Goal: Task Accomplishment & Management: Use online tool/utility

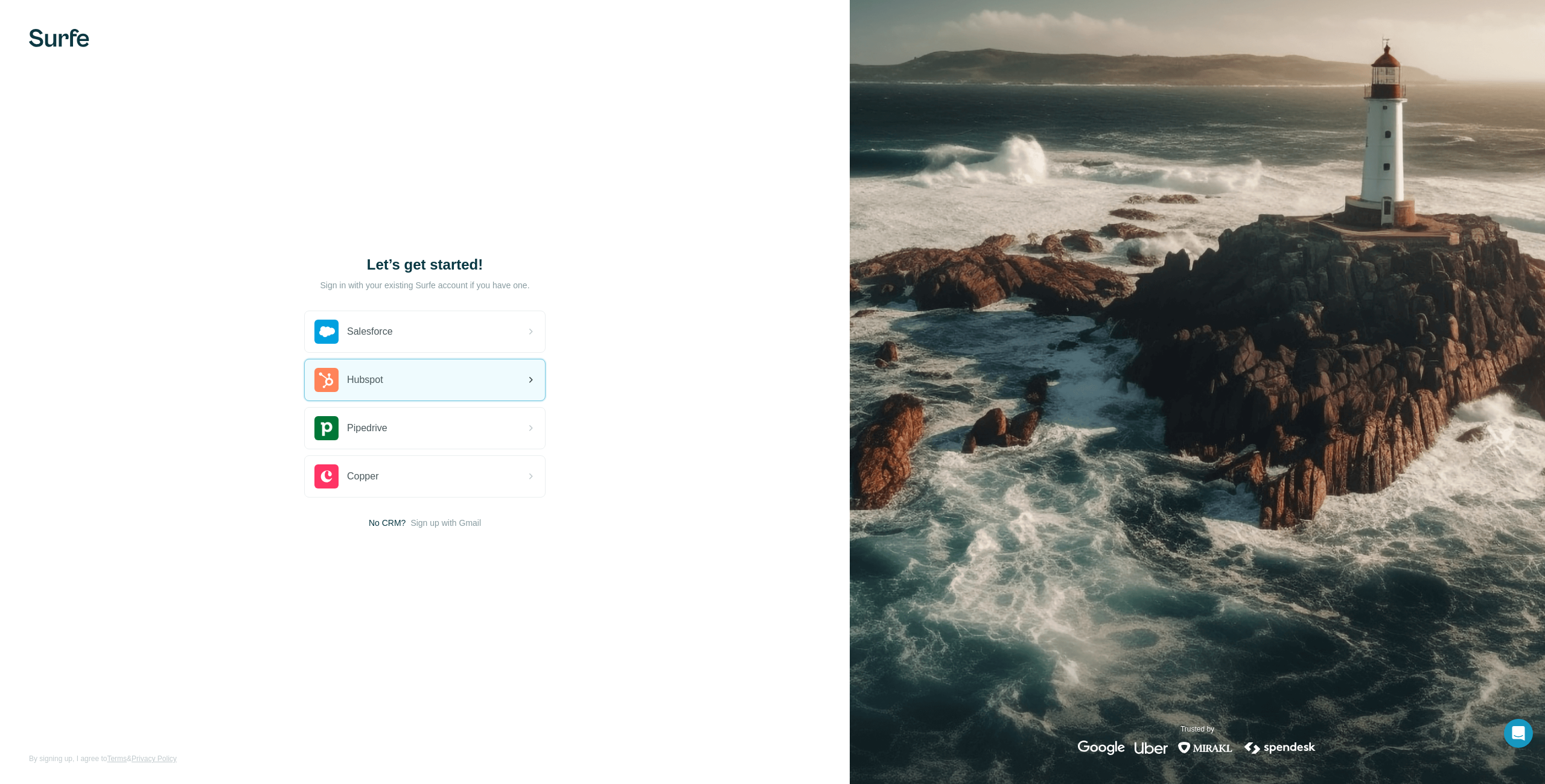
click at [502, 375] on div "Hubspot" at bounding box center [425, 379] width 240 height 41
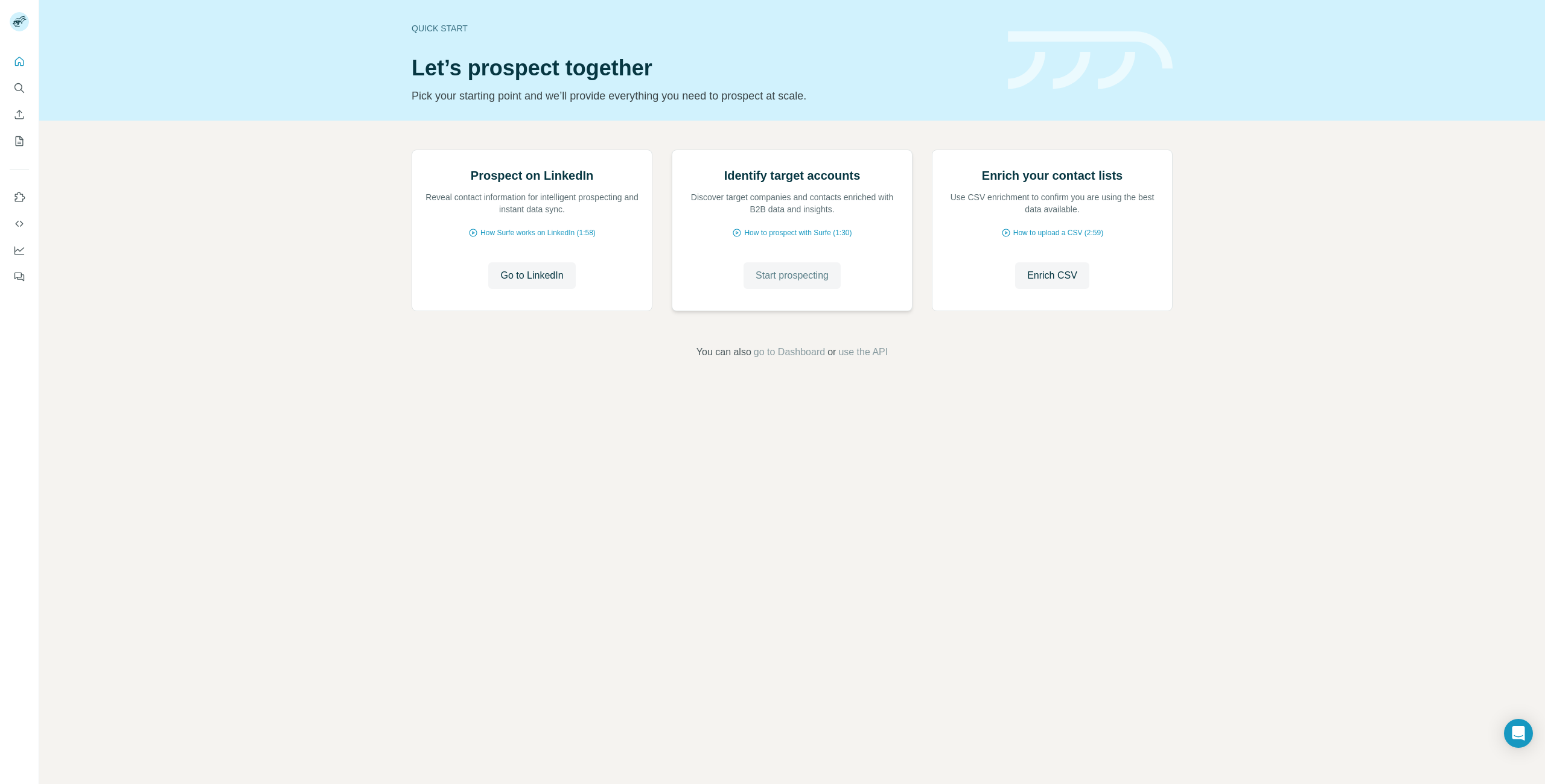
click at [790, 283] on span "Start prospecting" at bounding box center [792, 276] width 73 height 15
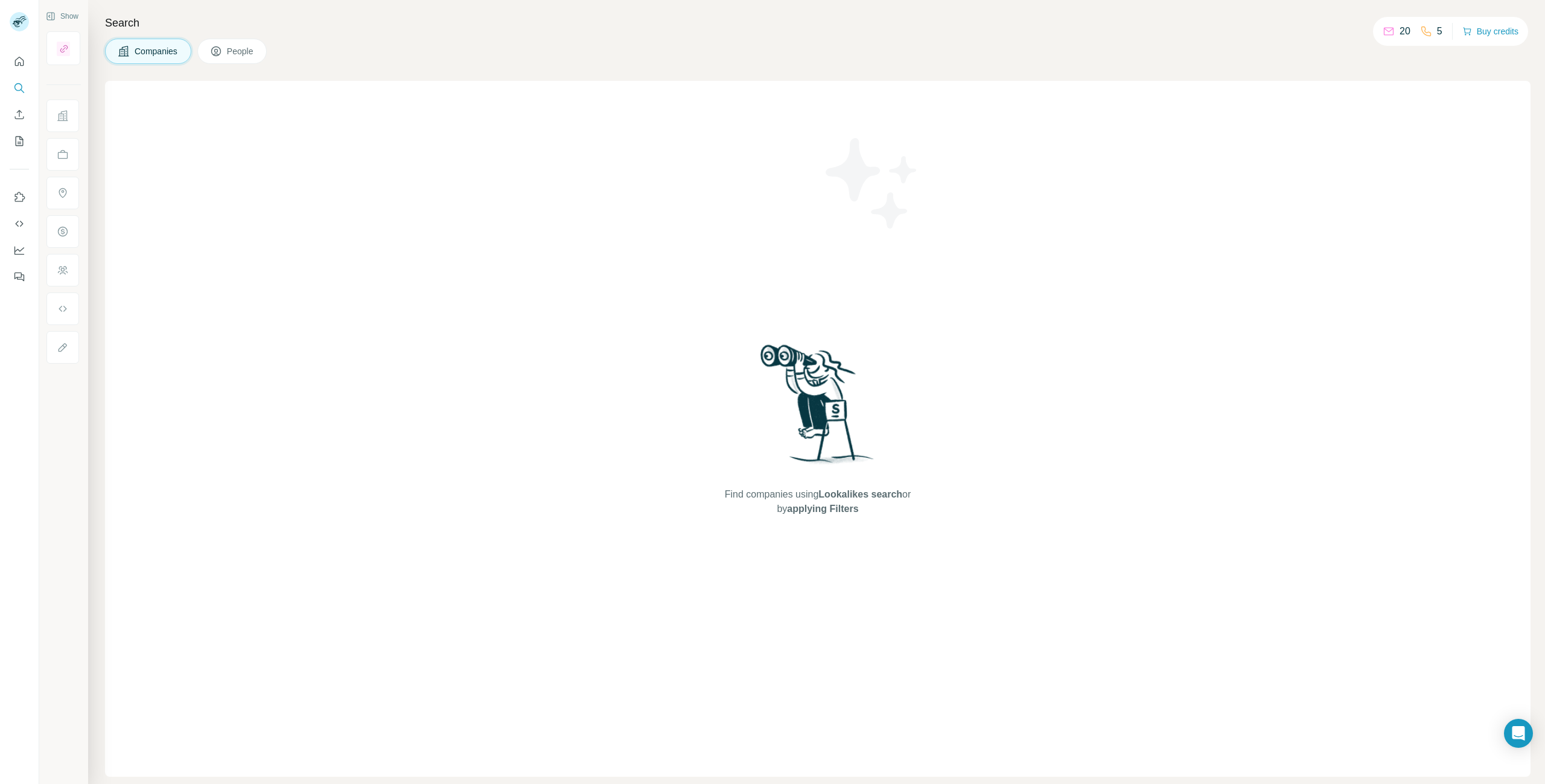
click at [143, 49] on span "Companies" at bounding box center [156, 51] width 44 height 12
click at [15, 87] on icon "Search" at bounding box center [18, 86] width 8 height 8
click at [17, 81] on button "Search" at bounding box center [19, 87] width 19 height 22
click at [19, 86] on icon "Search" at bounding box center [19, 88] width 12 height 12
click at [147, 49] on span "Companies" at bounding box center [156, 51] width 44 height 12
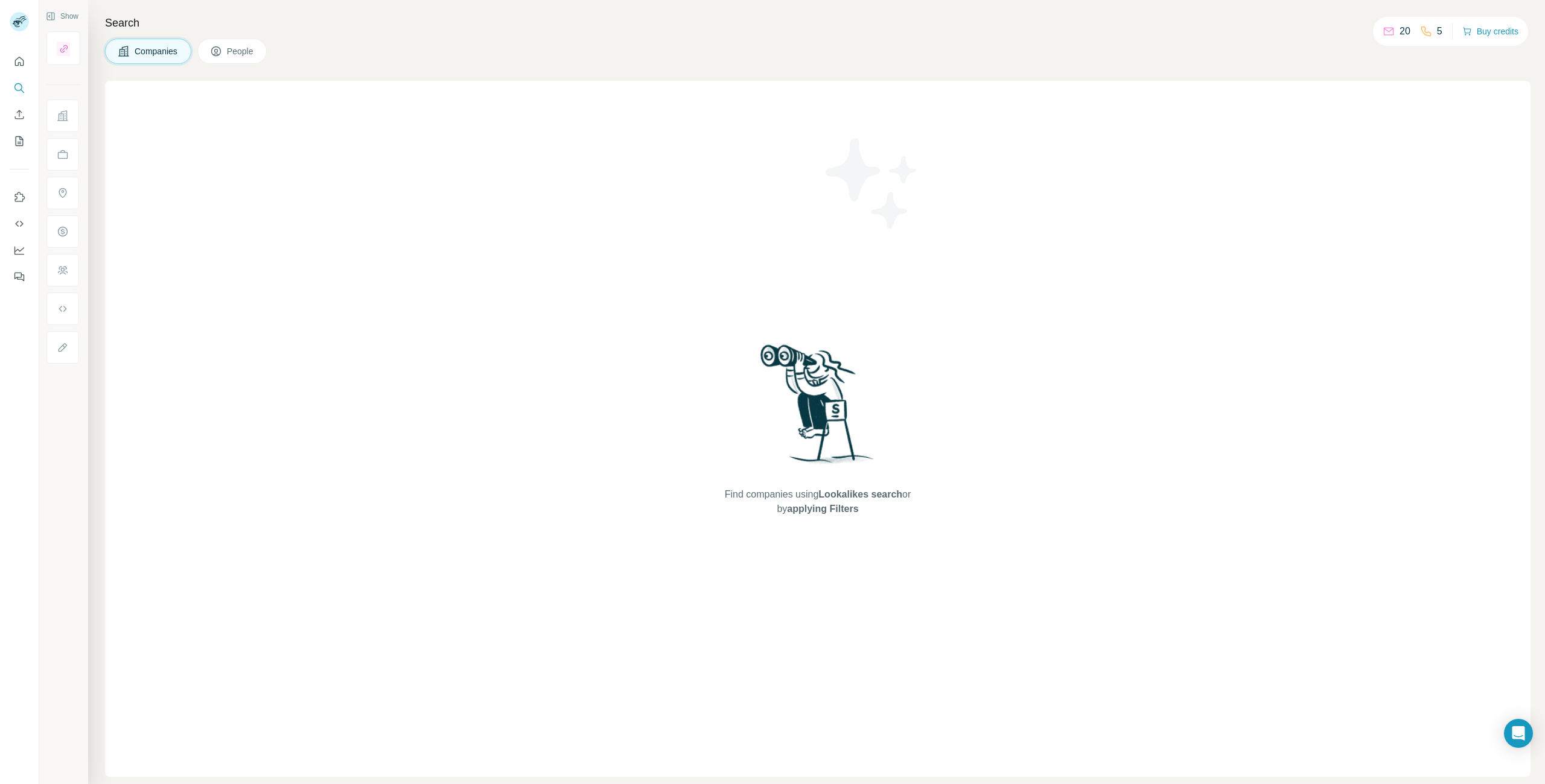
click at [155, 52] on span "Companies" at bounding box center [156, 51] width 44 height 12
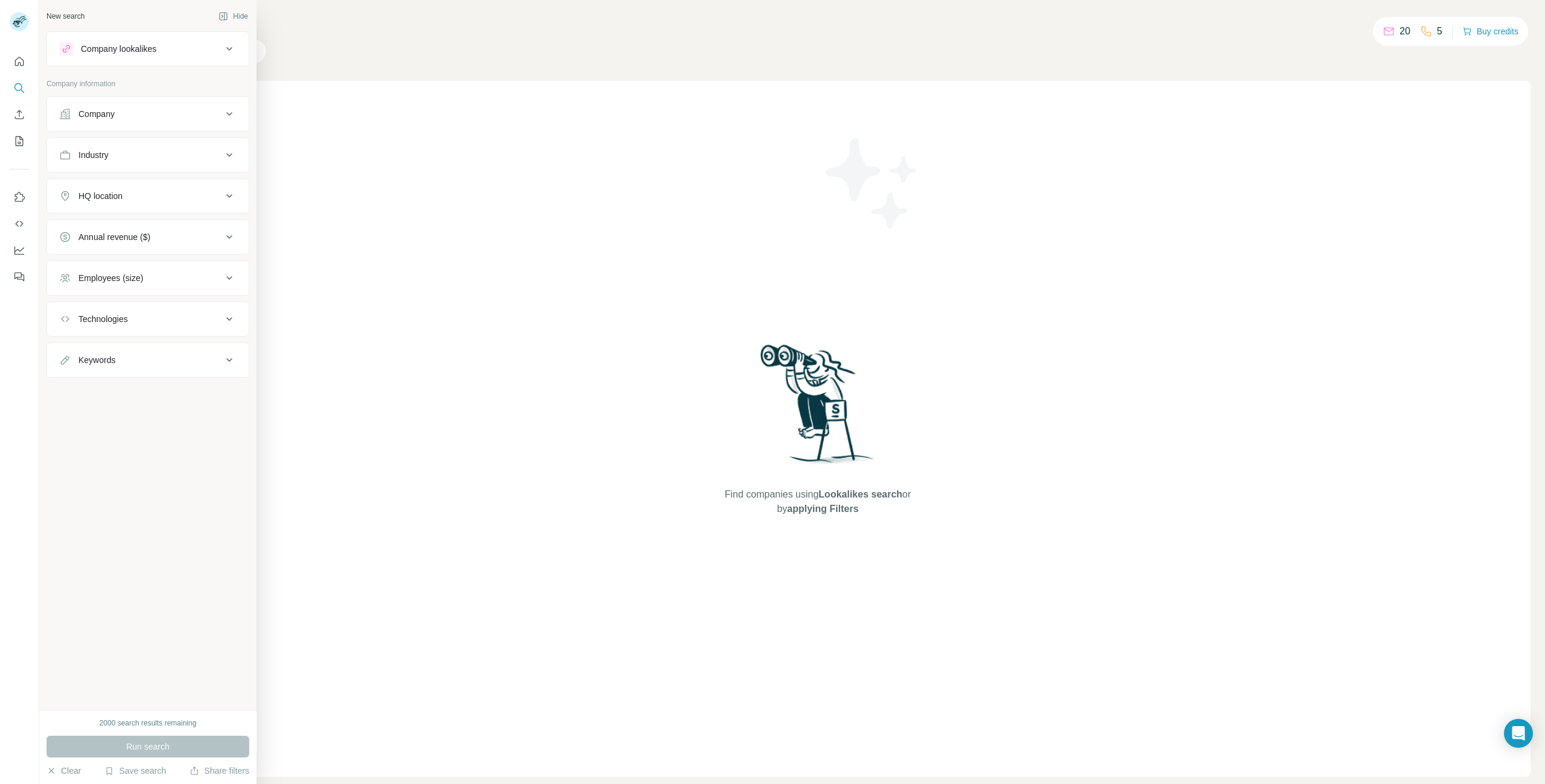
click at [160, 117] on div "Company" at bounding box center [140, 114] width 163 height 12
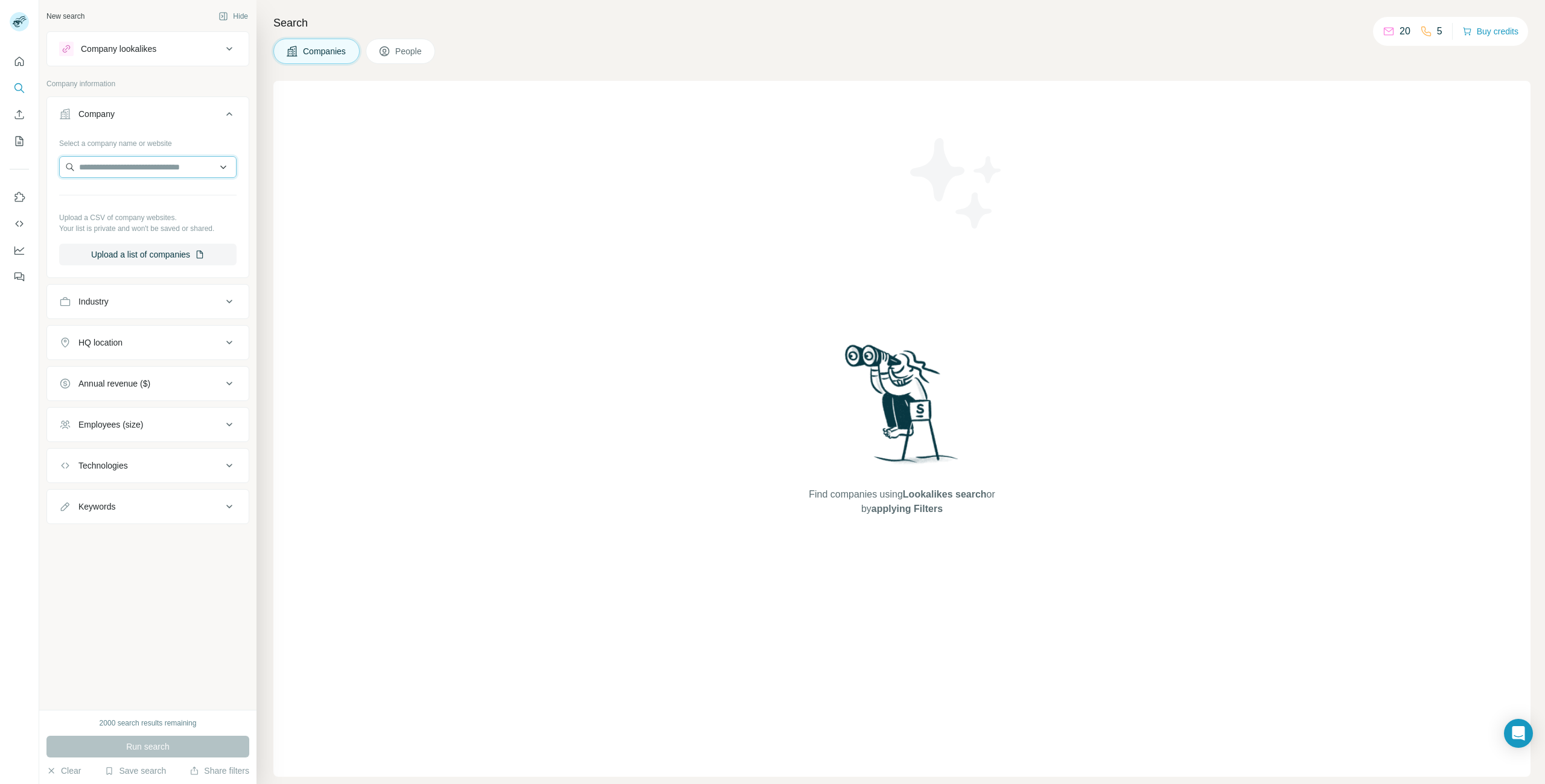
click at [151, 162] on input "text" at bounding box center [147, 167] width 177 height 22
type input "*****"
click at [162, 195] on div "Joyn GmbH [DOMAIN_NAME]" at bounding box center [148, 200] width 171 height 33
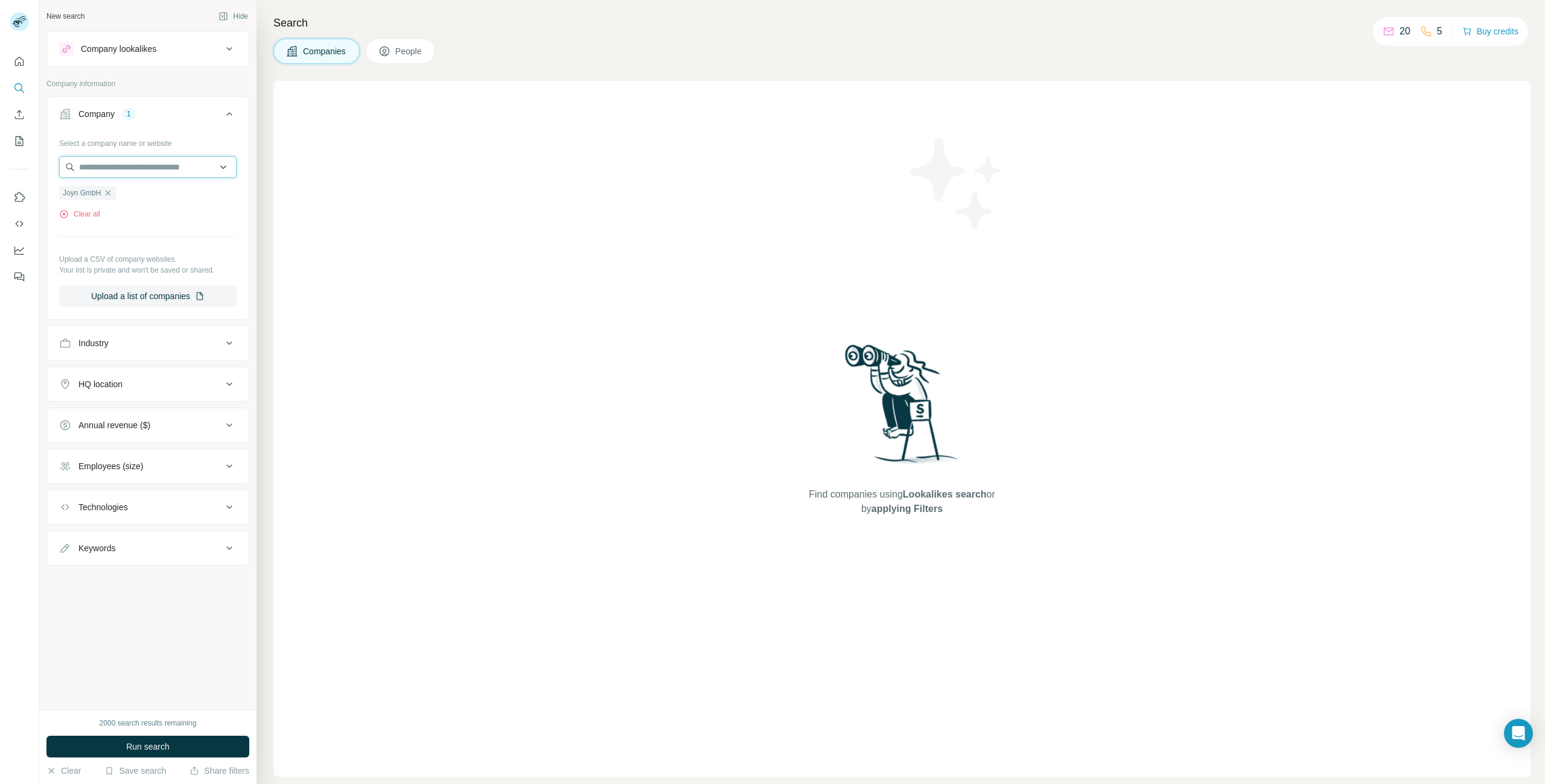
click at [110, 170] on input "text" at bounding box center [147, 167] width 177 height 22
type input "***"
click at [139, 201] on div "Tf1 [DOMAIN_NAME]" at bounding box center [148, 200] width 171 height 33
click at [185, 166] on input "text" at bounding box center [147, 167] width 177 height 22
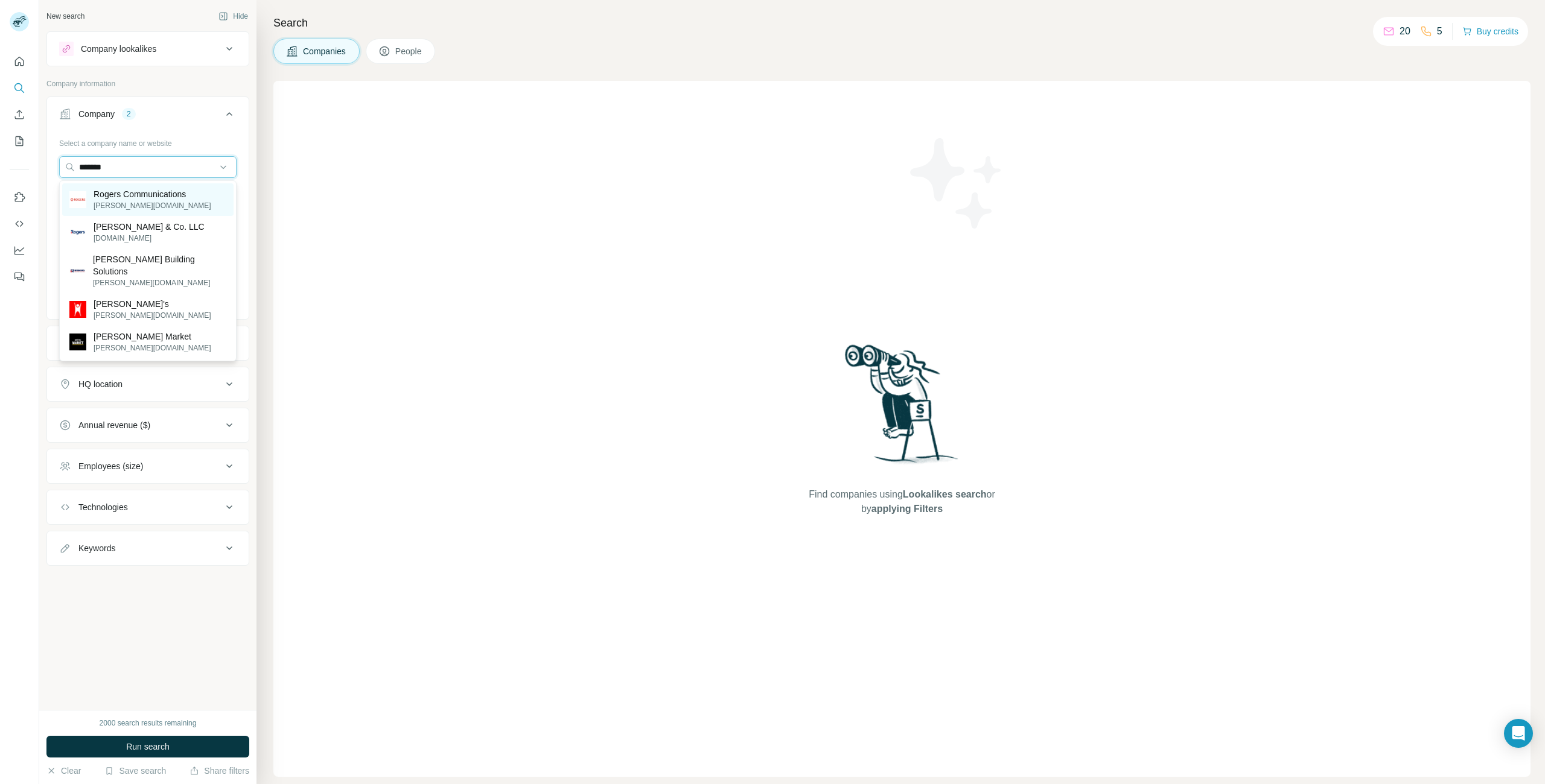
type input "*******"
click at [165, 197] on p "Rogers Communications" at bounding box center [152, 194] width 118 height 12
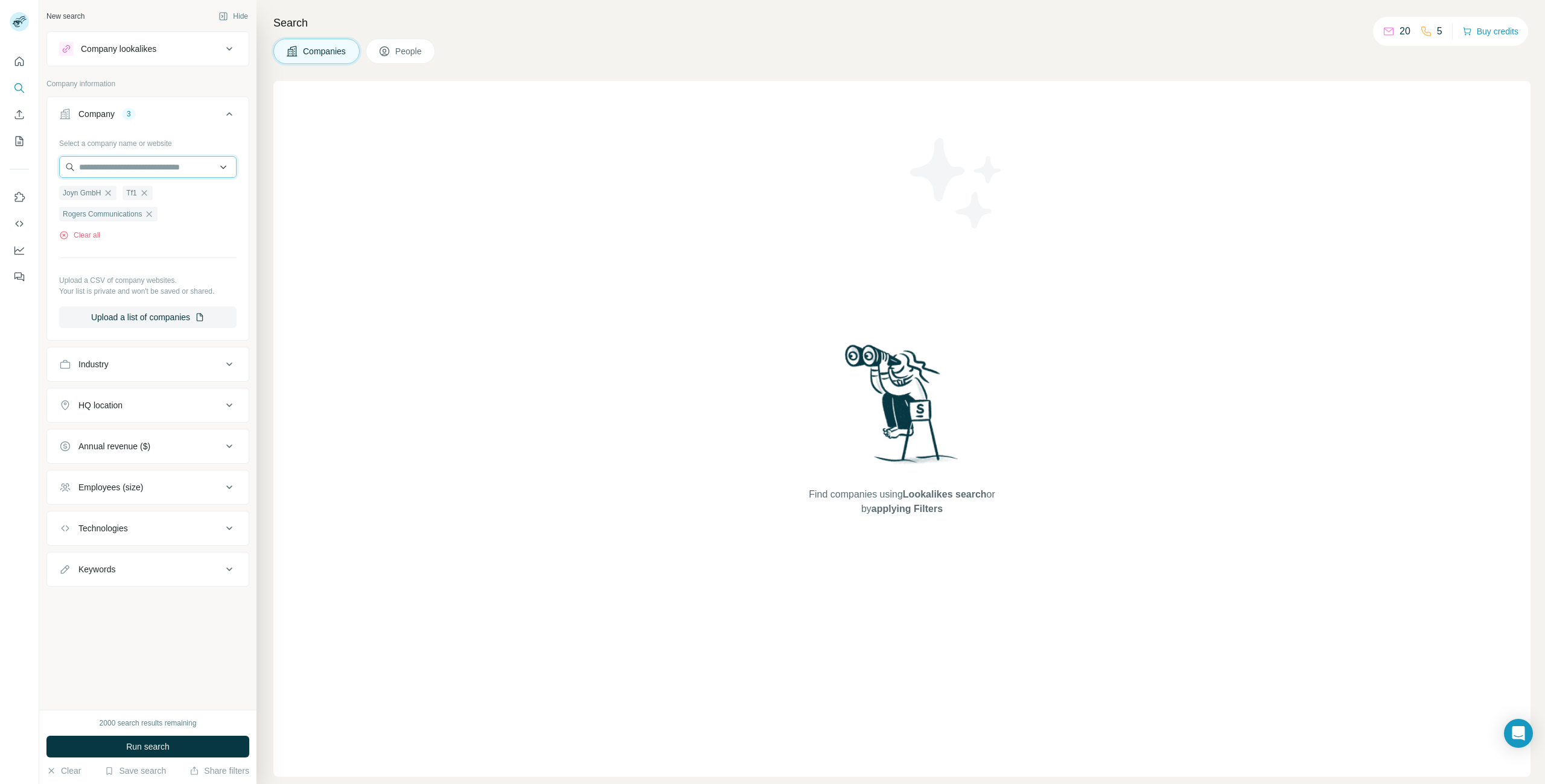
click at [161, 175] on input "text" at bounding box center [147, 167] width 177 height 22
type input "*********"
click at [167, 229] on div "Channel 5 [DOMAIN_NAME]" at bounding box center [148, 233] width 171 height 33
click at [161, 165] on input "text" at bounding box center [147, 167] width 177 height 22
type input "****"
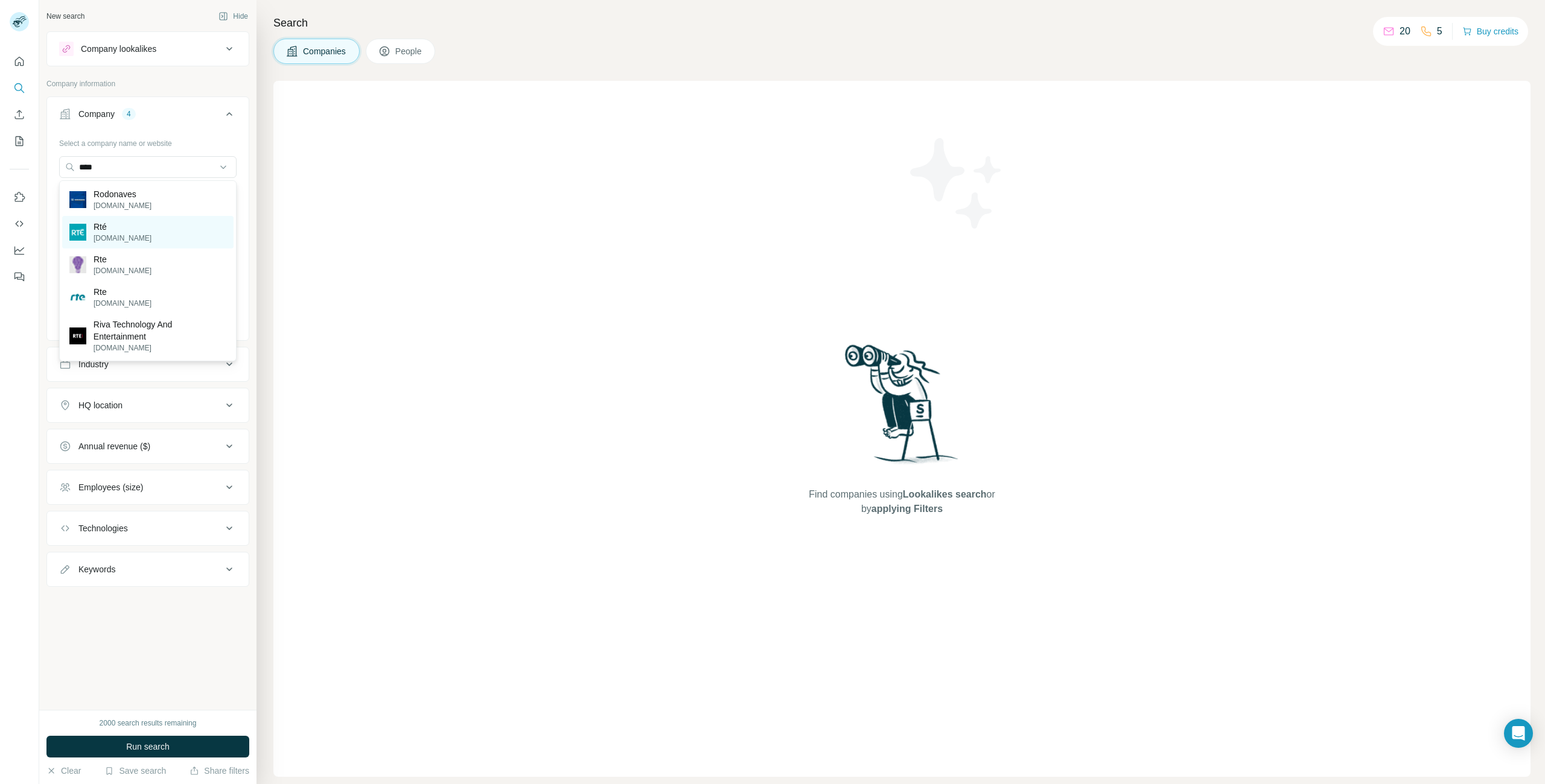
click at [137, 231] on div "Rté [DOMAIN_NAME]" at bounding box center [148, 233] width 171 height 33
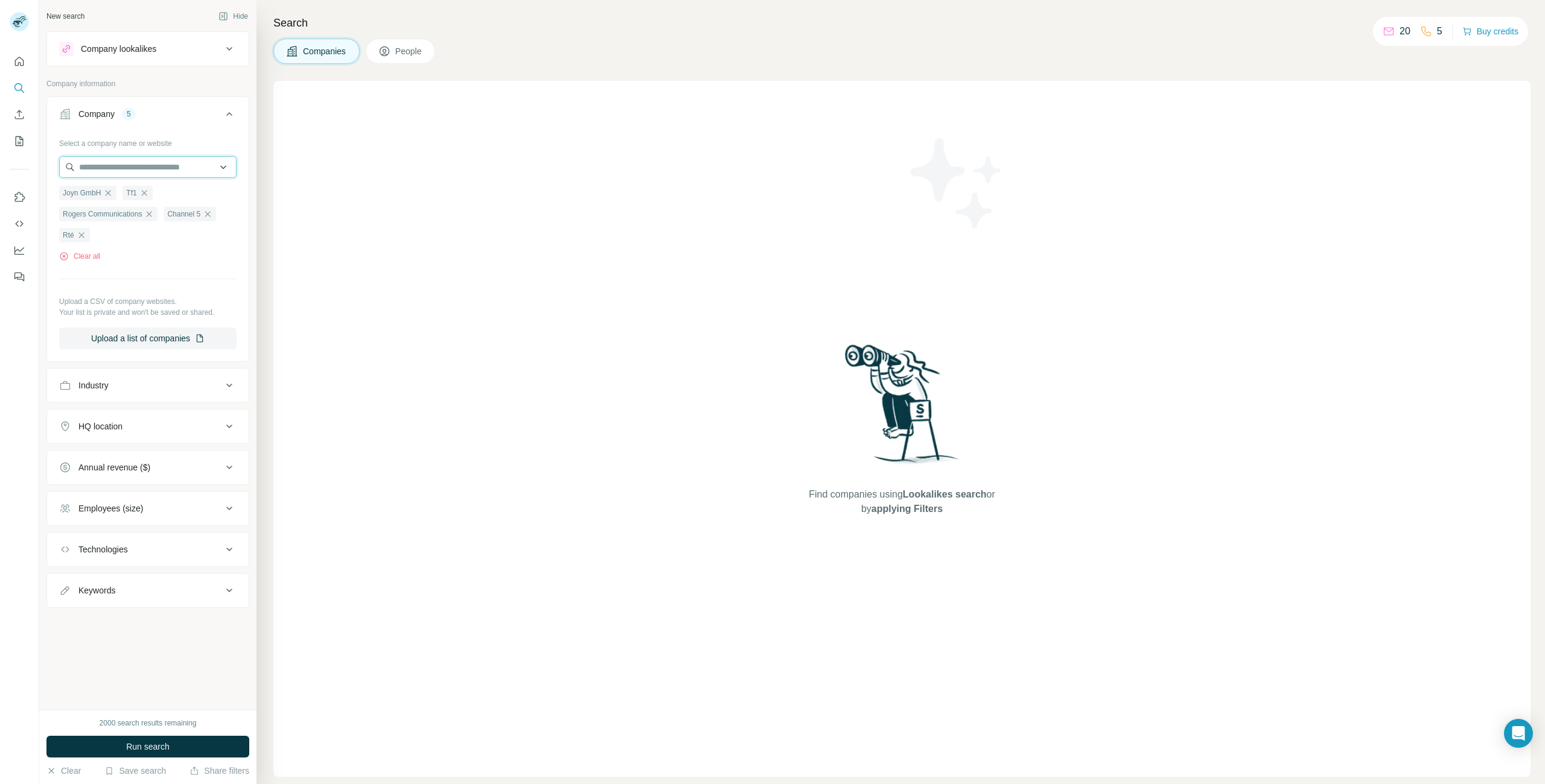
click at [136, 167] on input "text" at bounding box center [147, 167] width 177 height 22
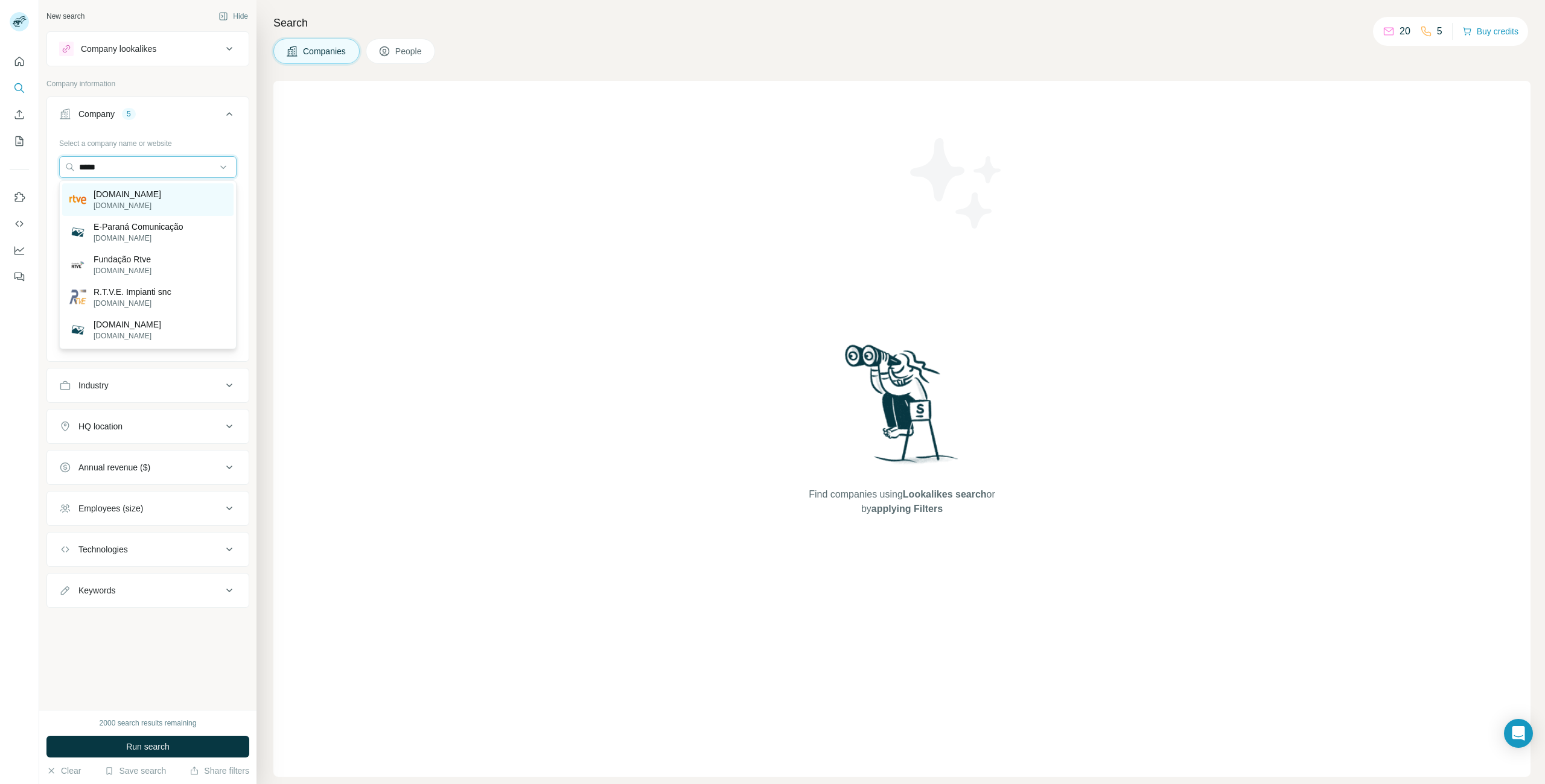
type input "*****"
click at [123, 196] on p "[DOMAIN_NAME]" at bounding box center [127, 194] width 67 height 12
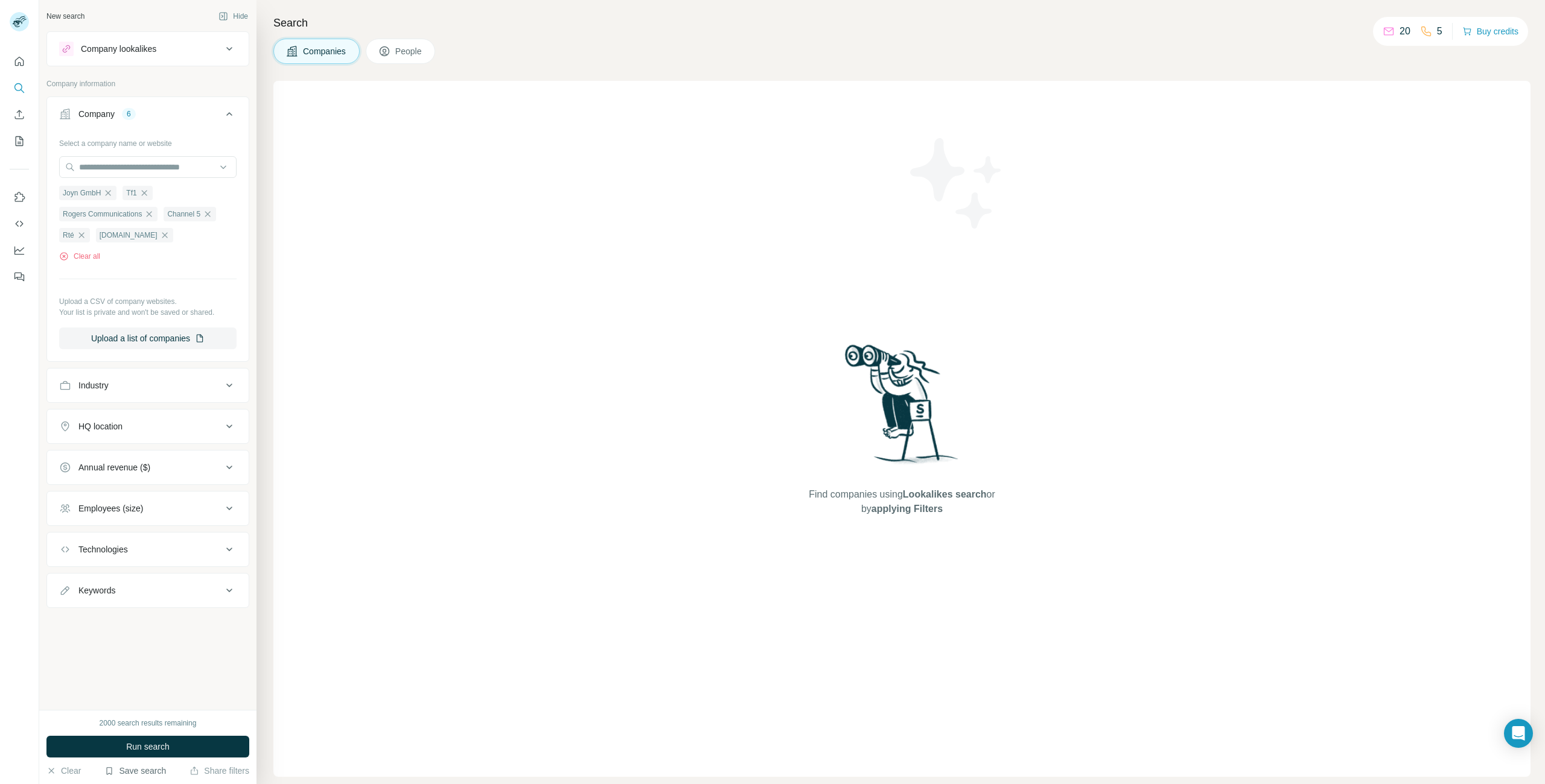
click at [145, 773] on button "Save search" at bounding box center [135, 771] width 61 height 12
click at [127, 636] on div "New search Hide Company lookalikes Company information Company 6 Select a compa…" at bounding box center [147, 355] width 217 height 711
click at [141, 750] on span "Run search" at bounding box center [148, 747] width 43 height 12
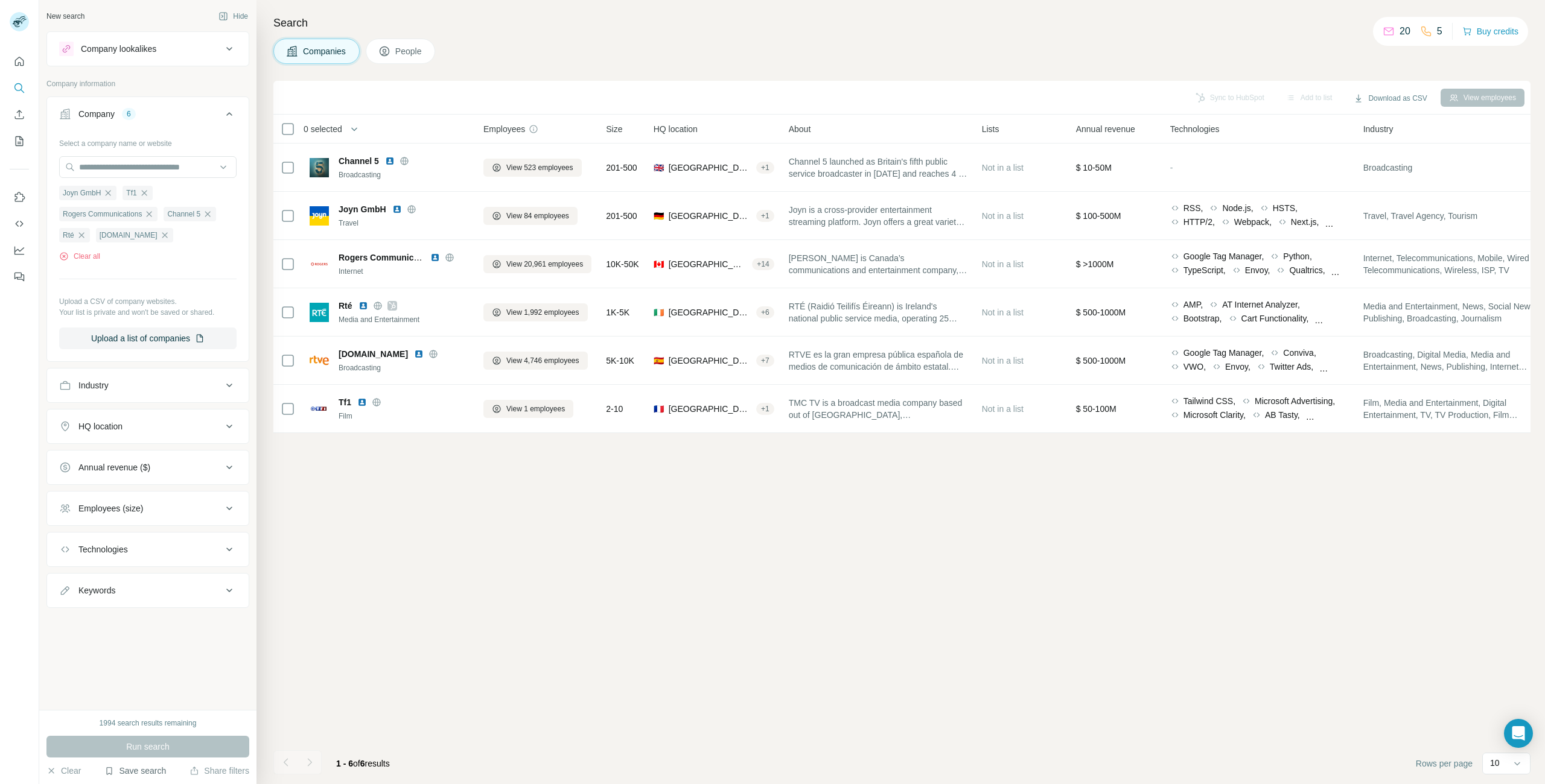
click at [135, 771] on button "Save search" at bounding box center [135, 771] width 61 height 12
click at [158, 728] on div "Save search" at bounding box center [169, 726] width 127 height 24
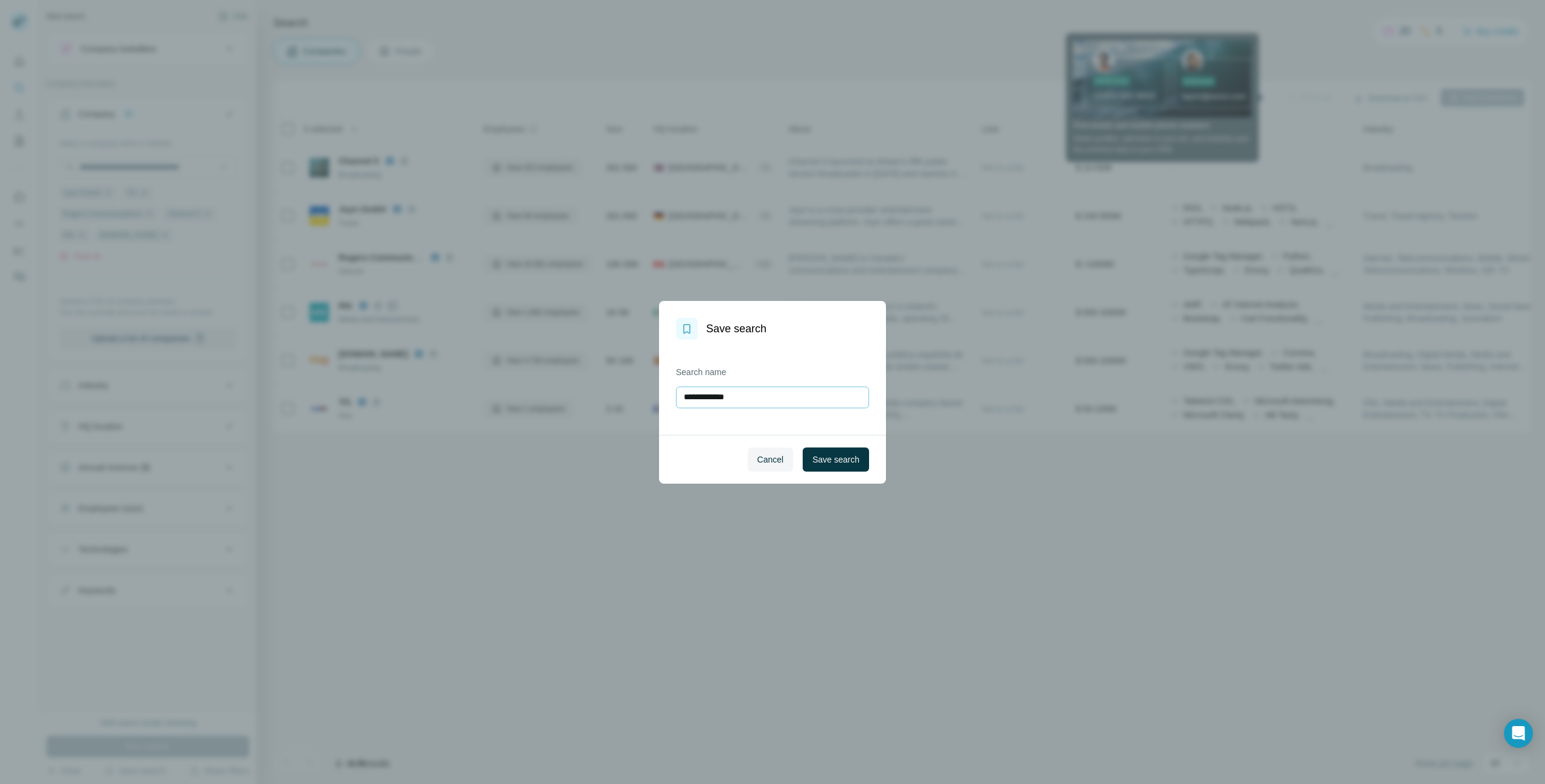
click at [757, 398] on input "**********" at bounding box center [772, 397] width 193 height 22
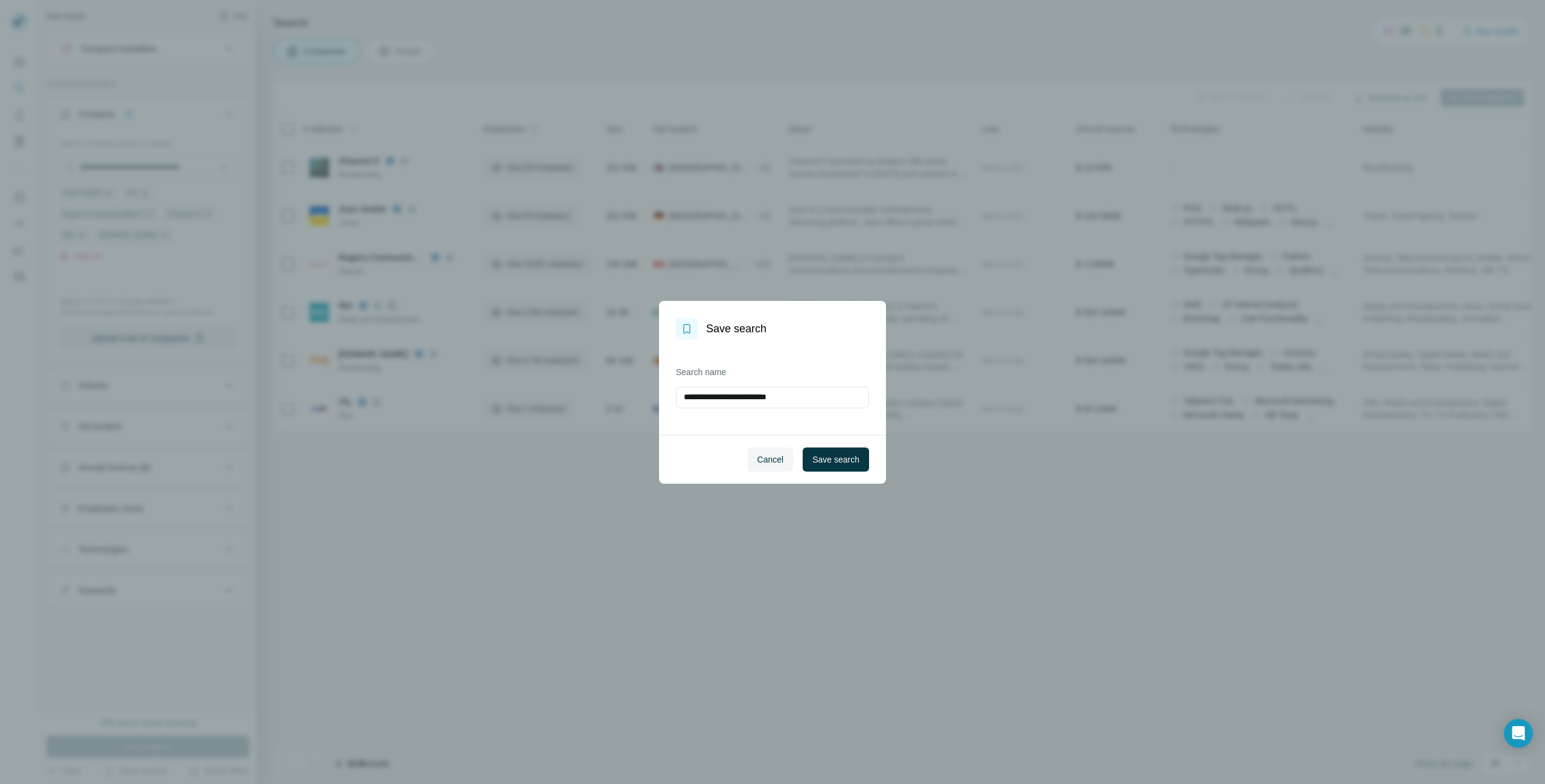
drag, startPoint x: 822, startPoint y: 396, endPoint x: 782, endPoint y: 415, distance: 44.3
click at [763, 398] on input "**********" at bounding box center [772, 397] width 193 height 22
type input "**********"
click at [842, 456] on span "Save search" at bounding box center [836, 460] width 47 height 12
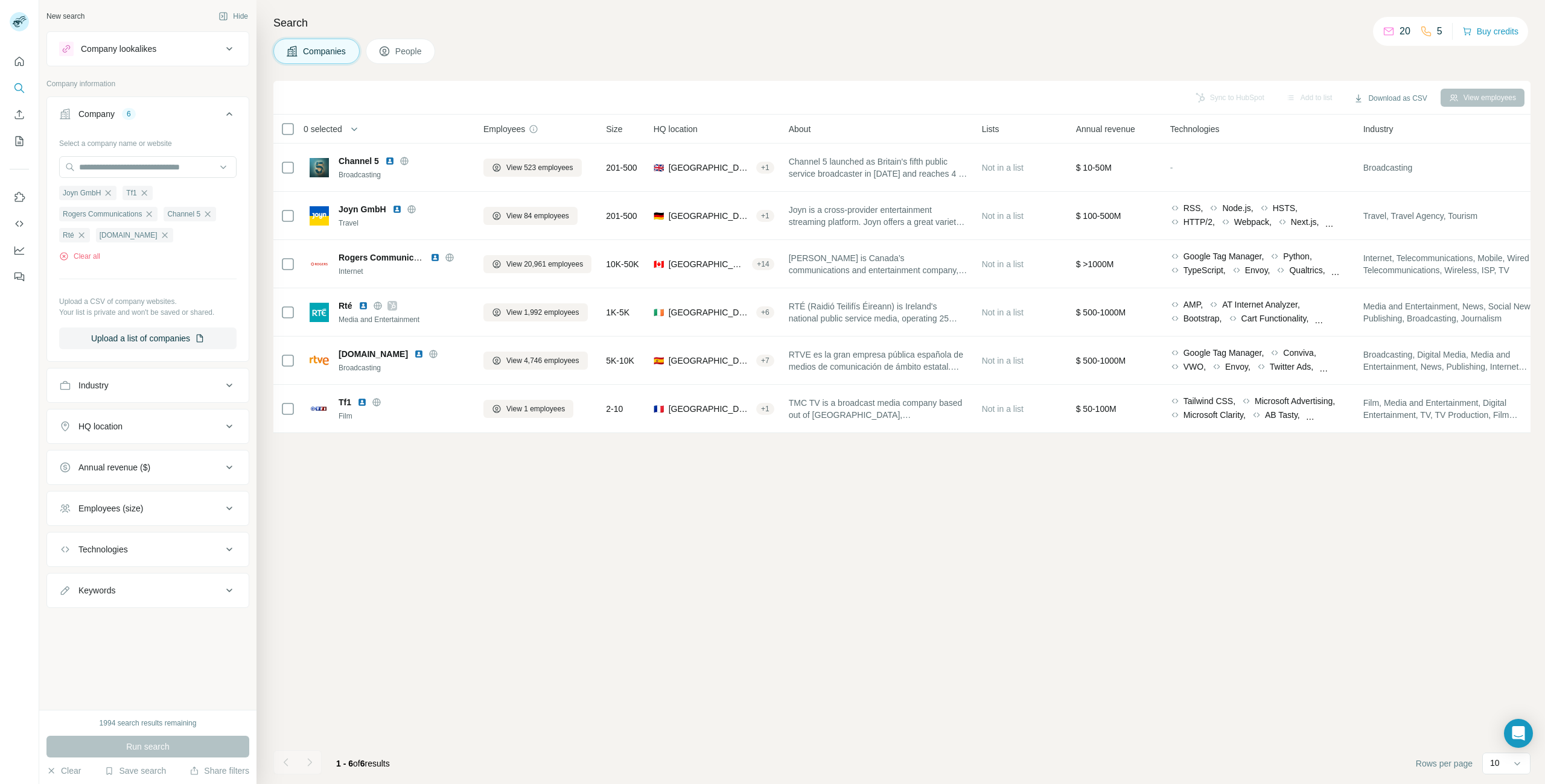
click at [406, 51] on span "People" at bounding box center [409, 51] width 28 height 12
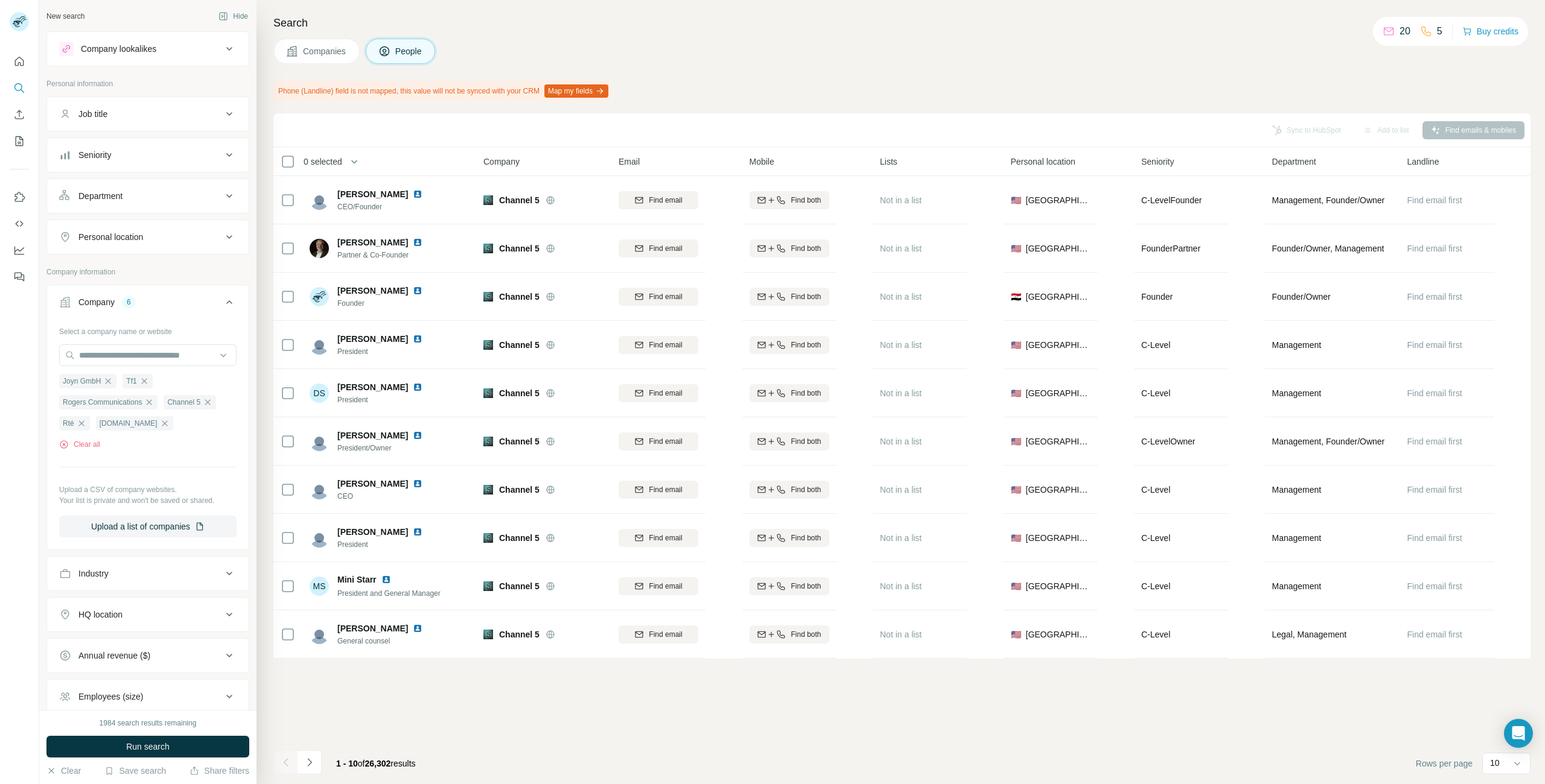
click at [227, 113] on icon at bounding box center [229, 114] width 6 height 3
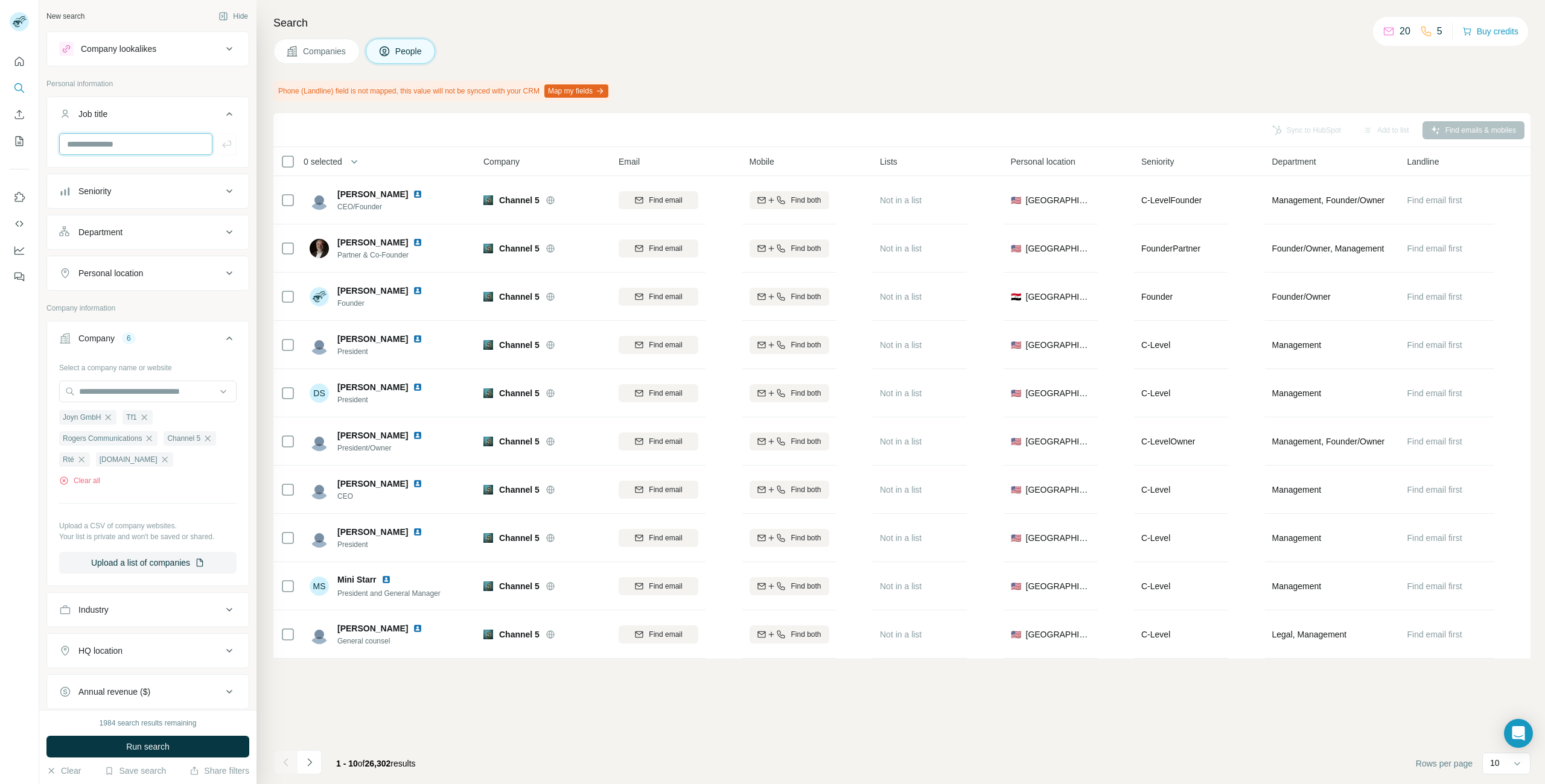
click at [157, 141] on input "text" at bounding box center [135, 143] width 153 height 22
type input "*"
click at [231, 113] on icon at bounding box center [229, 114] width 15 height 15
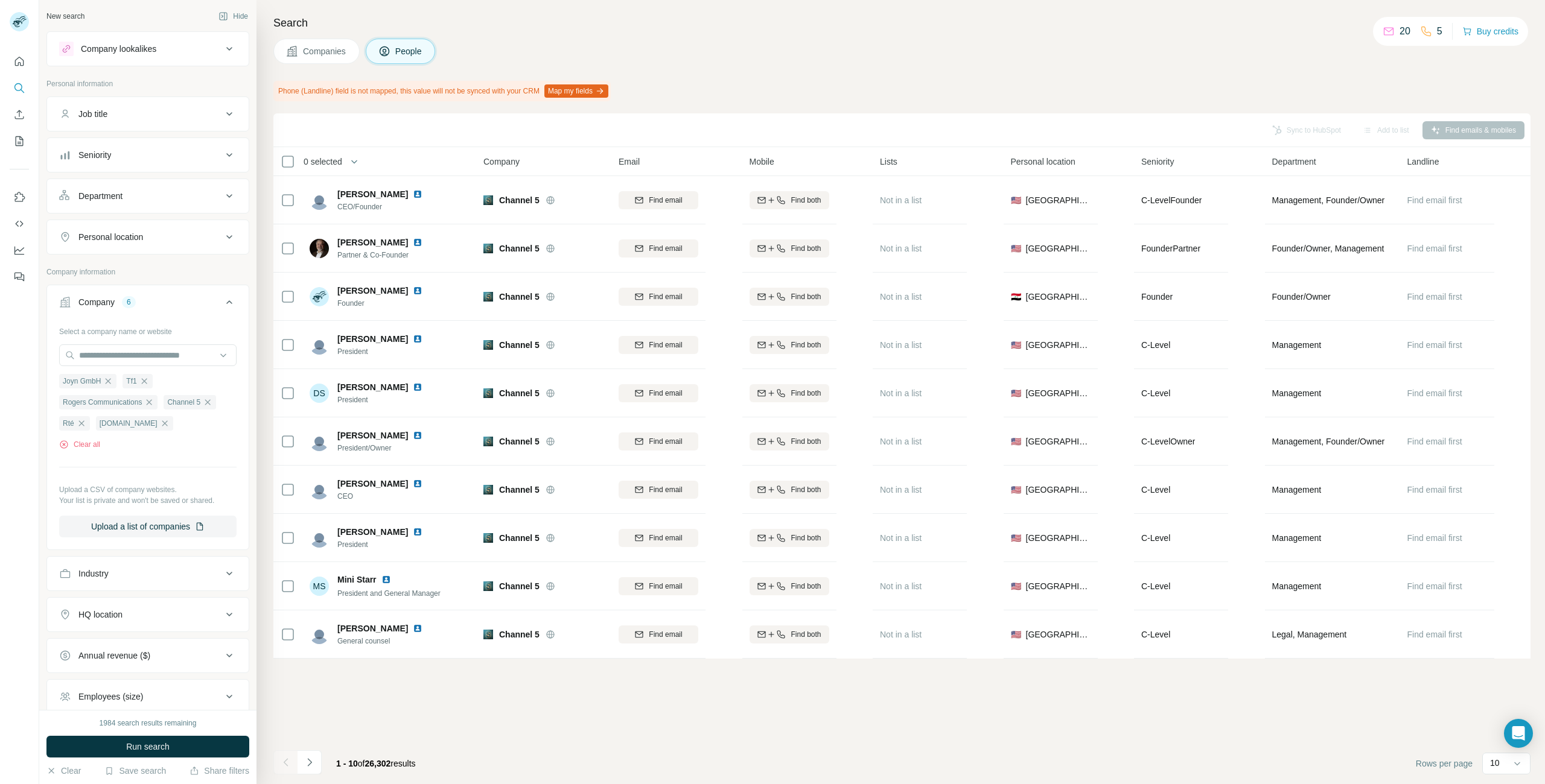
click at [229, 153] on icon at bounding box center [229, 155] width 15 height 15
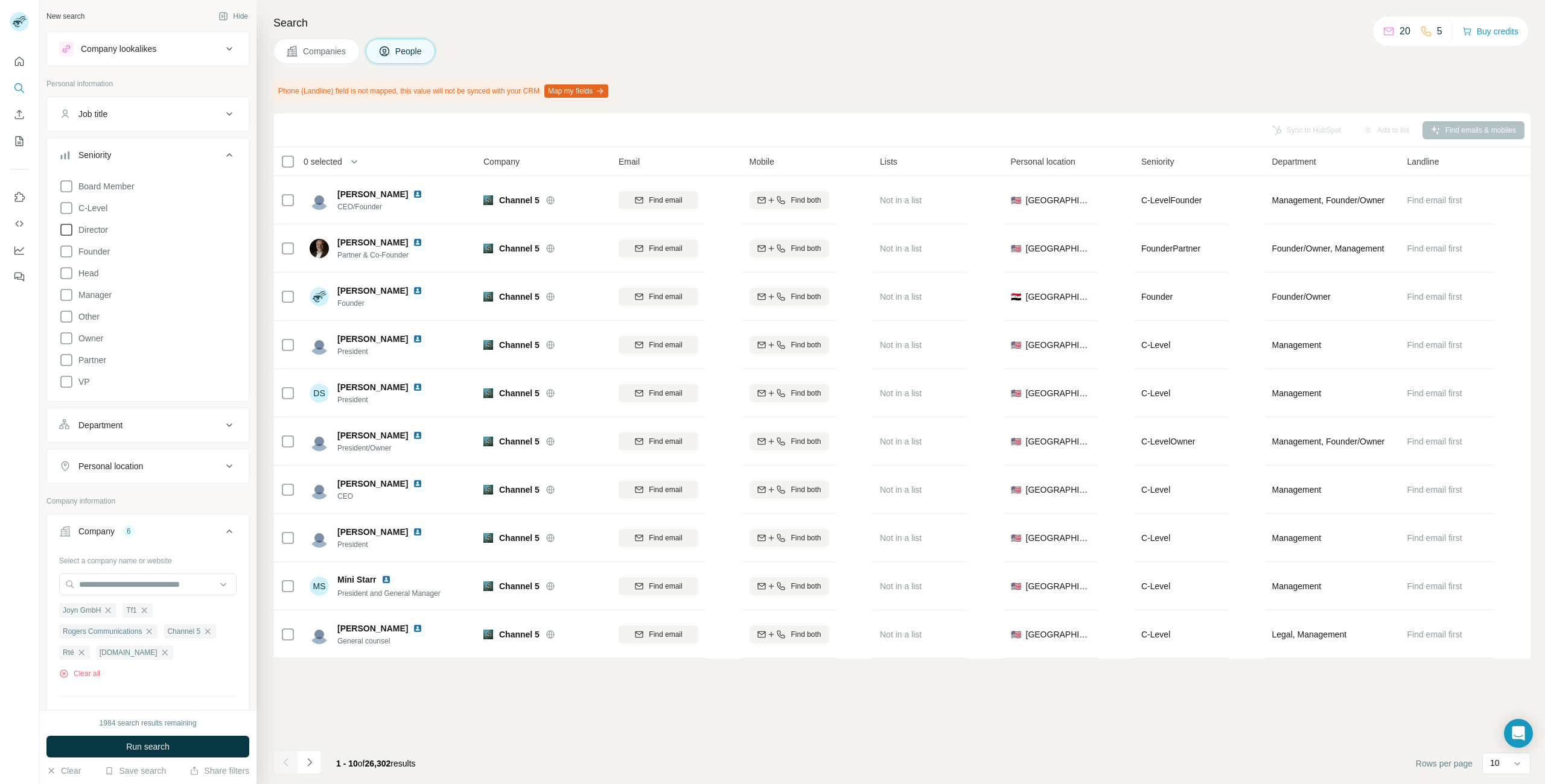
click at [67, 230] on icon at bounding box center [66, 230] width 15 height 15
click at [67, 209] on icon at bounding box center [66, 207] width 15 height 15
click at [65, 275] on icon at bounding box center [66, 273] width 15 height 15
click at [67, 362] on icon at bounding box center [66, 360] width 15 height 15
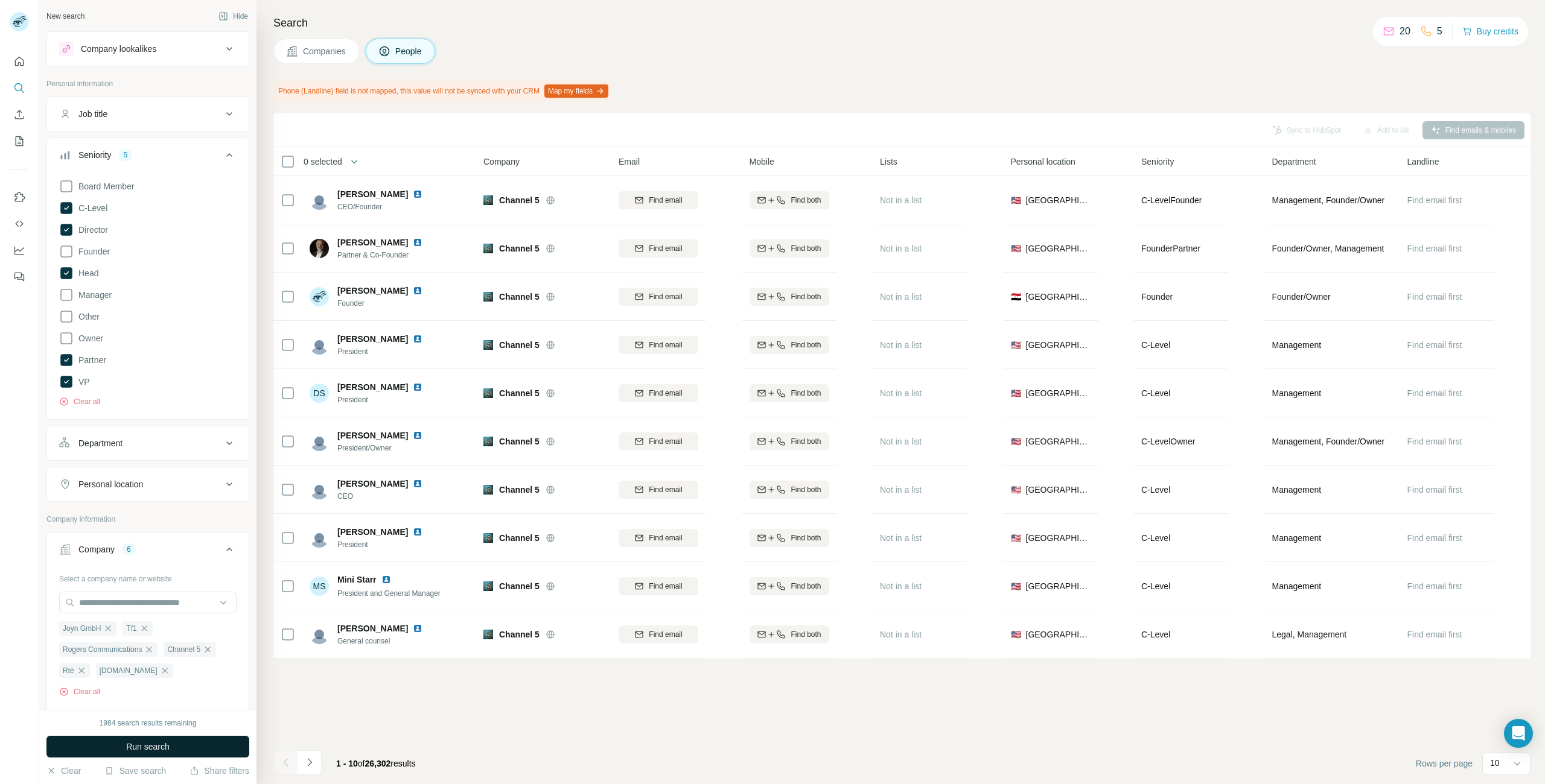
click at [152, 743] on span "Run search" at bounding box center [148, 747] width 43 height 12
click at [1522, 759] on icon at bounding box center [1517, 764] width 12 height 12
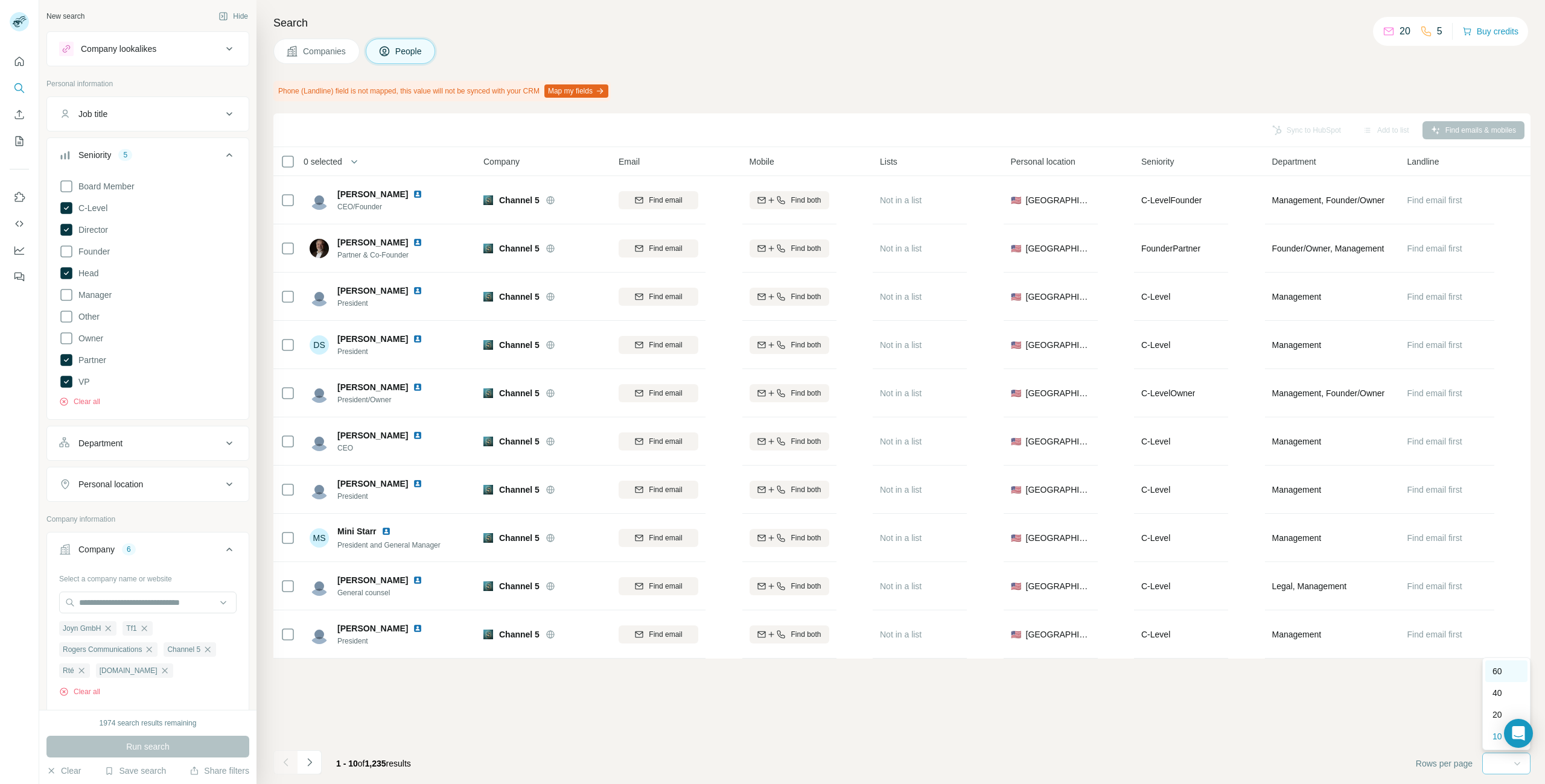
click at [1503, 674] on p "60" at bounding box center [1497, 672] width 10 height 12
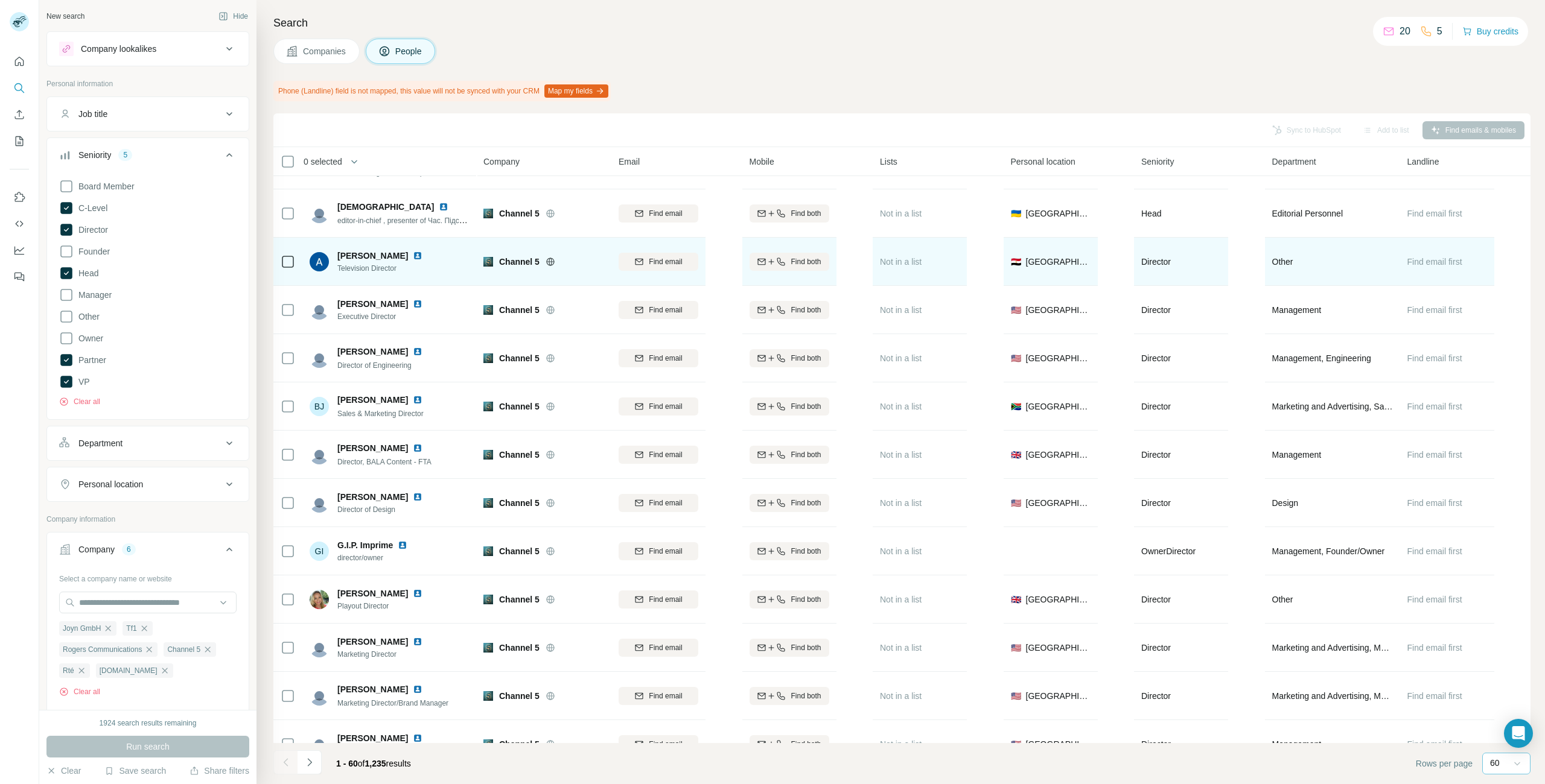
scroll to position [1629, 0]
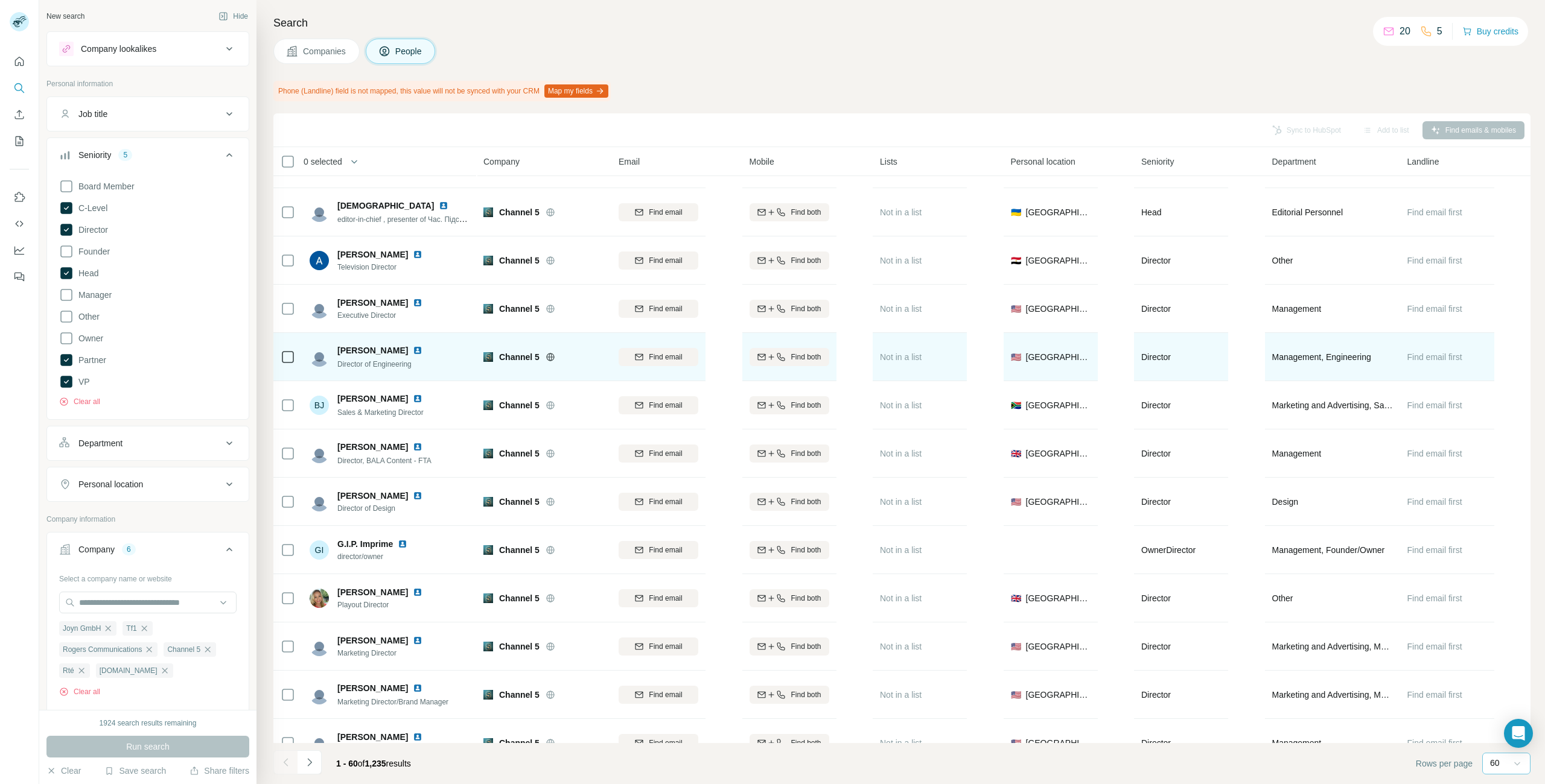
click at [289, 363] on icon at bounding box center [288, 357] width 15 height 15
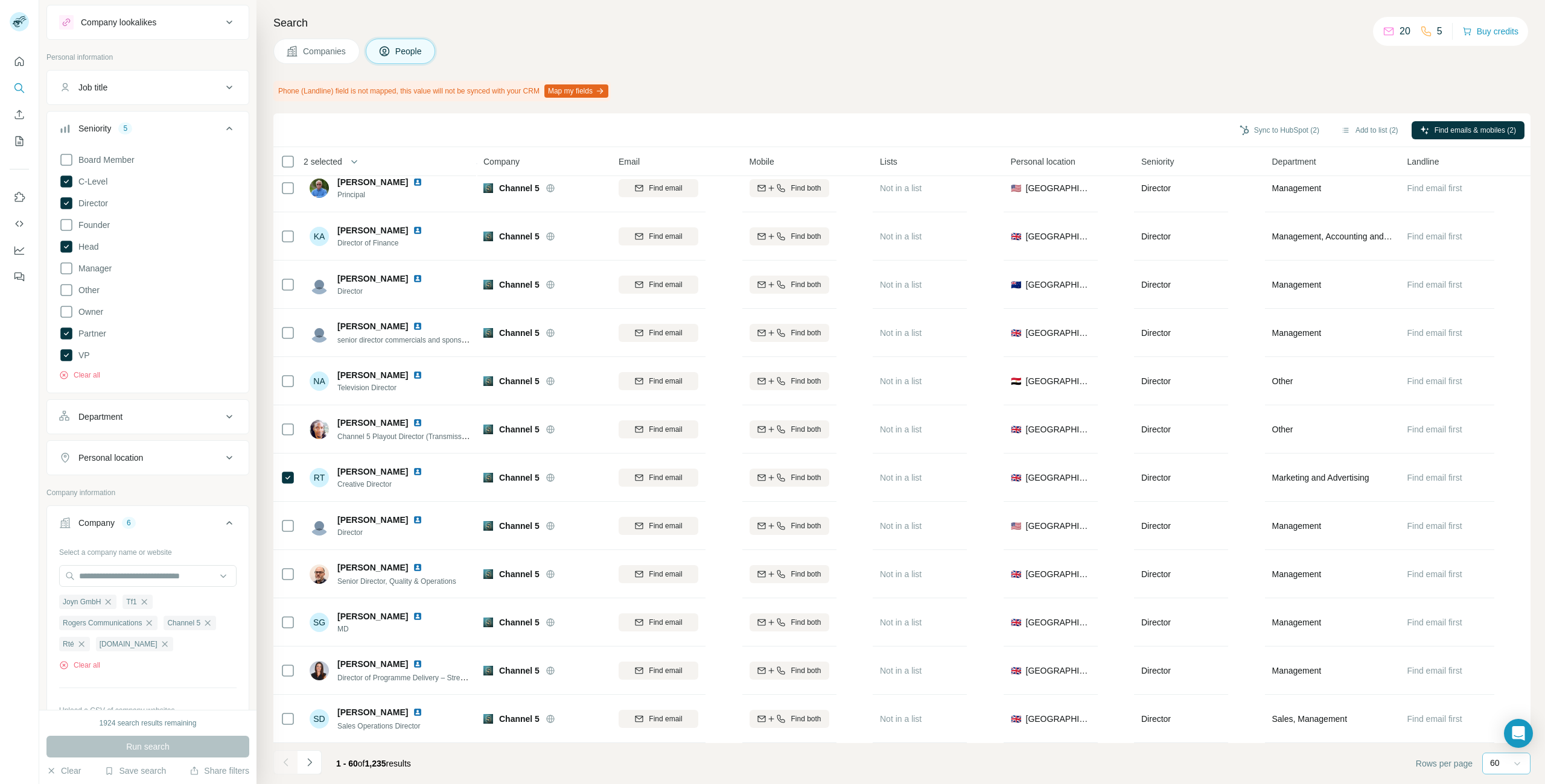
scroll to position [29, 0]
click at [233, 409] on icon at bounding box center [229, 415] width 15 height 15
click at [220, 447] on icon at bounding box center [223, 445] width 12 height 12
click at [207, 445] on input at bounding box center [141, 445] width 149 height 13
click at [227, 410] on icon at bounding box center [229, 415] width 15 height 15
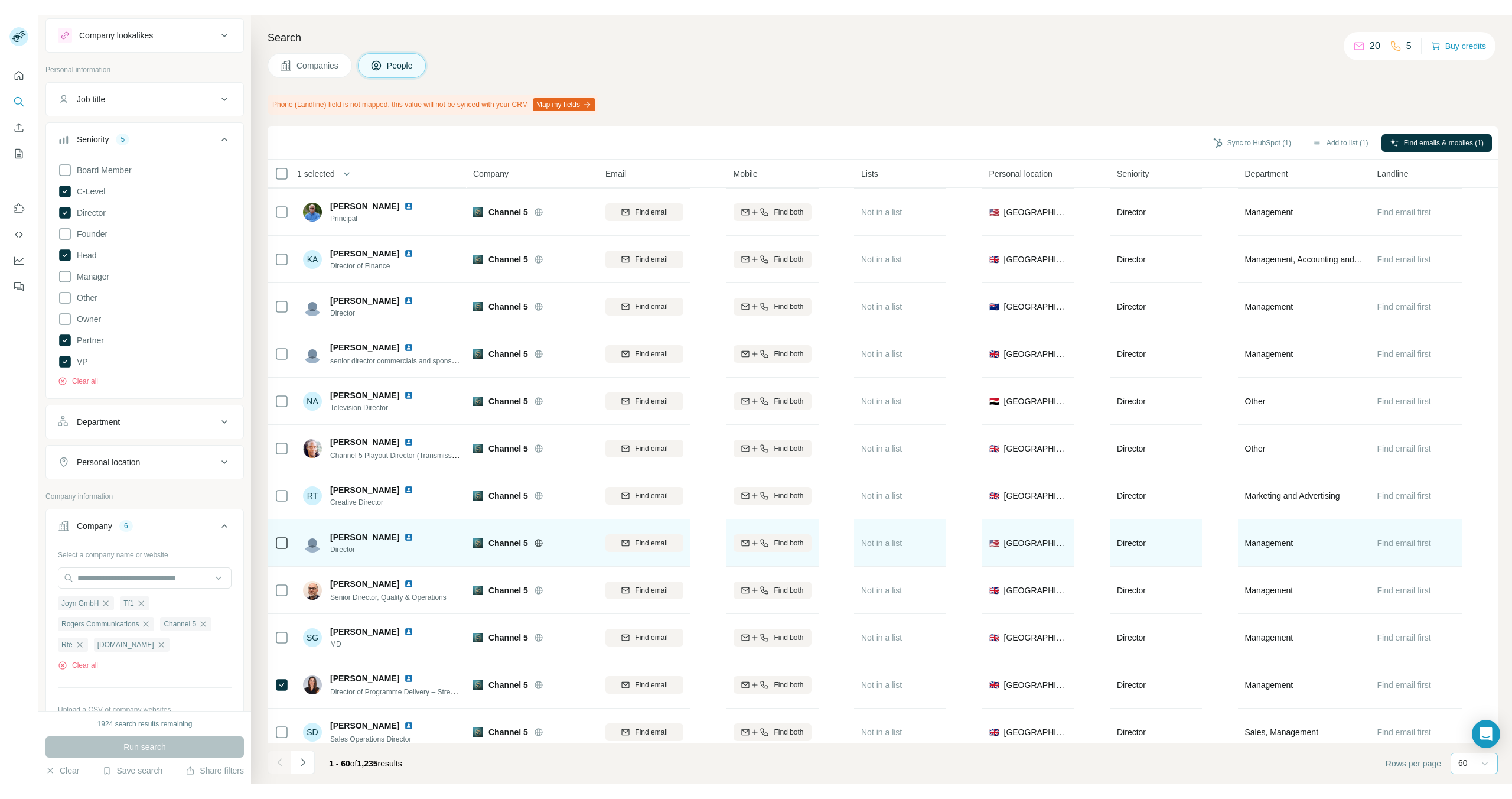
scroll to position [2281, 0]
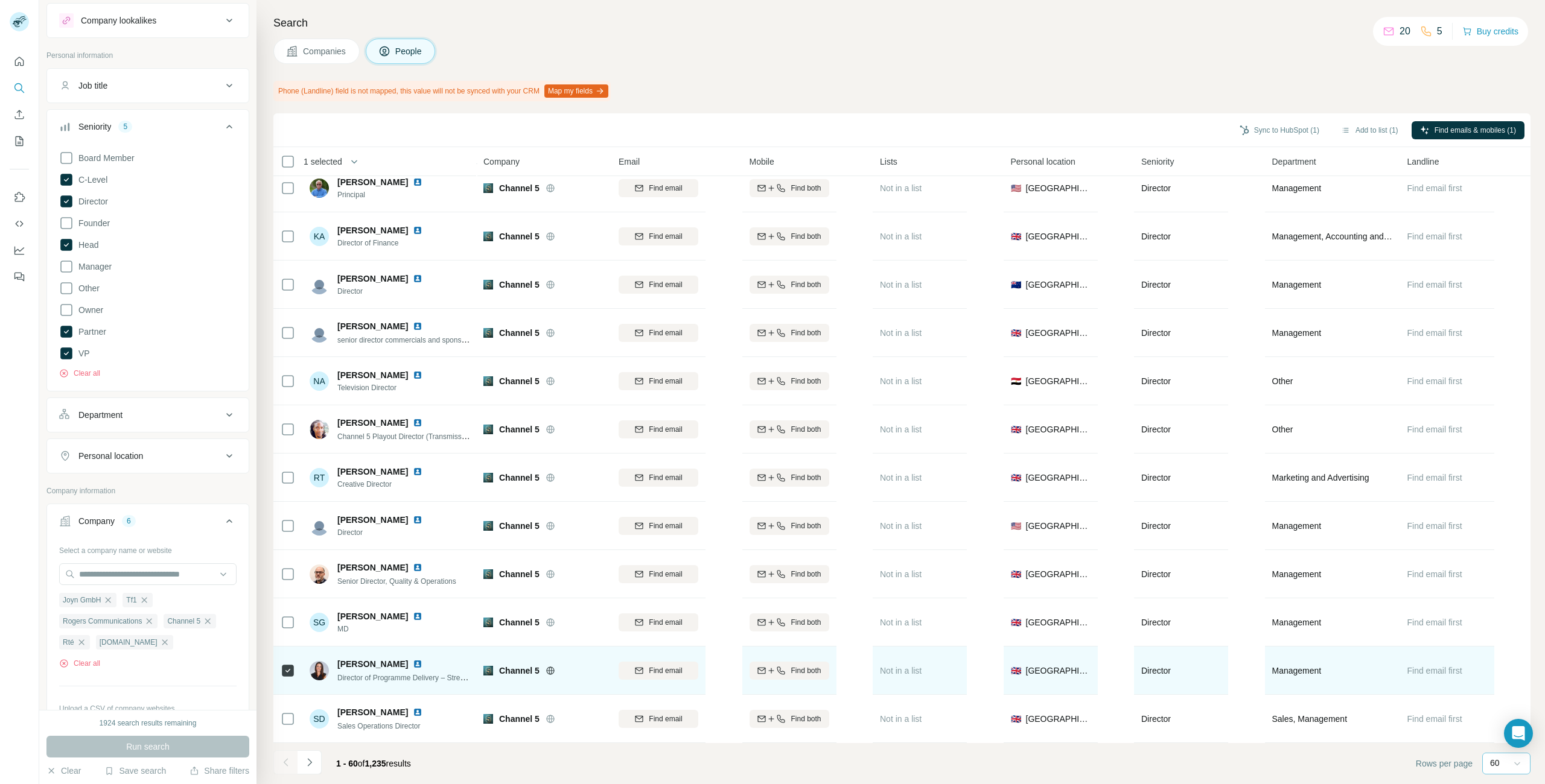
click at [316, 671] on img at bounding box center [319, 671] width 19 height 19
click at [423, 665] on img at bounding box center [417, 664] width 10 height 10
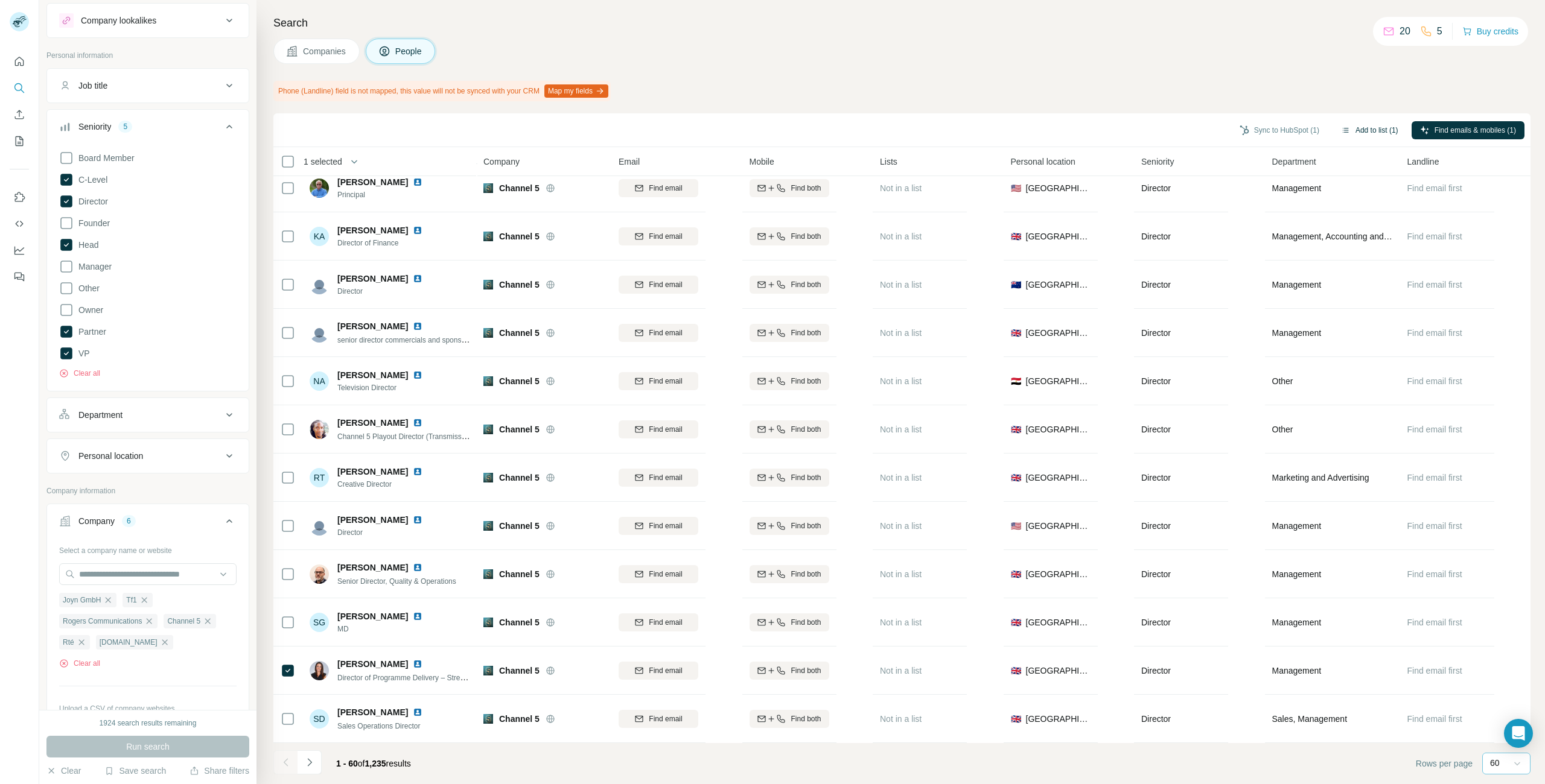
click at [1372, 129] on button "Add to list (1)" at bounding box center [1369, 130] width 74 height 18
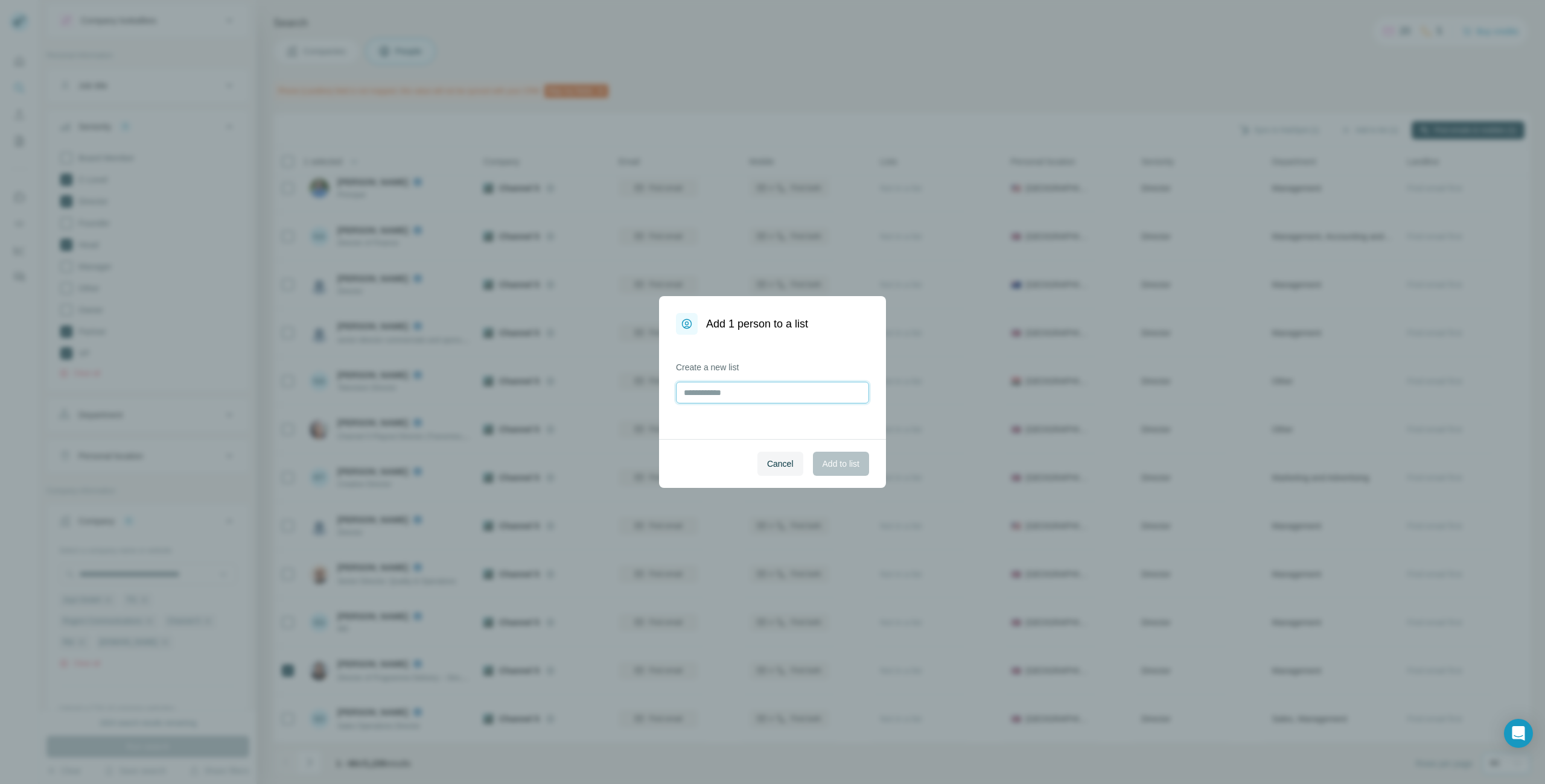
click at [723, 393] on input "text" at bounding box center [772, 392] width 193 height 22
type input "**********"
click at [843, 462] on span "Add to list" at bounding box center [840, 464] width 37 height 12
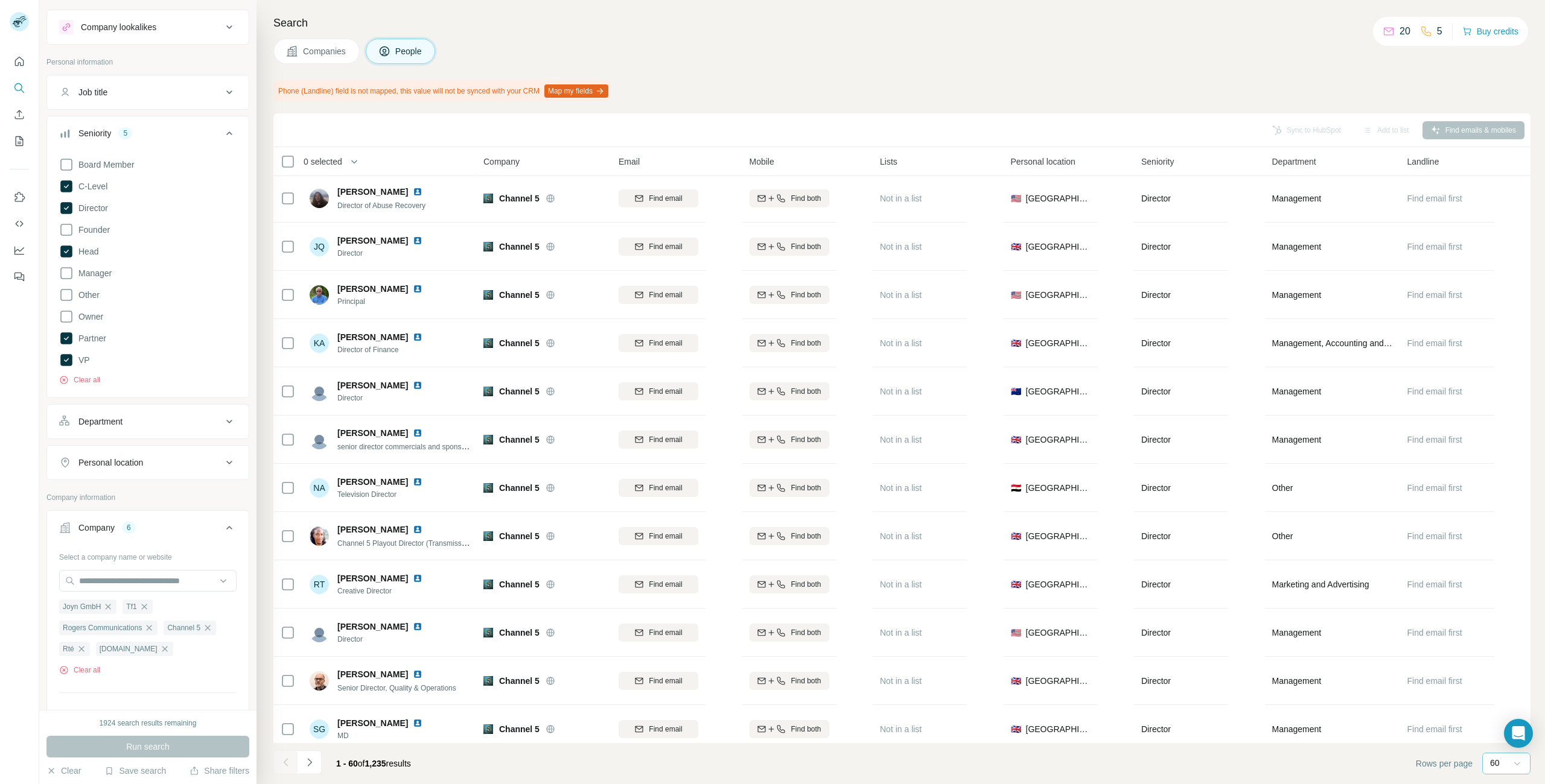
scroll to position [0, 0]
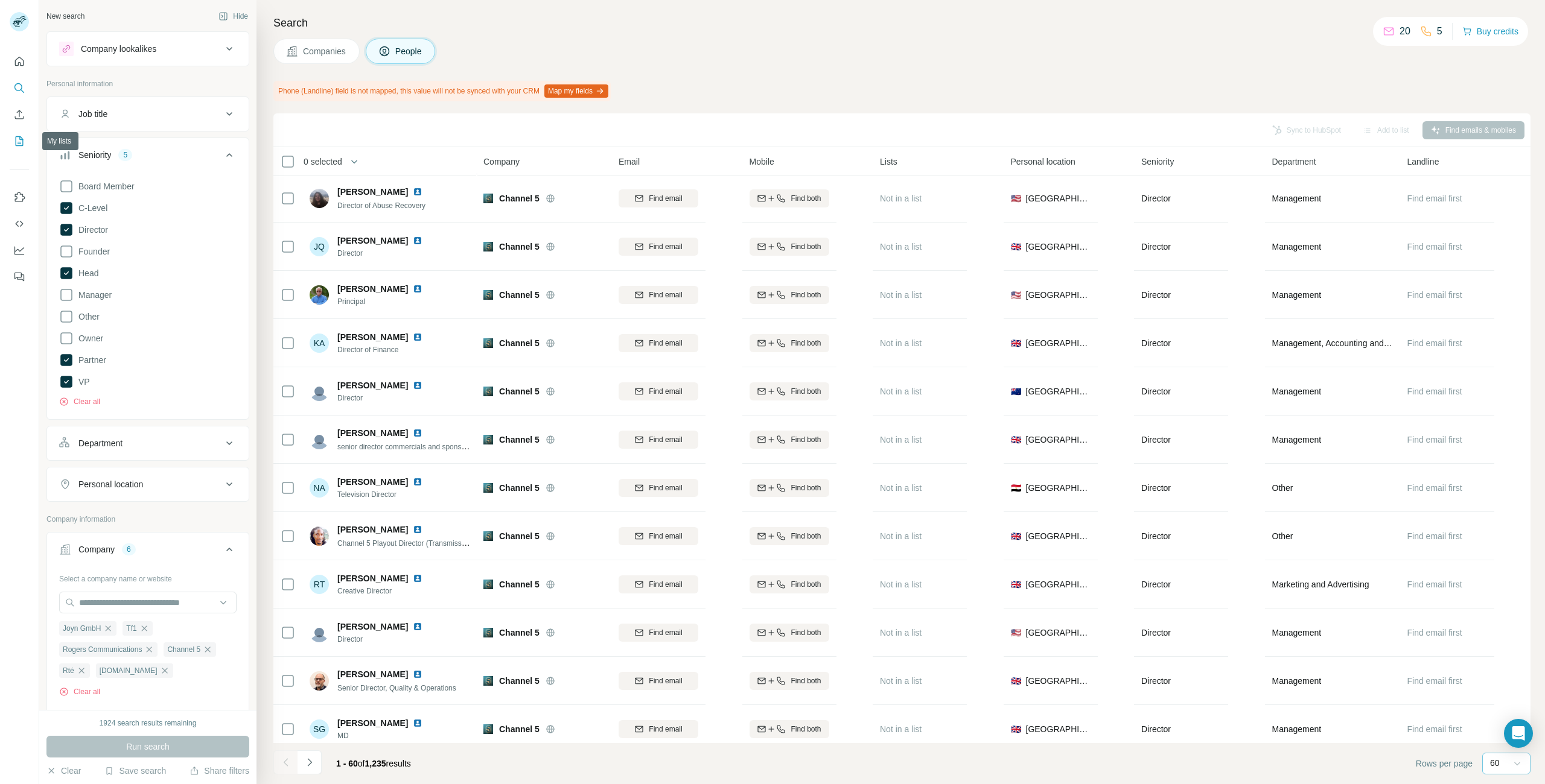
click at [20, 143] on icon "My lists" at bounding box center [19, 141] width 12 height 12
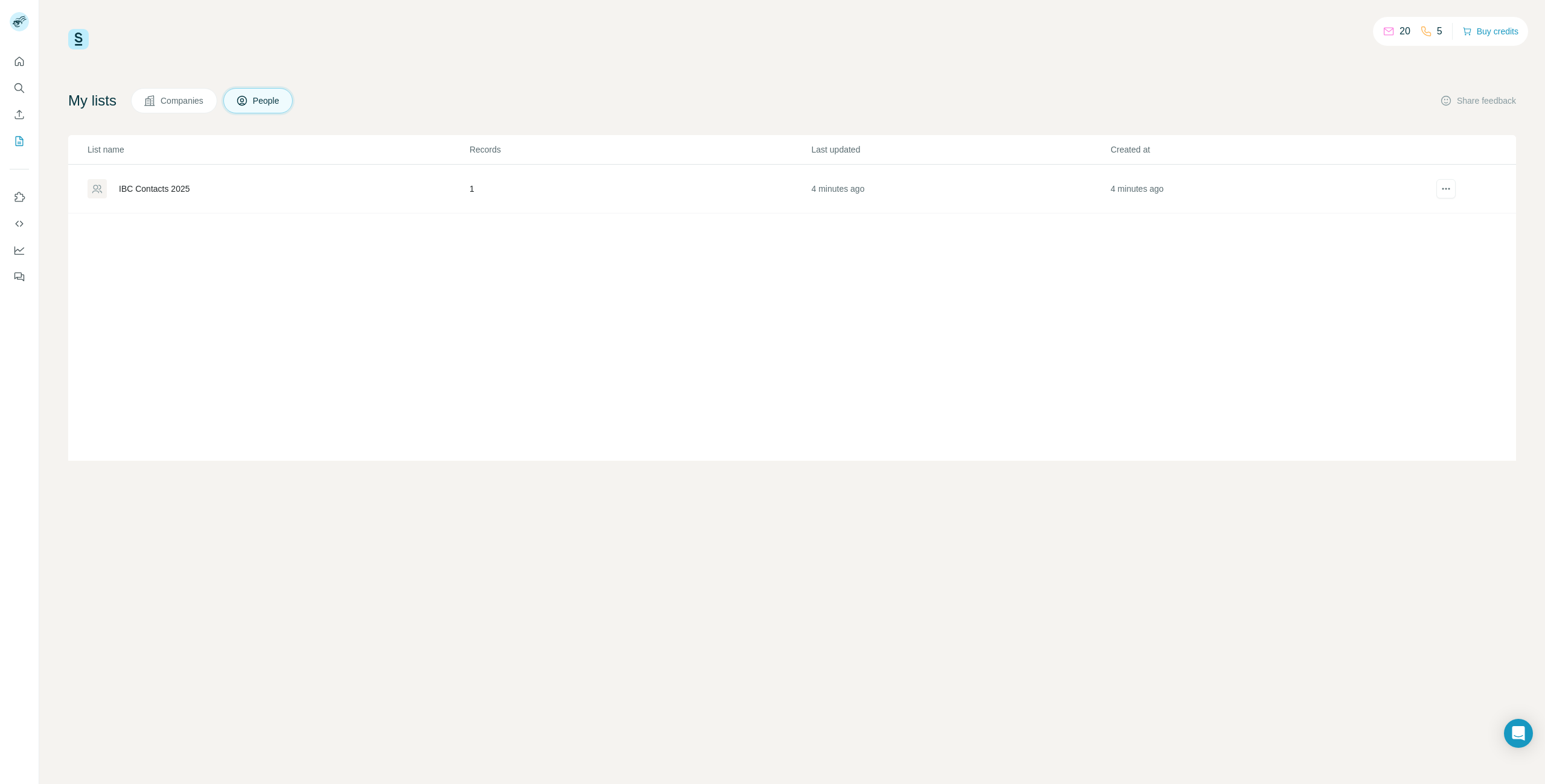
click at [150, 186] on div "IBC Contacts 2025" at bounding box center [155, 189] width 71 height 12
click at [149, 186] on div "IBC Contacts 2025" at bounding box center [155, 189] width 71 height 12
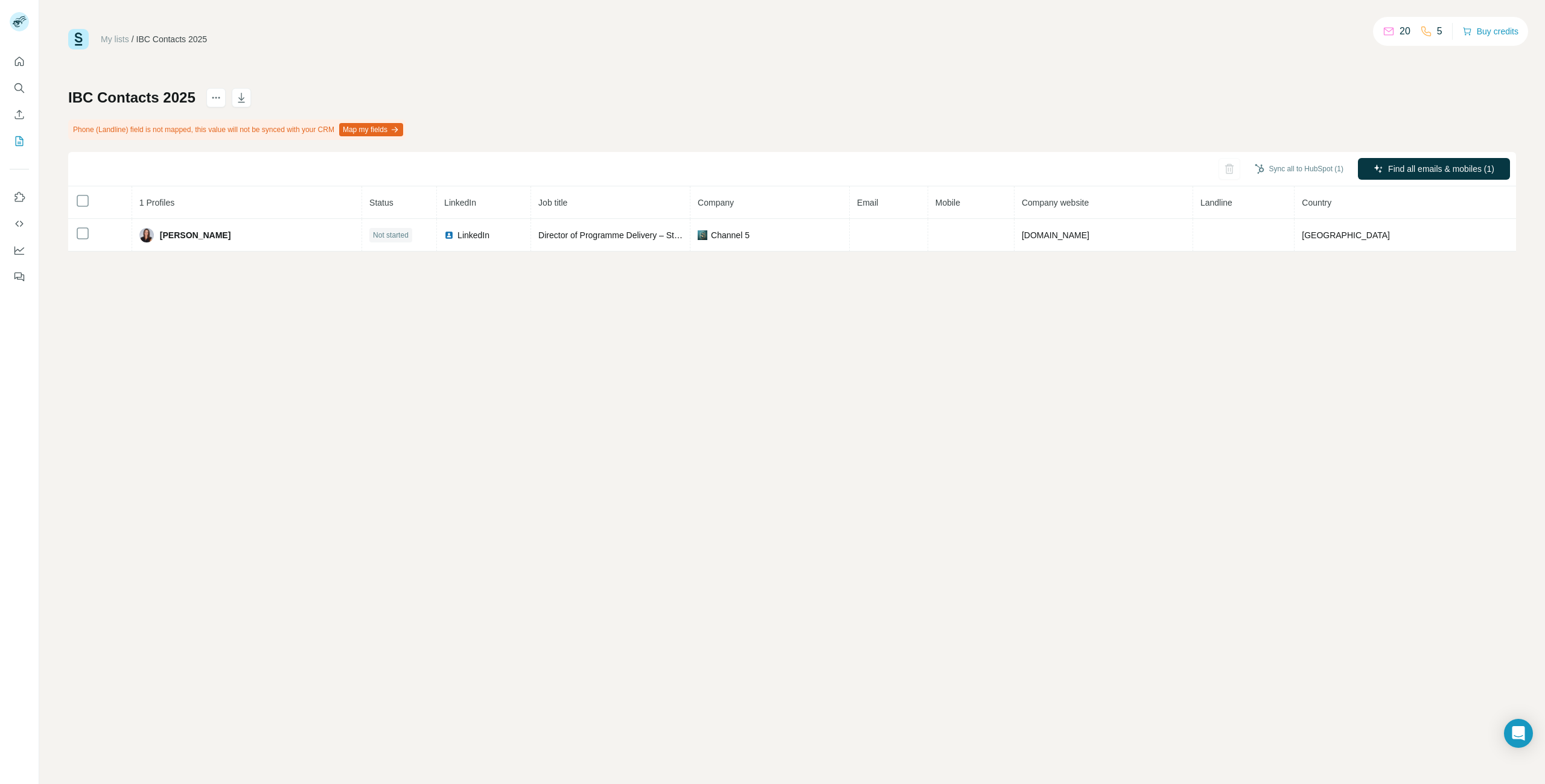
click at [151, 95] on h1 "IBC Contacts 2025" at bounding box center [131, 98] width 127 height 19
click at [149, 96] on h1 "IBC Contacts 2025" at bounding box center [131, 98] width 127 height 19
click at [19, 87] on icon "Search" at bounding box center [19, 88] width 12 height 12
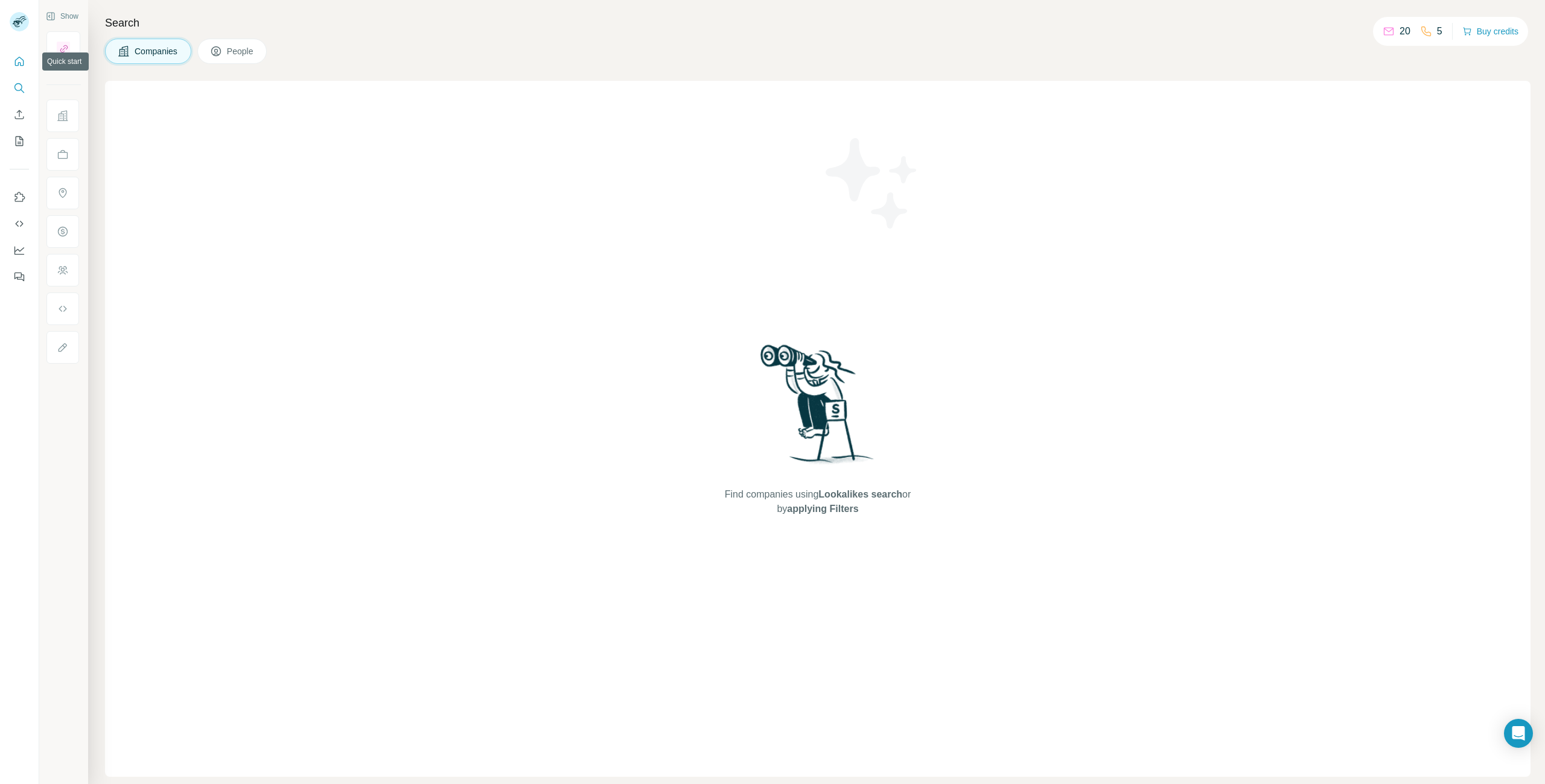
click at [20, 61] on icon "Quick start" at bounding box center [19, 61] width 12 height 12
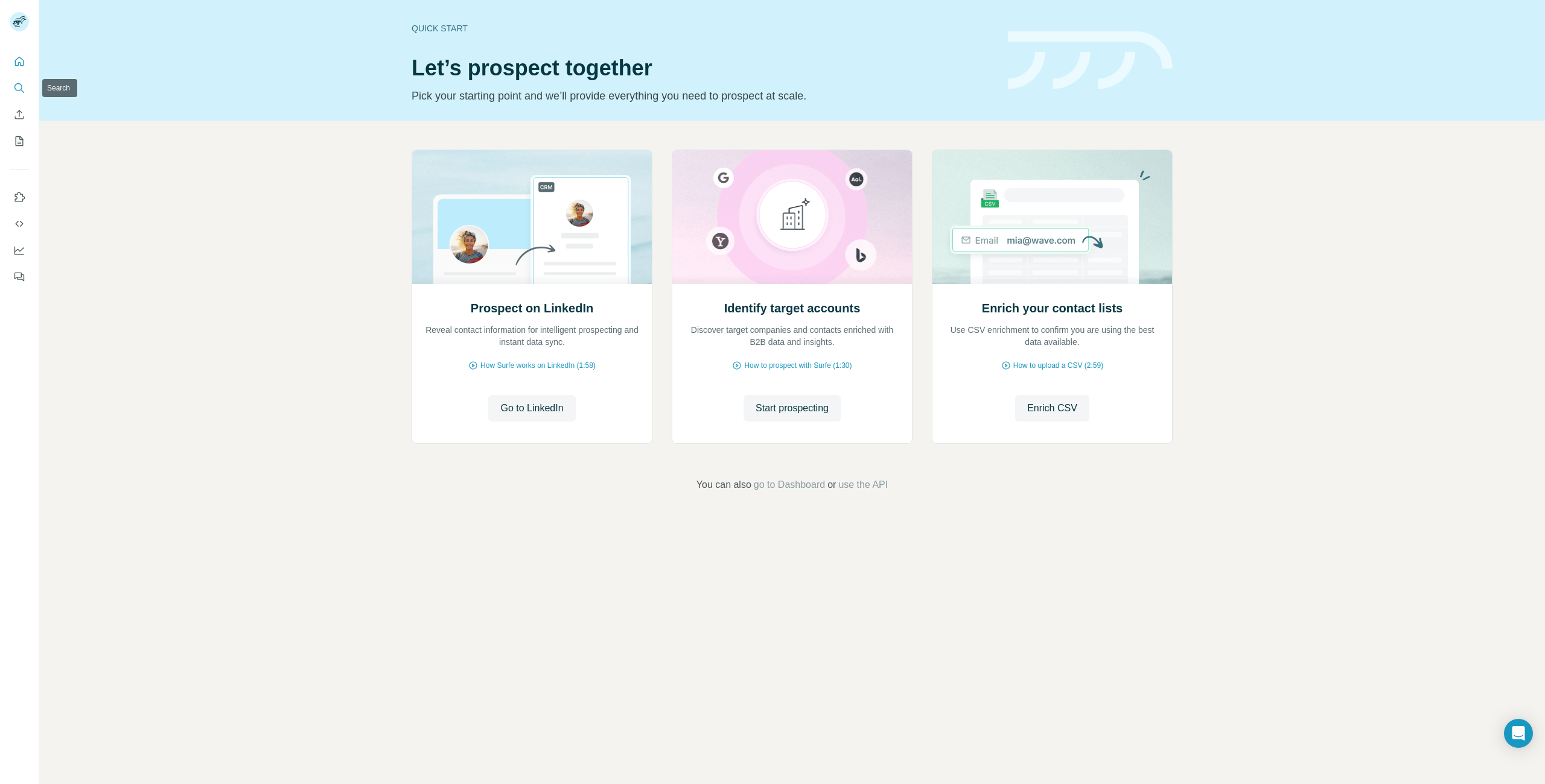
click at [22, 88] on icon "Search" at bounding box center [18, 86] width 8 height 8
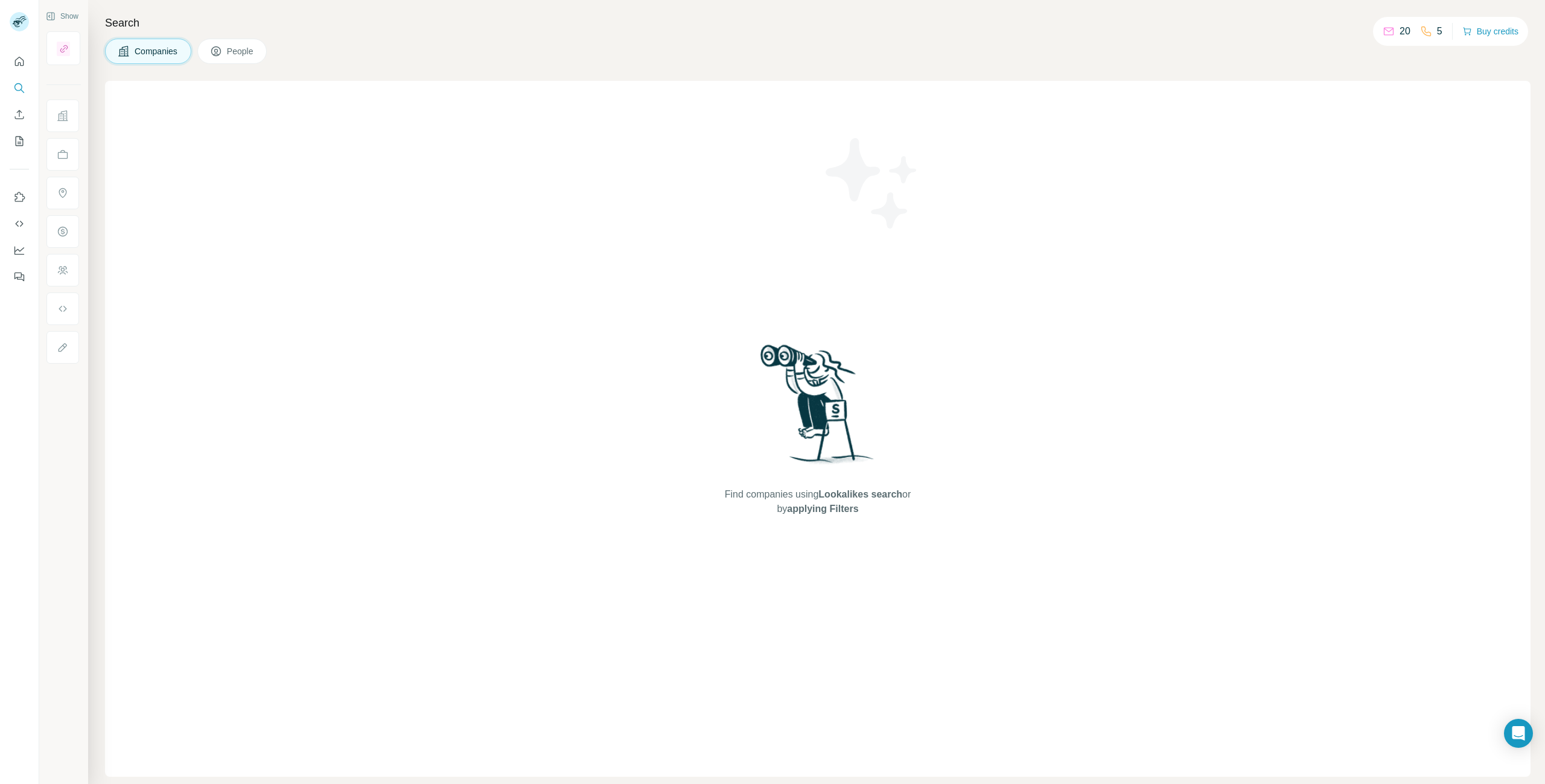
click at [227, 54] on button "People" at bounding box center [232, 51] width 70 height 25
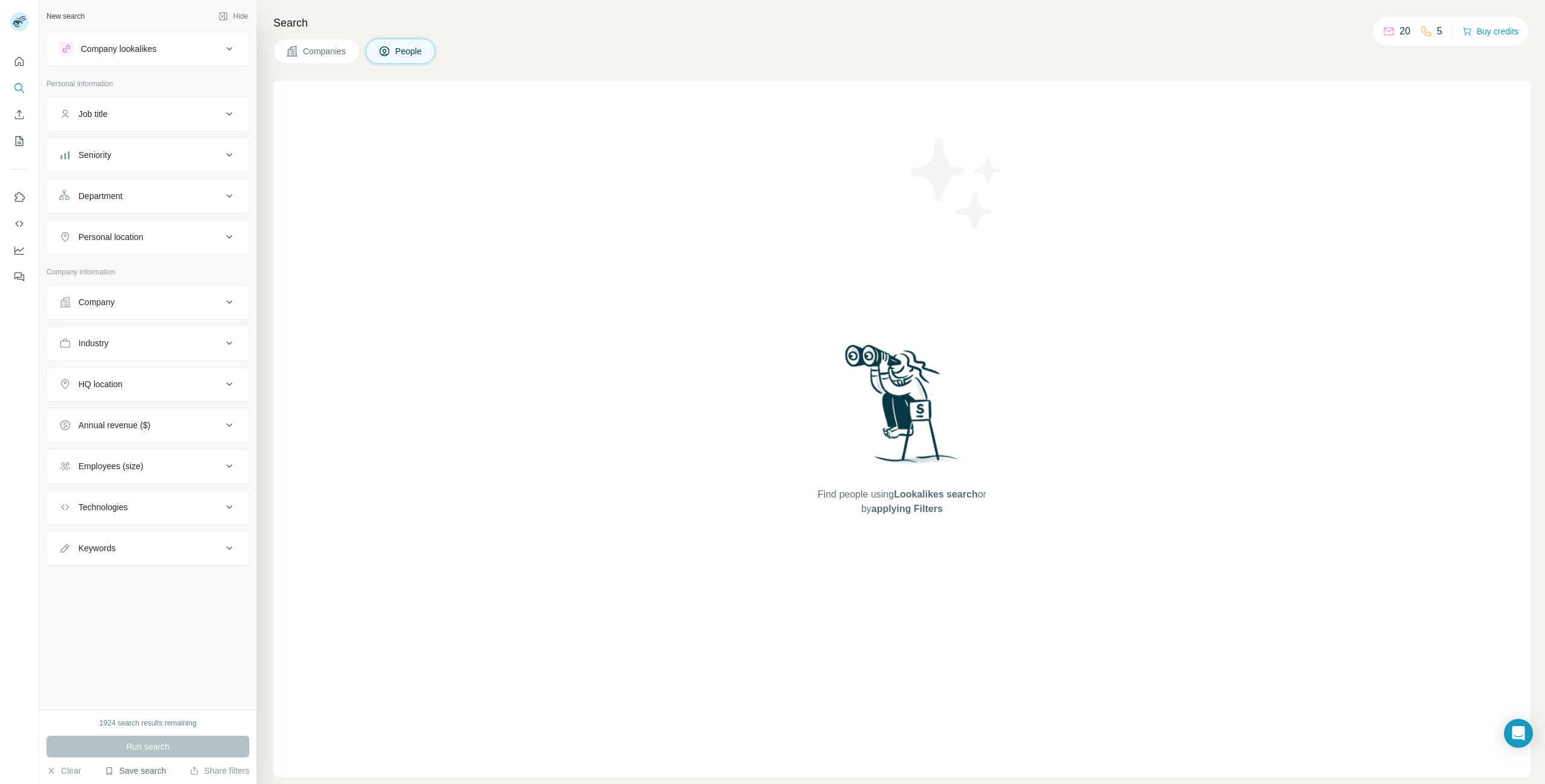
click at [141, 772] on button "Save search" at bounding box center [135, 771] width 61 height 12
click at [171, 754] on div "View my saved searches" at bounding box center [169, 750] width 127 height 24
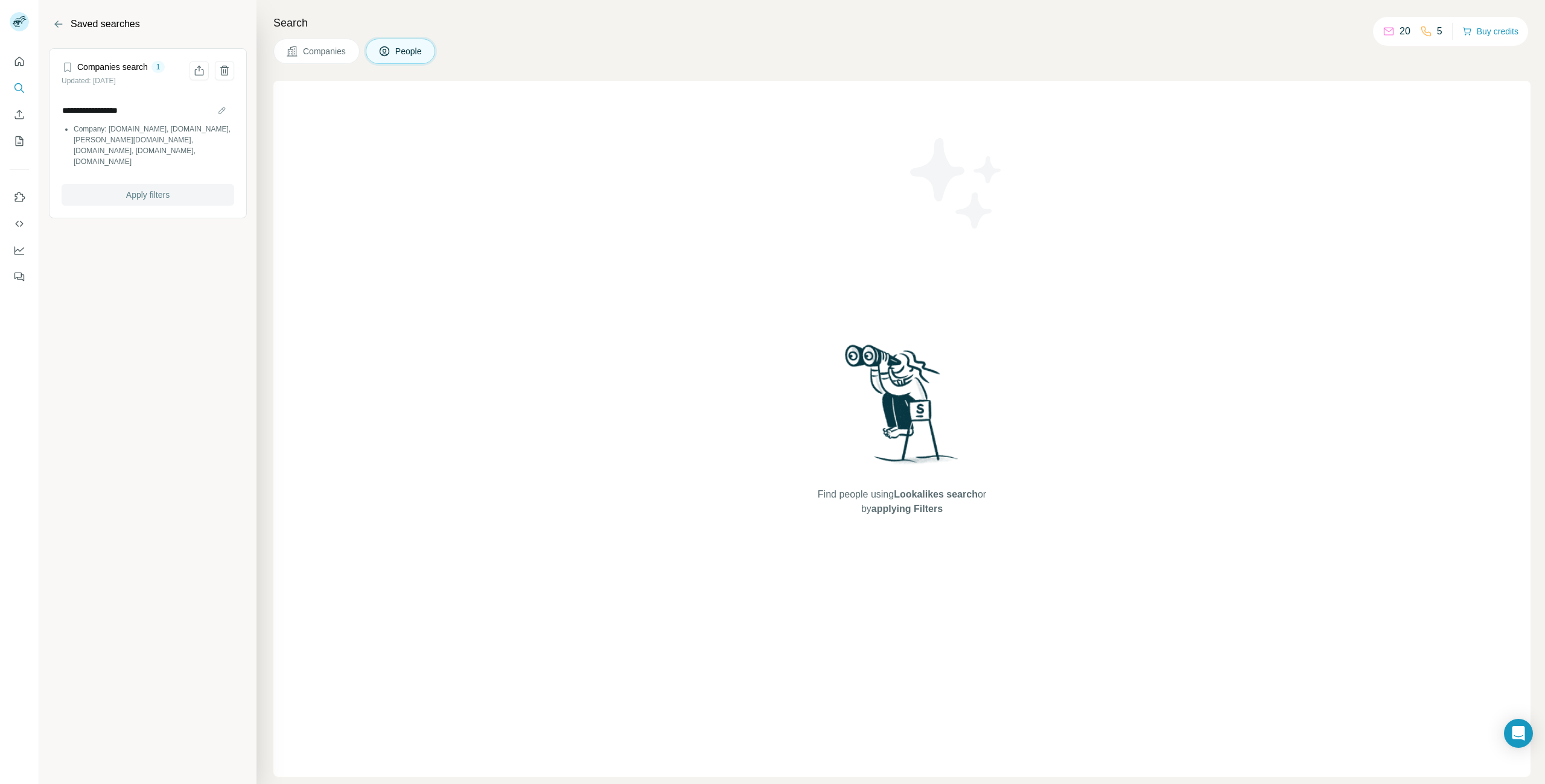
click at [158, 188] on span "Apply filters" at bounding box center [148, 194] width 43 height 12
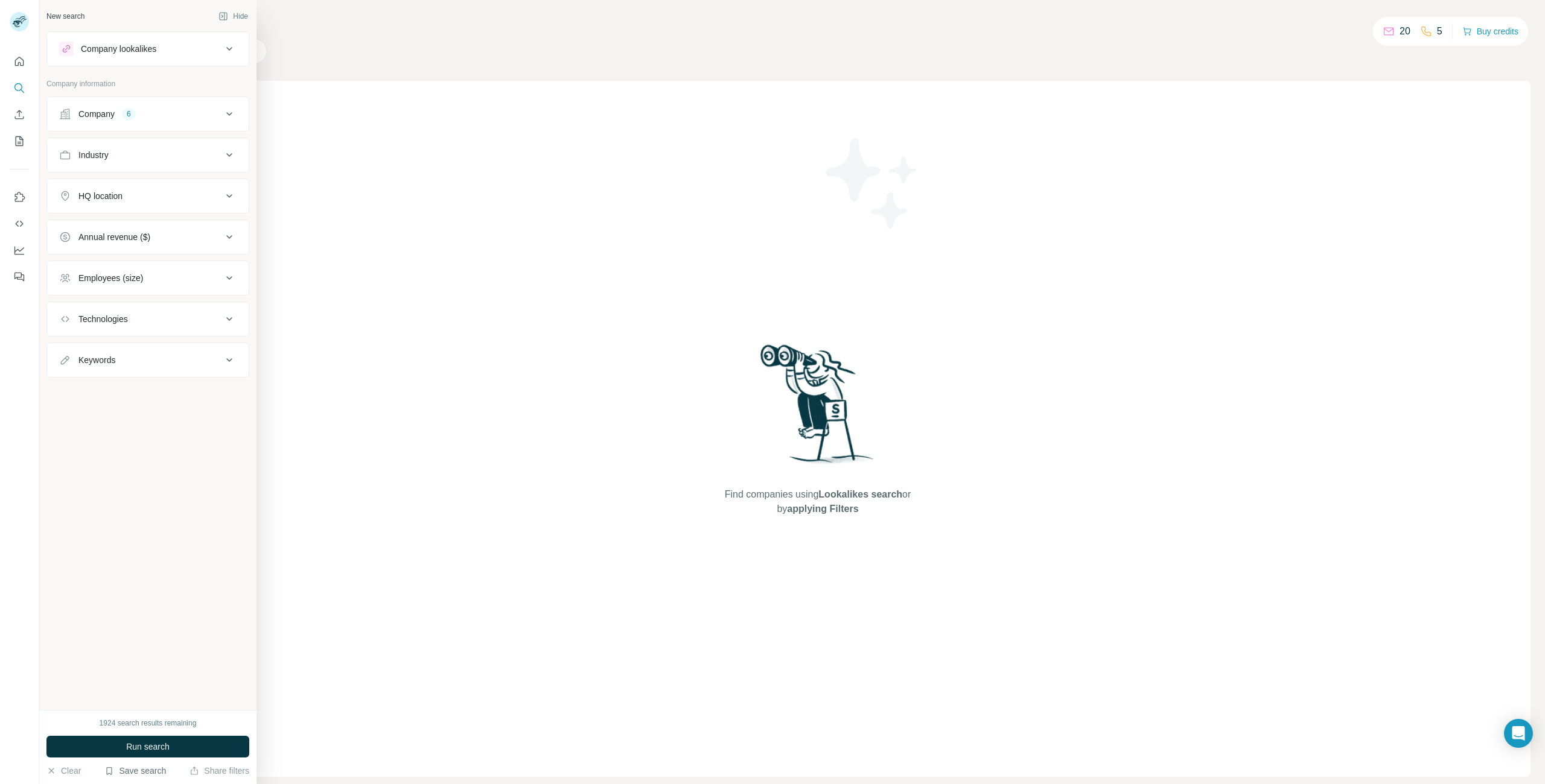
click at [133, 776] on button "Save search" at bounding box center [135, 771] width 61 height 12
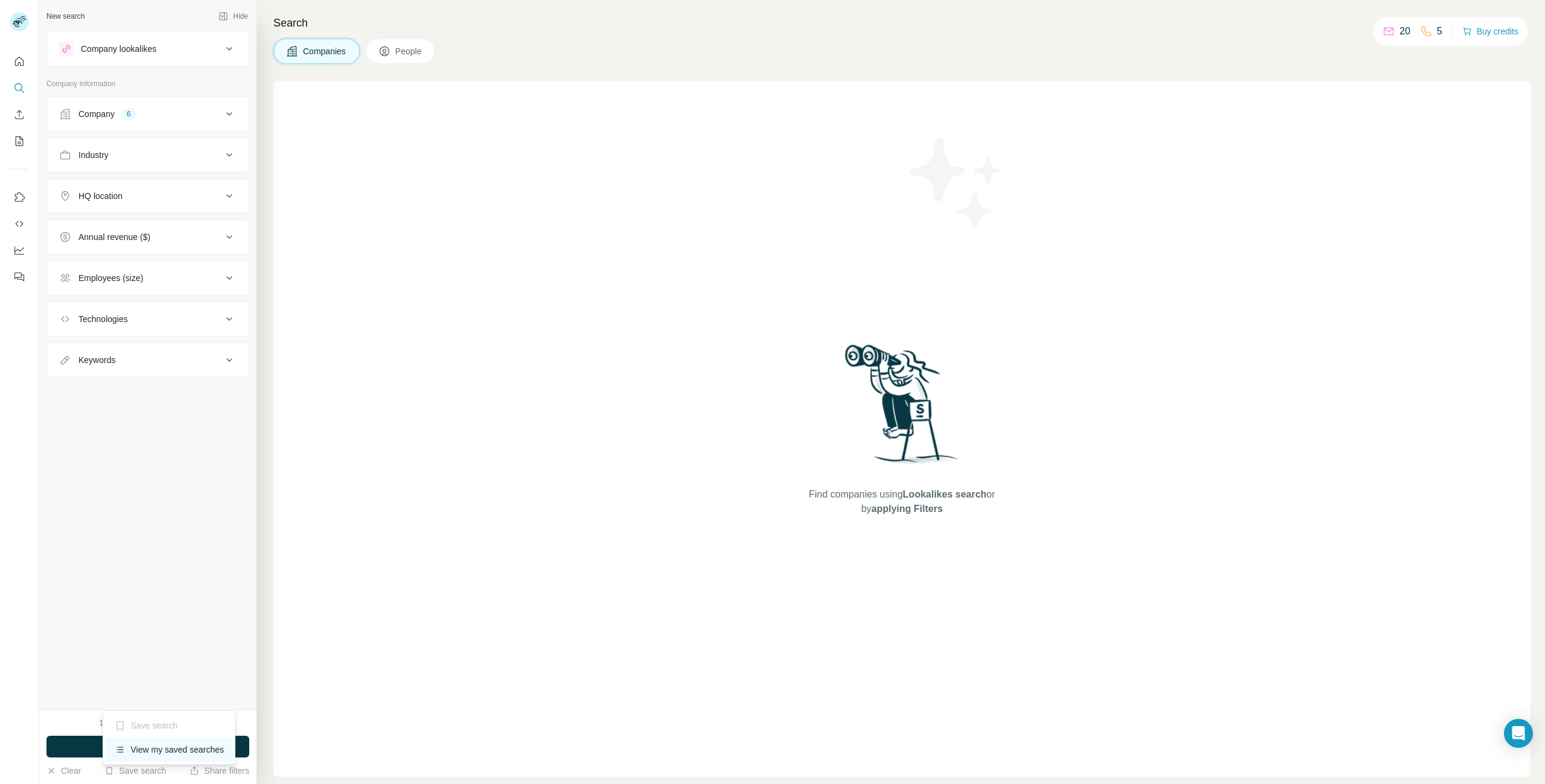
click at [166, 751] on div "View my saved searches" at bounding box center [169, 750] width 127 height 24
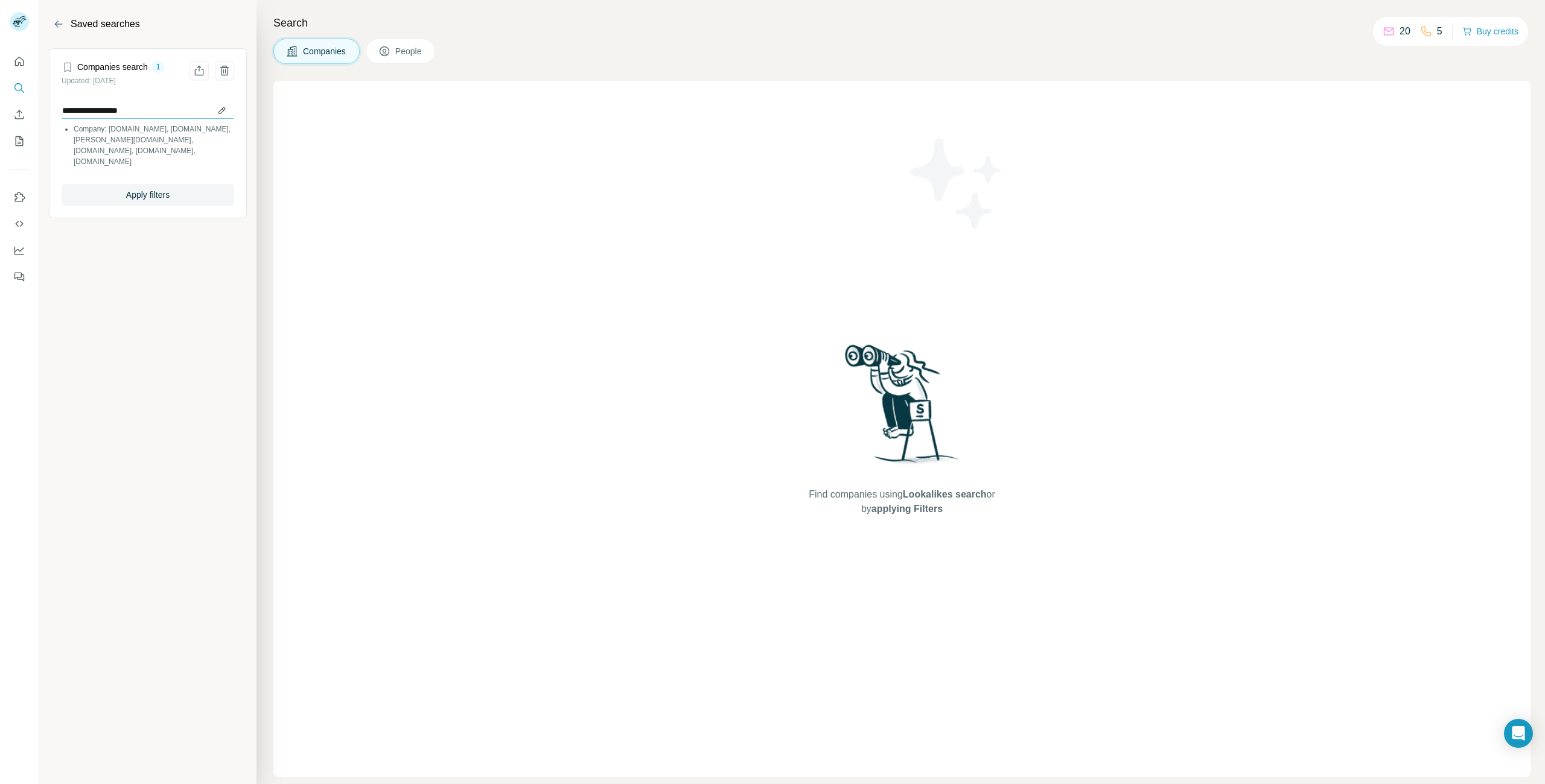
click at [116, 112] on input "**********" at bounding box center [148, 111] width 173 height 17
click at [161, 113] on input "**********" at bounding box center [148, 111] width 173 height 17
click at [54, 22] on icon "Back" at bounding box center [59, 24] width 12 height 12
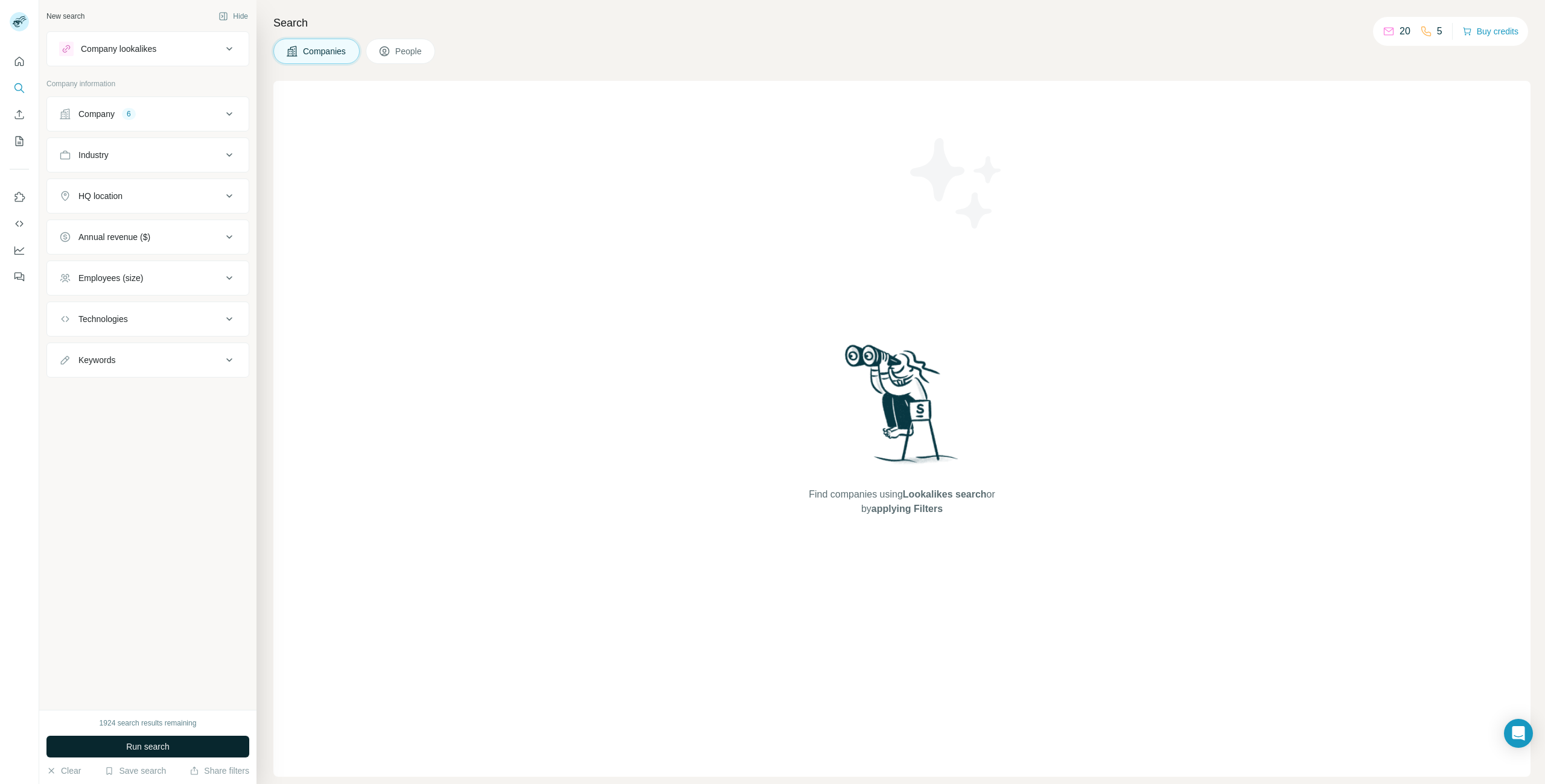
click at [182, 747] on button "Run search" at bounding box center [148, 747] width 203 height 22
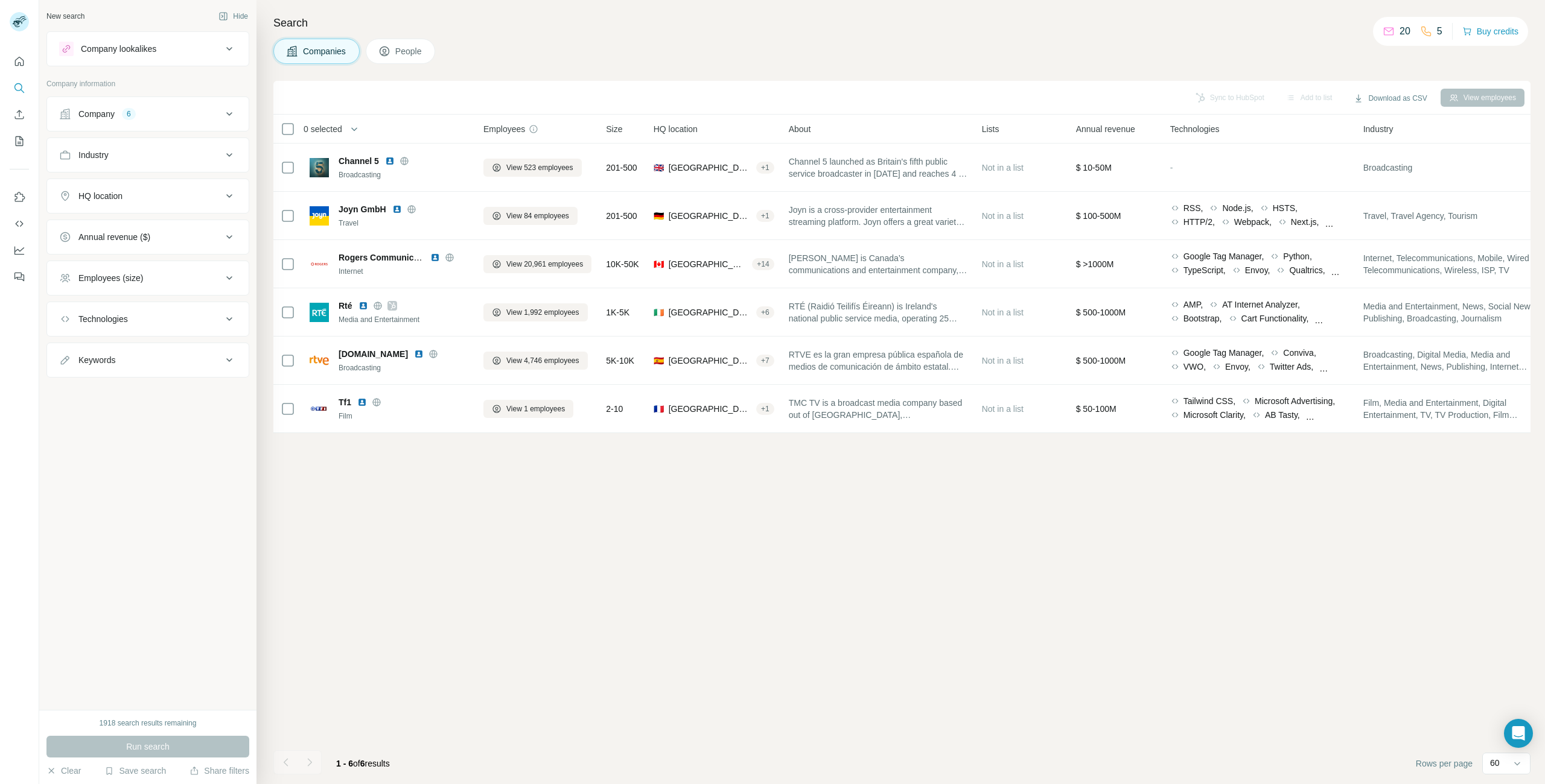
click at [401, 49] on span "People" at bounding box center [409, 51] width 28 height 12
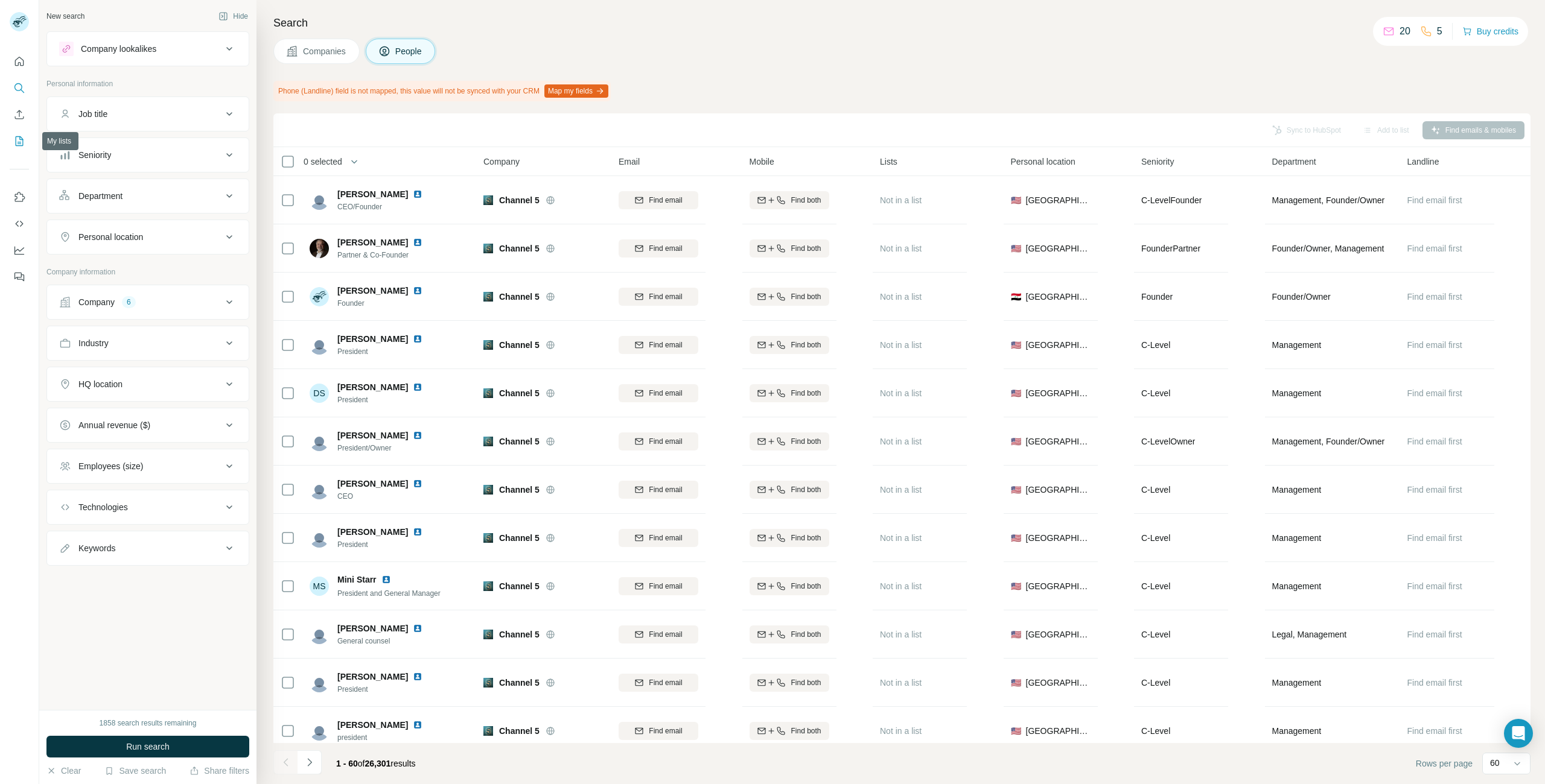
click at [19, 139] on icon "My lists" at bounding box center [19, 141] width 12 height 12
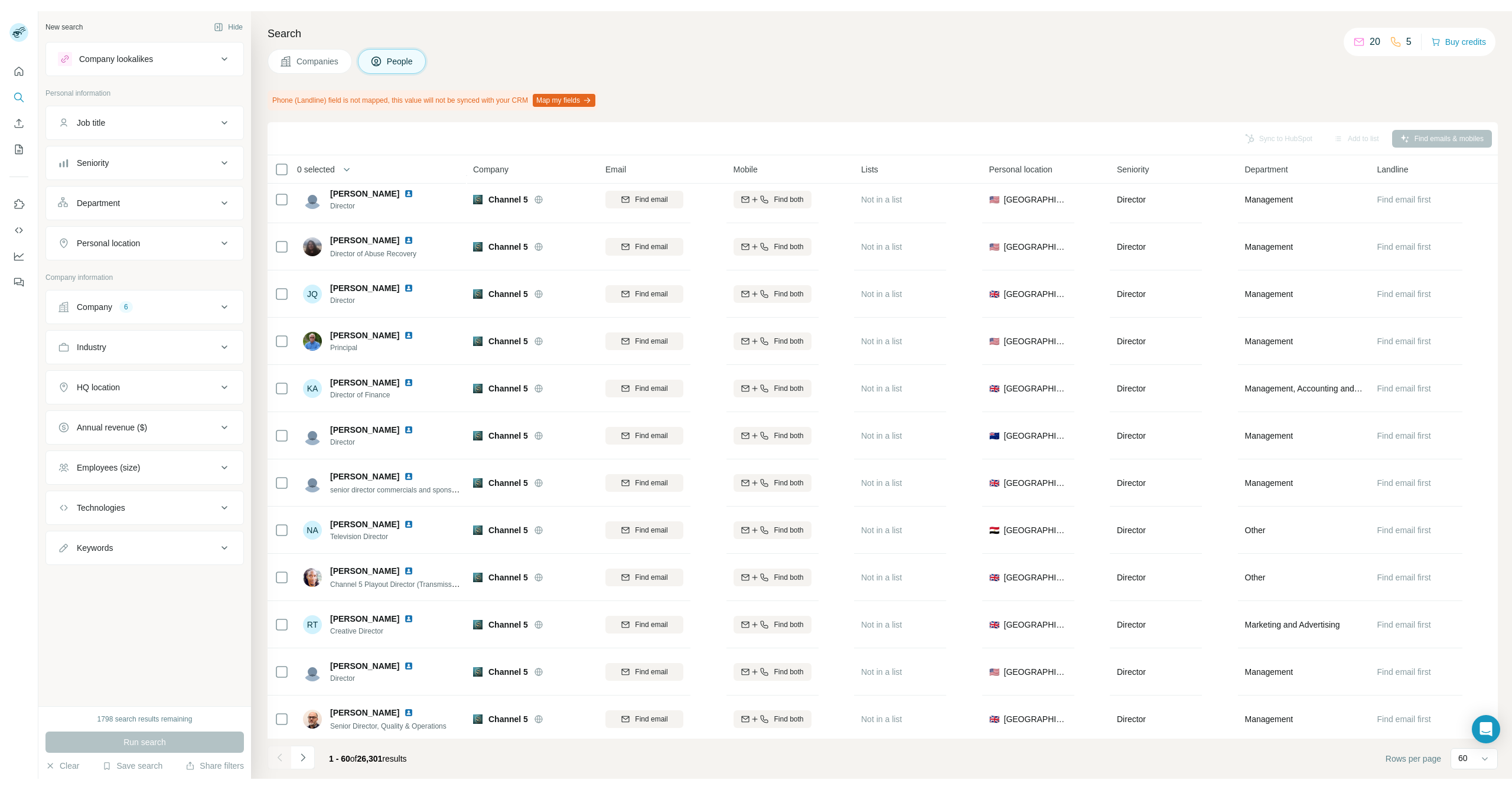
scroll to position [2279, 0]
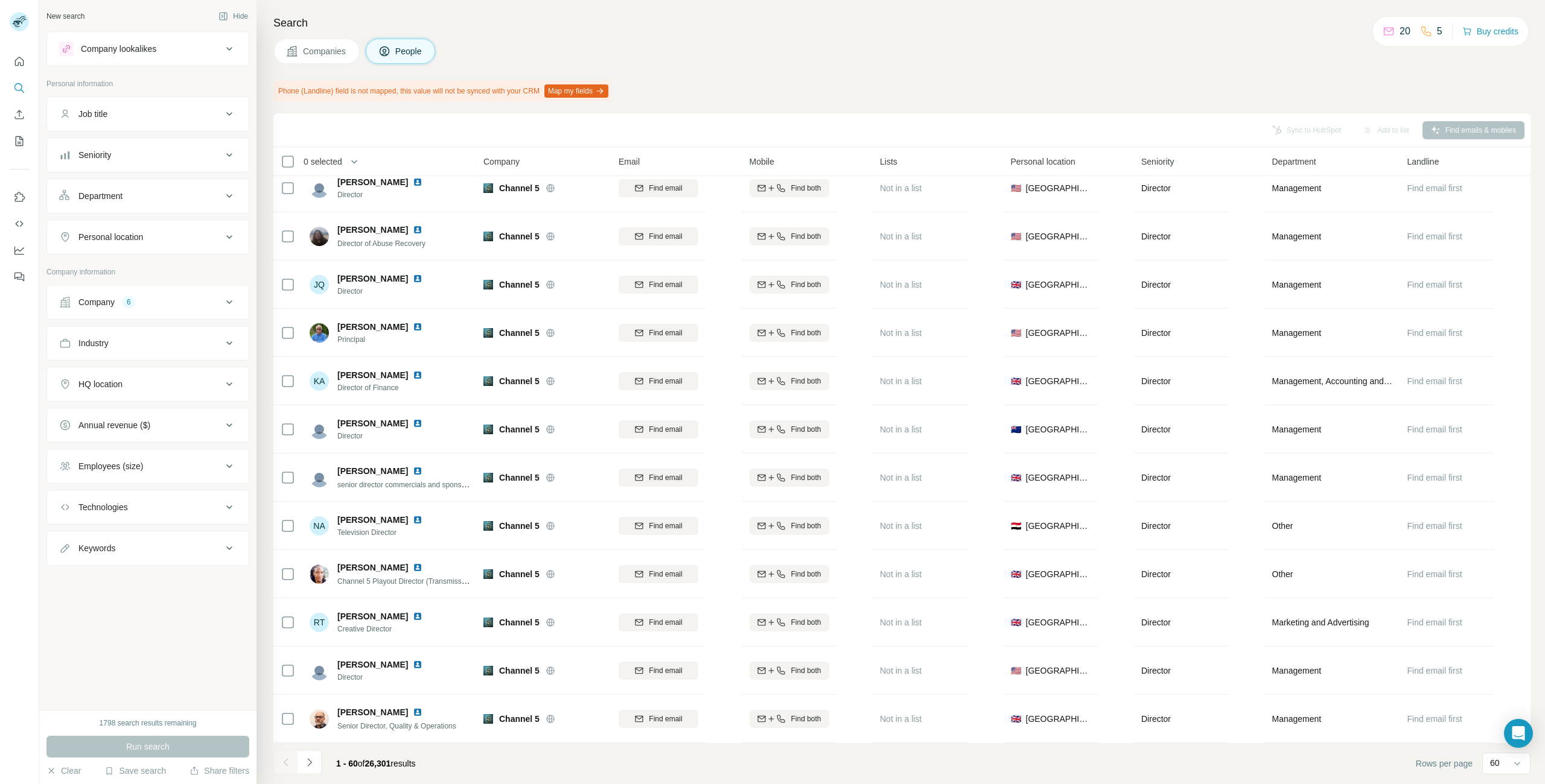
click at [233, 156] on icon at bounding box center [229, 155] width 15 height 15
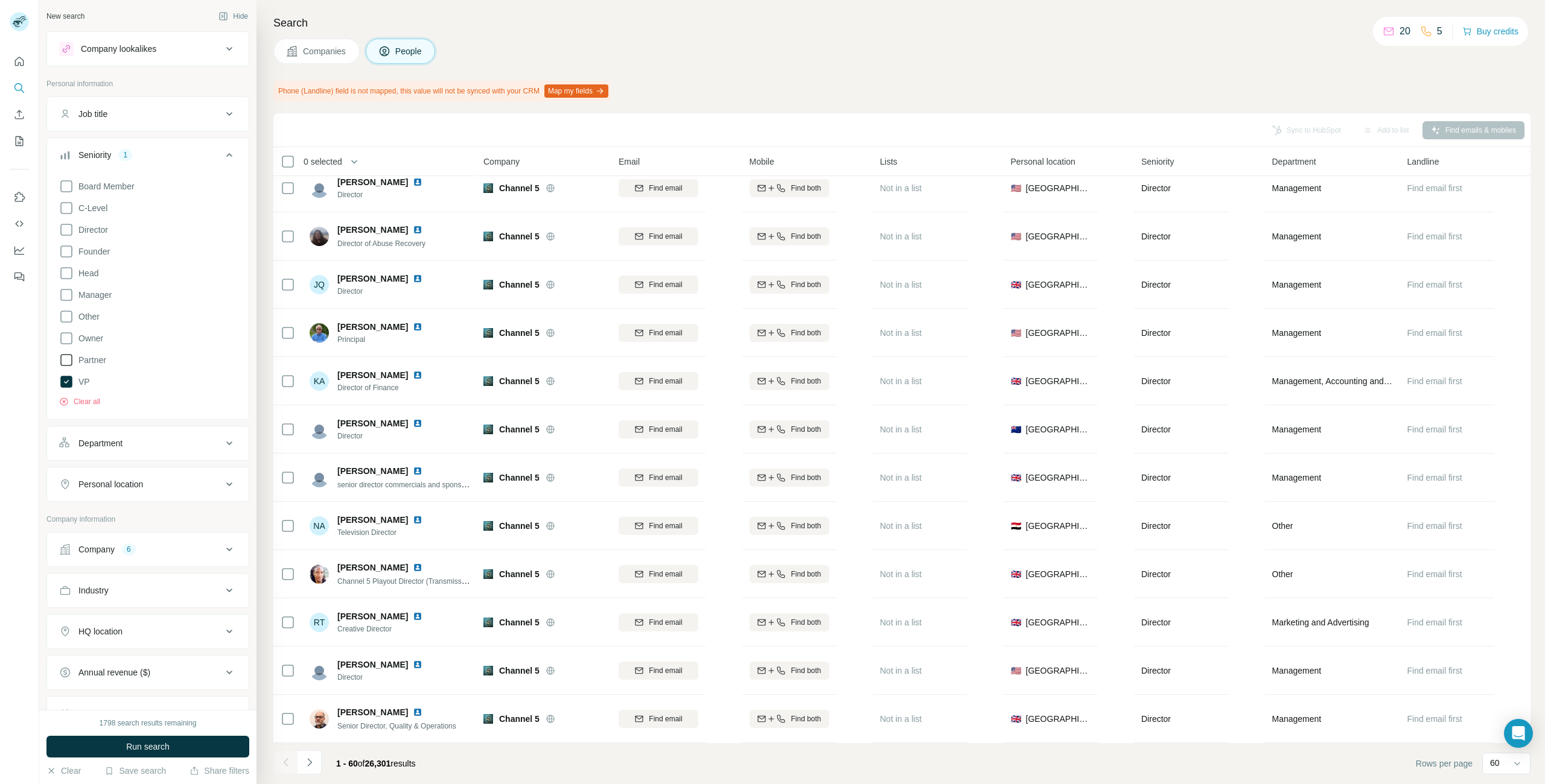
click at [70, 360] on icon at bounding box center [66, 360] width 15 height 15
click at [64, 296] on icon at bounding box center [66, 295] width 15 height 15
click at [65, 252] on icon at bounding box center [66, 252] width 15 height 15
click at [68, 250] on icon at bounding box center [67, 252] width 5 height 3
click at [67, 232] on icon at bounding box center [66, 230] width 15 height 15
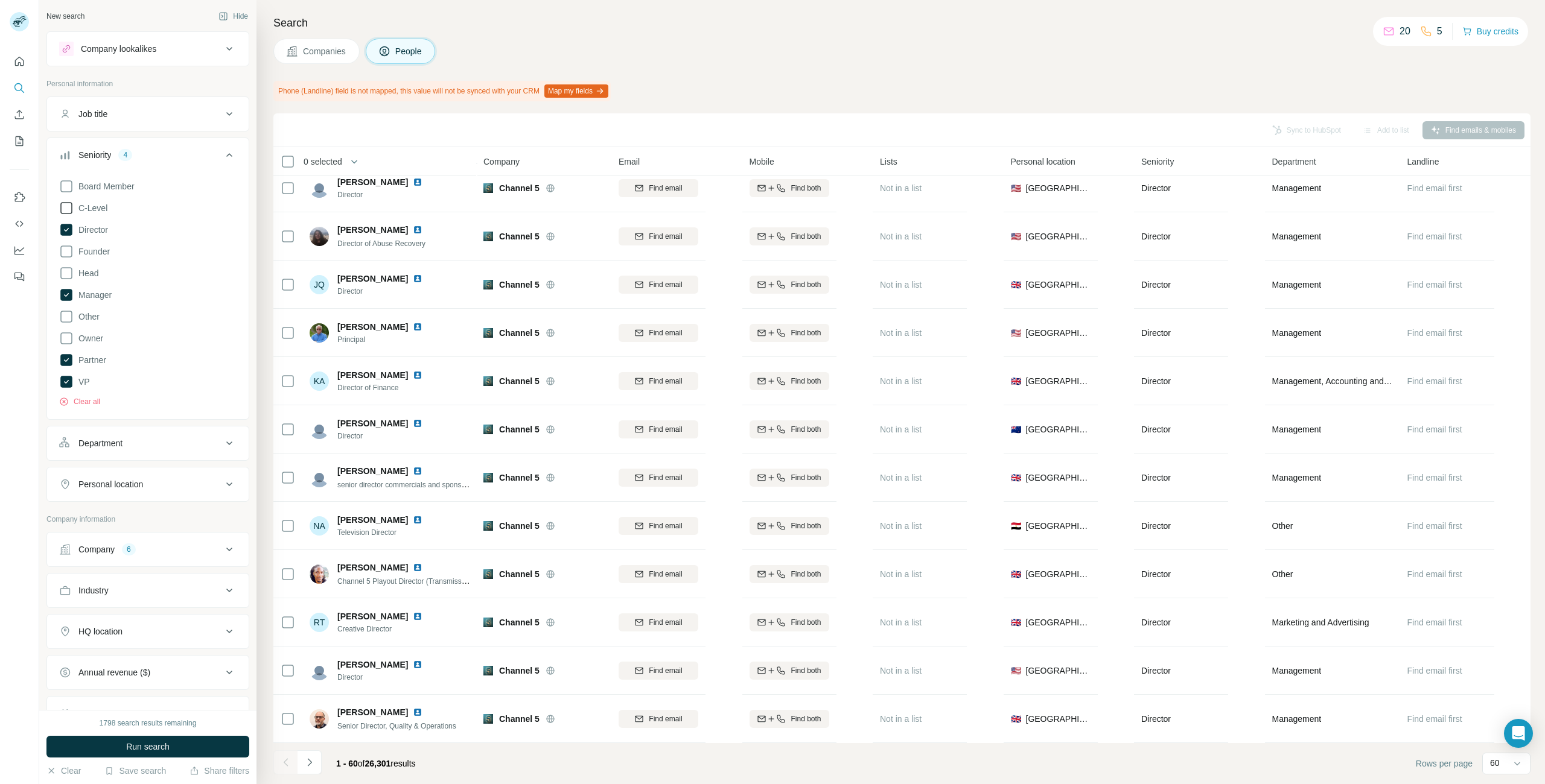
click at [68, 207] on icon at bounding box center [66, 207] width 15 height 15
click at [64, 276] on icon at bounding box center [66, 273] width 15 height 15
click at [70, 295] on icon at bounding box center [67, 295] width 12 height 12
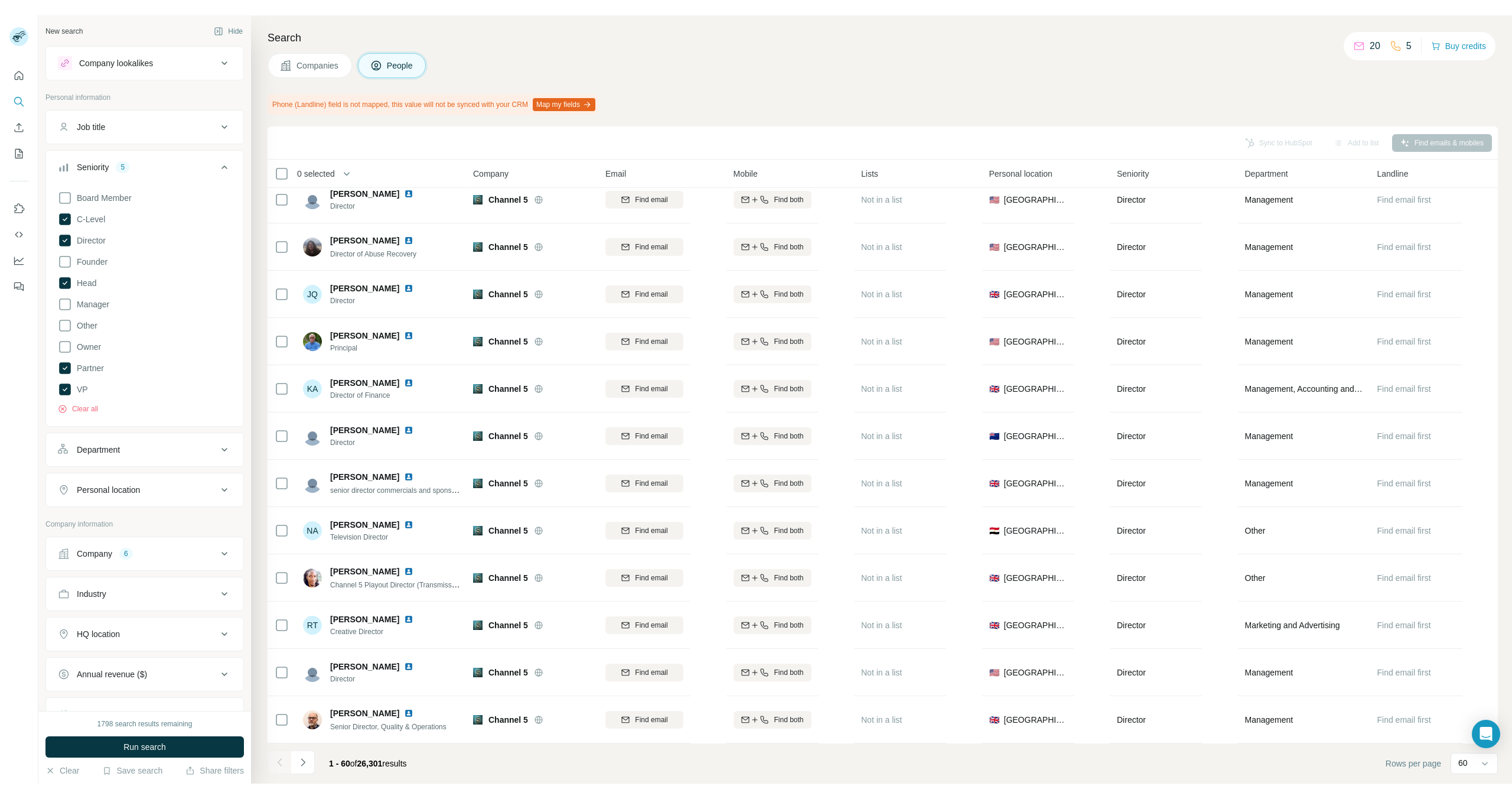
scroll to position [2250, 0]
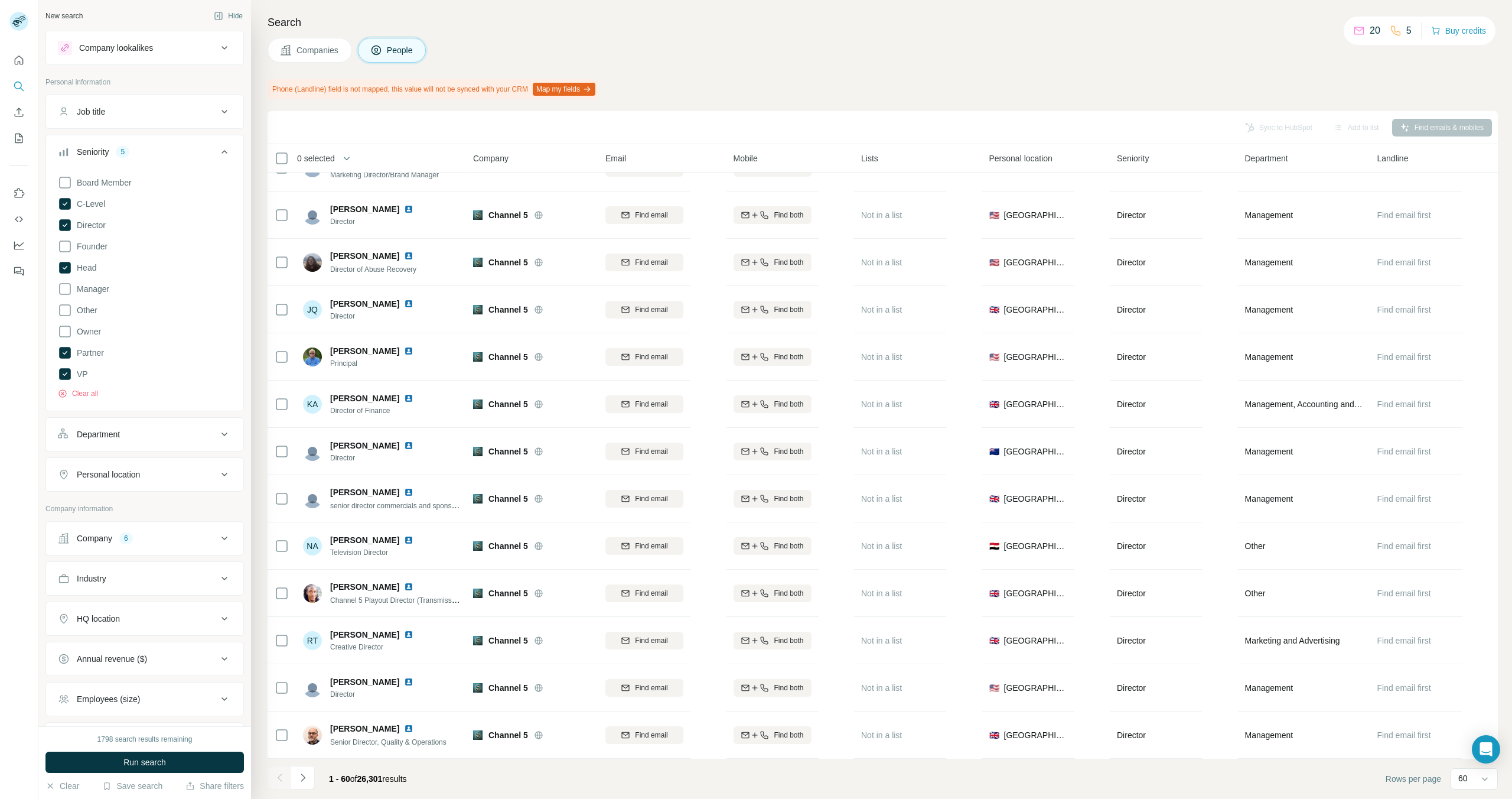
click at [146, 760] on span "Run search" at bounding box center [145, 763] width 42 height 12
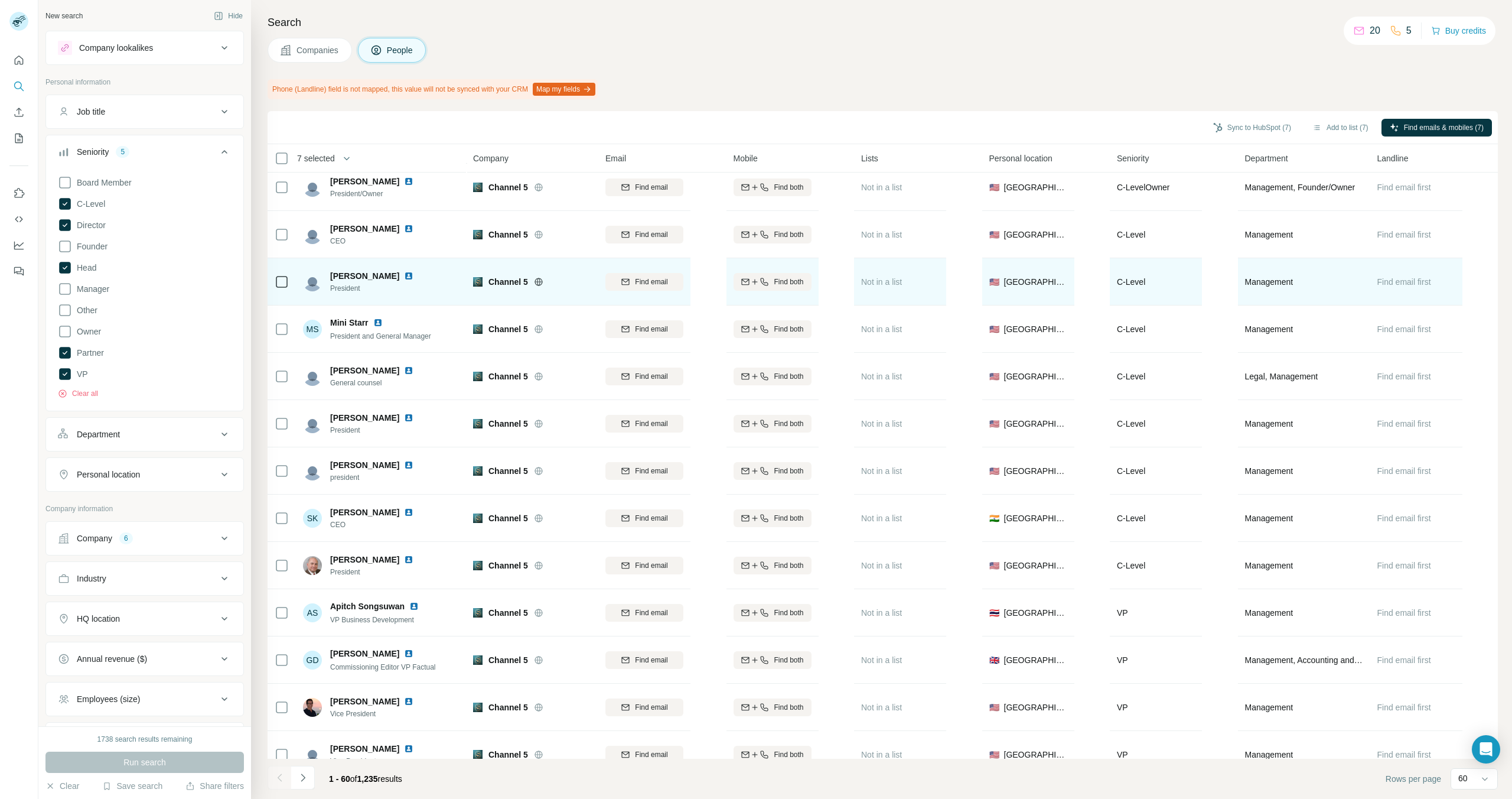
scroll to position [199, 0]
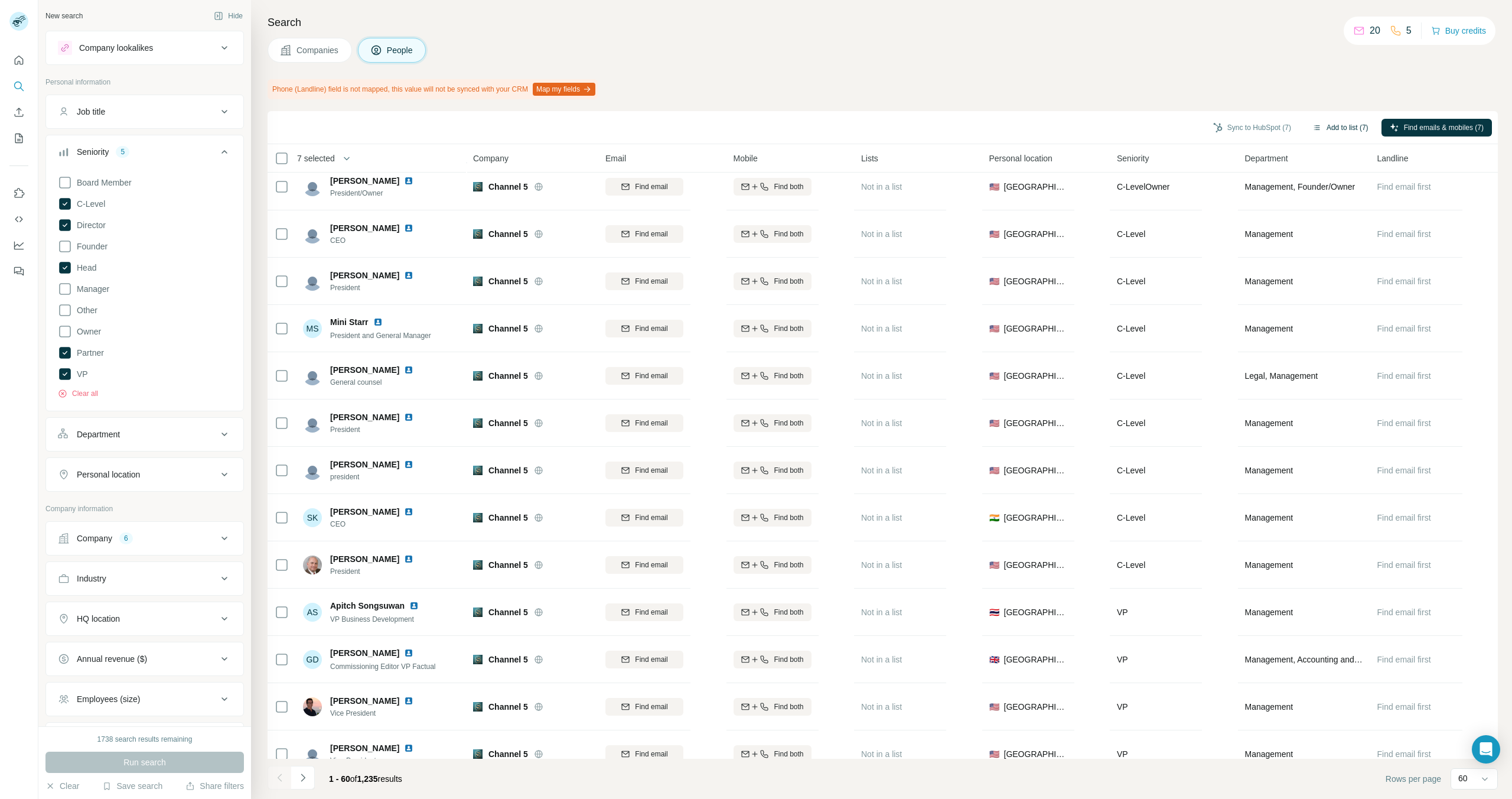
click at [1334, 128] on button "Add to list (7)" at bounding box center [1340, 127] width 73 height 18
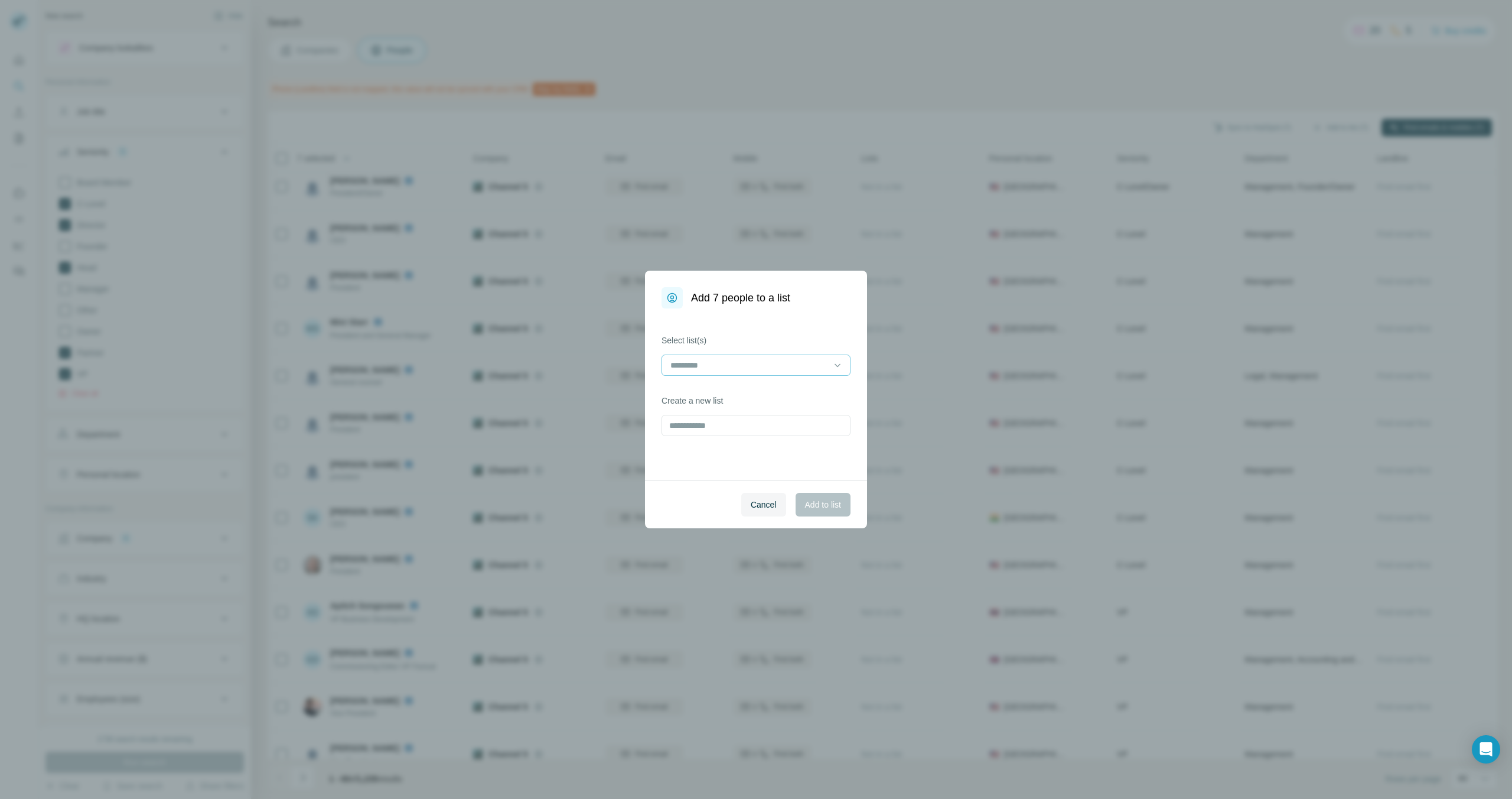
click at [725, 365] on input at bounding box center [749, 365] width 159 height 13
click at [723, 386] on p "IBC Contacts 2025" at bounding box center [707, 392] width 69 height 12
click at [825, 502] on span "Add to list" at bounding box center [822, 504] width 36 height 12
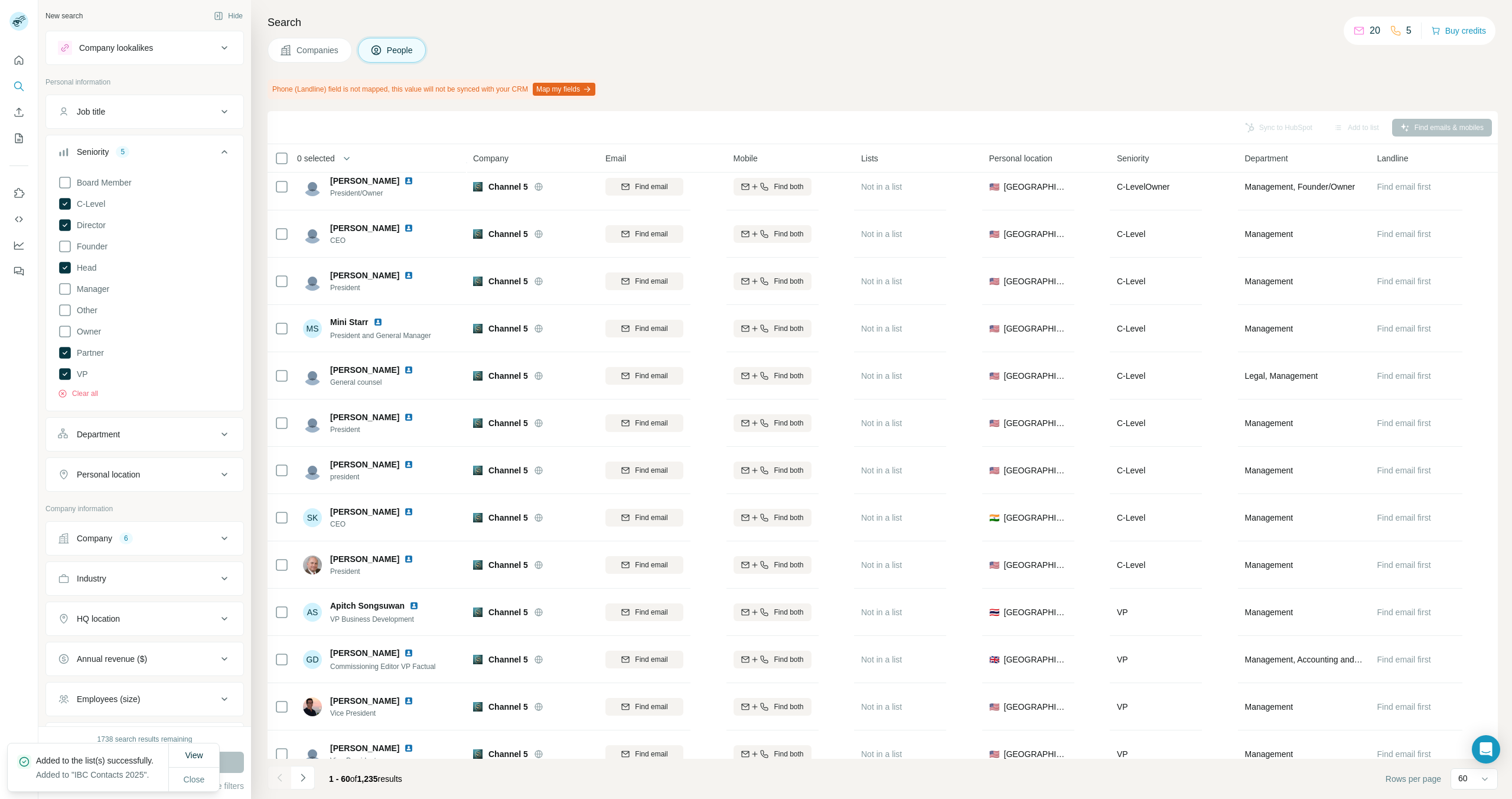
click at [16, 538] on div at bounding box center [19, 400] width 38 height 799
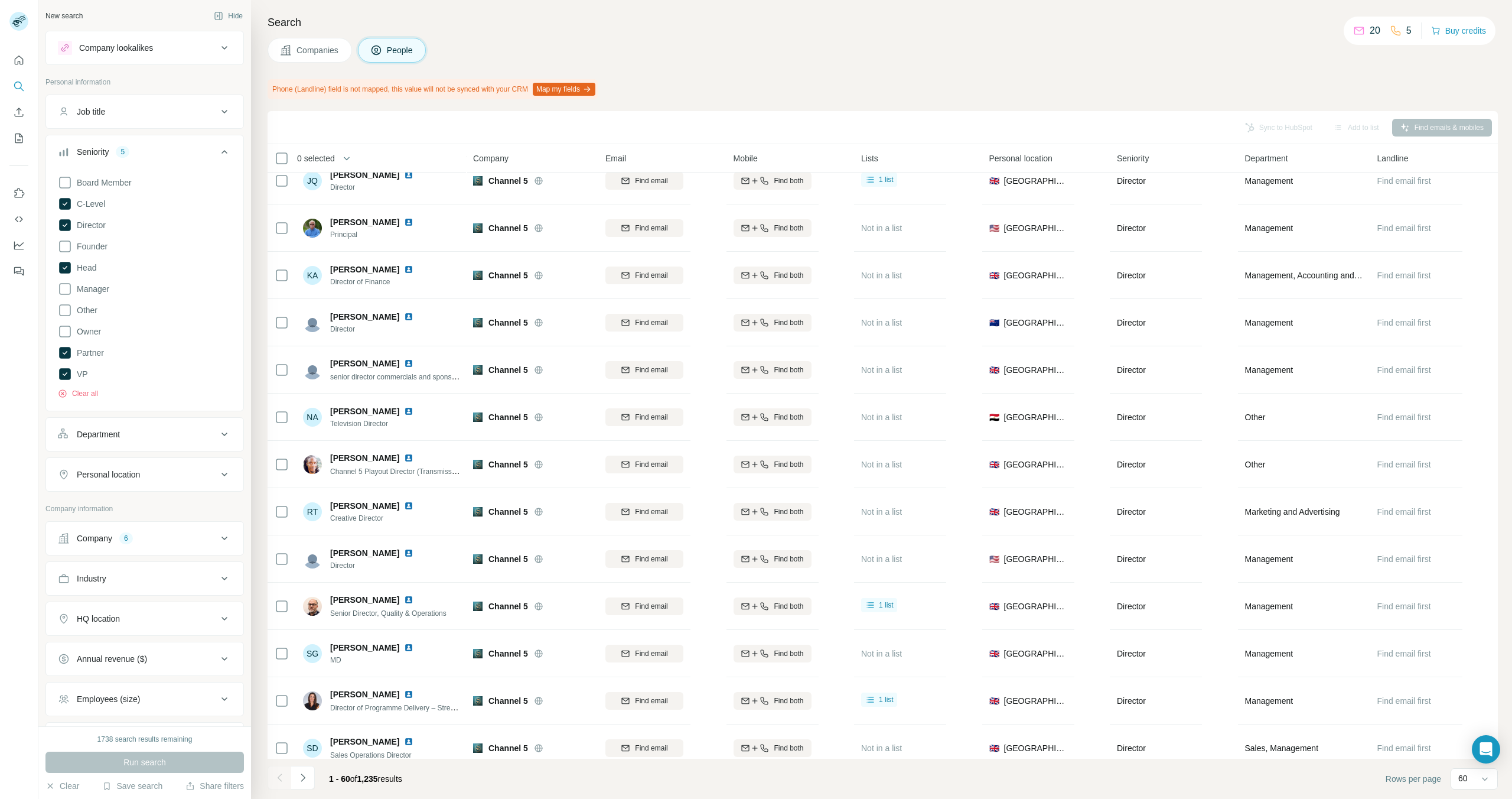
scroll to position [2250, 0]
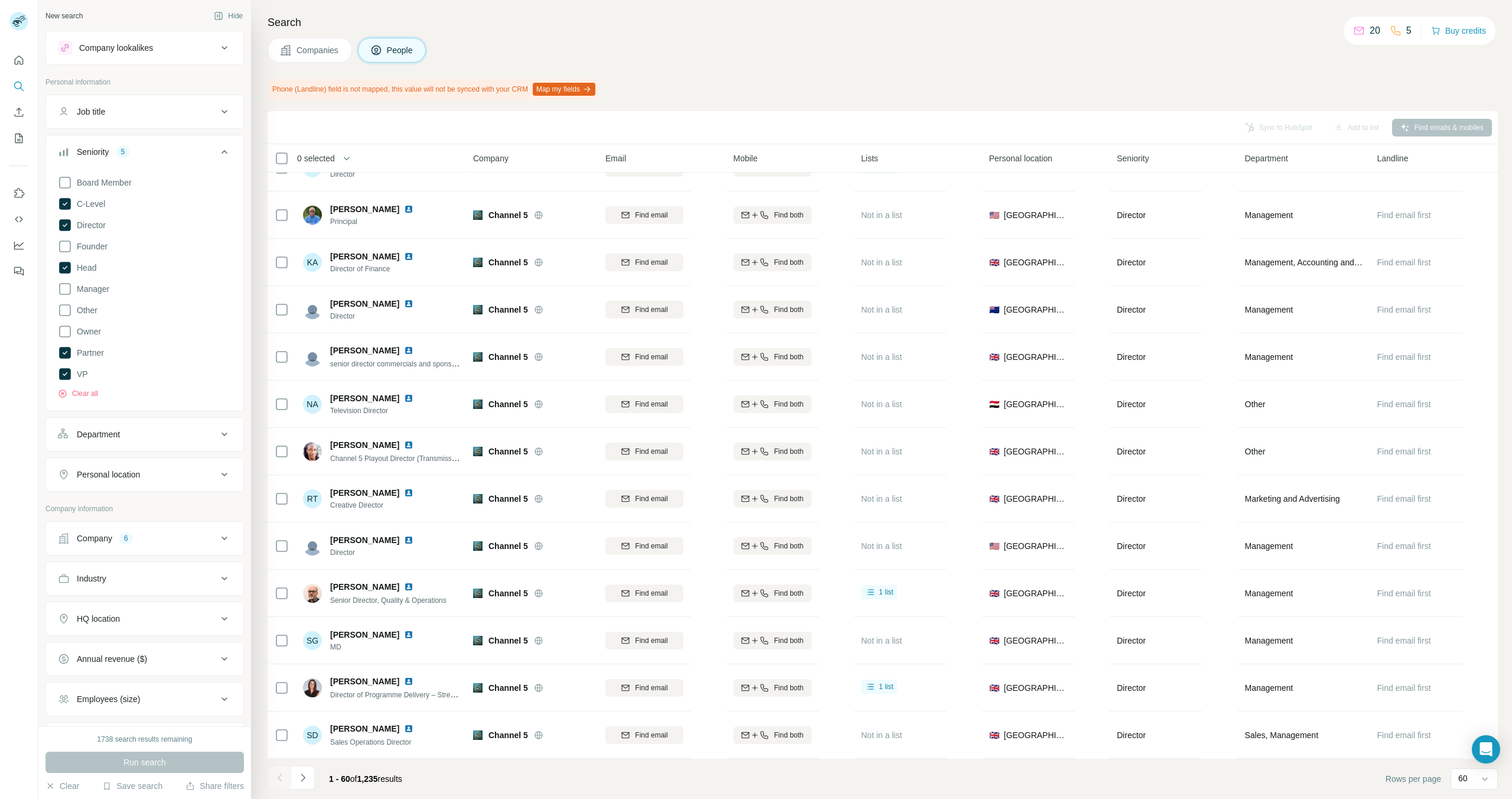
click at [191, 43] on div "Company lookalikes" at bounding box center [137, 47] width 159 height 14
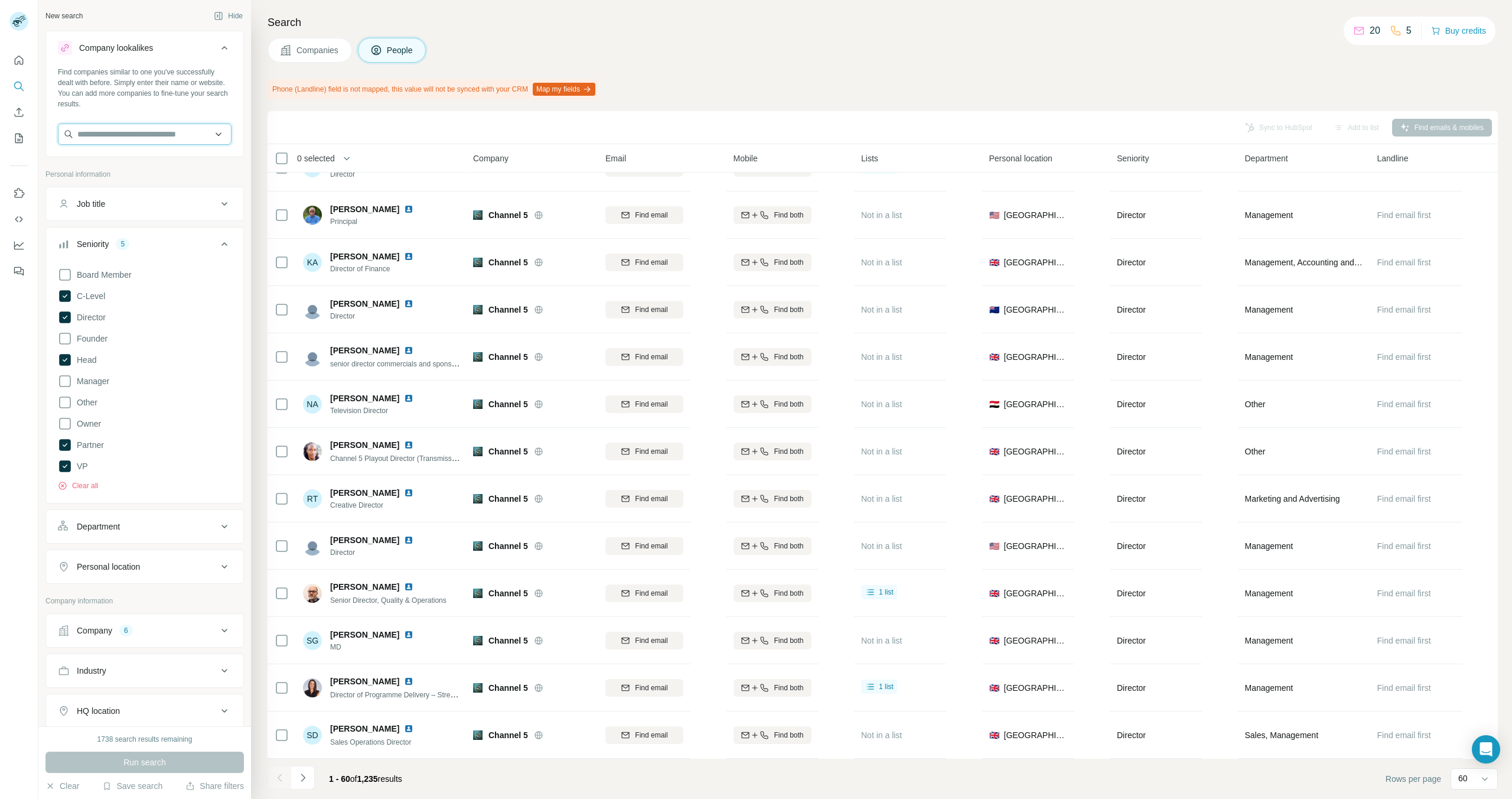
click at [135, 136] on input "text" at bounding box center [144, 134] width 173 height 21
click at [134, 130] on input "text" at bounding box center [144, 134] width 173 height 21
click at [189, 207] on div "Job title" at bounding box center [137, 204] width 159 height 12
click at [201, 196] on button "Job title" at bounding box center [144, 206] width 197 height 33
click at [163, 616] on button "Company 6" at bounding box center [144, 631] width 197 height 29
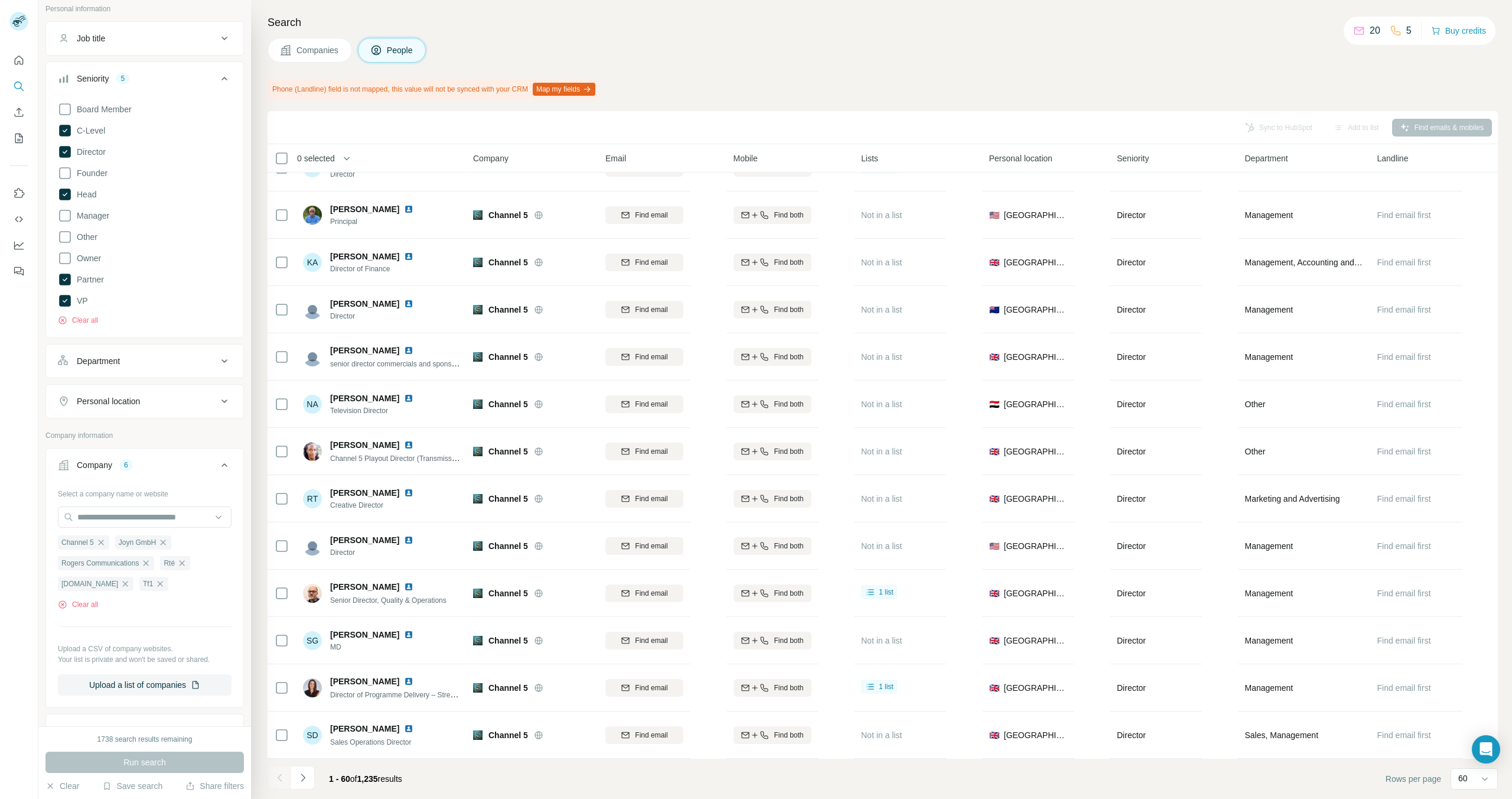
scroll to position [166, 0]
click at [497, 768] on footer "1 - 60 of 1,235 results Rows per page 60" at bounding box center [882, 778] width 1230 height 40
click at [223, 465] on icon at bounding box center [224, 464] width 14 height 14
click at [305, 768] on icon "Navigate to next page" at bounding box center [303, 778] width 12 height 12
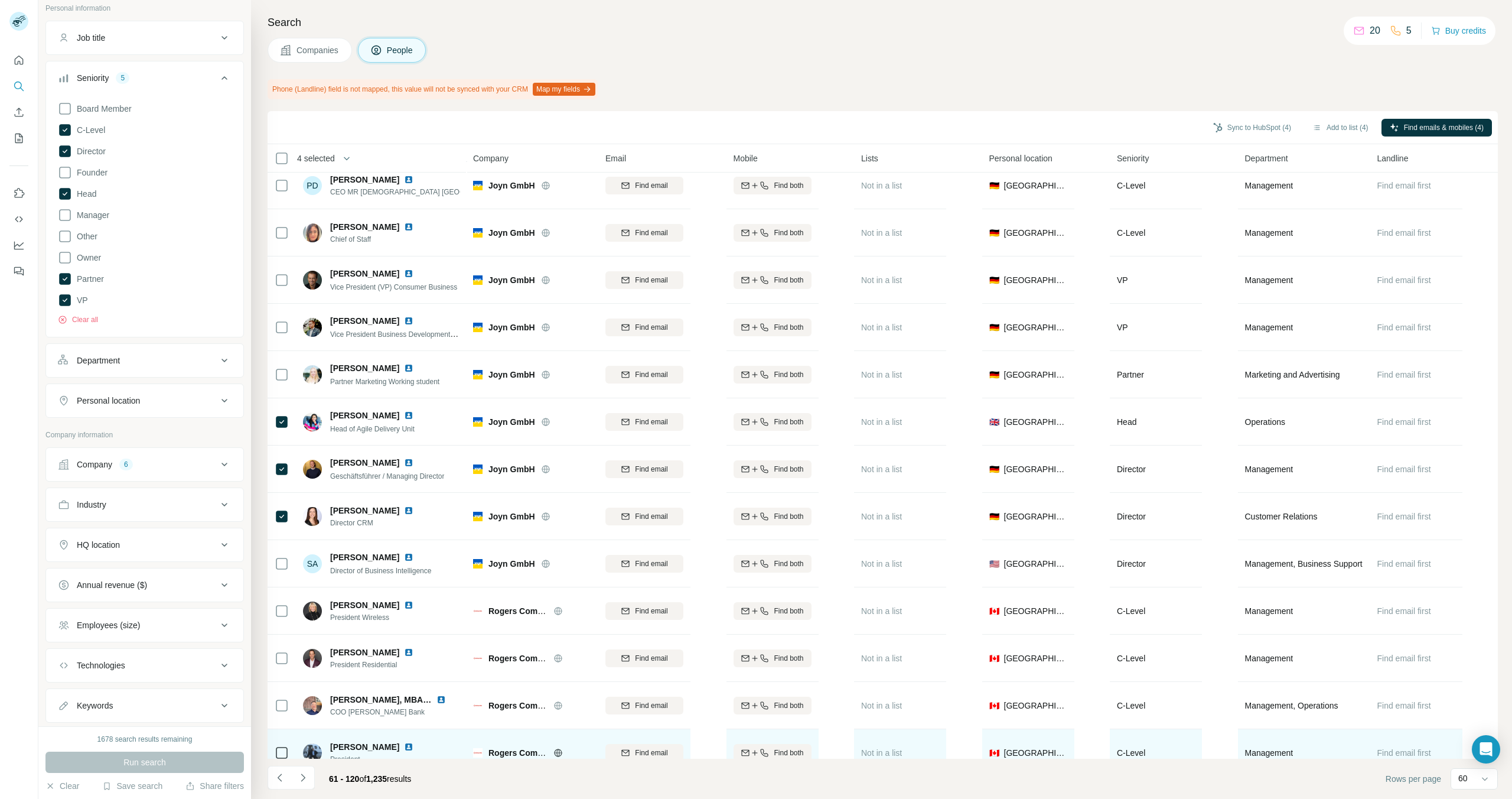
scroll to position [0, 0]
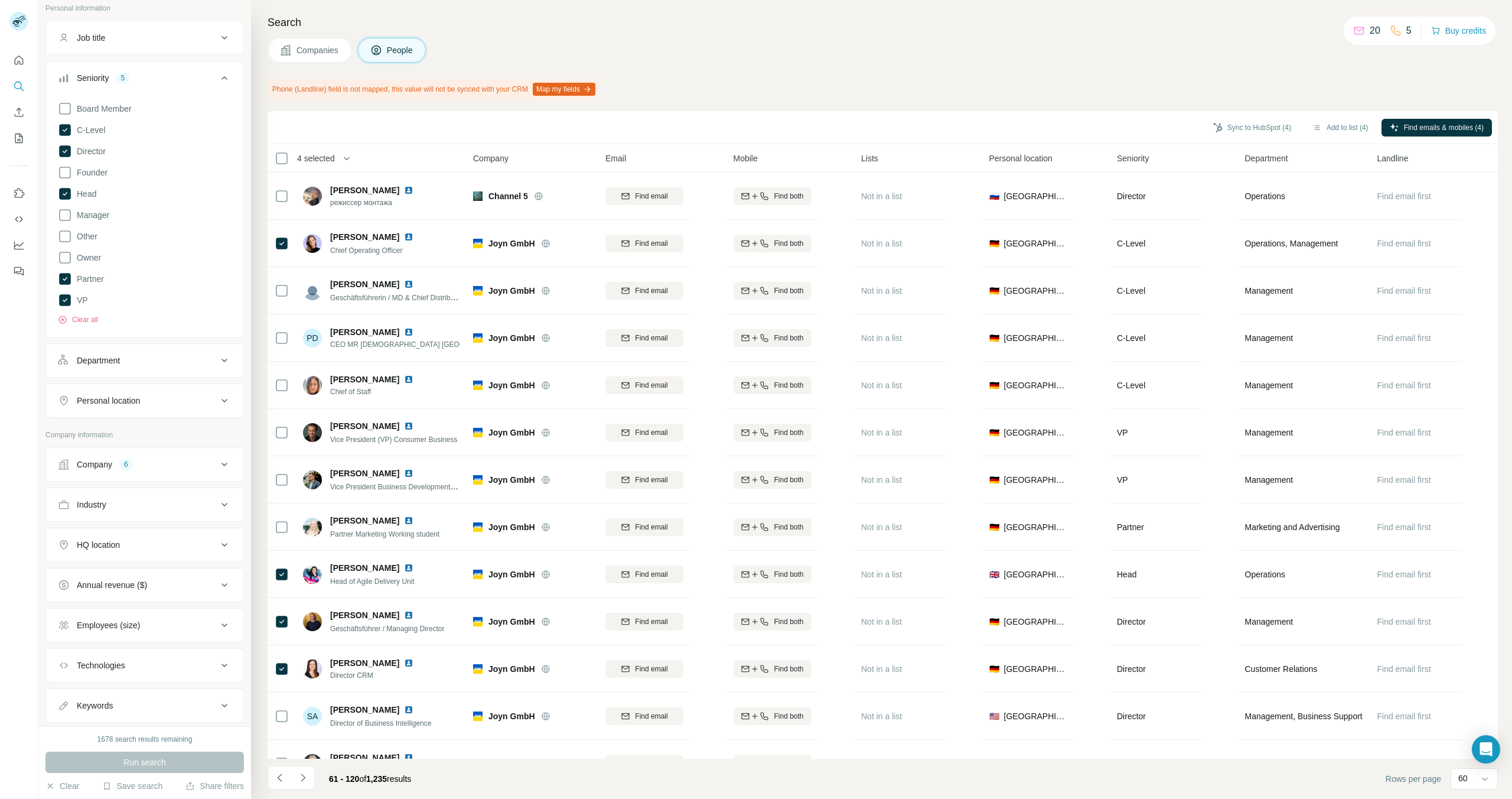
click at [172, 357] on div "Department" at bounding box center [137, 361] width 159 height 12
click at [219, 388] on icon at bounding box center [218, 390] width 12 height 12
click at [215, 355] on div "Department" at bounding box center [137, 361] width 159 height 12
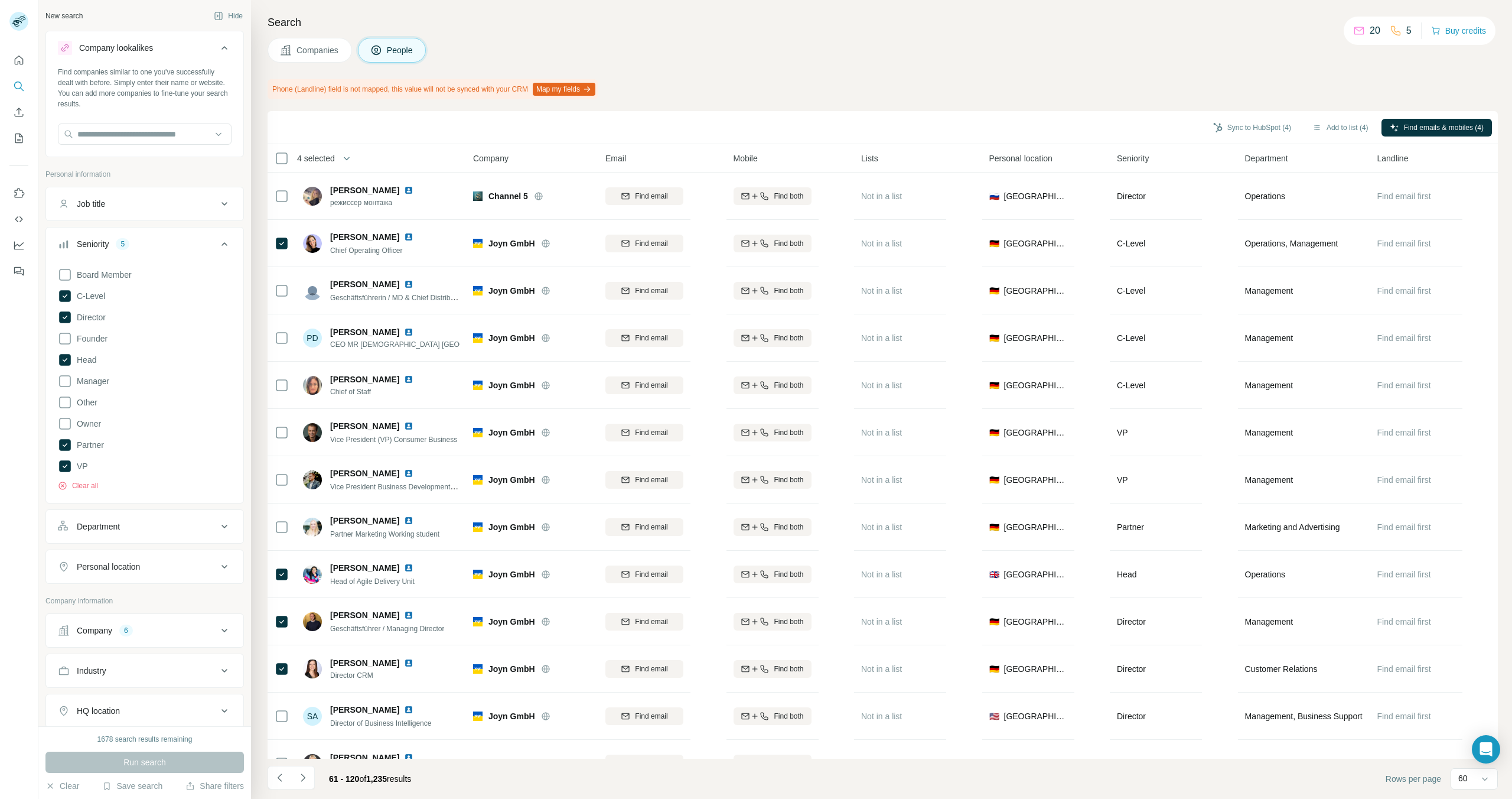
click at [226, 205] on icon at bounding box center [224, 203] width 14 height 14
click at [139, 231] on input "text" at bounding box center [132, 233] width 150 height 21
type input "********"
click at [218, 235] on icon "button" at bounding box center [222, 234] width 8 height 7
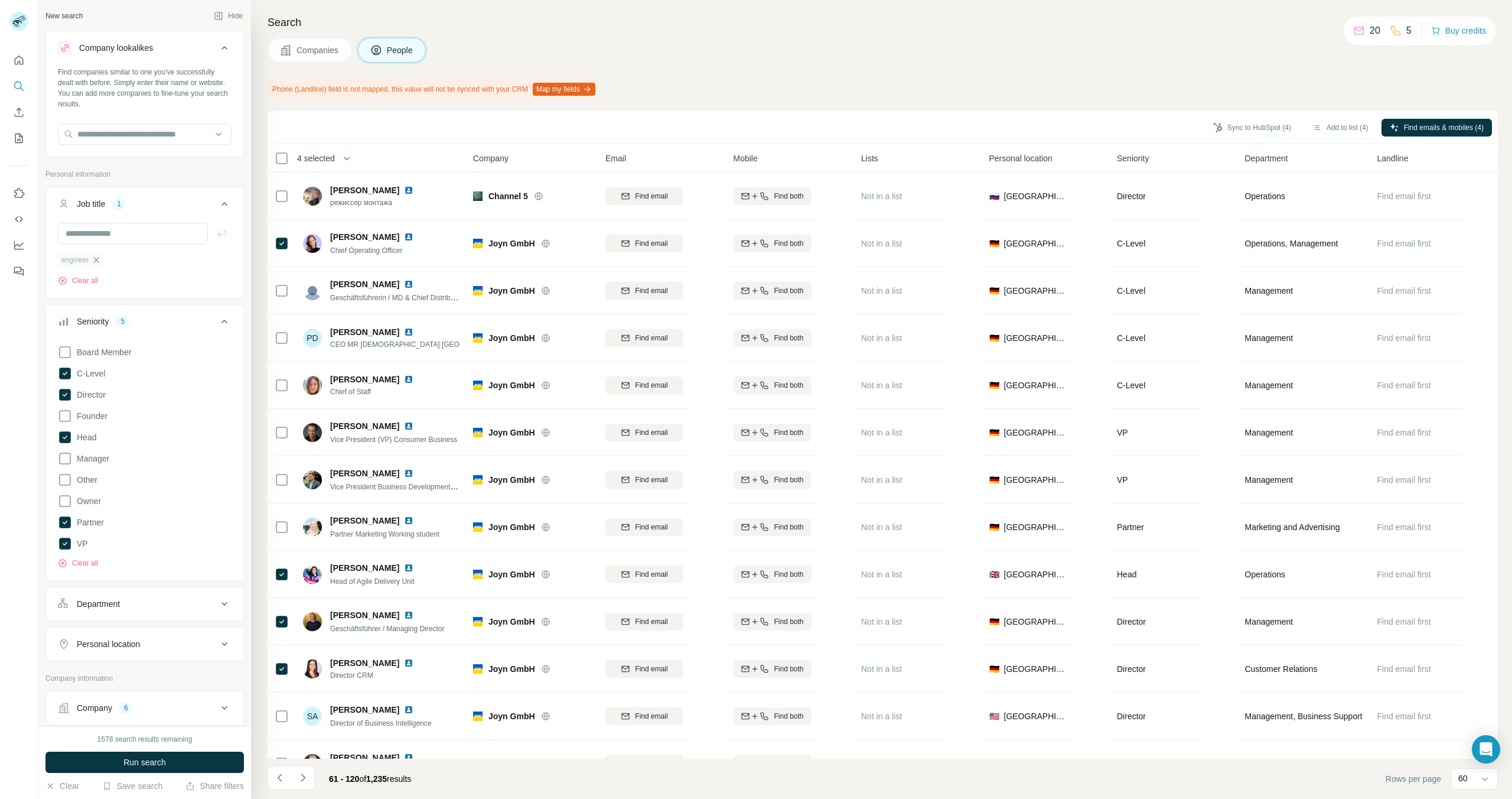
click at [96, 262] on icon "button" at bounding box center [96, 260] width 9 height 9
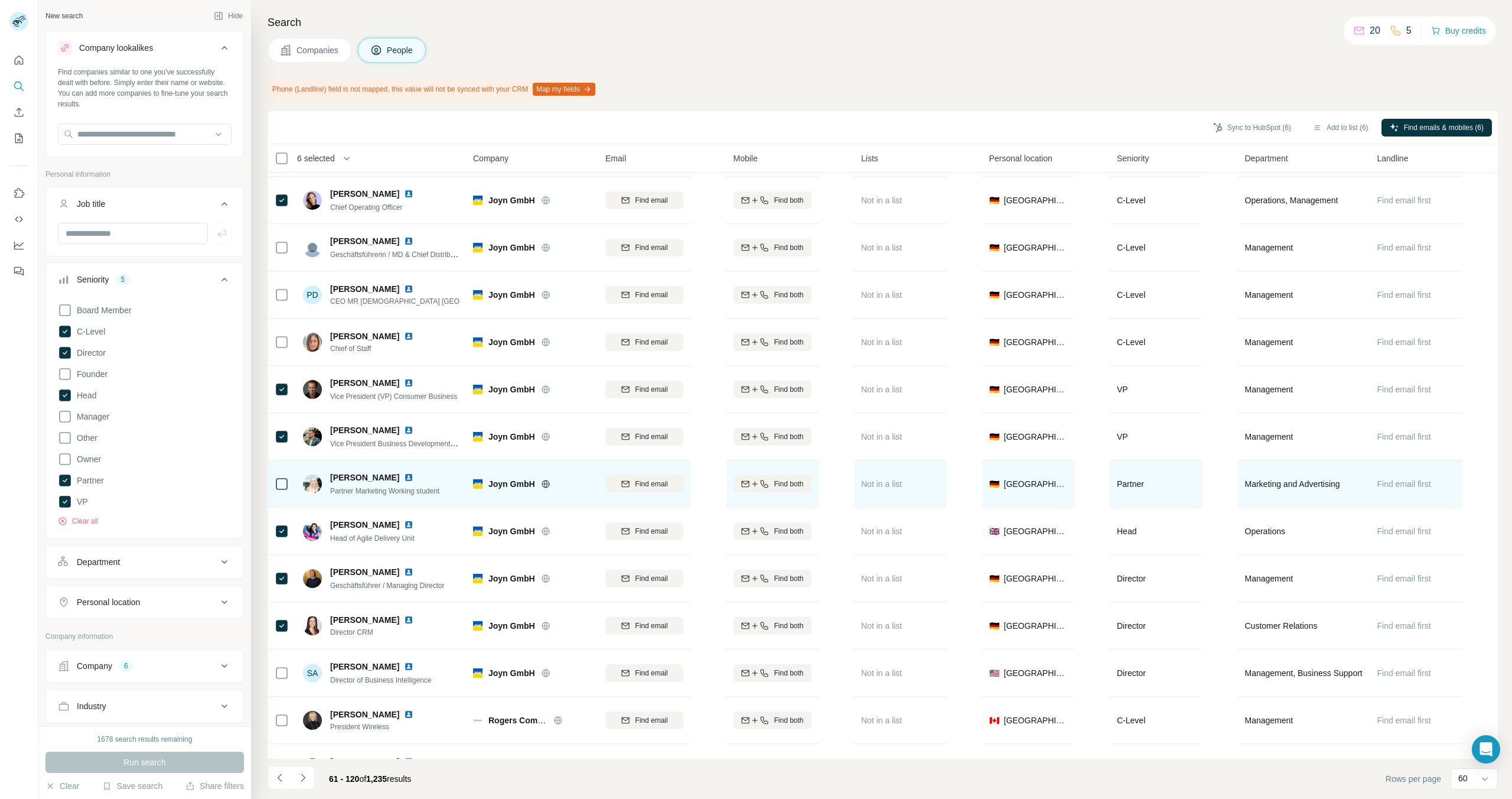
scroll to position [46, 0]
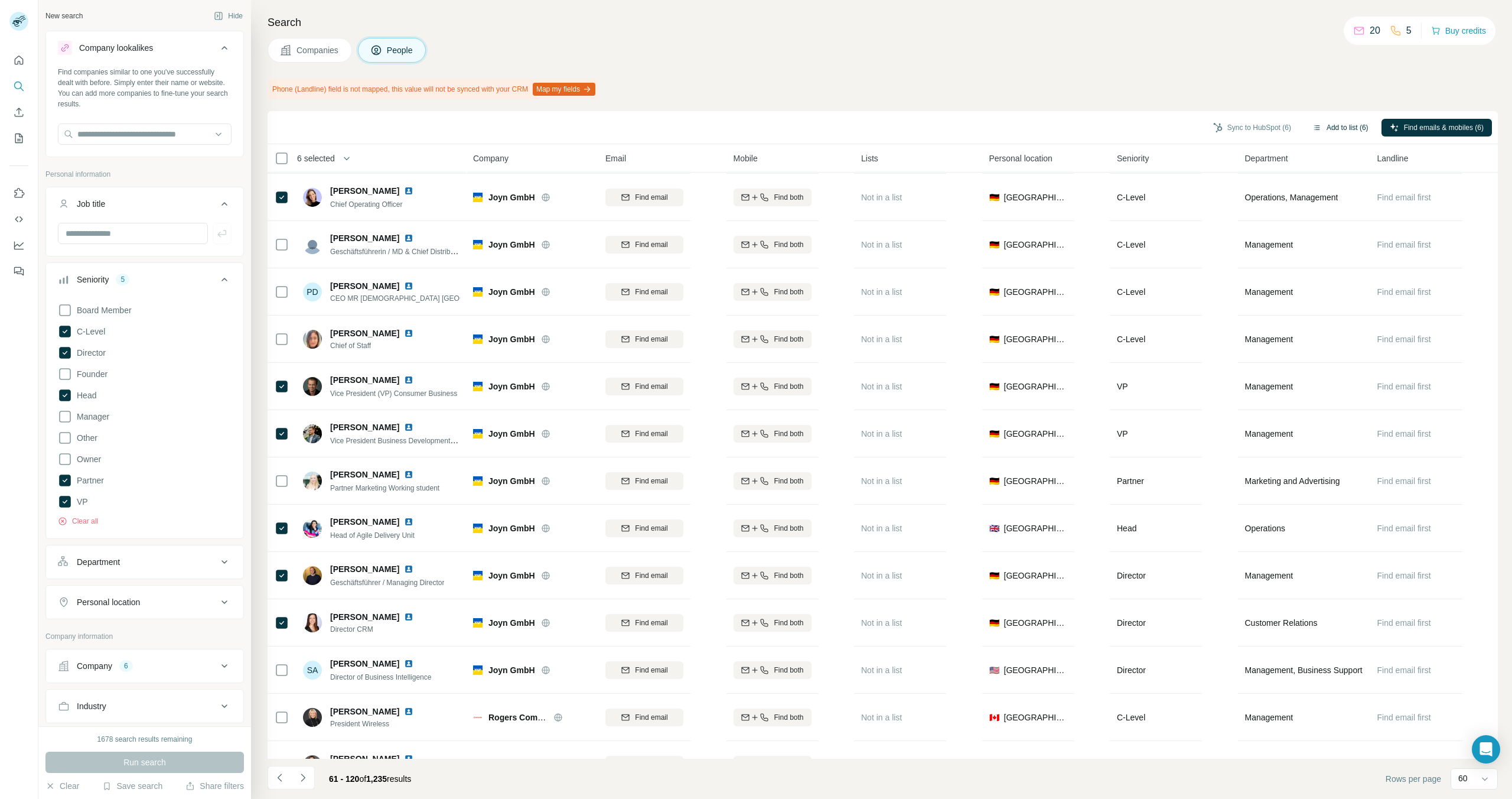
click at [1340, 126] on button "Add to list (6)" at bounding box center [1340, 127] width 73 height 18
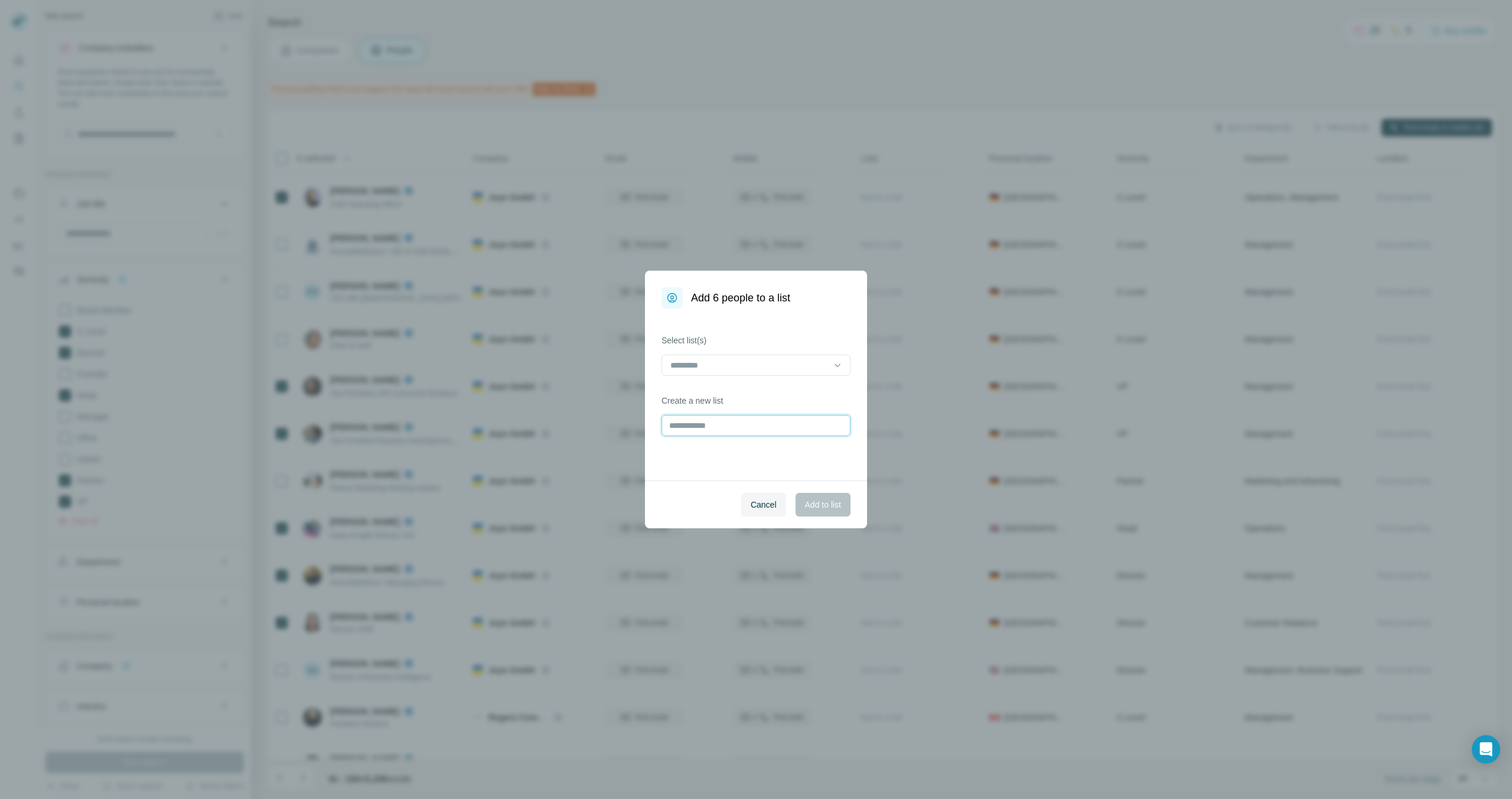
click at [715, 420] on input "text" at bounding box center [756, 425] width 189 height 21
click at [713, 427] on input "text" at bounding box center [756, 425] width 189 height 21
type input "**********"
click at [816, 502] on span "Add to list" at bounding box center [822, 504] width 36 height 12
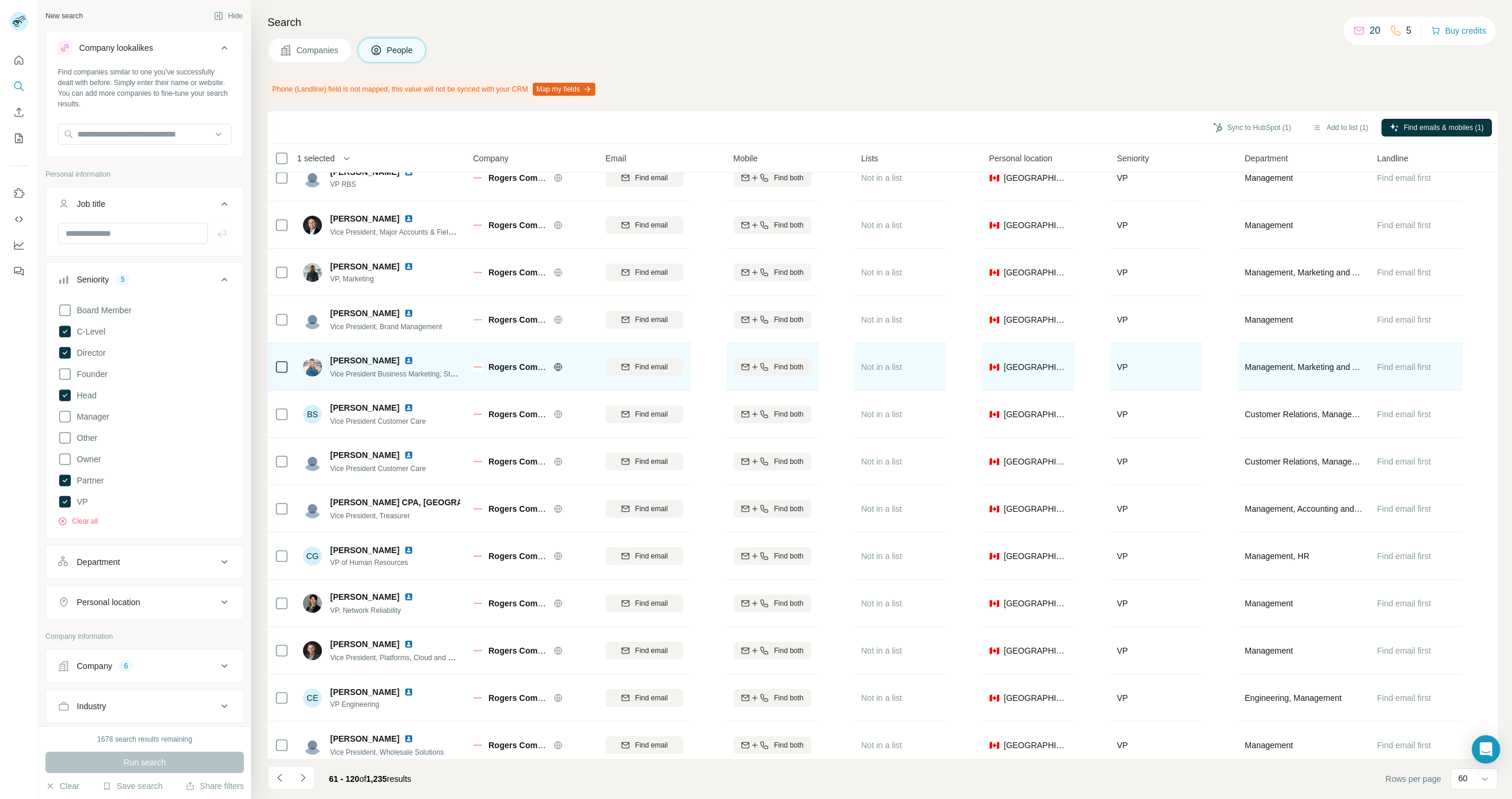
scroll to position [2250, 0]
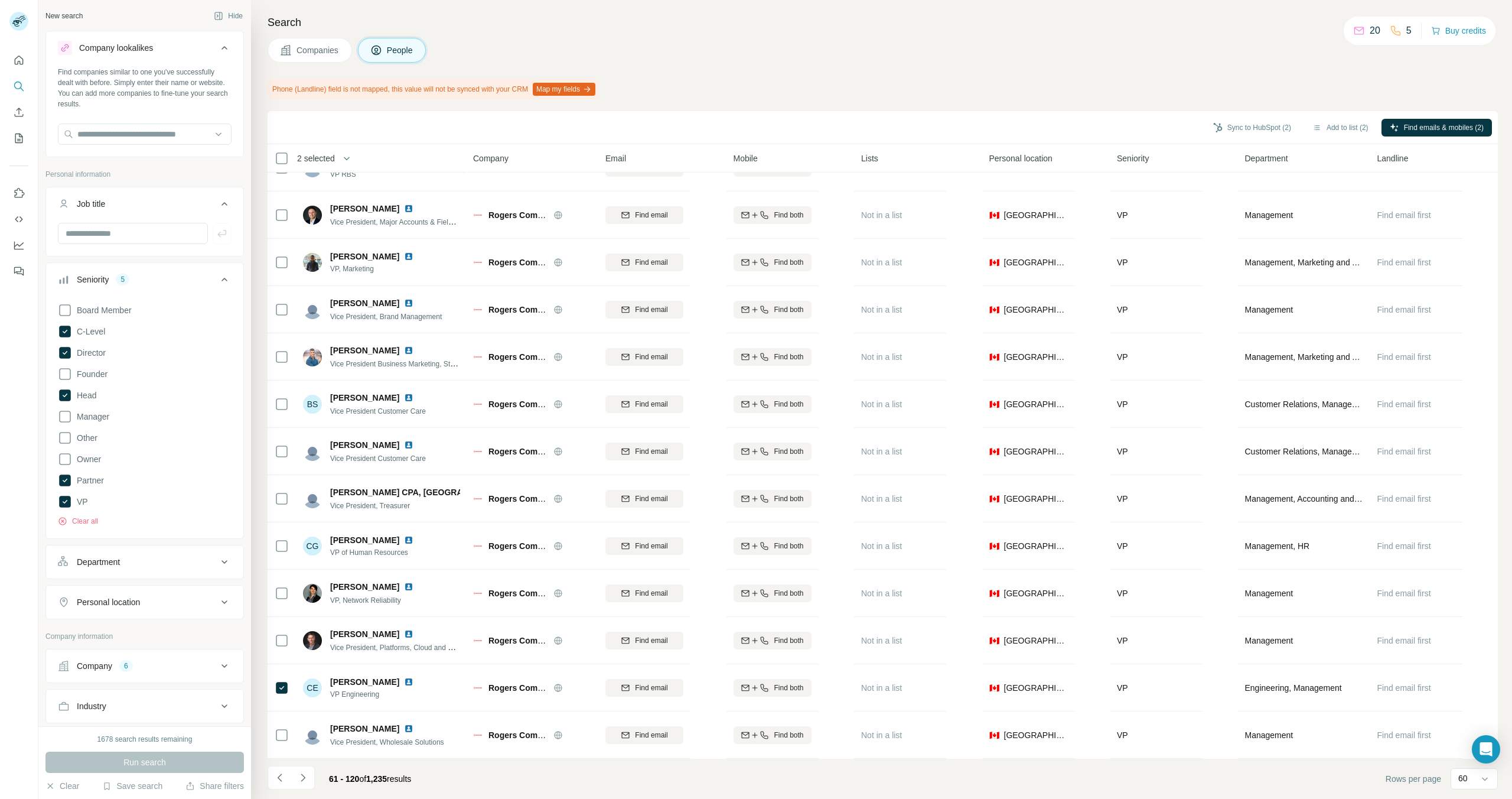
click at [300, 768] on icon "Navigate to next page" at bounding box center [302, 777] width 4 height 8
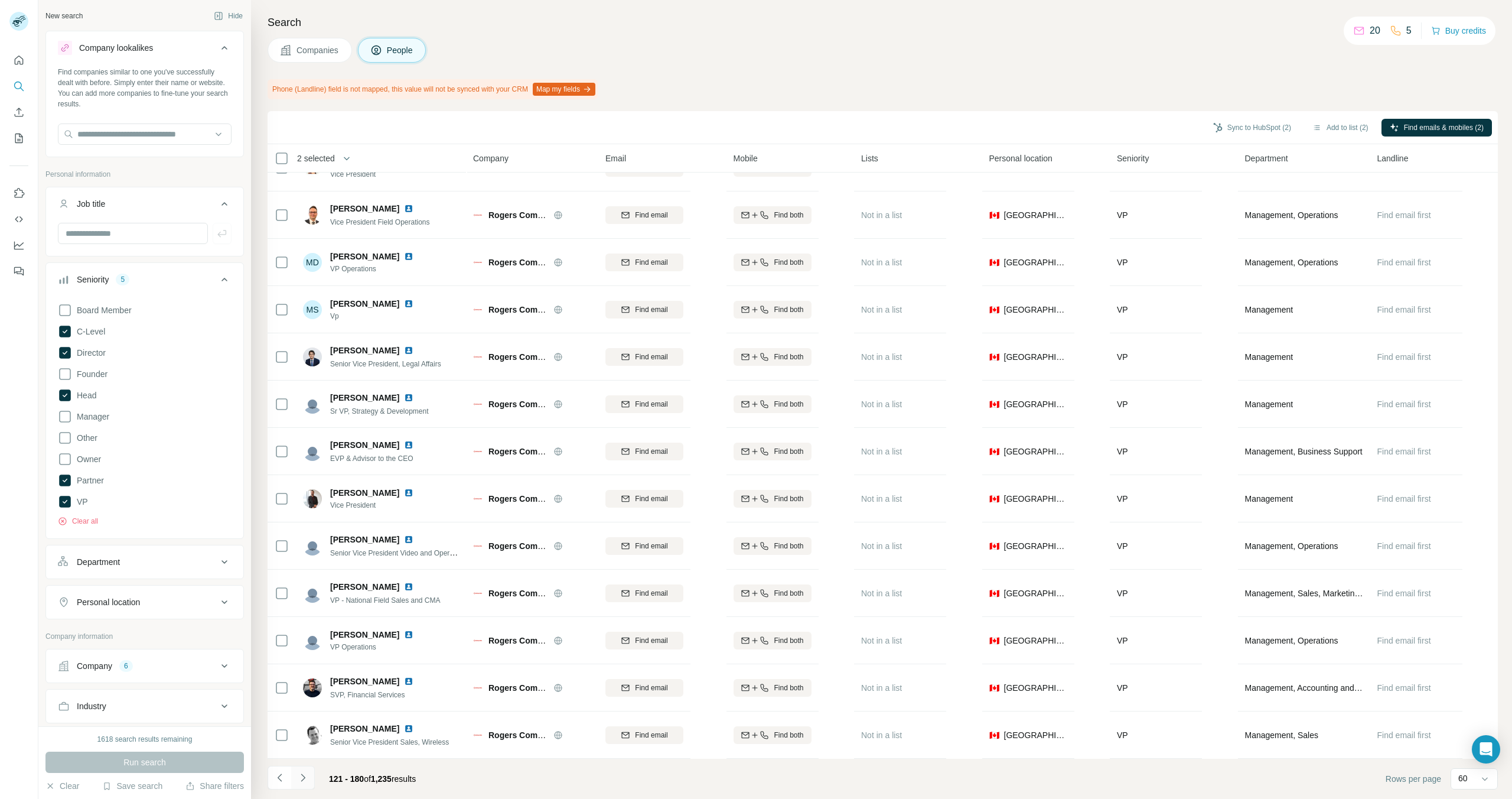
click at [305, 768] on icon "Navigate to next page" at bounding box center [303, 778] width 12 height 12
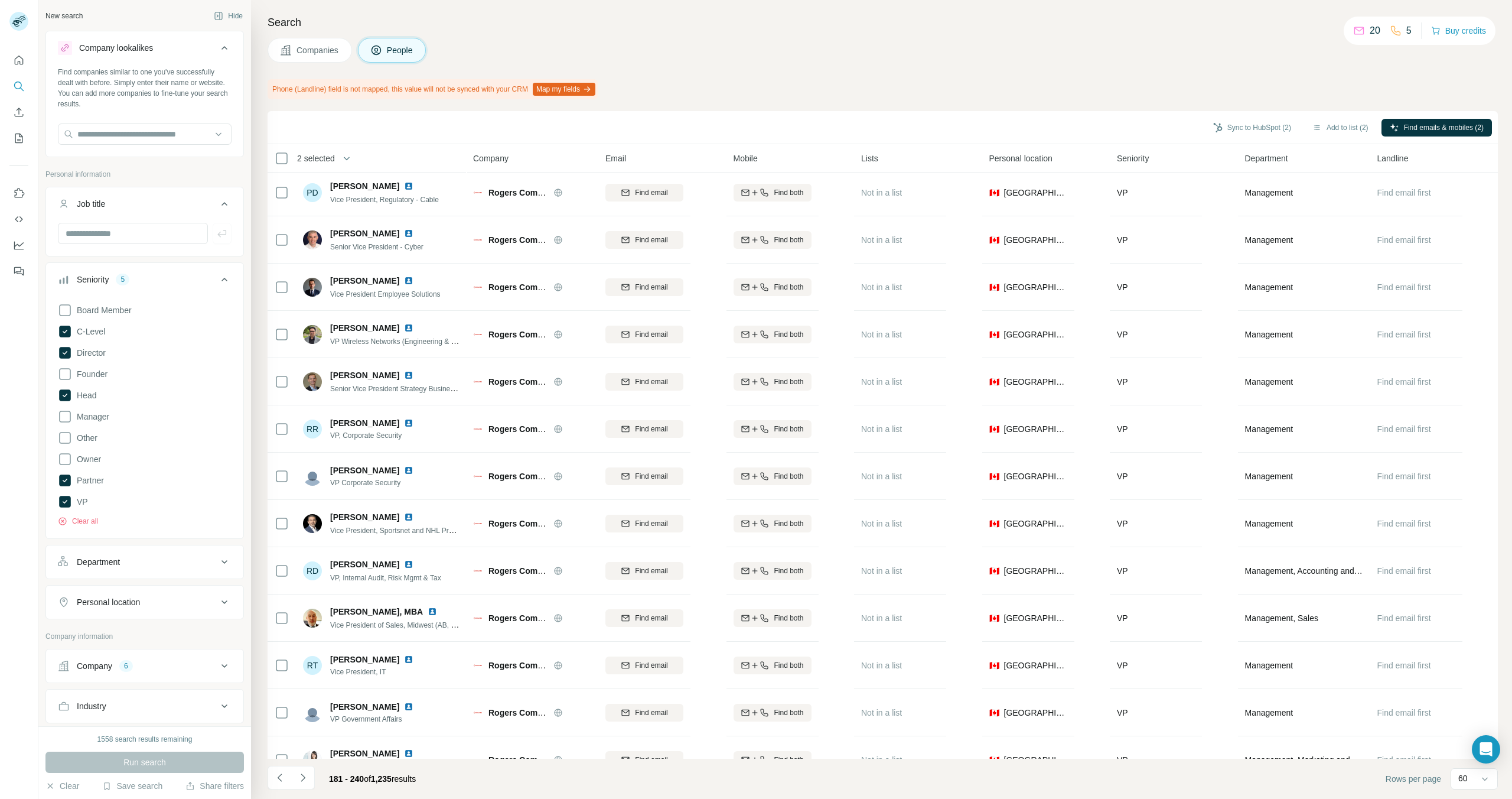
scroll to position [0, 0]
click at [173, 559] on div "Department" at bounding box center [137, 562] width 159 height 12
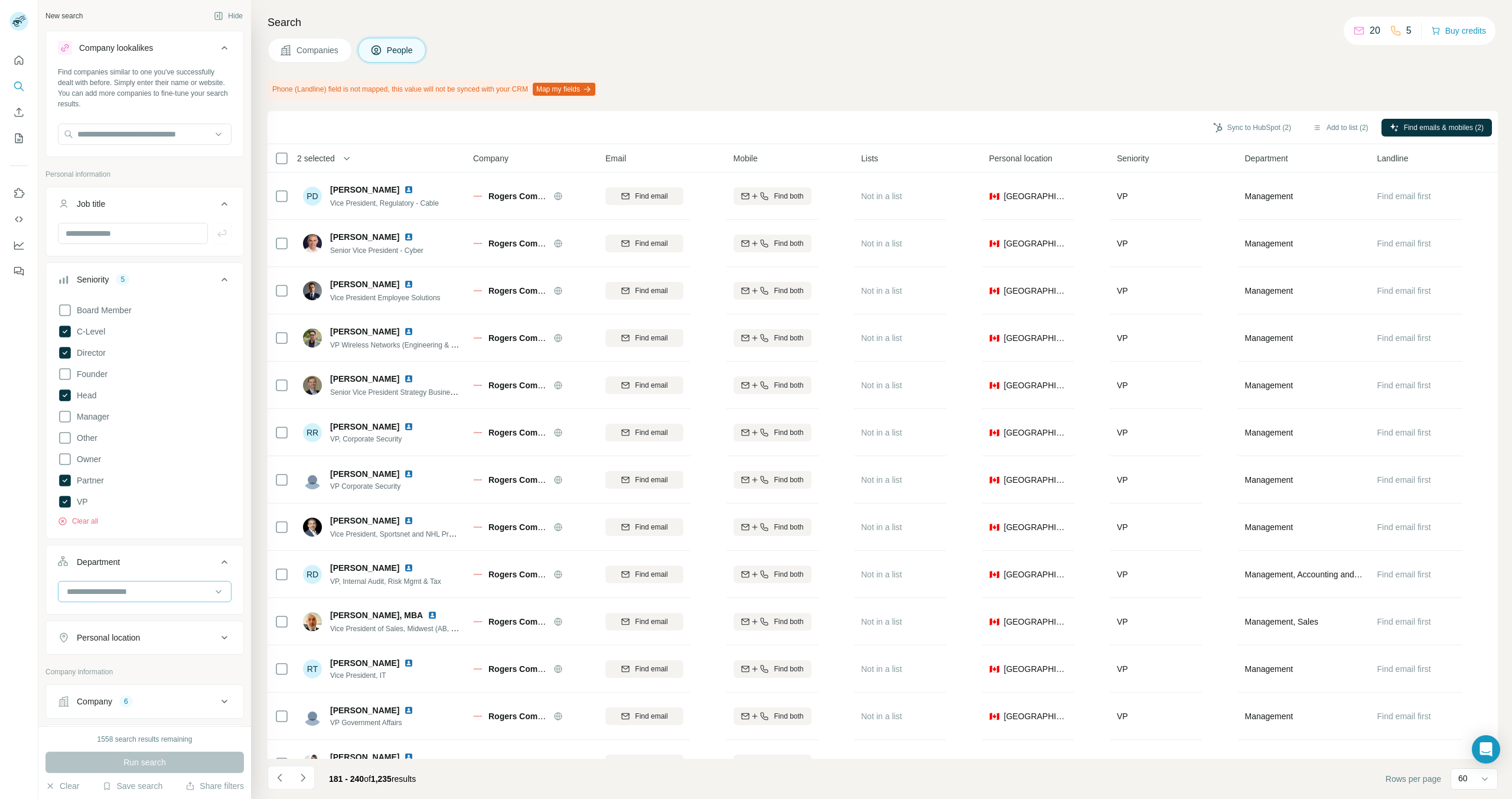
click at [133, 592] on input at bounding box center [138, 591] width 146 height 13
click at [21, 556] on div at bounding box center [19, 400] width 38 height 799
click at [151, 232] on input "text" at bounding box center [132, 233] width 150 height 21
type input "********"
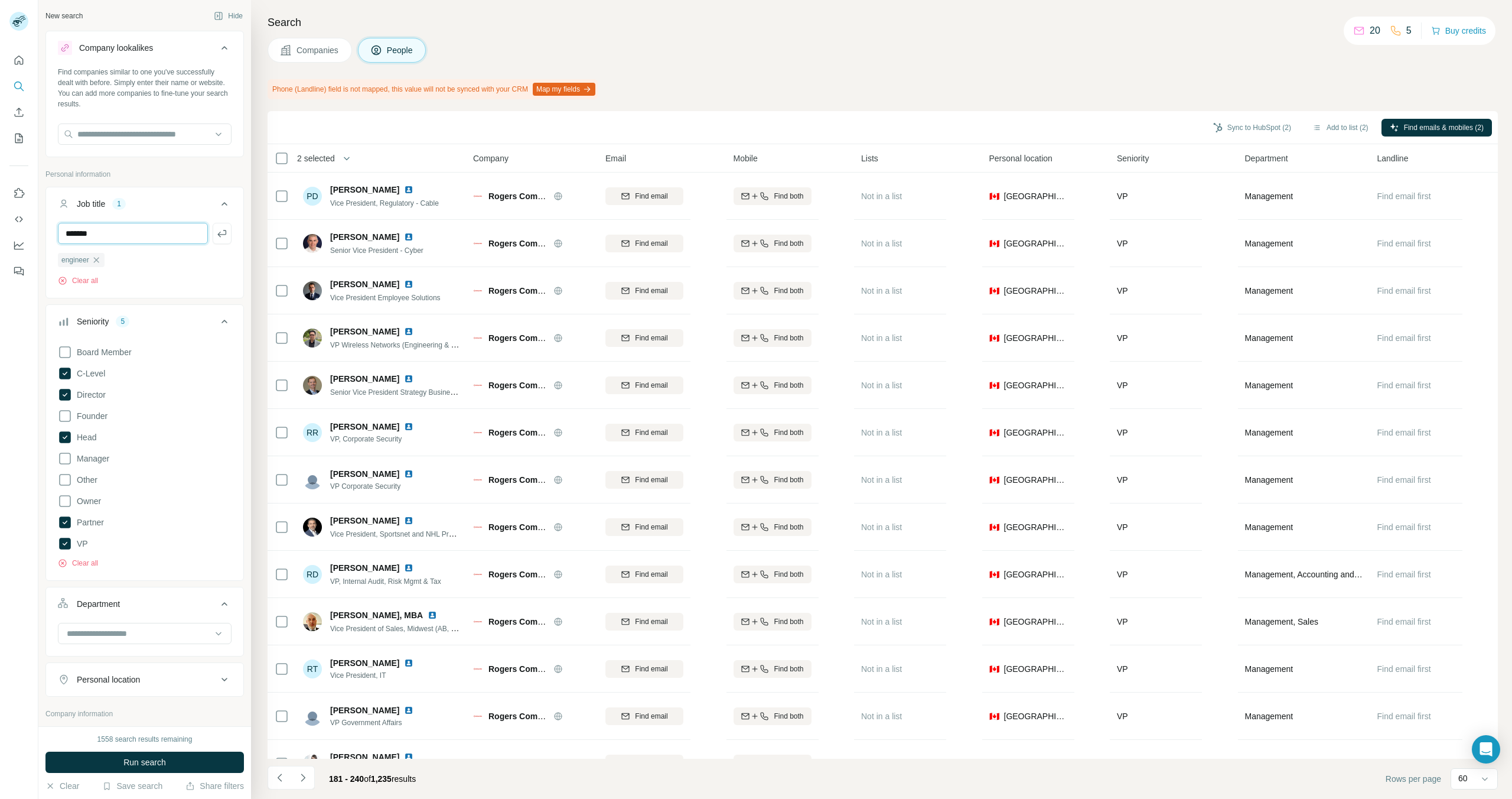
type input "*******"
type input "*********"
type input "***"
click at [130, 760] on span "Run search" at bounding box center [145, 763] width 42 height 12
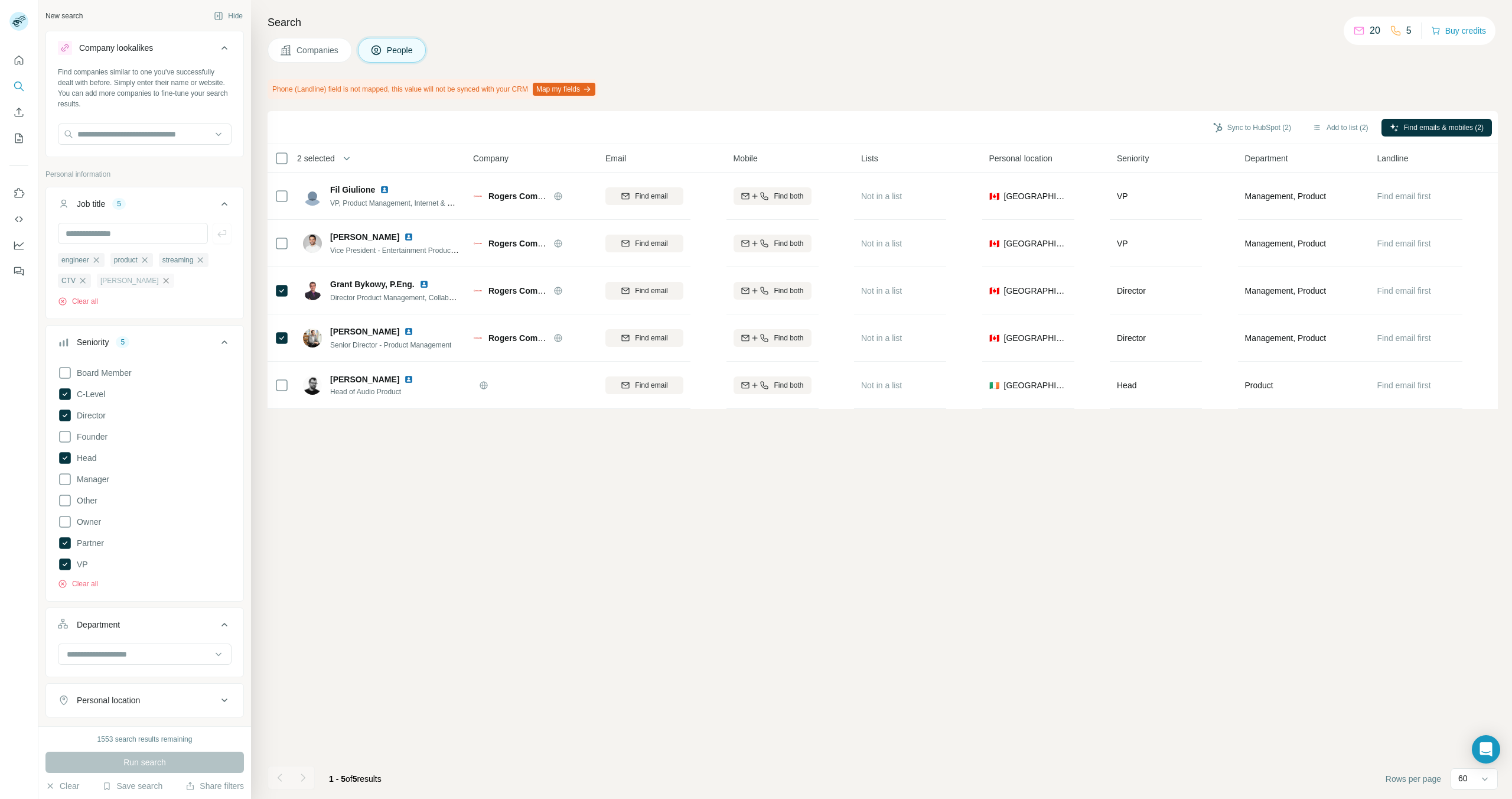
click at [162, 283] on icon "button" at bounding box center [166, 280] width 9 height 9
click at [83, 281] on icon "button" at bounding box center [83, 280] width 5 height 5
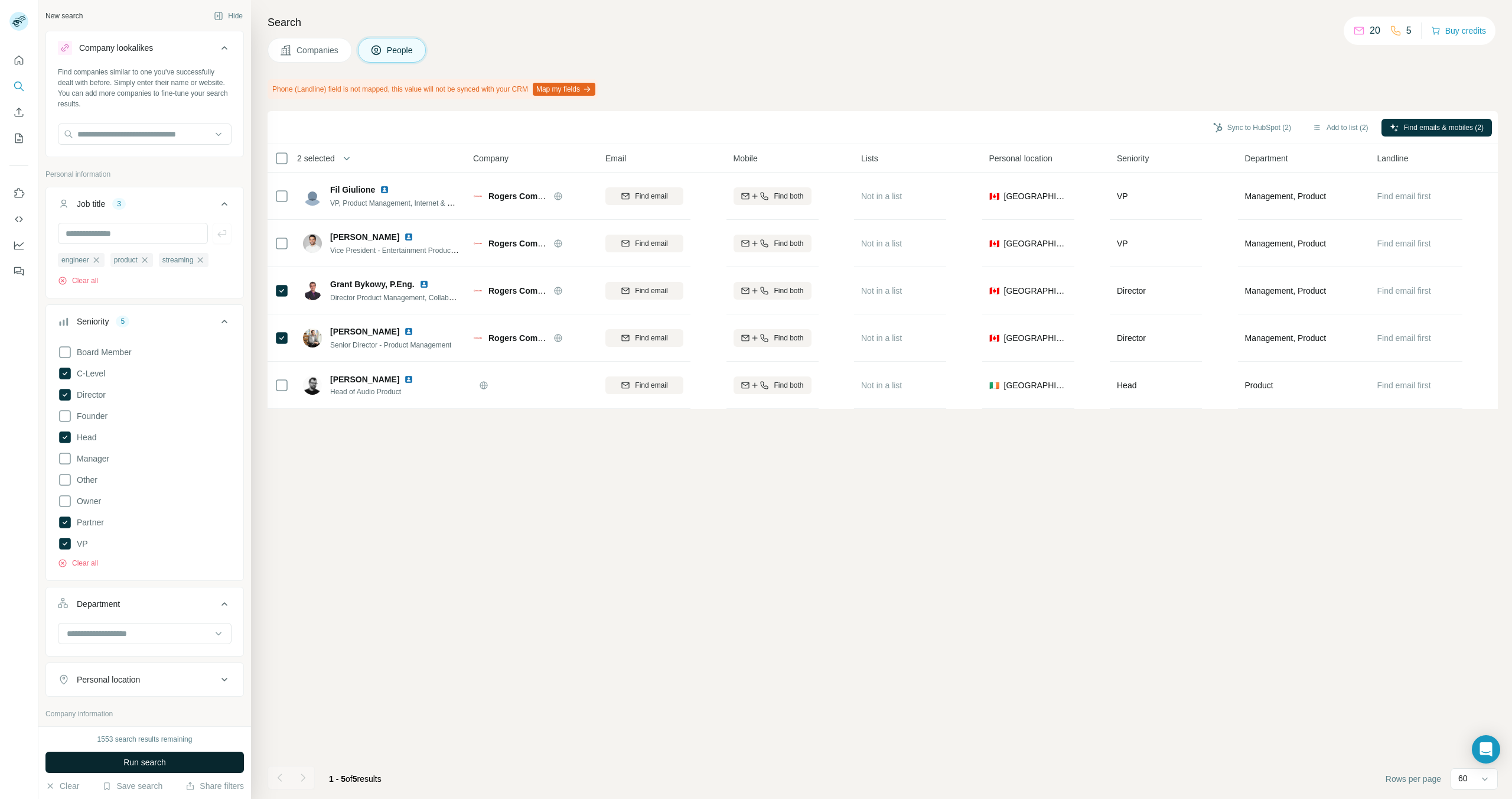
click at [80, 764] on button "Run search" at bounding box center [145, 762] width 199 height 21
click at [205, 260] on icon "button" at bounding box center [200, 260] width 9 height 9
click at [65, 767] on button "Run search" at bounding box center [145, 762] width 199 height 21
click at [147, 262] on icon "button" at bounding box center [145, 260] width 5 height 5
click at [87, 758] on button "Run search" at bounding box center [145, 762] width 199 height 21
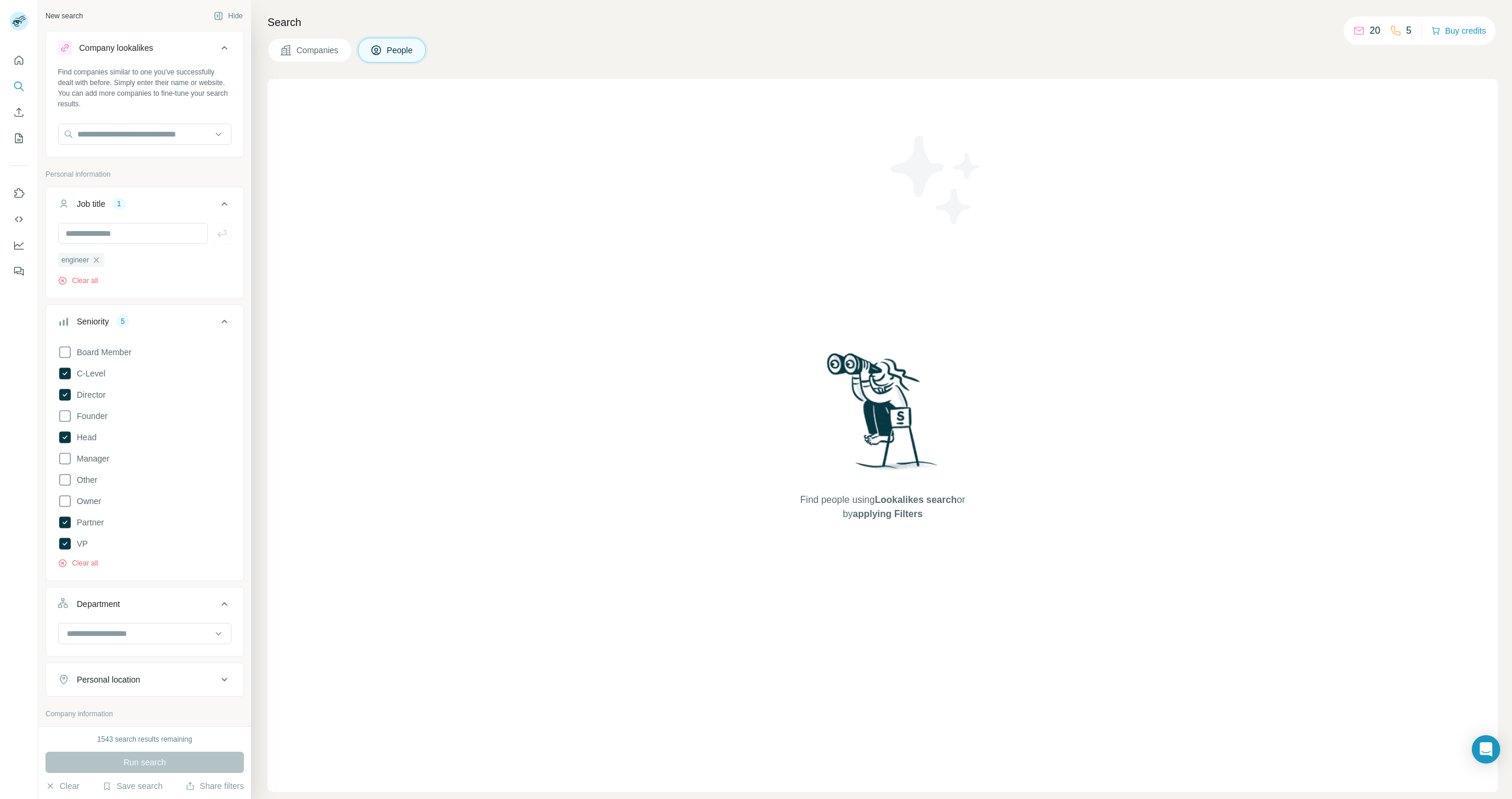
click at [99, 261] on icon "button" at bounding box center [96, 260] width 9 height 9
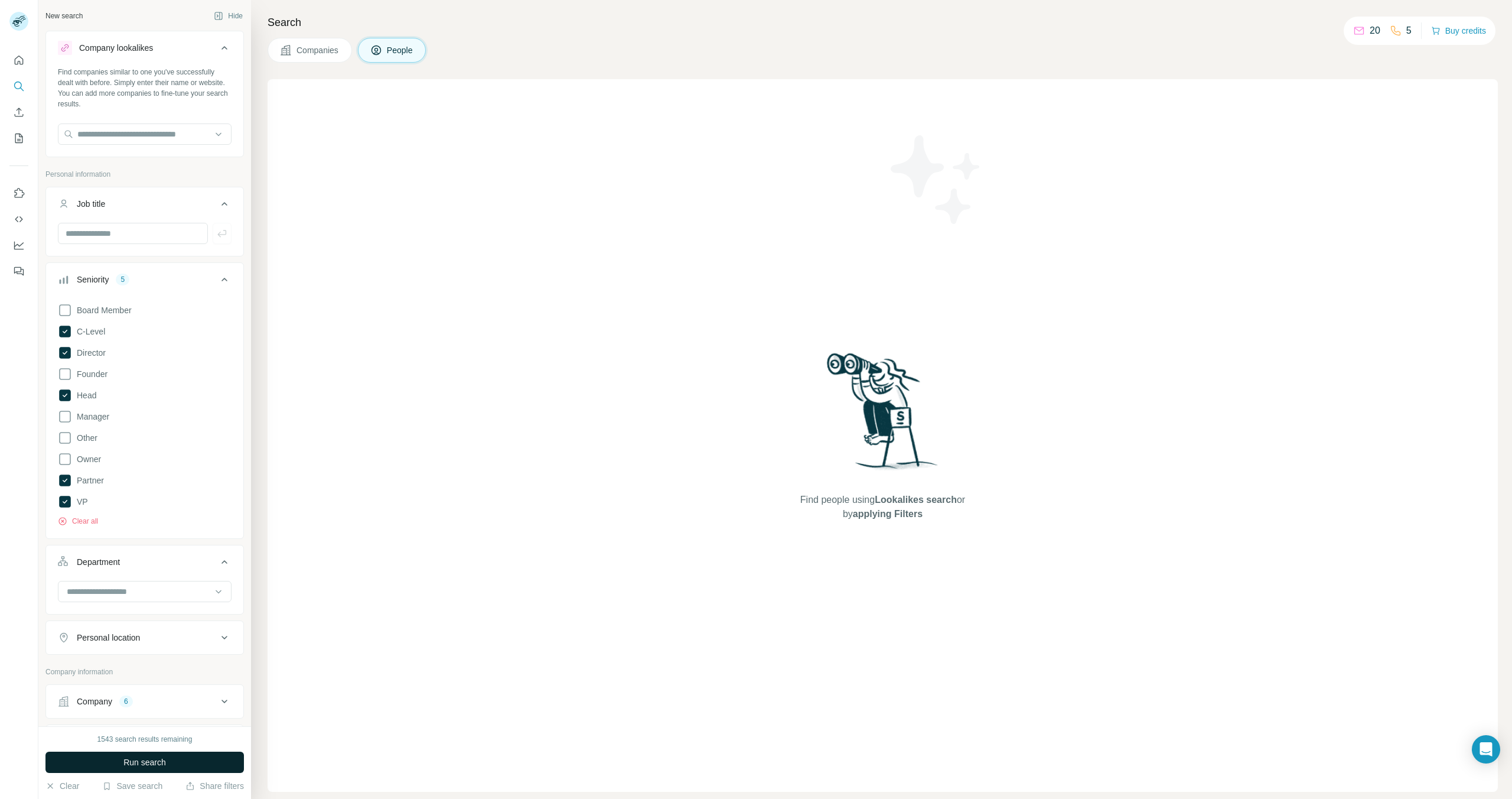
click at [129, 765] on span "Run search" at bounding box center [145, 763] width 42 height 12
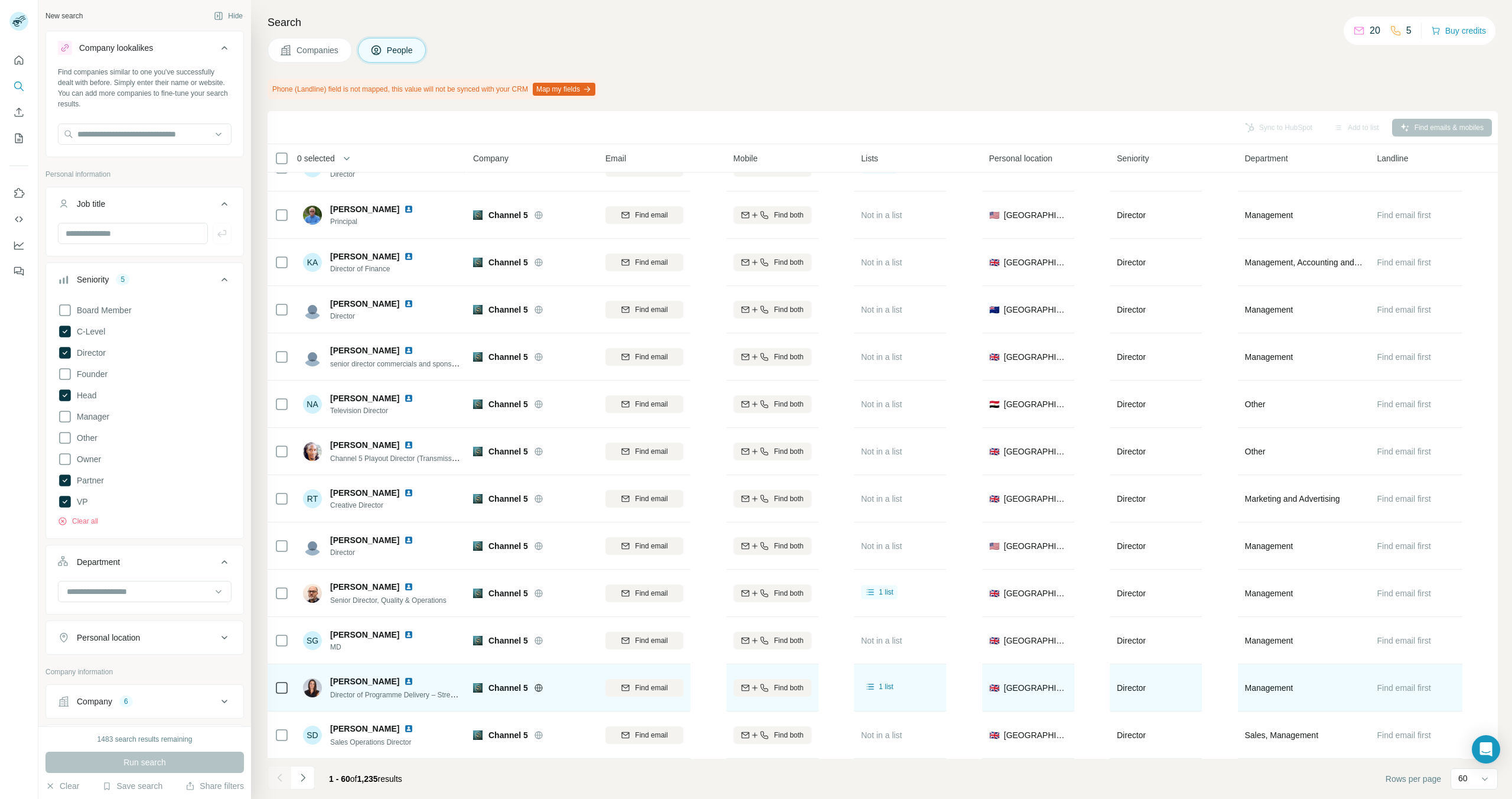
scroll to position [2250, 0]
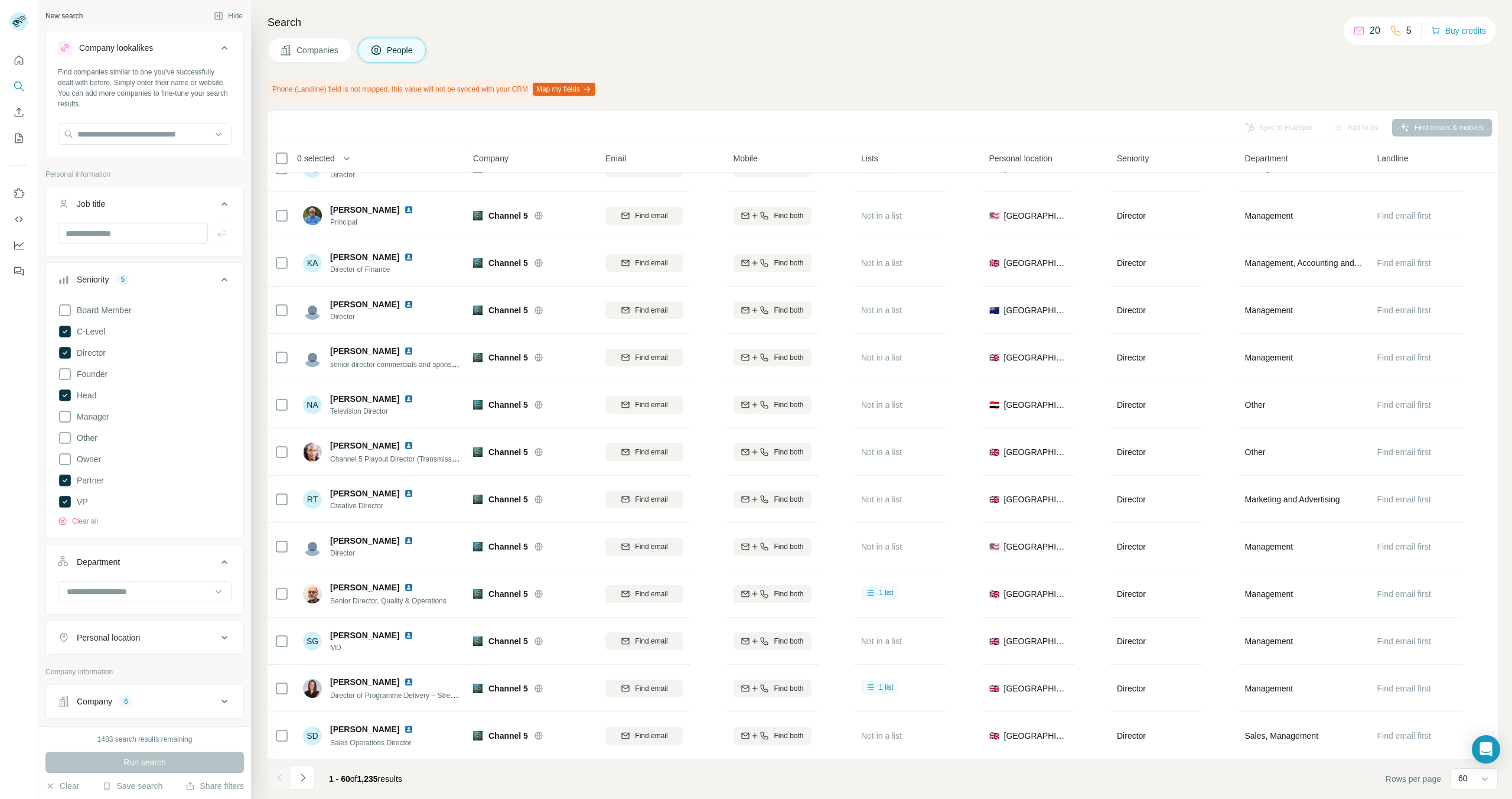
click at [223, 698] on icon at bounding box center [224, 701] width 14 height 14
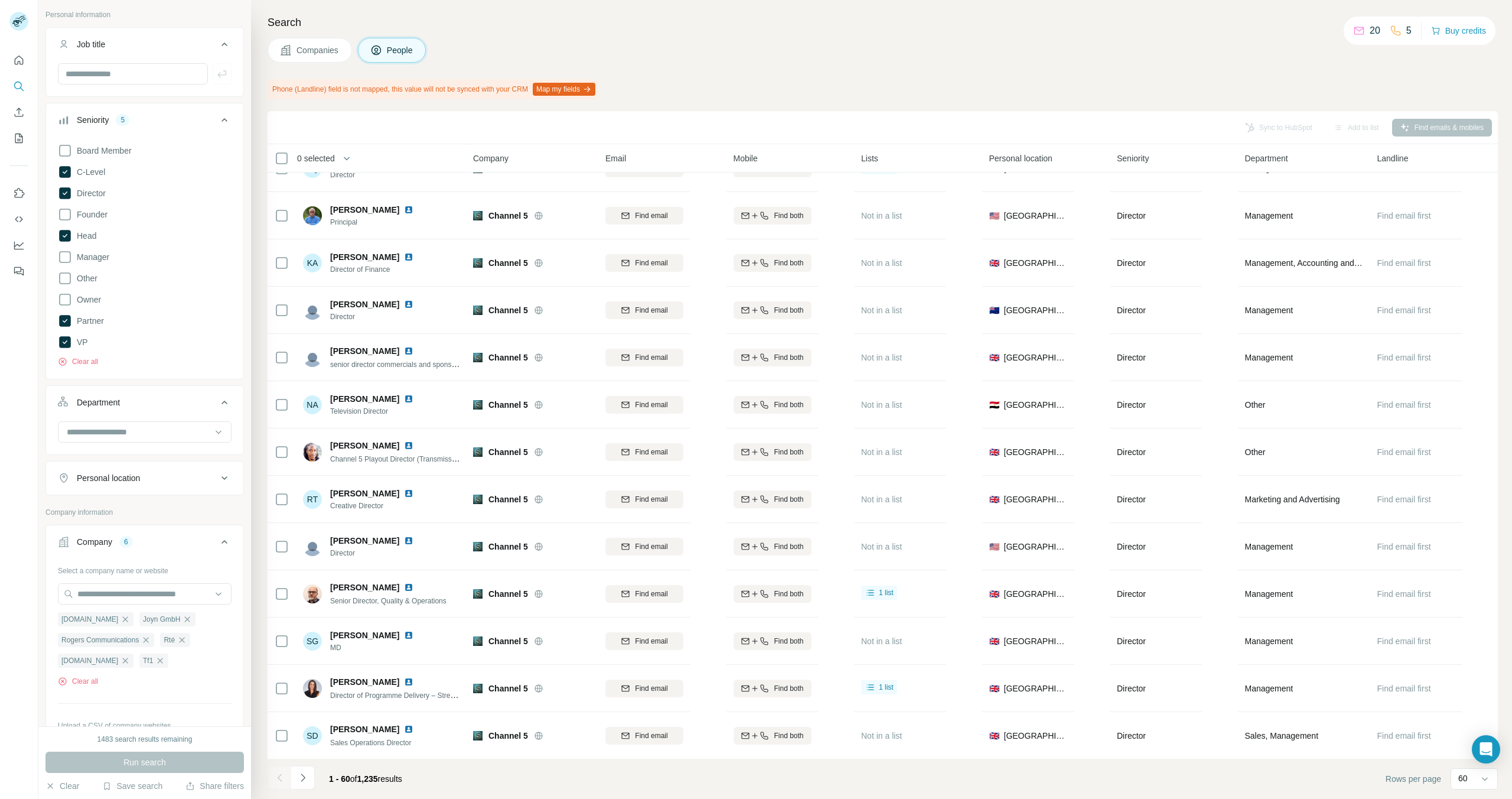
scroll to position [179, 0]
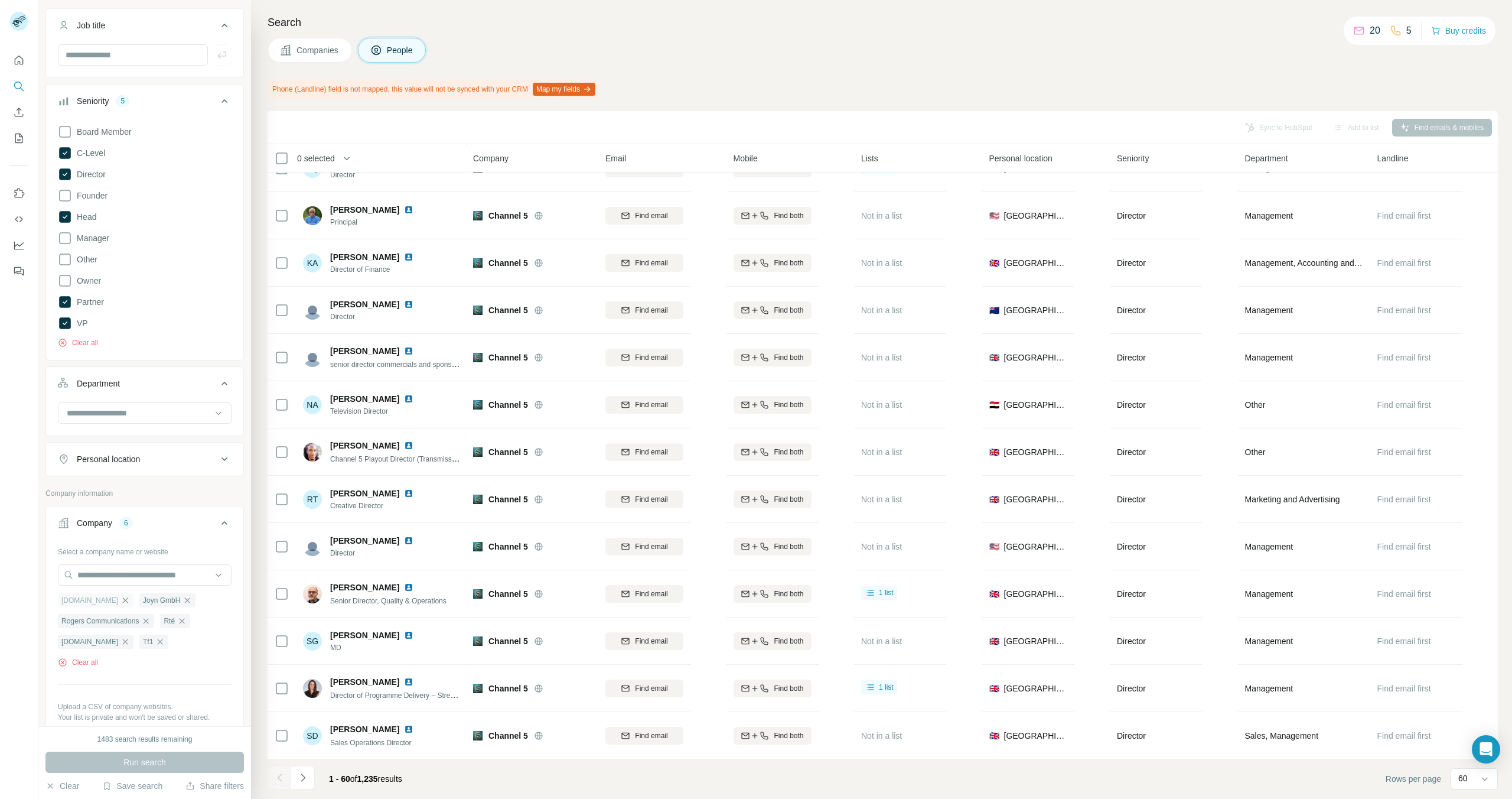
click at [120, 601] on icon "button" at bounding box center [124, 600] width 9 height 9
click at [151, 763] on span "Run search" at bounding box center [145, 763] width 42 height 12
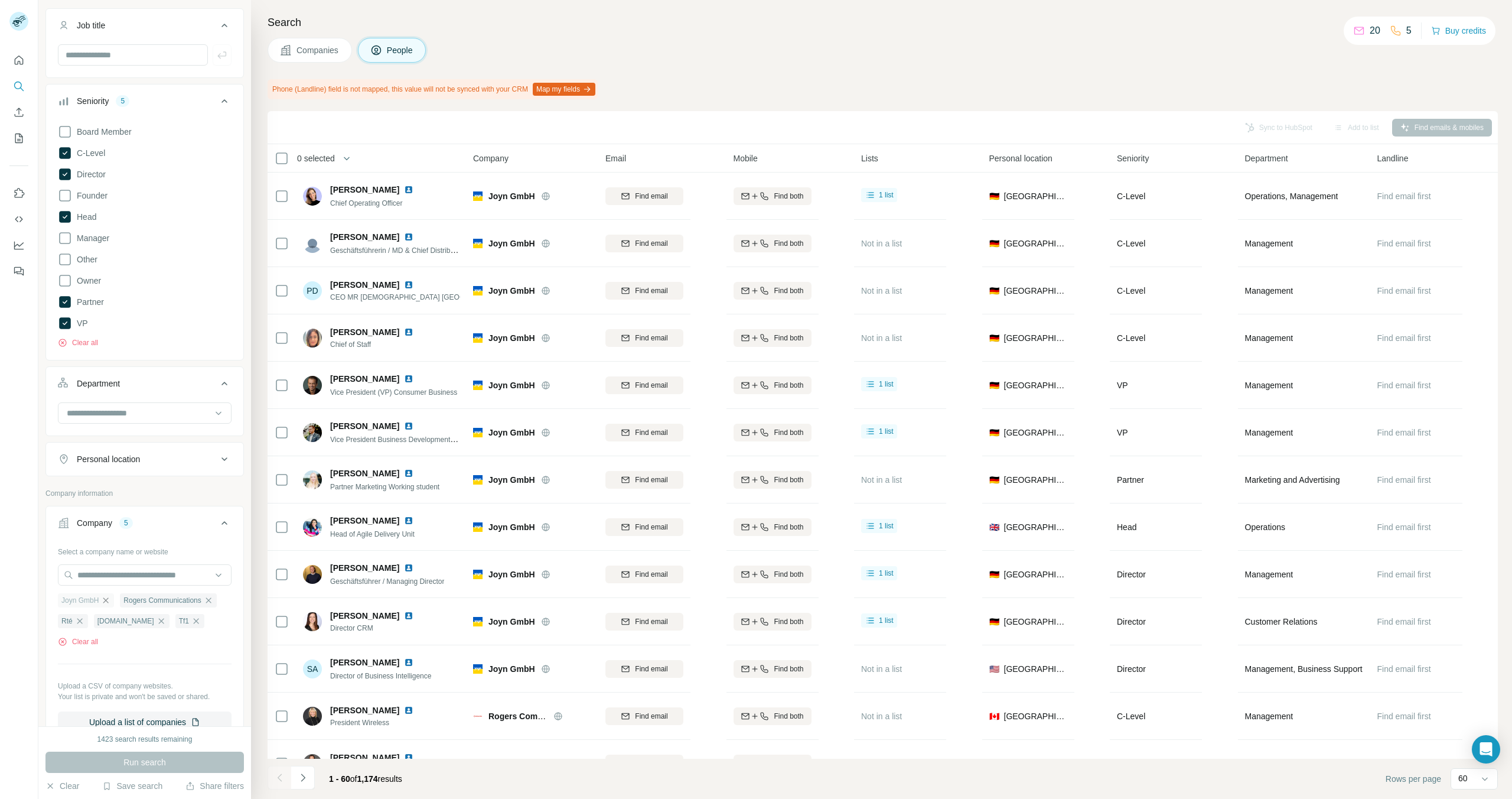
click at [108, 600] on icon "button" at bounding box center [105, 600] width 9 height 9
click at [154, 757] on span "Run search" at bounding box center [145, 763] width 42 height 12
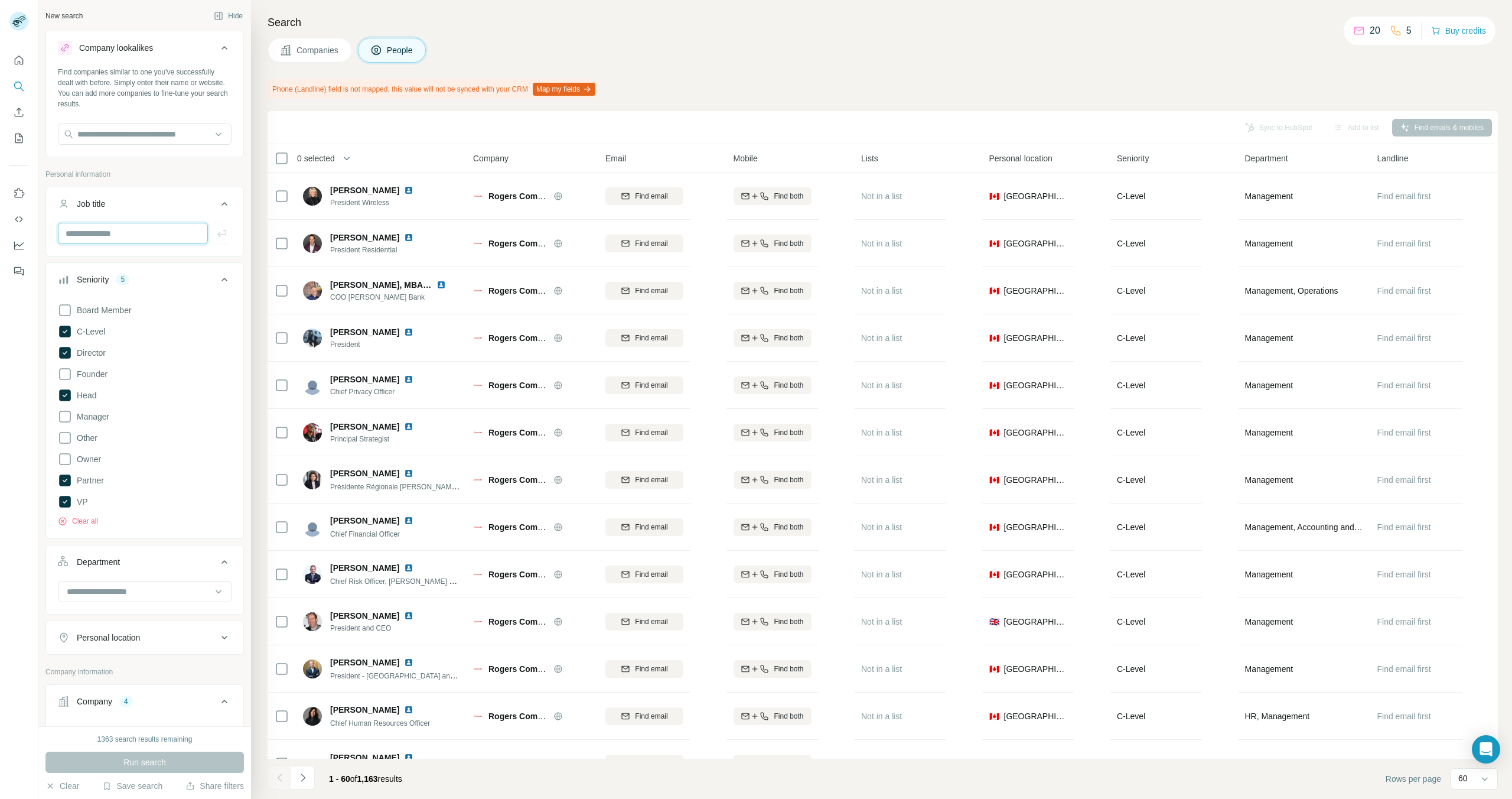
click at [104, 233] on input "text" at bounding box center [132, 233] width 150 height 21
type input "********"
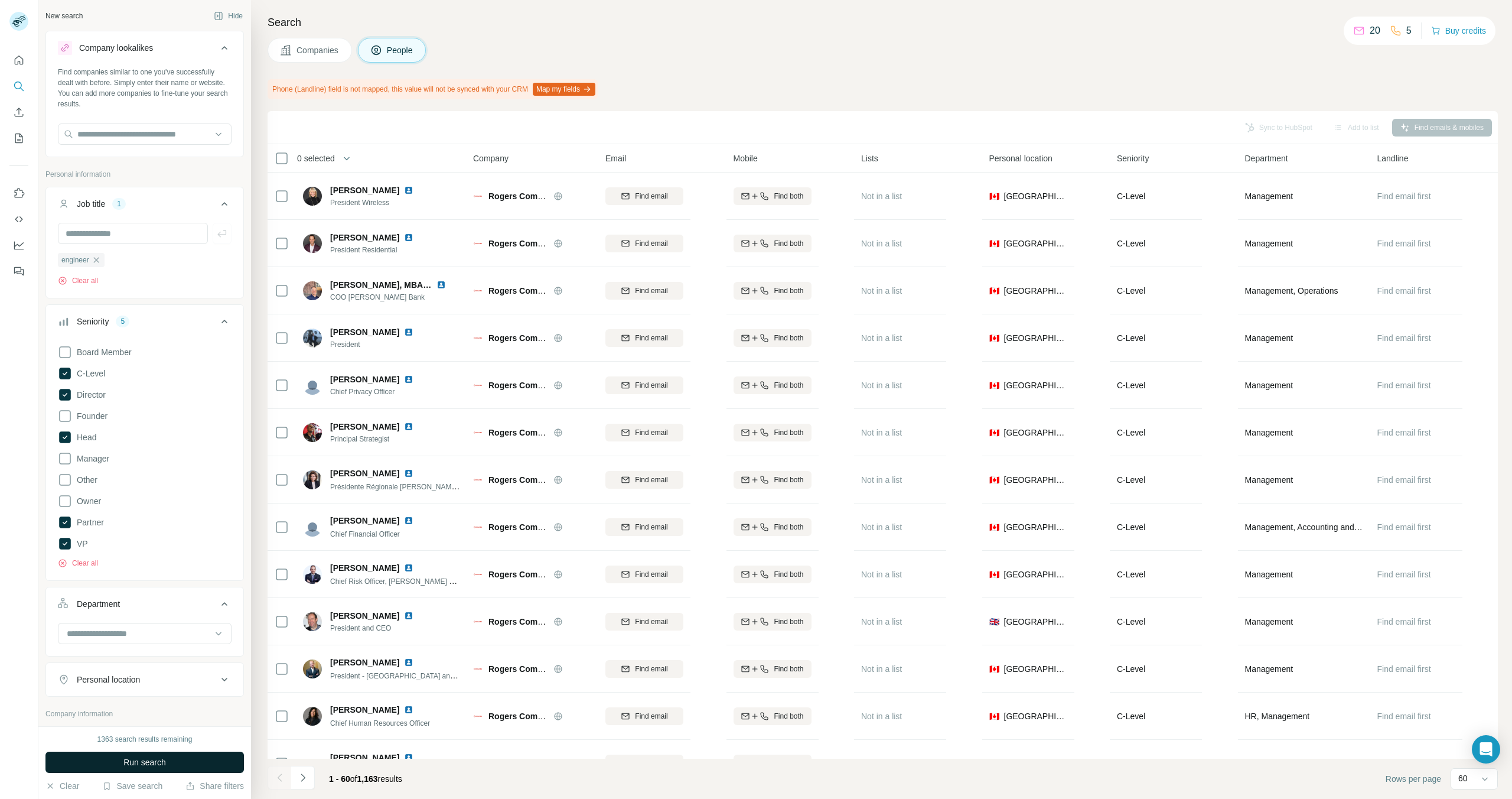
click at [85, 760] on button "Run search" at bounding box center [145, 762] width 199 height 21
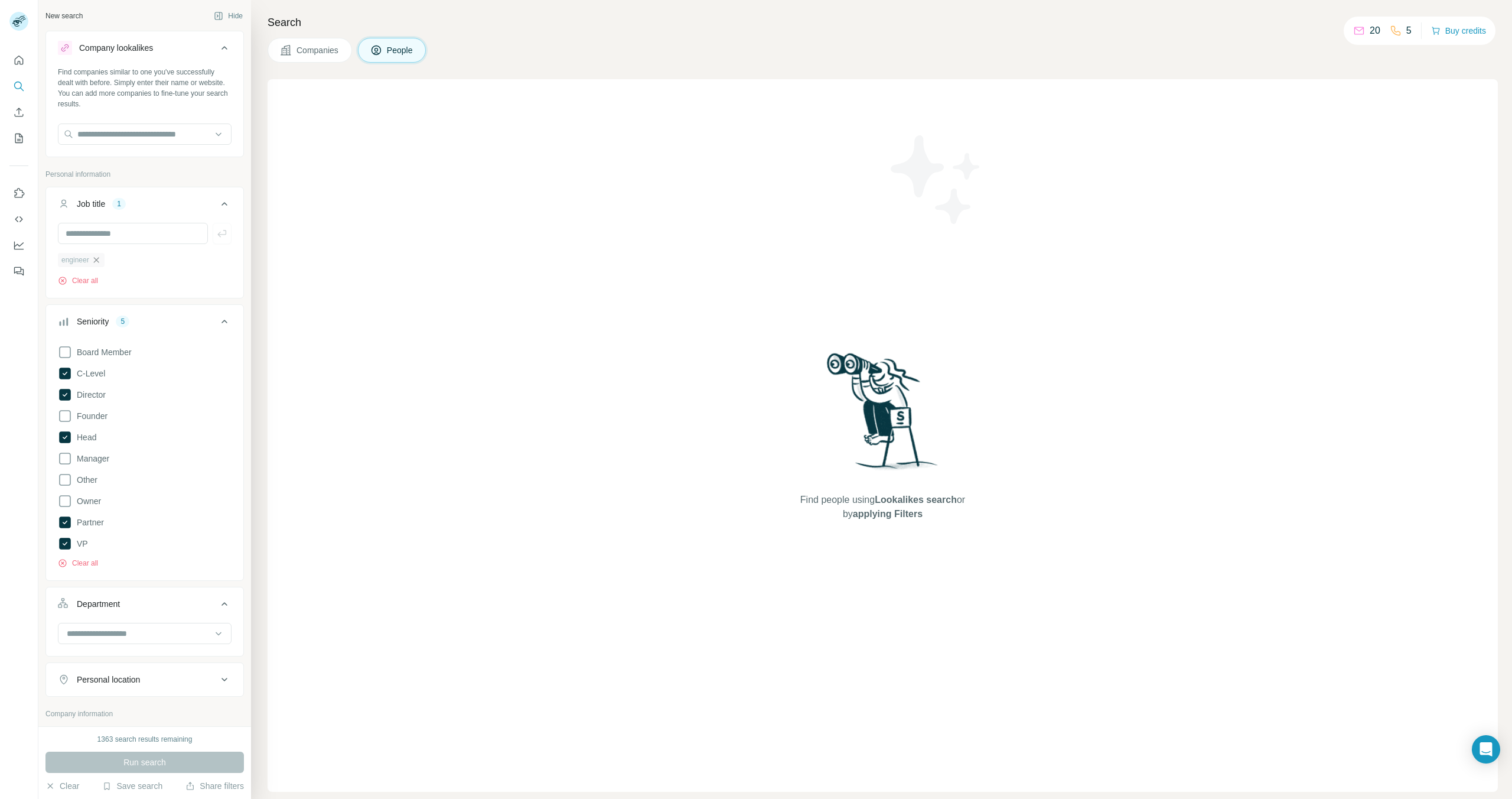
scroll to position [3, 0]
click at [96, 259] on icon "button" at bounding box center [96, 257] width 5 height 5
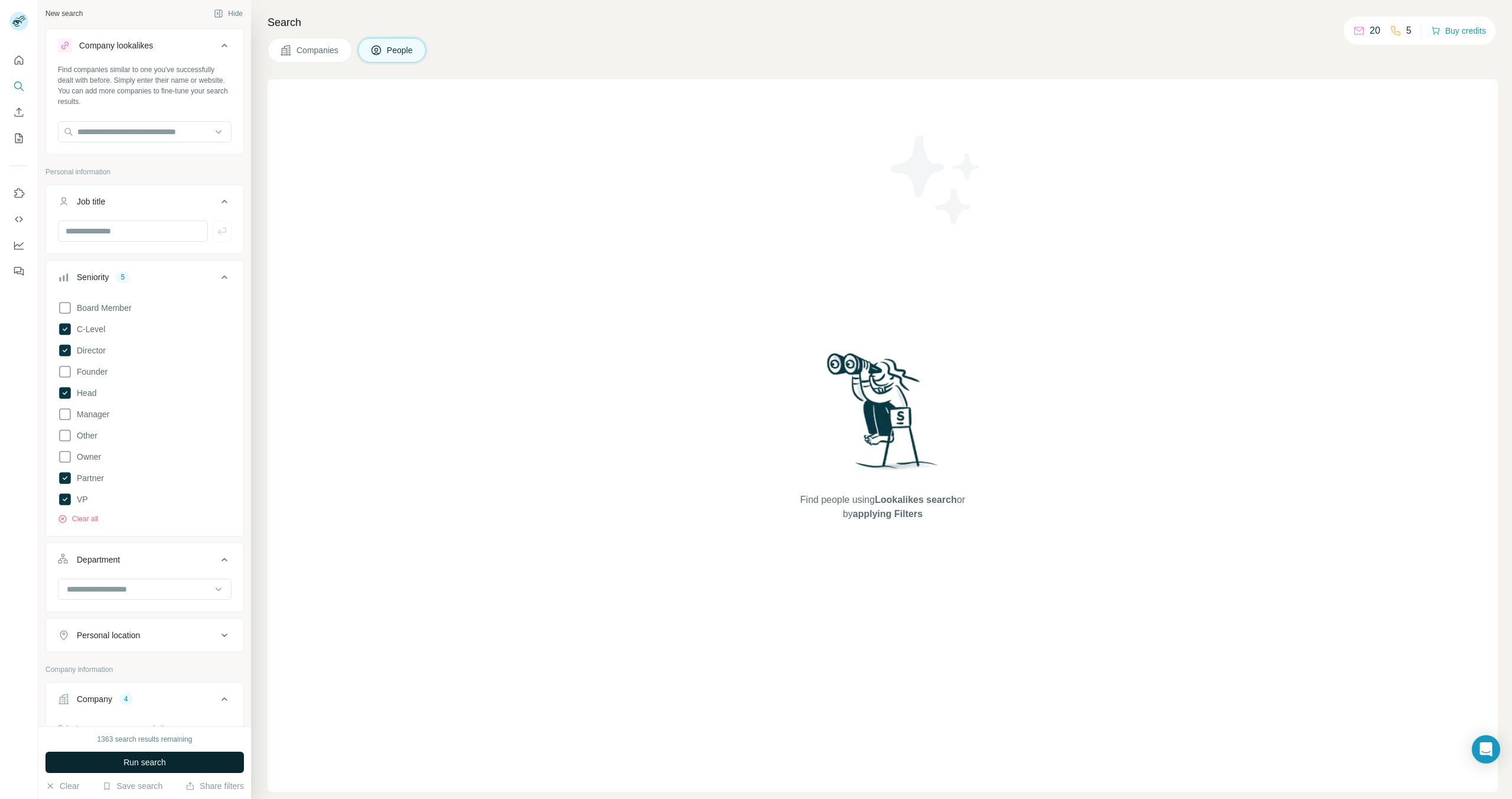
click at [126, 758] on span "Run search" at bounding box center [145, 763] width 42 height 12
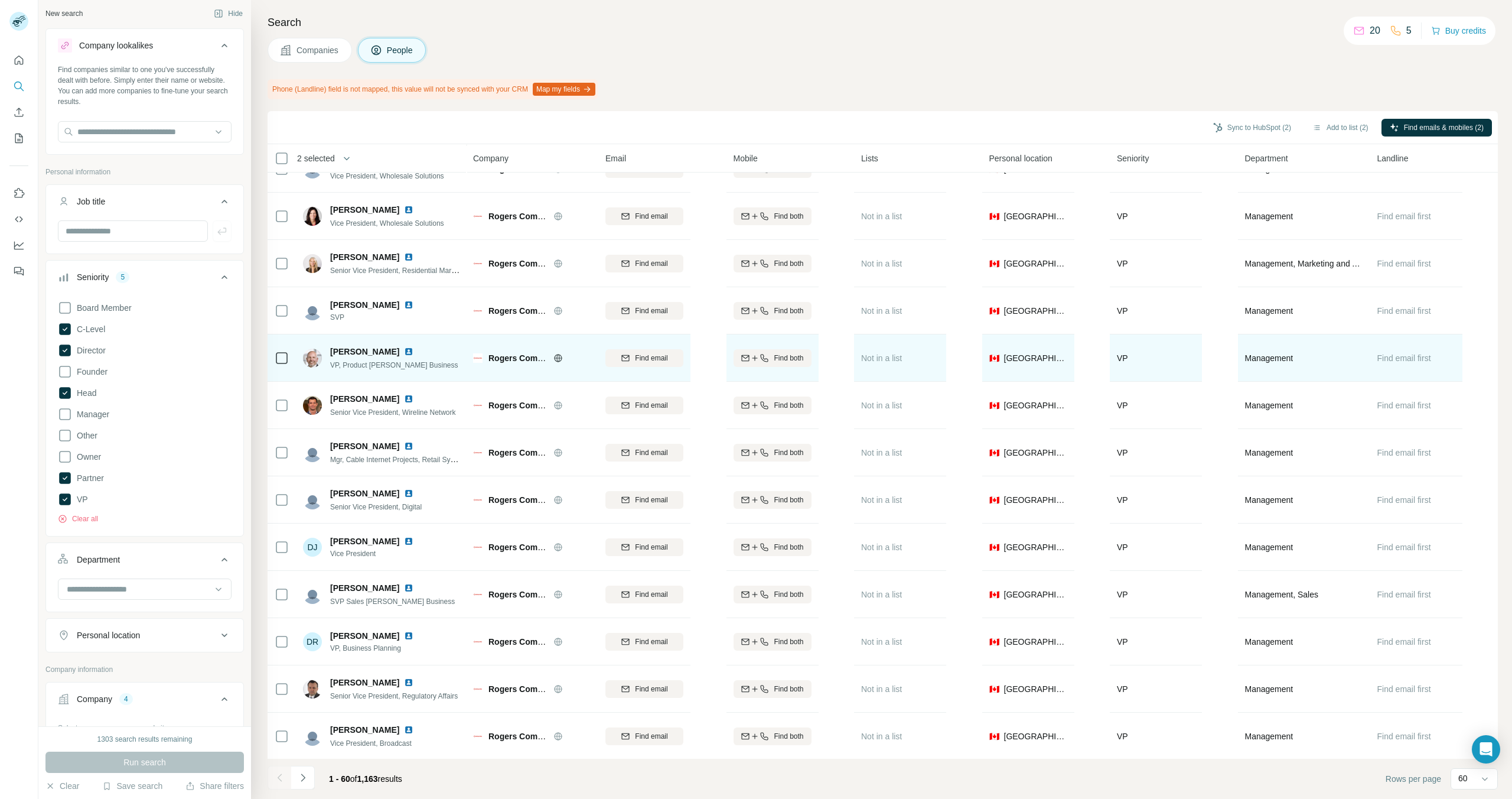
scroll to position [2250, 0]
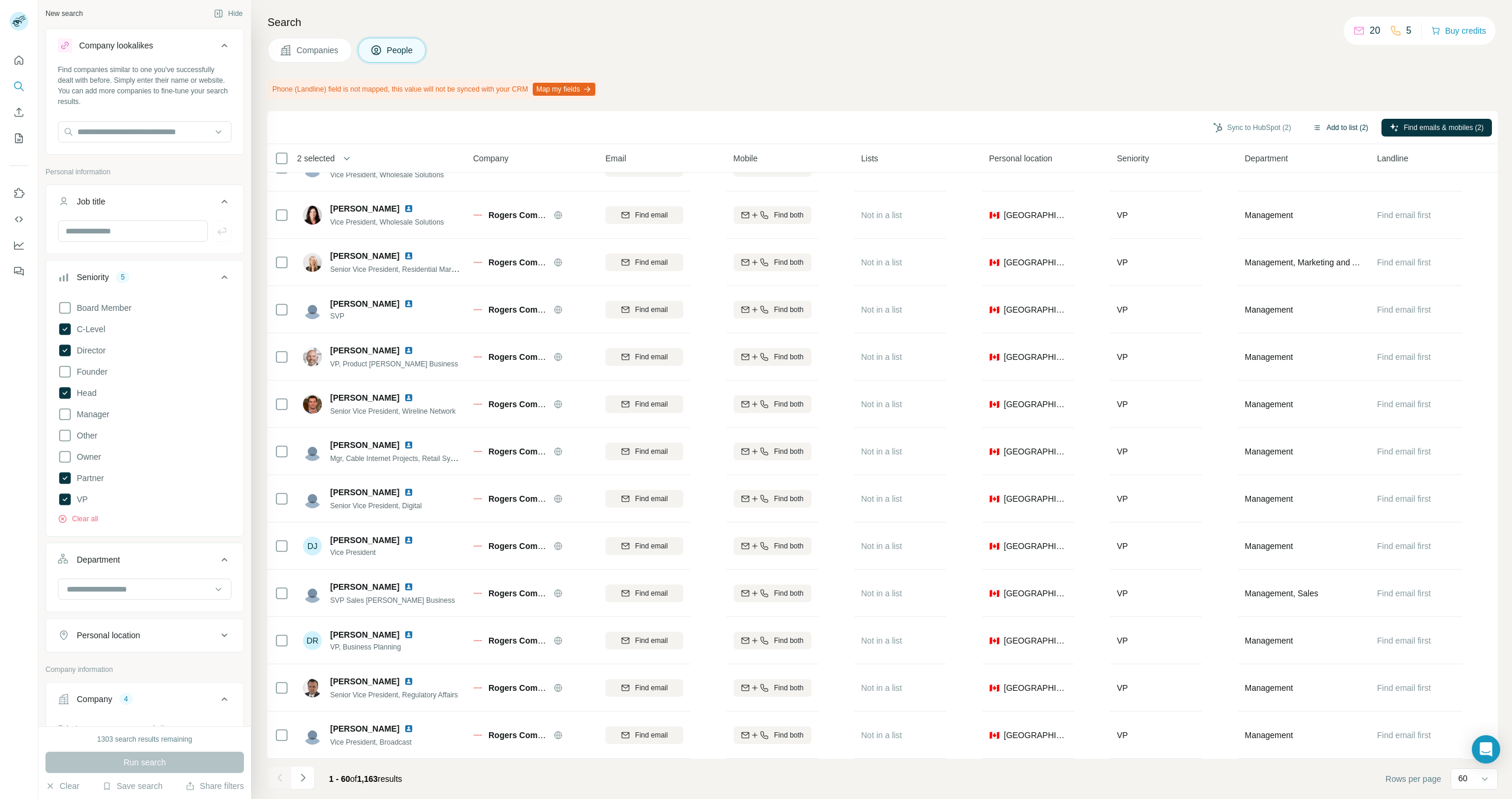
click at [1337, 124] on button "Add to list (2)" at bounding box center [1340, 127] width 73 height 18
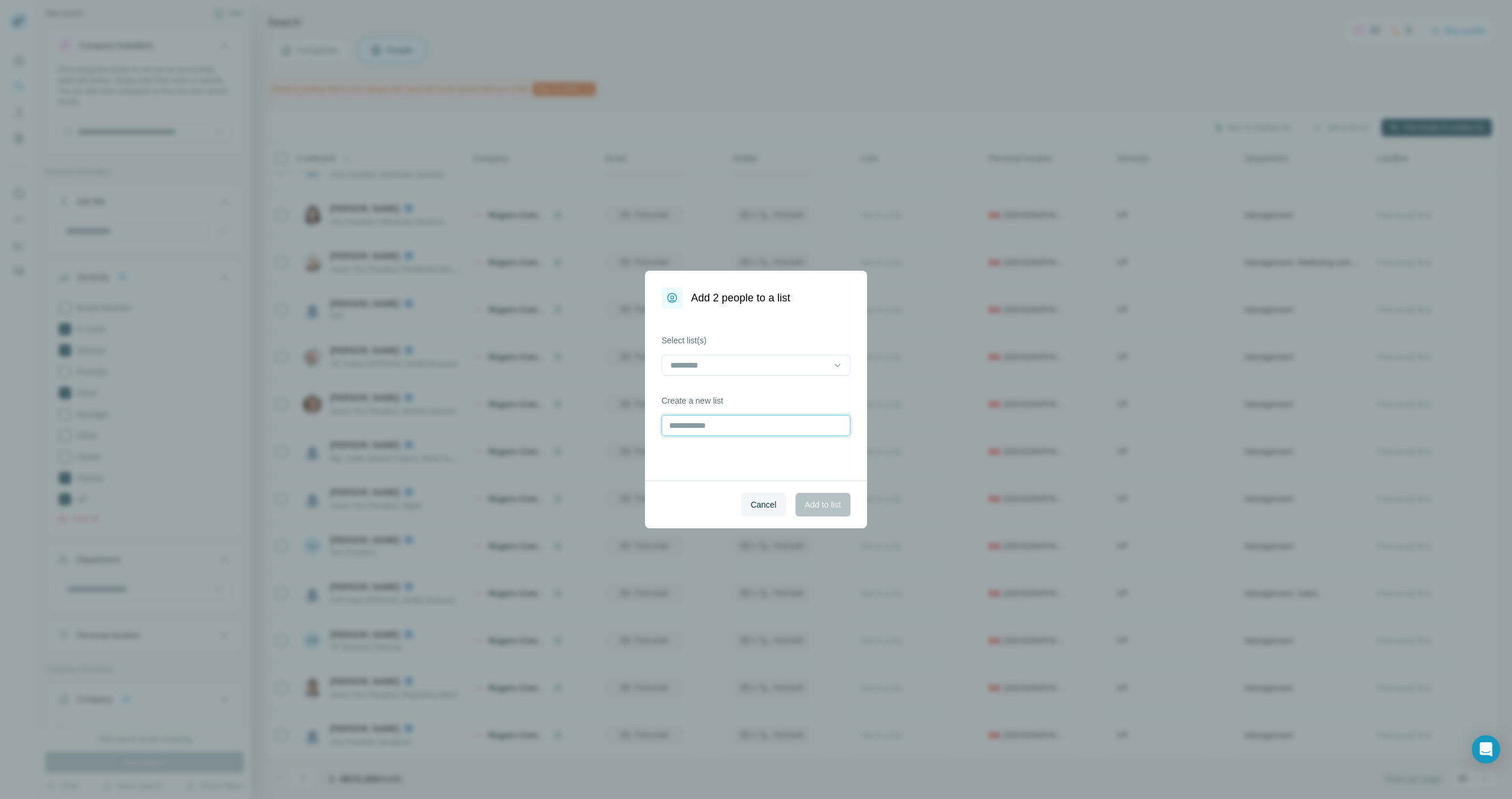
click at [743, 427] on input "text" at bounding box center [756, 425] width 189 height 21
click at [769, 364] on input at bounding box center [749, 365] width 159 height 13
click at [691, 470] on div "Select list(s) Create a new list" at bounding box center [756, 394] width 222 height 172
click at [702, 427] on input "text" at bounding box center [756, 425] width 189 height 21
type input "**********"
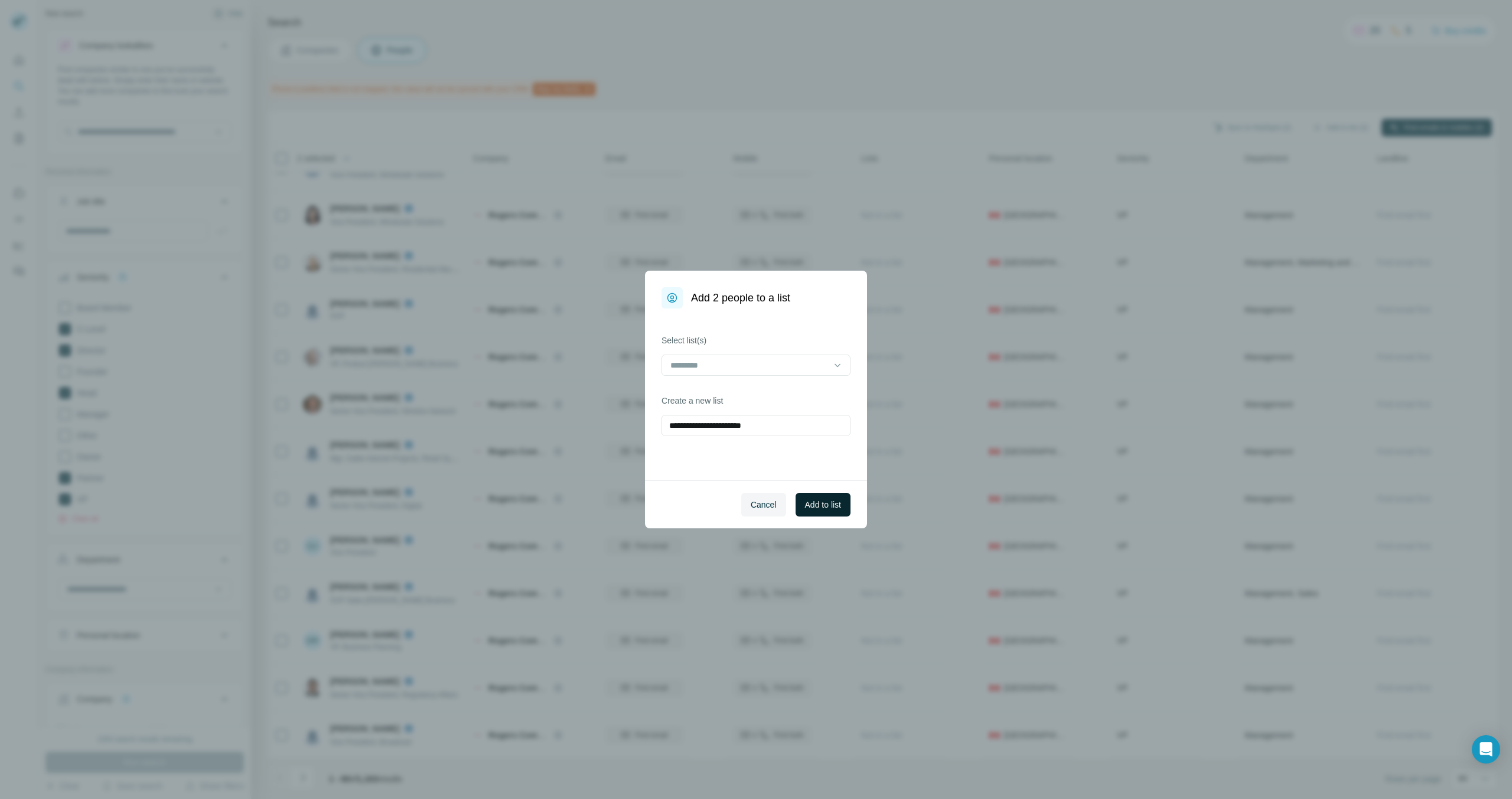
click at [822, 502] on span "Add to list" at bounding box center [822, 504] width 36 height 12
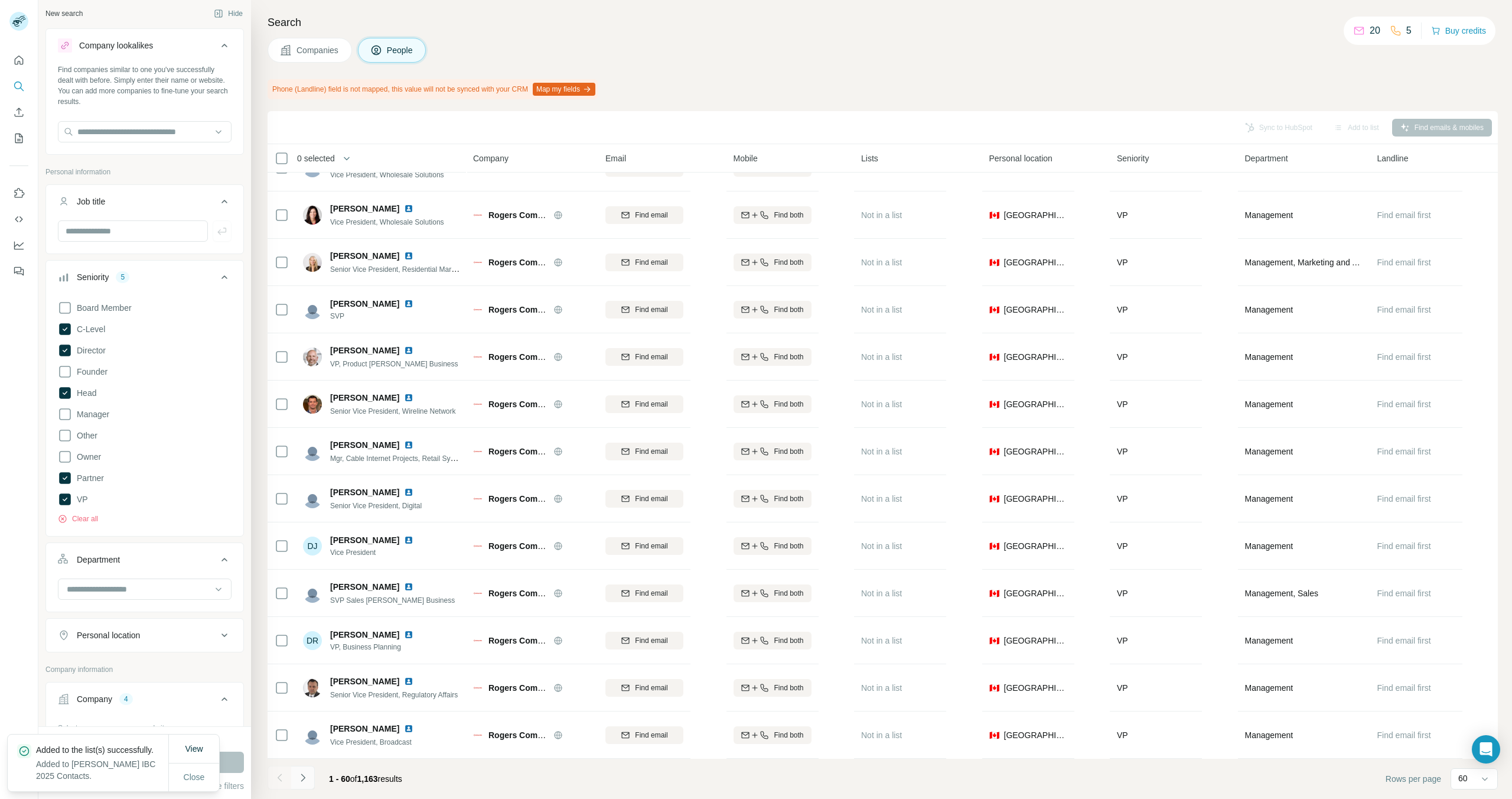
click at [309, 768] on button "Navigate to next page" at bounding box center [303, 778] width 24 height 24
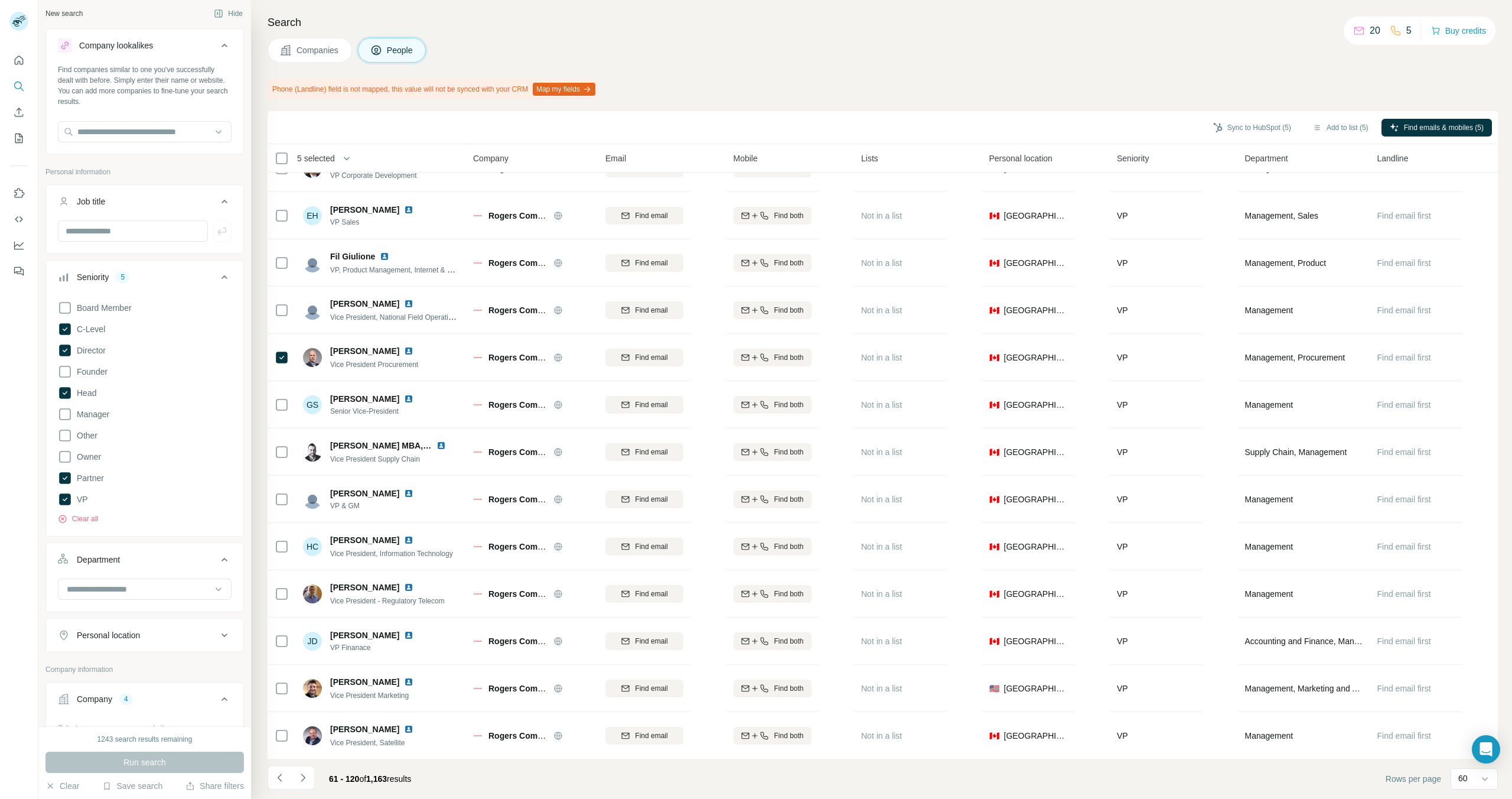
scroll to position [0, 0]
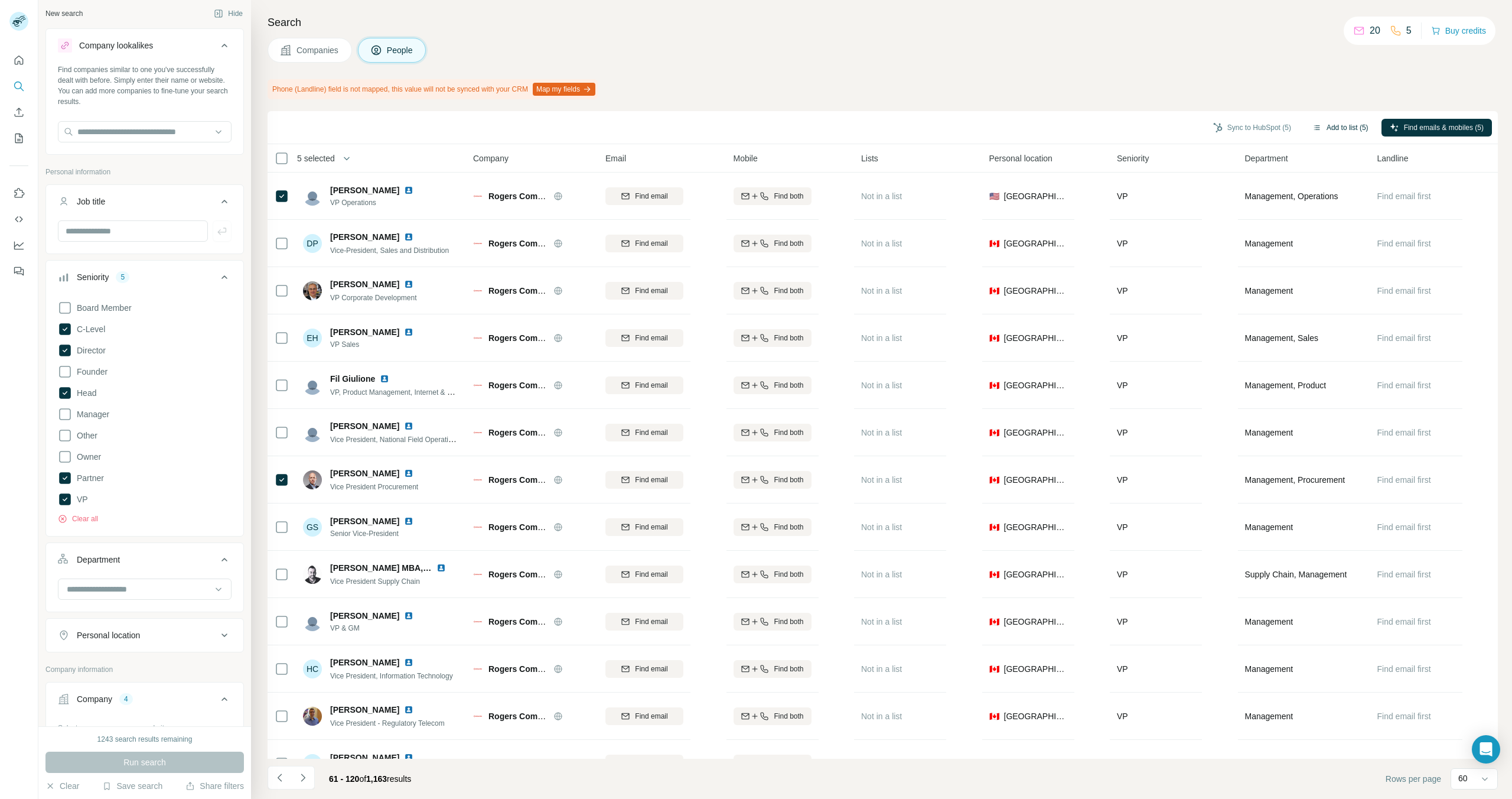
click at [1329, 128] on button "Add to list (5)" at bounding box center [1340, 127] width 73 height 18
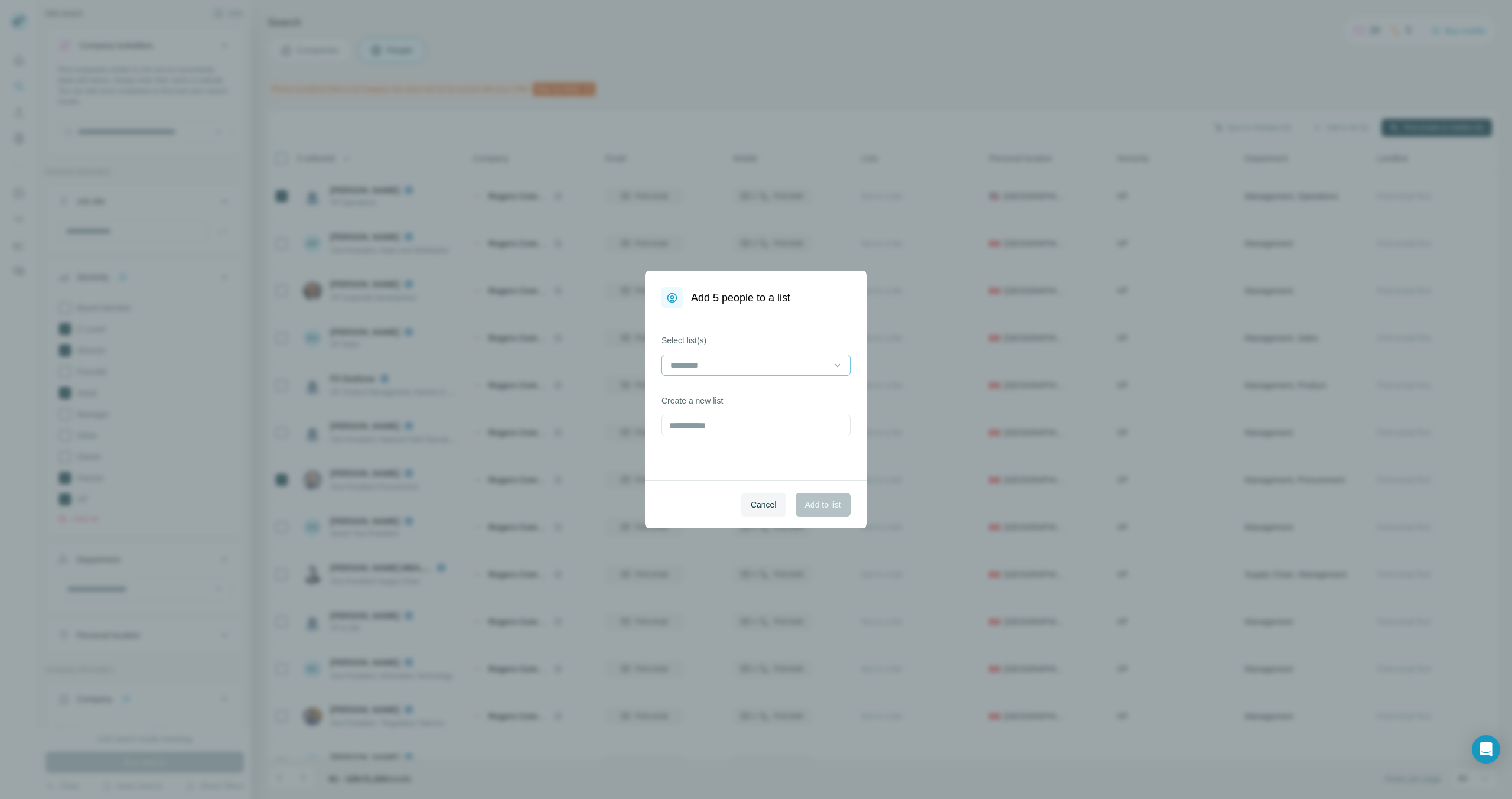
click at [788, 365] on input at bounding box center [749, 365] width 159 height 13
click at [772, 397] on p "[PERSON_NAME] IBC 2025 Contacts" at bounding box center [741, 392] width 140 height 12
click at [822, 506] on span "Add to list" at bounding box center [822, 504] width 36 height 12
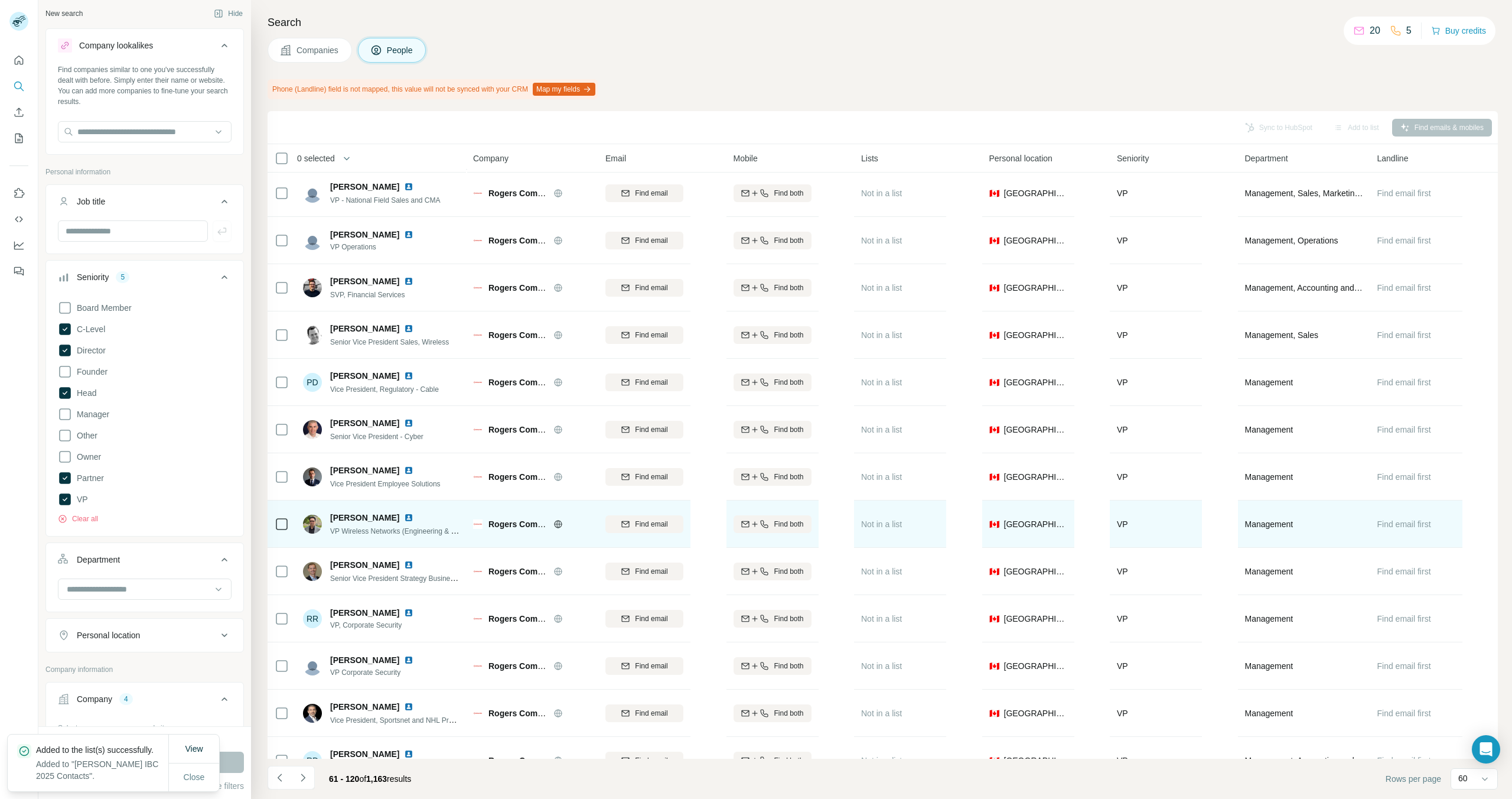
scroll to position [2250, 0]
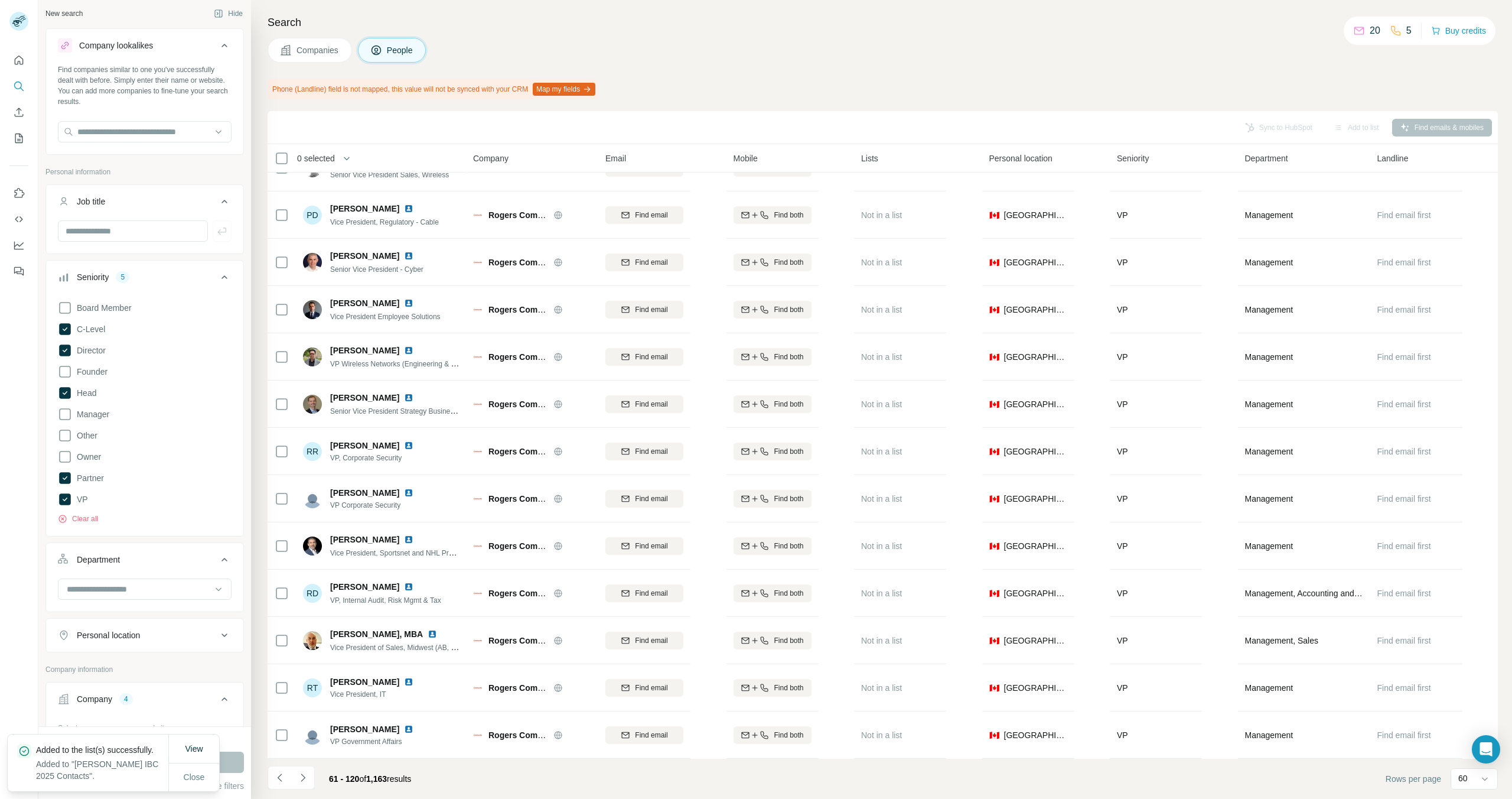
click at [300, 768] on icon "Navigate to next page" at bounding box center [303, 778] width 12 height 12
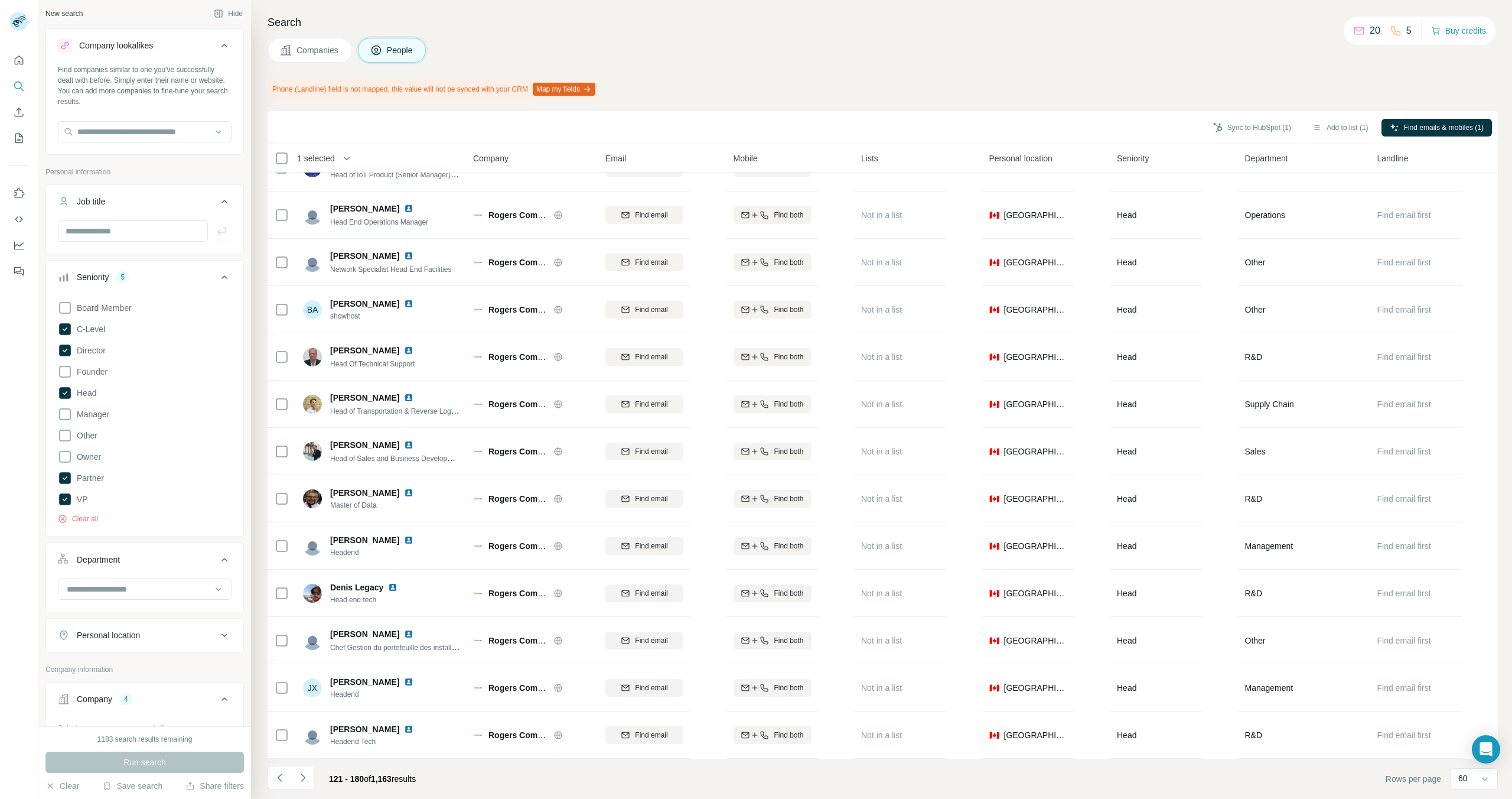
click at [310, 768] on button "Navigate to next page" at bounding box center [303, 778] width 24 height 24
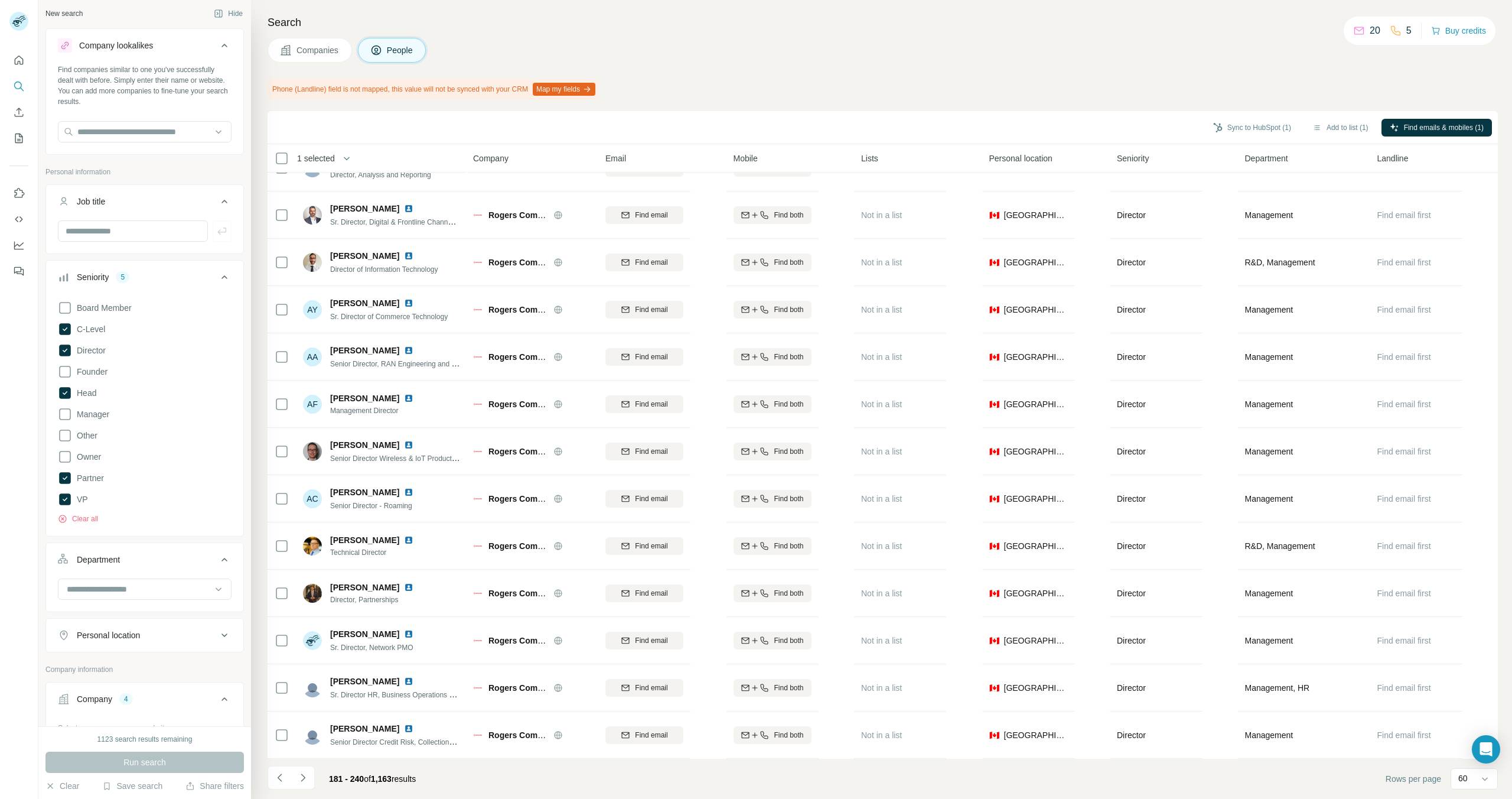
click at [308, 768] on icon "Navigate to next page" at bounding box center [303, 778] width 12 height 12
click at [87, 233] on input "text" at bounding box center [132, 233] width 150 height 21
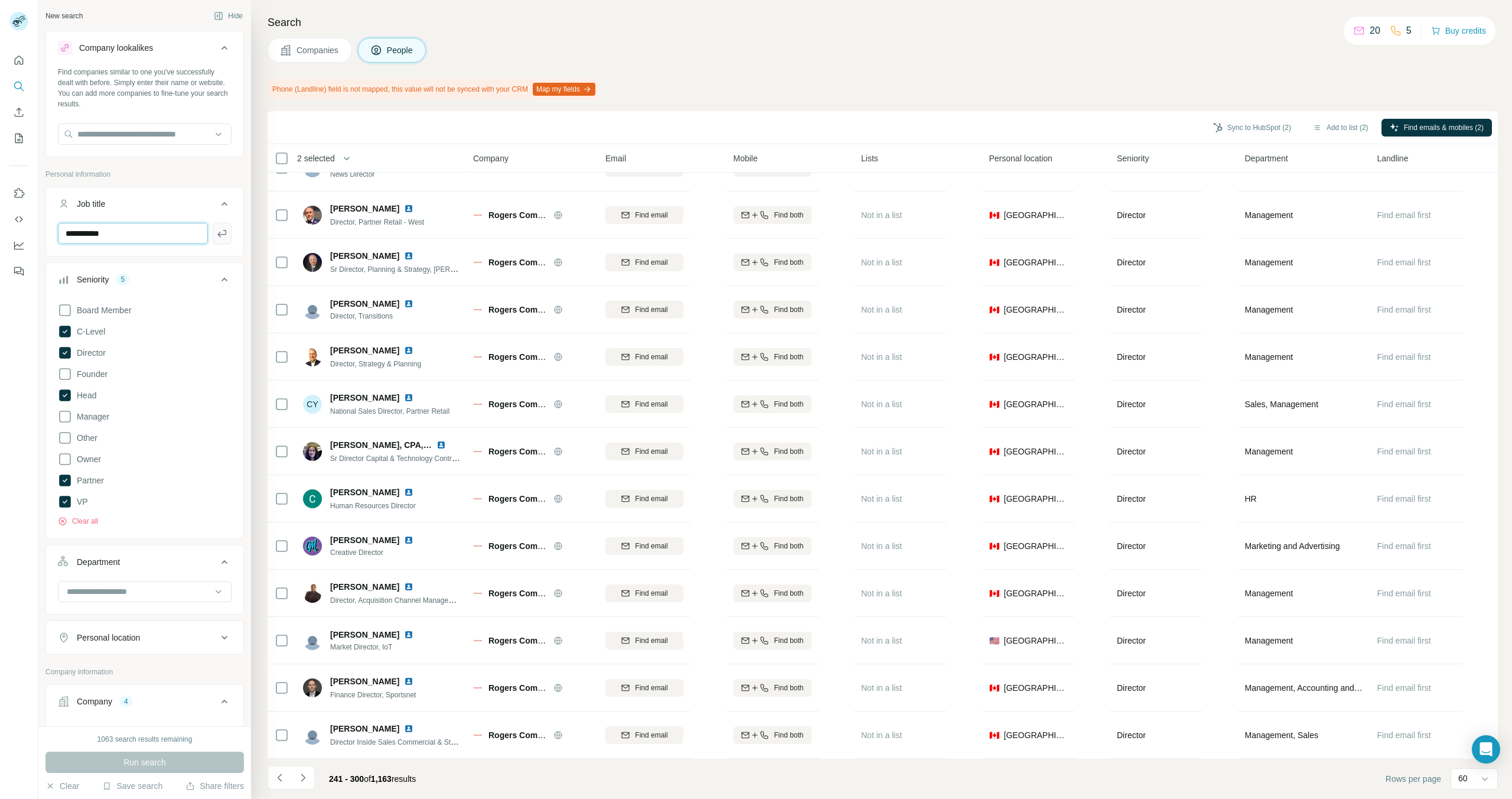
type input "**********"
click at [224, 236] on icon "button" at bounding box center [222, 234] width 12 height 12
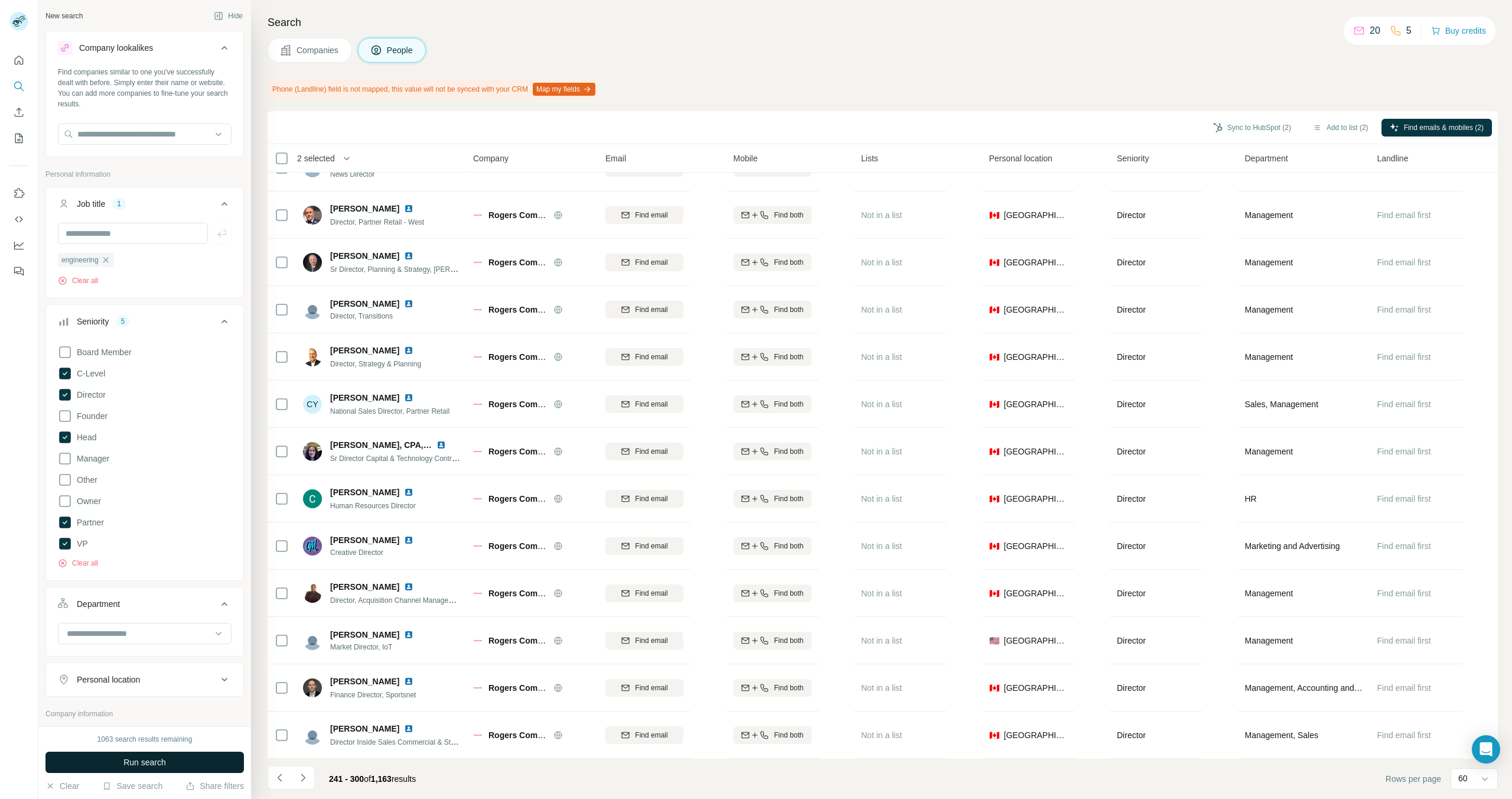
click at [147, 764] on span "Run search" at bounding box center [145, 763] width 42 height 12
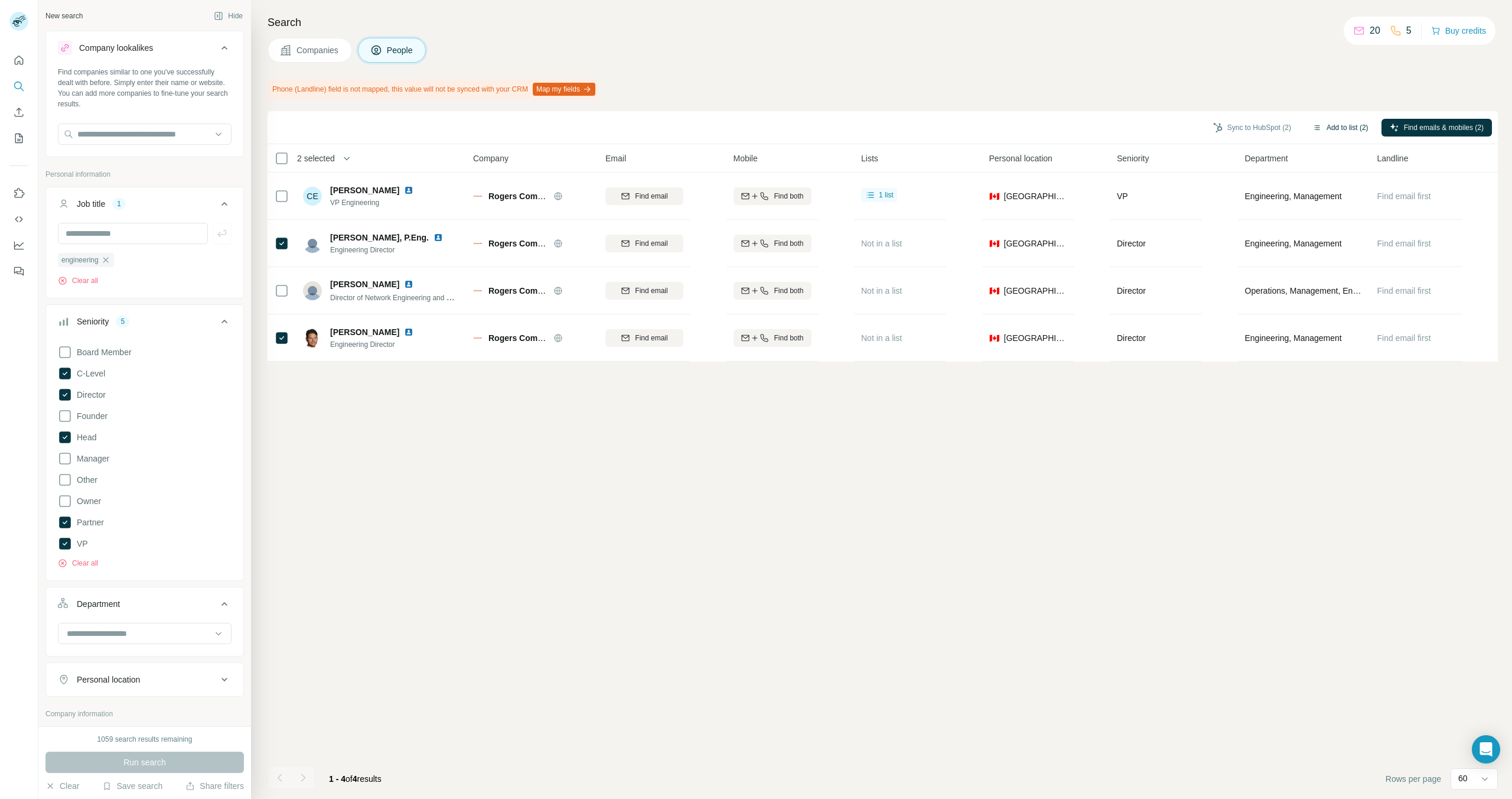
click at [1335, 128] on button "Add to list (2)" at bounding box center [1340, 127] width 73 height 18
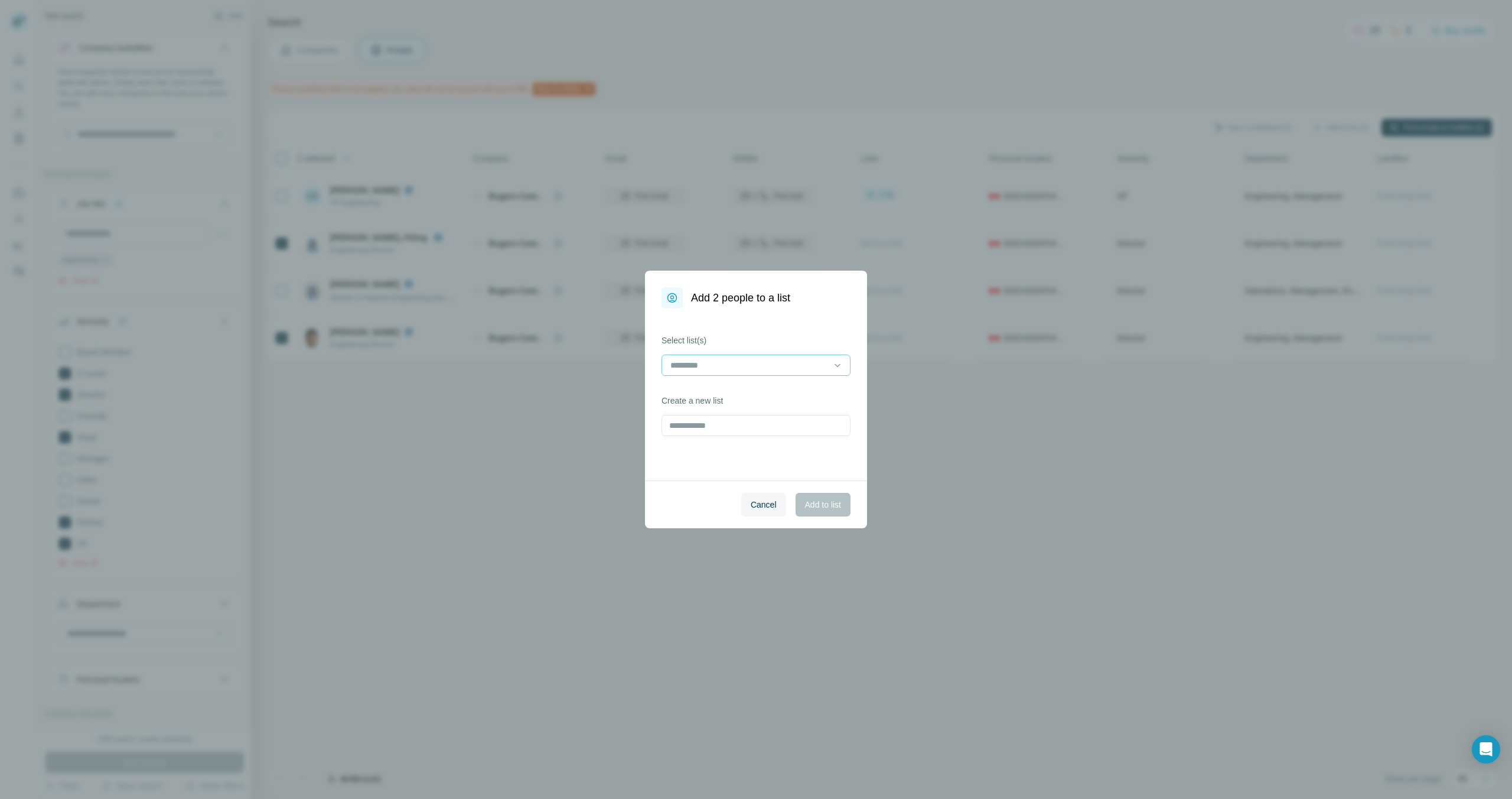
click at [794, 363] on input at bounding box center [749, 365] width 159 height 13
click at [727, 389] on p "[PERSON_NAME] IBC 2025 Contacts" at bounding box center [741, 392] width 140 height 12
click at [818, 502] on span "Add to list" at bounding box center [822, 504] width 36 height 12
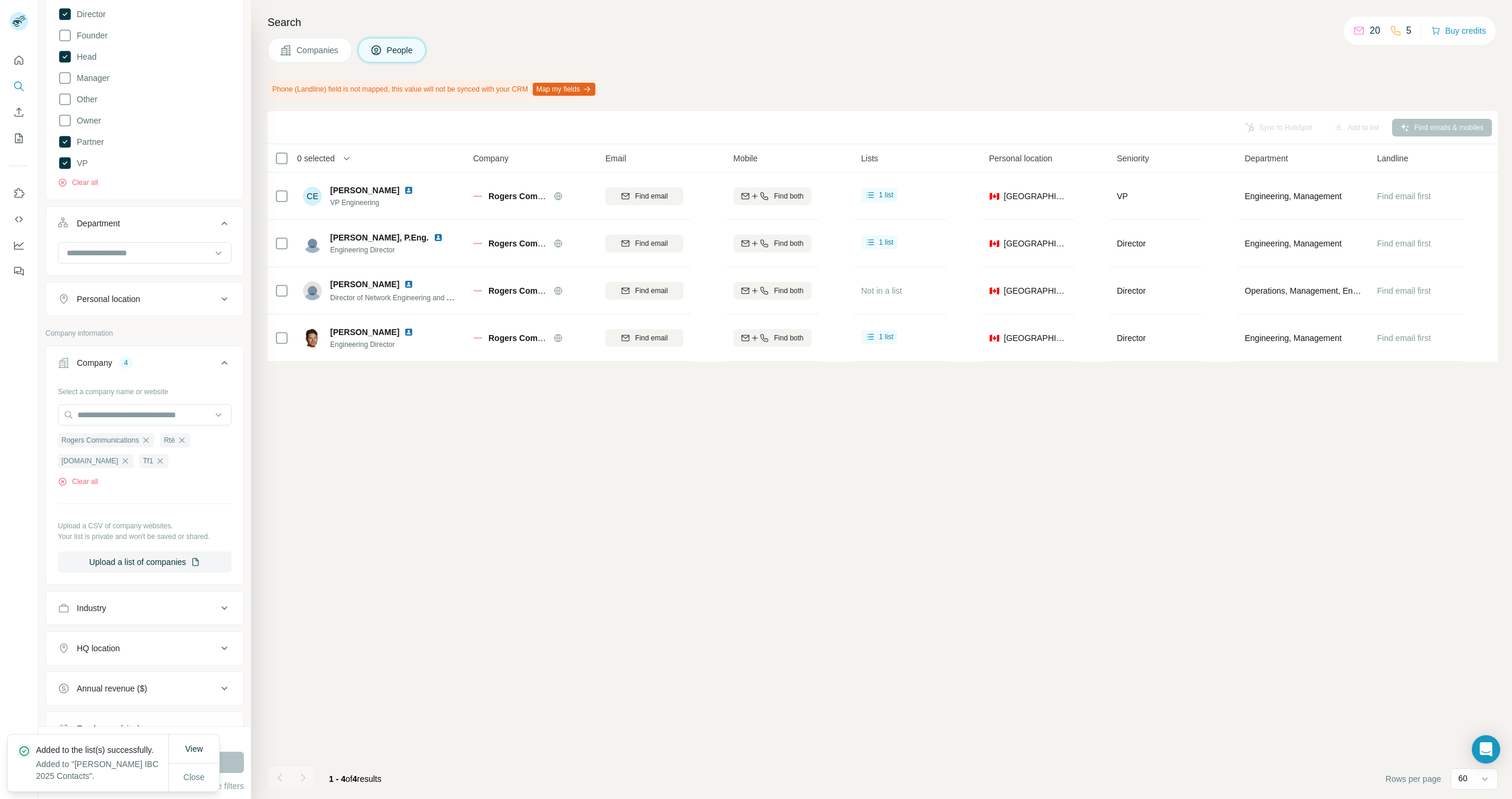
scroll to position [389, 0]
click at [150, 433] on icon "button" at bounding box center [146, 431] width 9 height 9
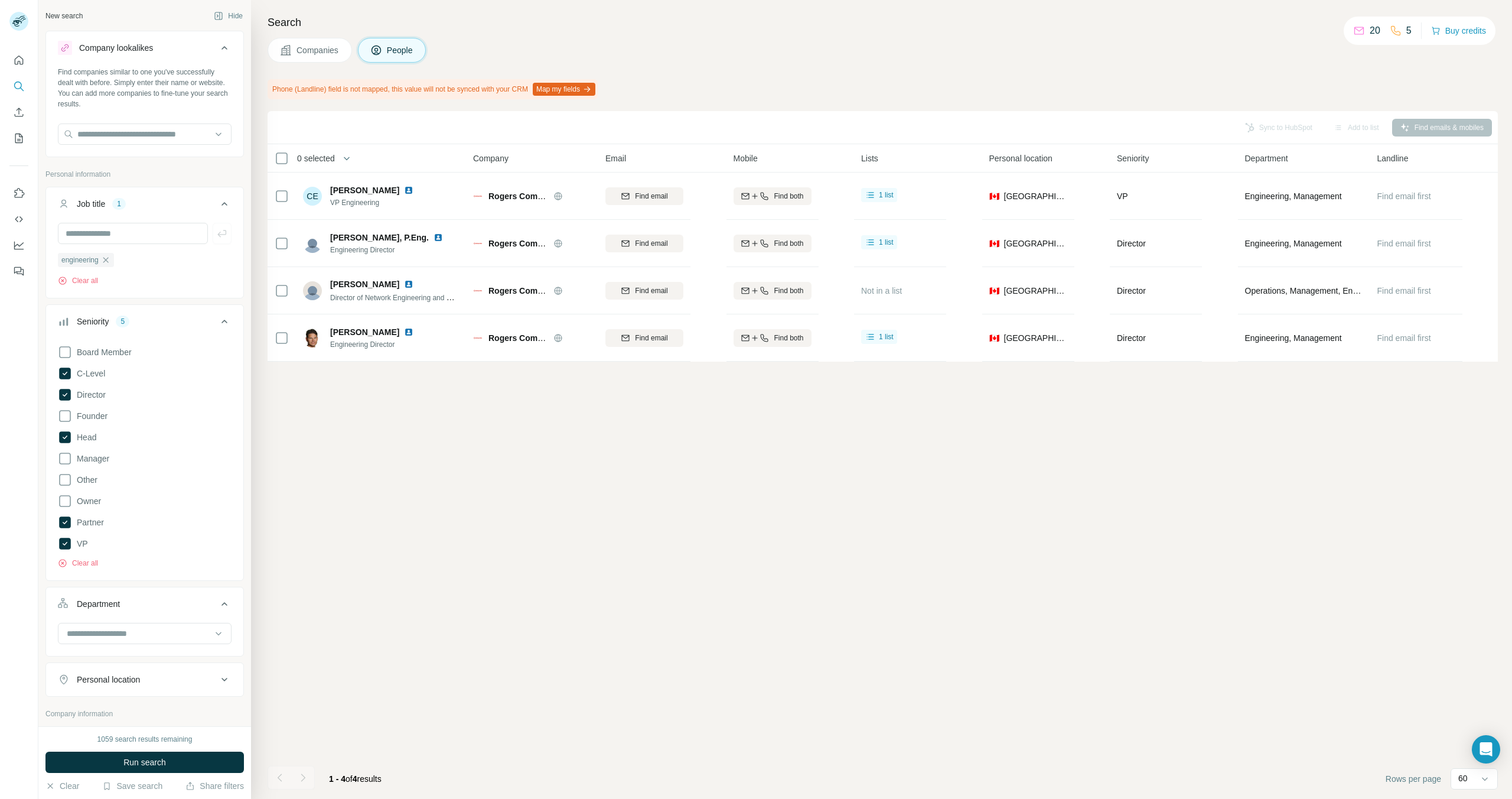
click at [109, 260] on icon "button" at bounding box center [105, 260] width 9 height 9
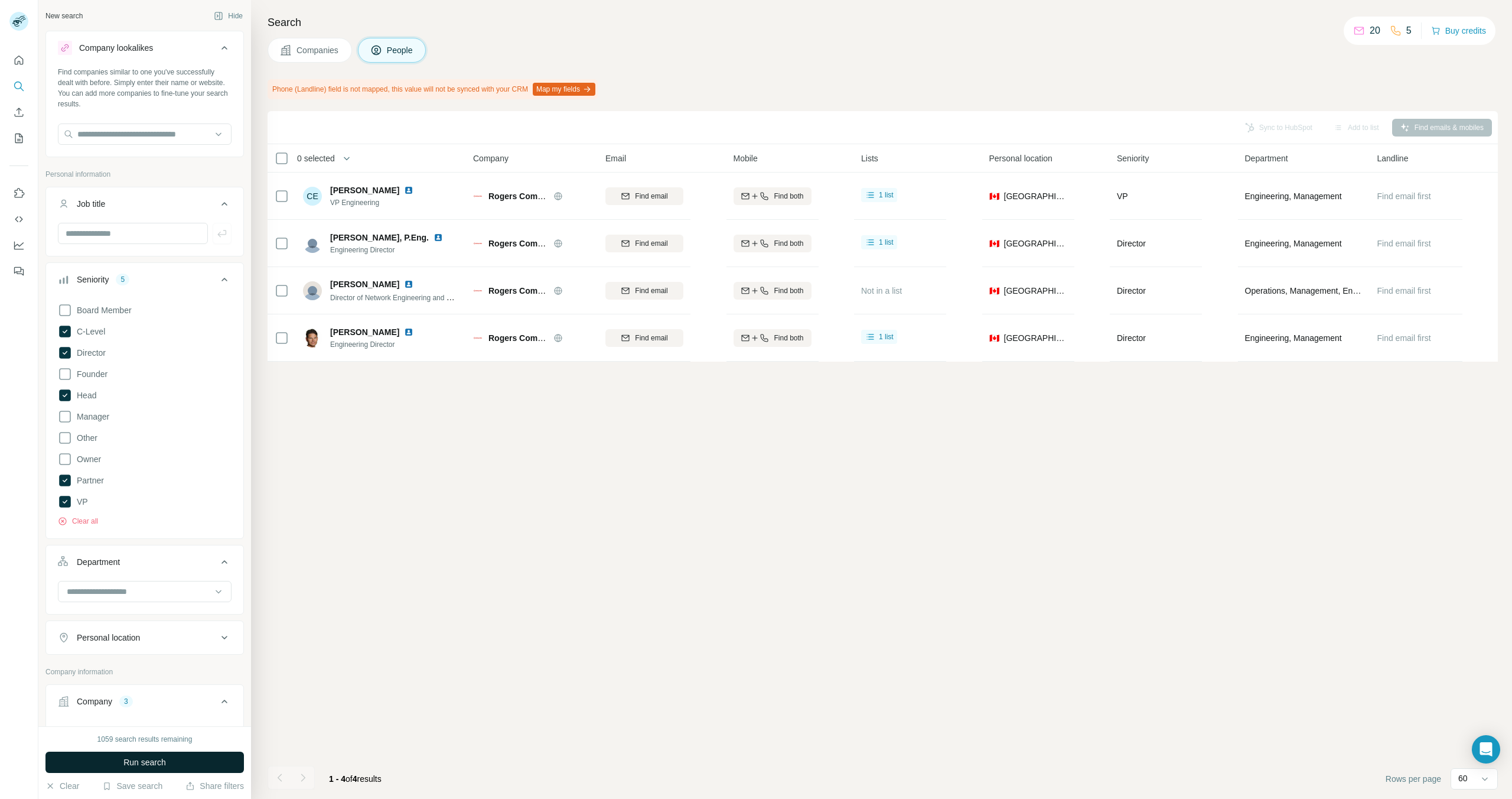
click at [158, 760] on span "Run search" at bounding box center [145, 763] width 42 height 12
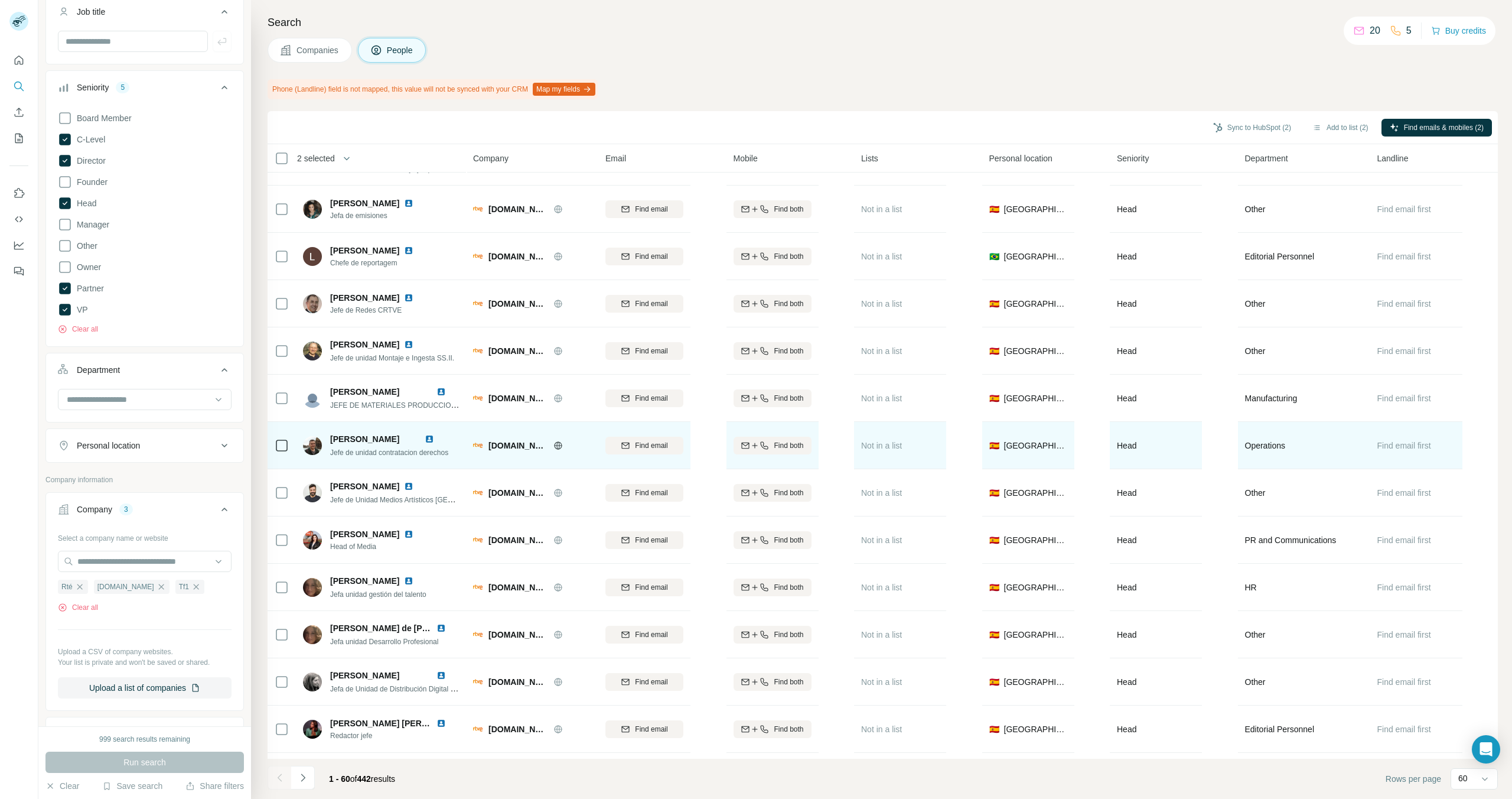
scroll to position [2250, 0]
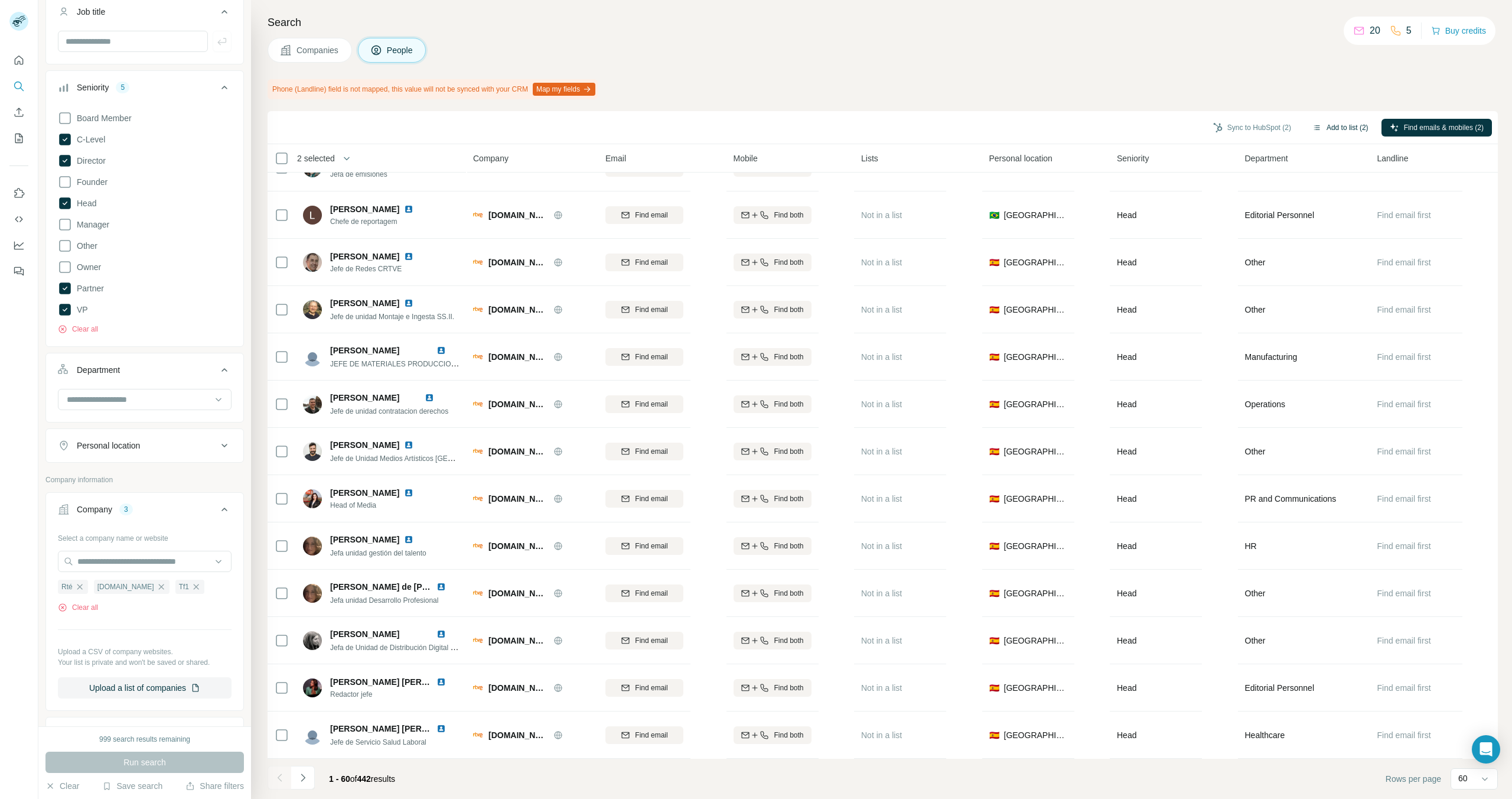
click at [1342, 130] on button "Add to list (2)" at bounding box center [1340, 127] width 73 height 18
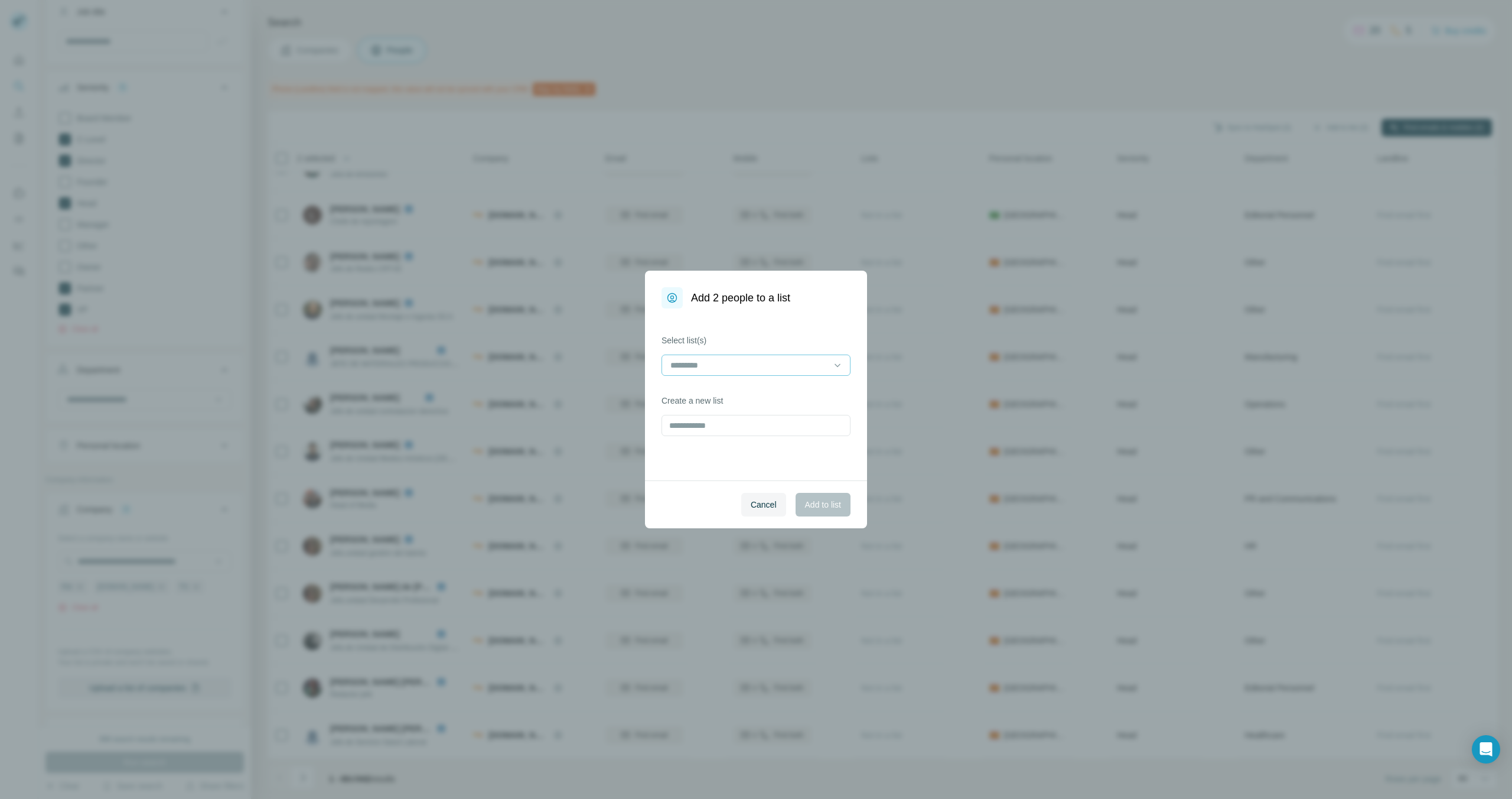
click at [771, 364] on input at bounding box center [749, 365] width 159 height 13
click at [747, 326] on div "Select list(s) Create a new list" at bounding box center [756, 394] width 222 height 172
click at [731, 427] on input "text" at bounding box center [756, 425] width 189 height 21
type input "**********"
click at [813, 502] on span "Add to list" at bounding box center [822, 504] width 36 height 12
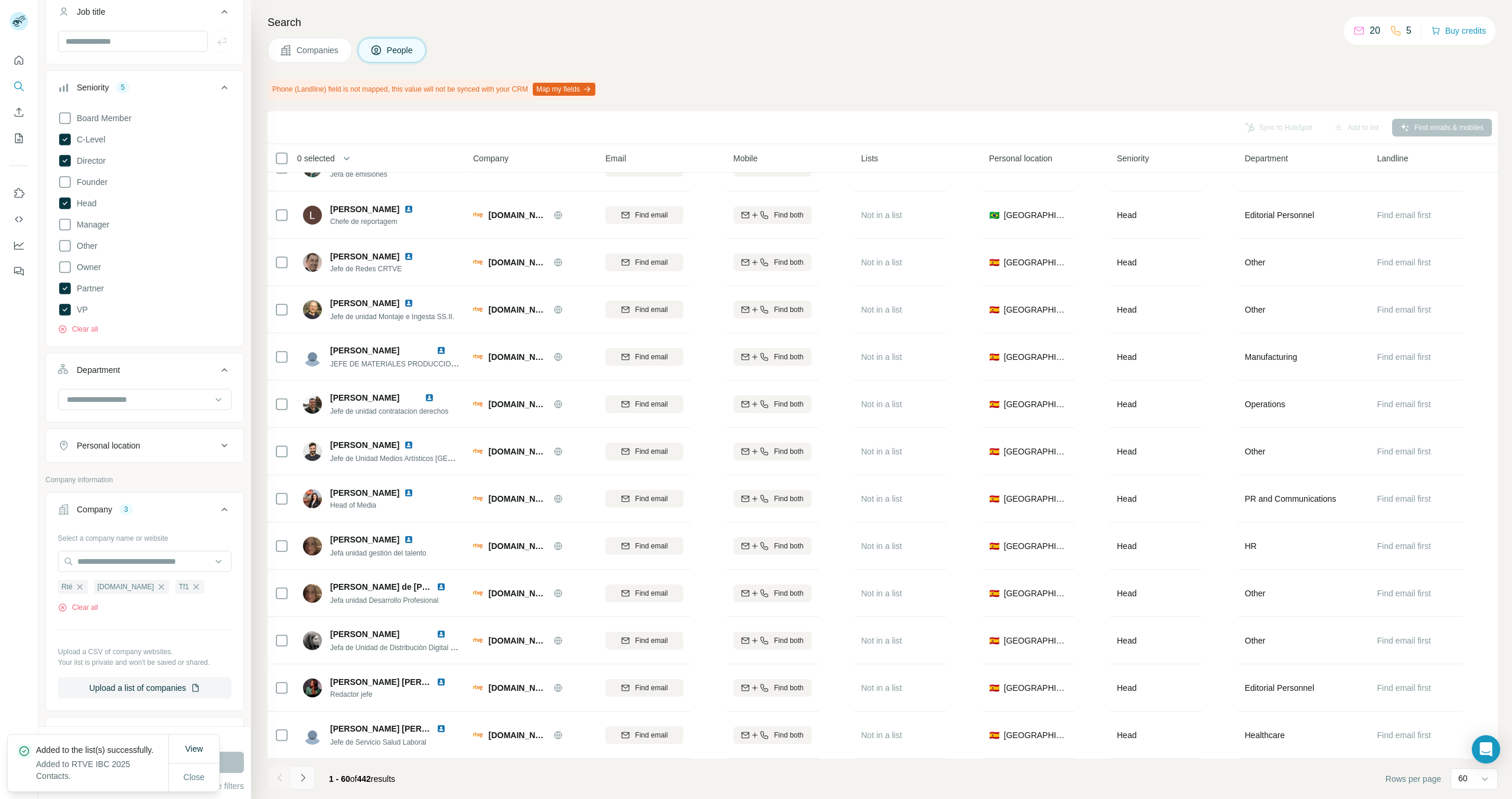
click at [305, 768] on icon "Navigate to next page" at bounding box center [303, 778] width 12 height 12
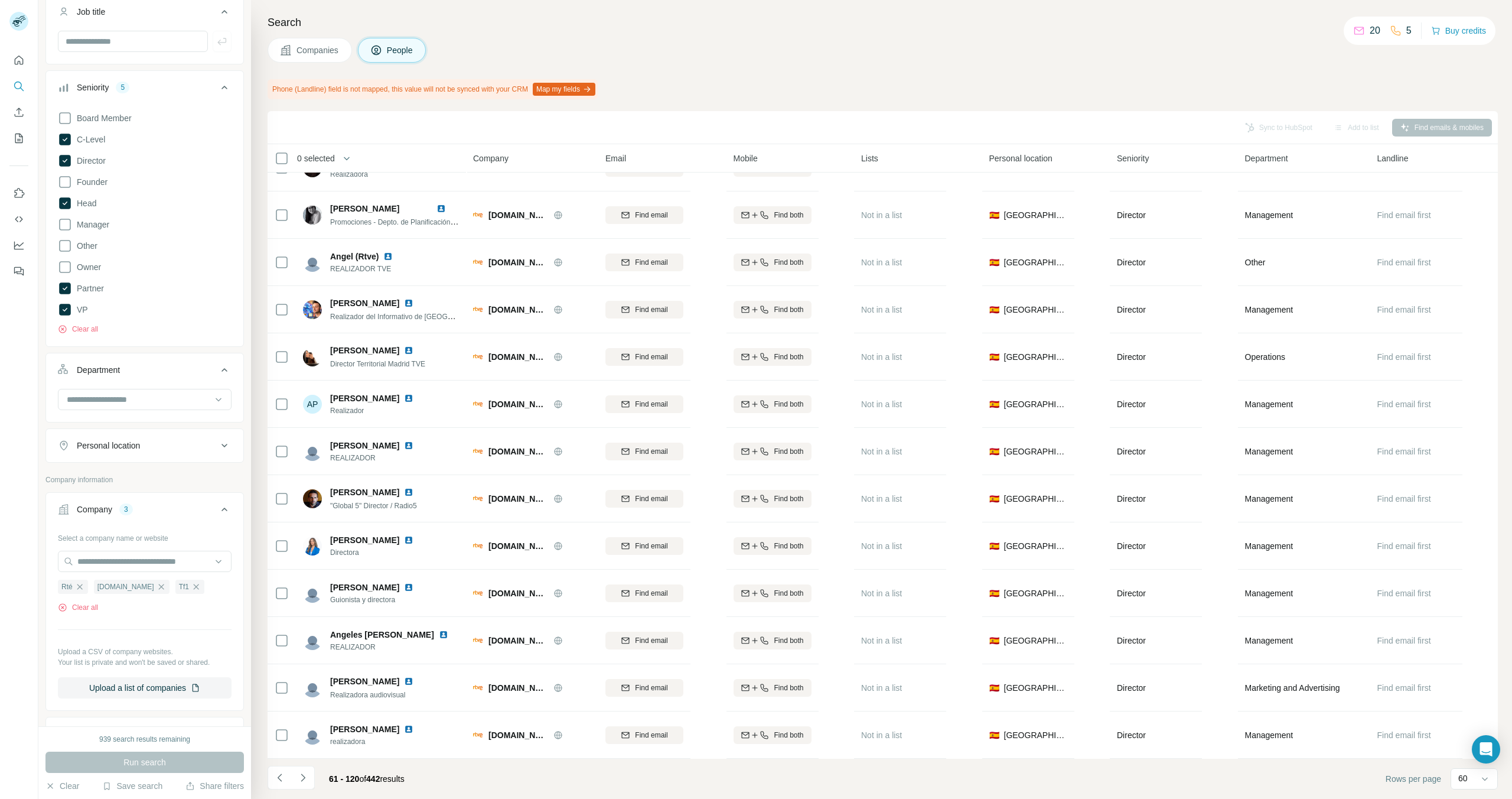
click at [302, 768] on icon "Navigate to next page" at bounding box center [302, 777] width 4 height 8
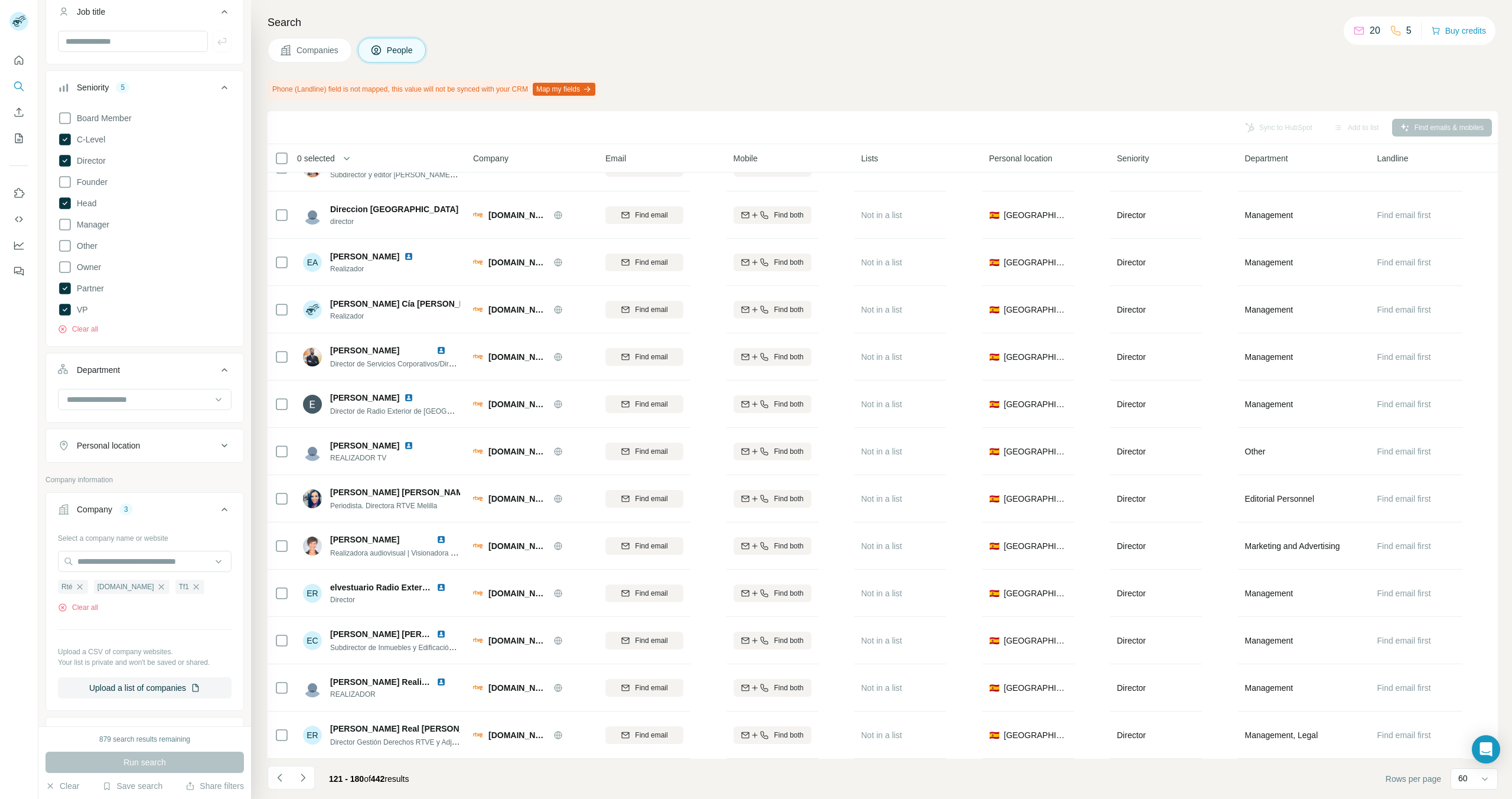
click at [308, 768] on button "Navigate to next page" at bounding box center [303, 778] width 24 height 24
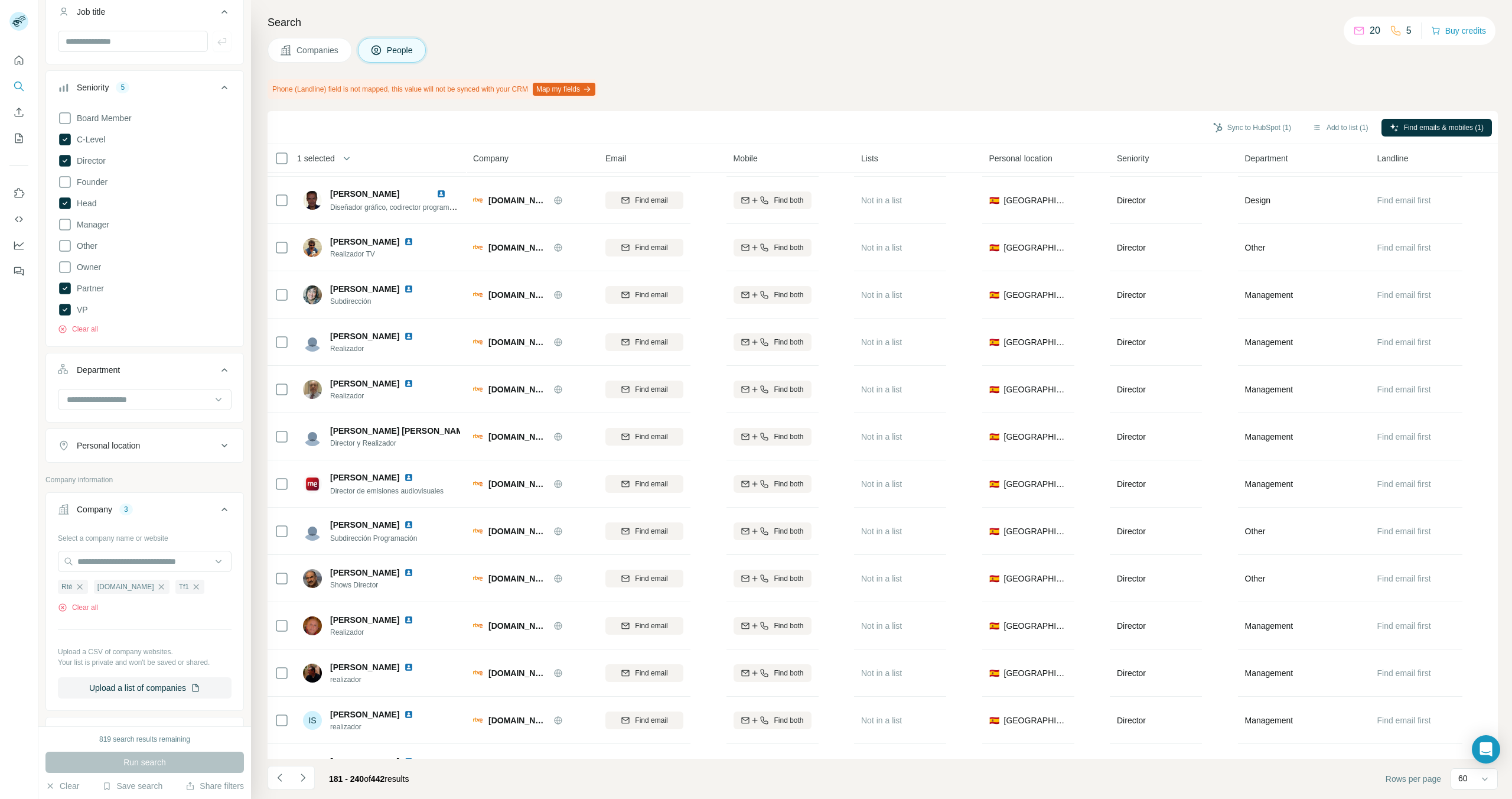
scroll to position [657, 0]
click at [1341, 130] on button "Add to list (1)" at bounding box center [1340, 127] width 73 height 18
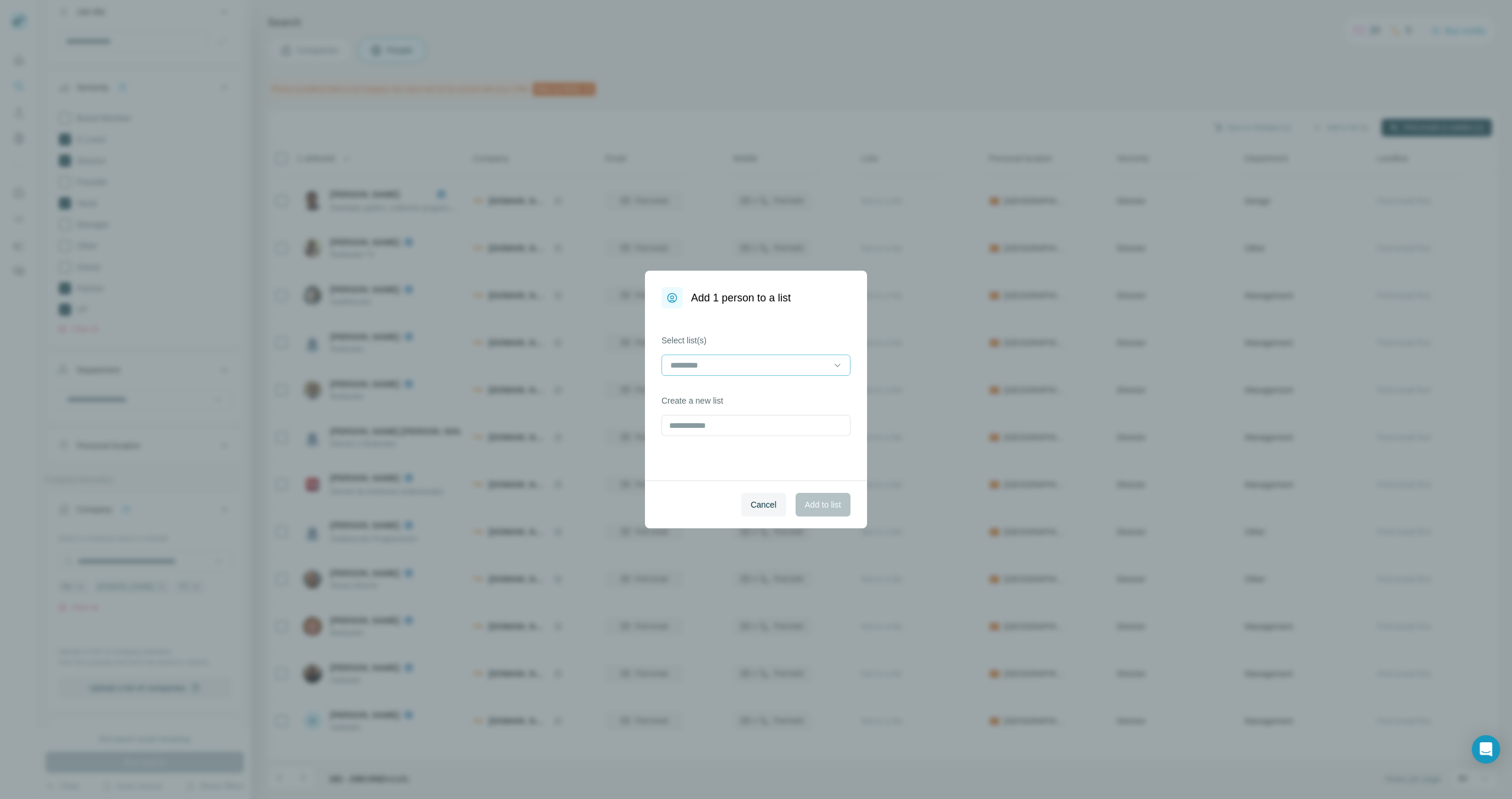
click at [770, 366] on input at bounding box center [749, 365] width 159 height 13
click at [734, 391] on p "RTVE IBC 2025 Contacts" at bounding box center [718, 392] width 93 height 12
click at [822, 504] on span "Add to list" at bounding box center [822, 504] width 36 height 12
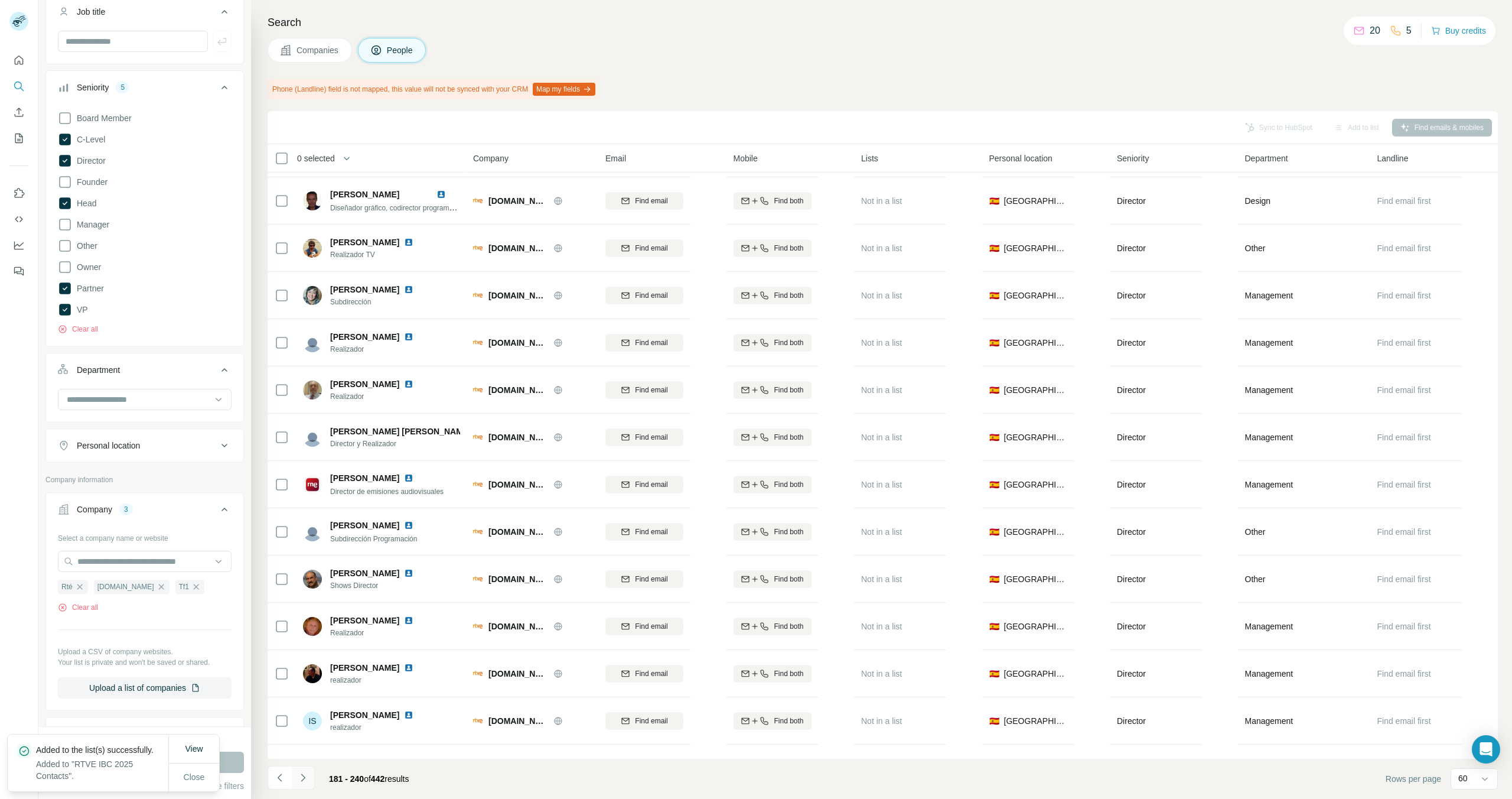
click at [305, 768] on icon "Navigate to next page" at bounding box center [303, 778] width 12 height 12
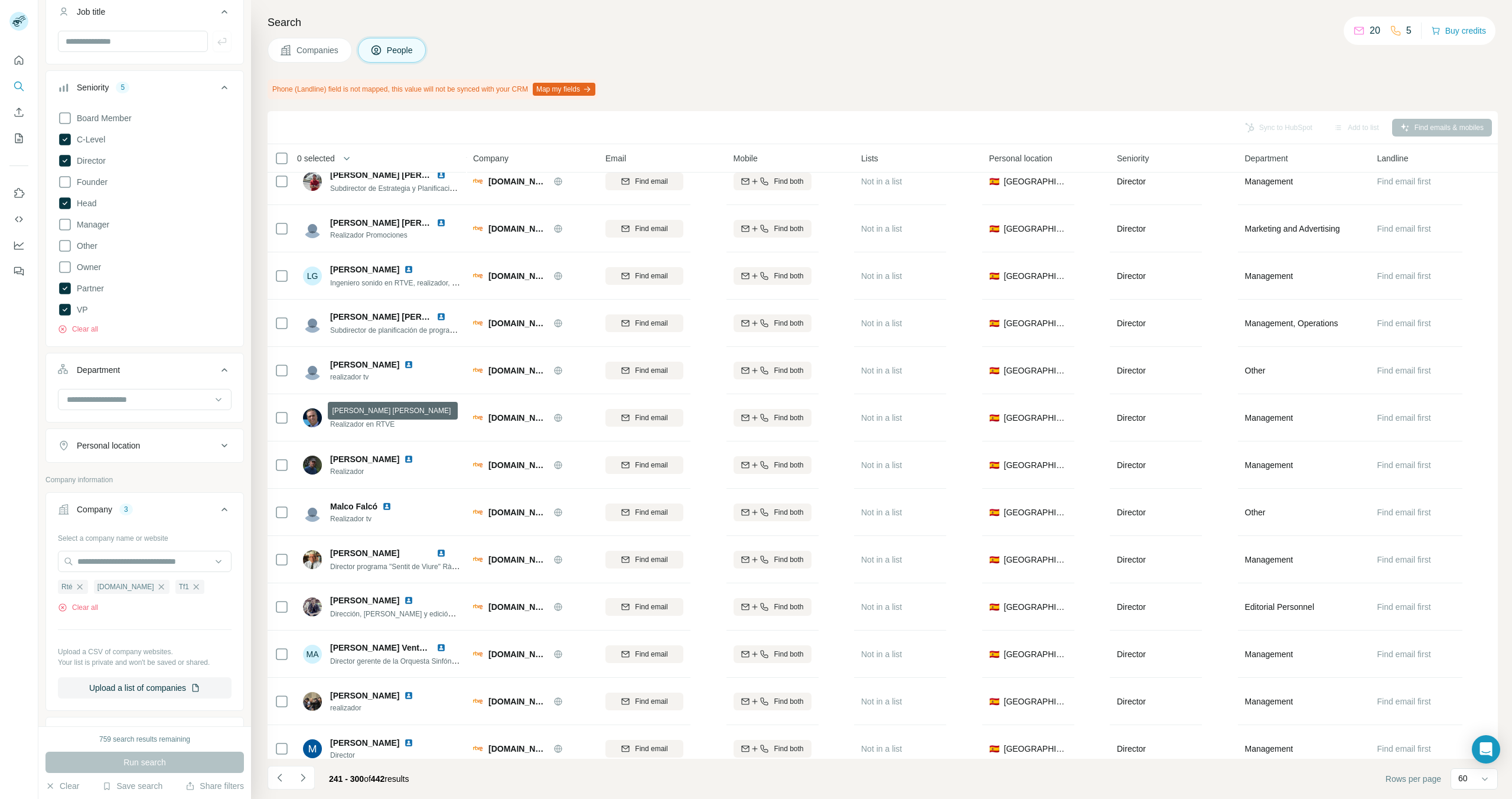
scroll to position [2250, 0]
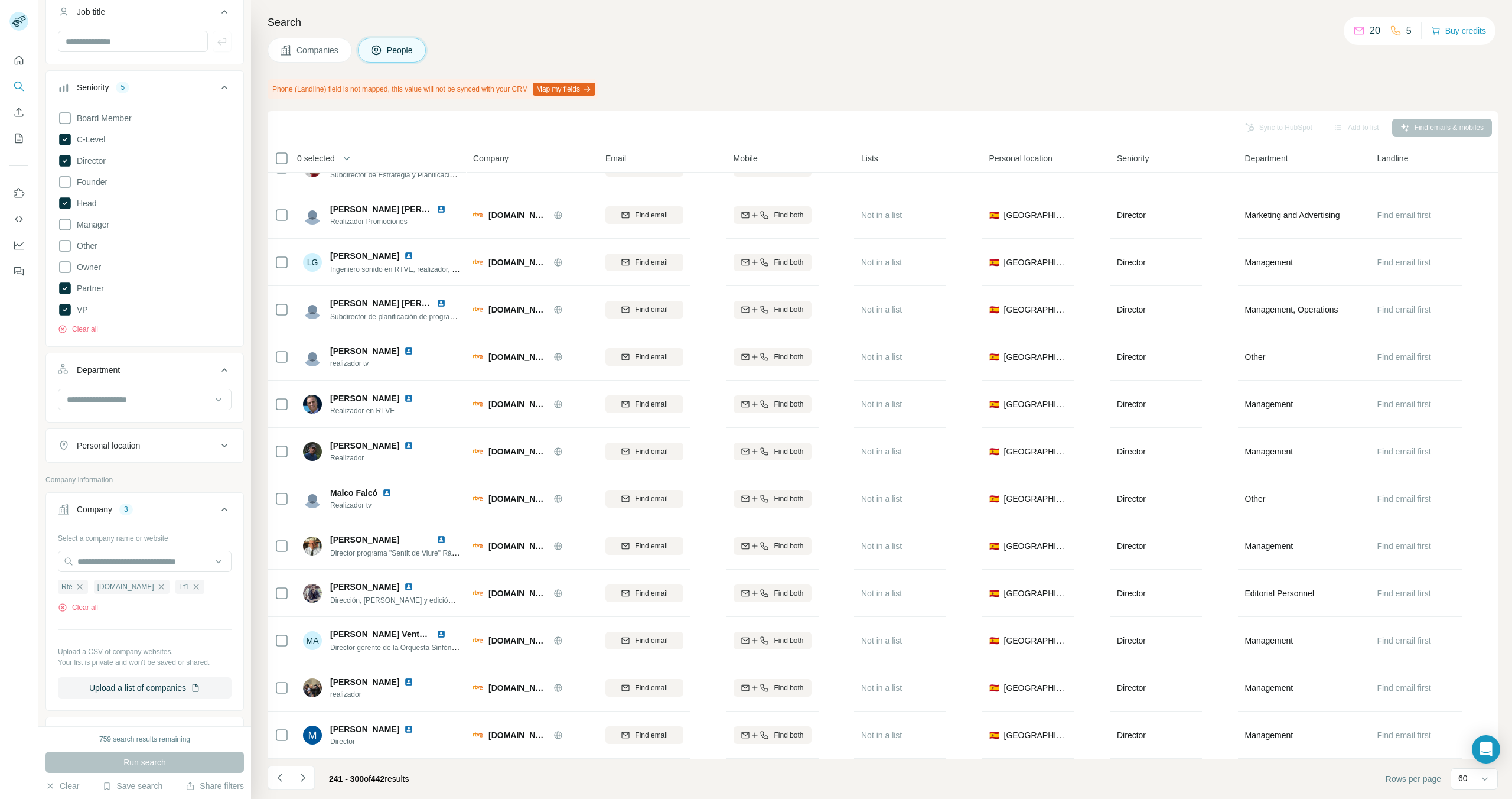
click at [306, 768] on icon "Navigate to next page" at bounding box center [303, 778] width 12 height 12
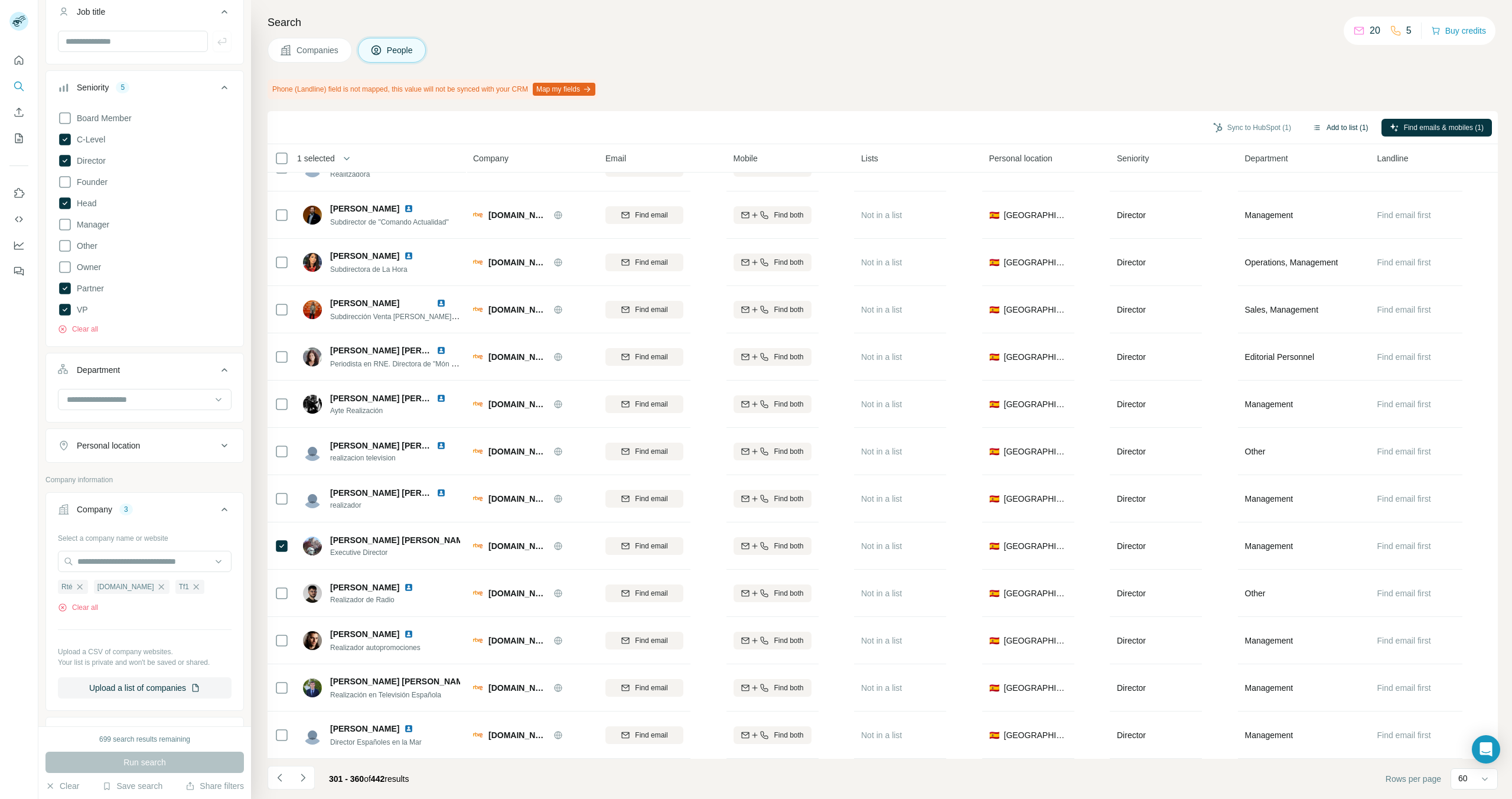
click at [1343, 126] on button "Add to list (1)" at bounding box center [1340, 127] width 73 height 18
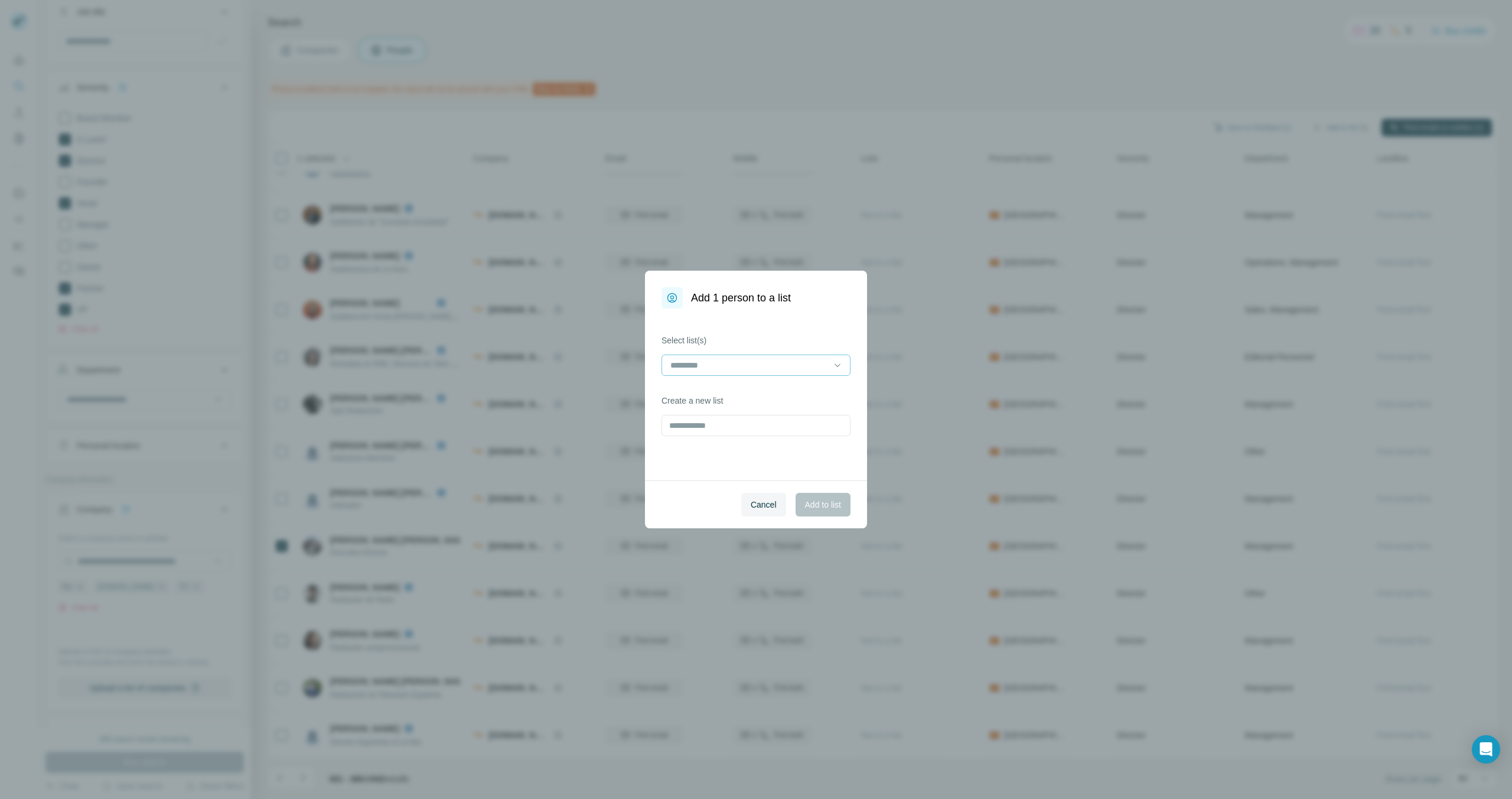
click at [772, 360] on input at bounding box center [749, 365] width 159 height 13
click at [723, 391] on p "RTVE IBC 2025 Contacts" at bounding box center [718, 392] width 93 height 12
click at [822, 508] on span "Add to list" at bounding box center [822, 504] width 36 height 12
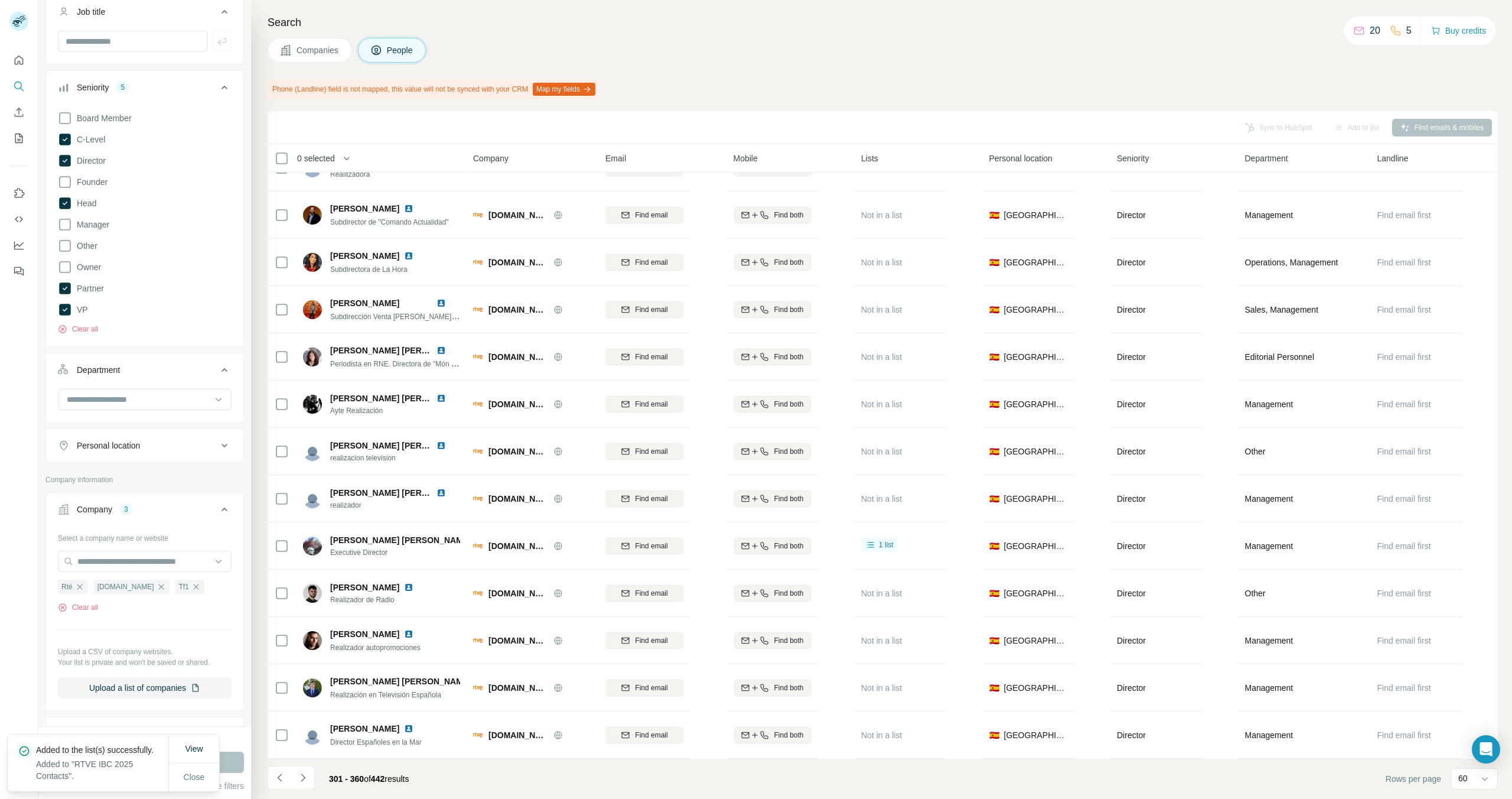
click at [305, 768] on icon "Navigate to next page" at bounding box center [303, 778] width 12 height 12
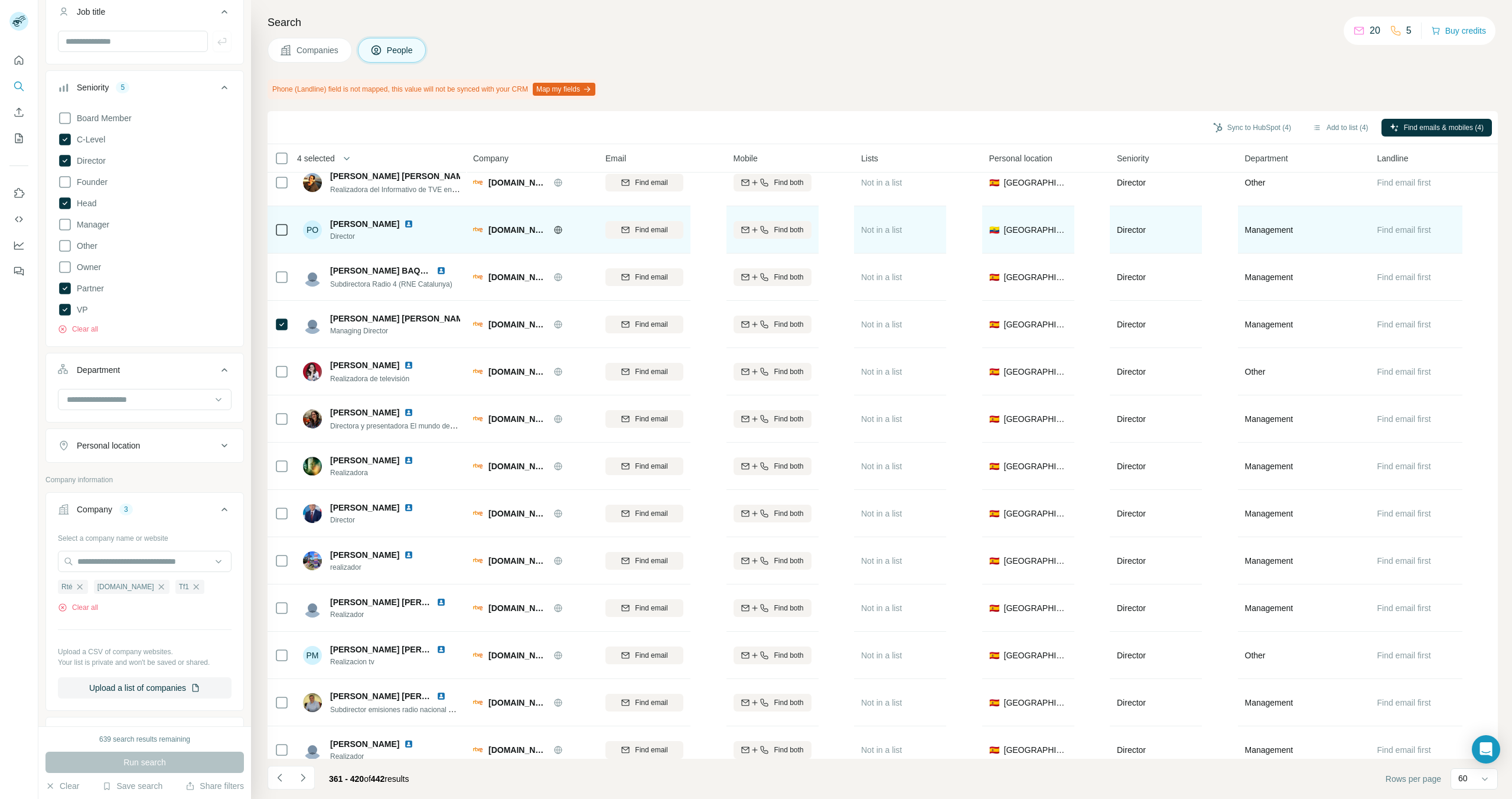
scroll to position [0, 0]
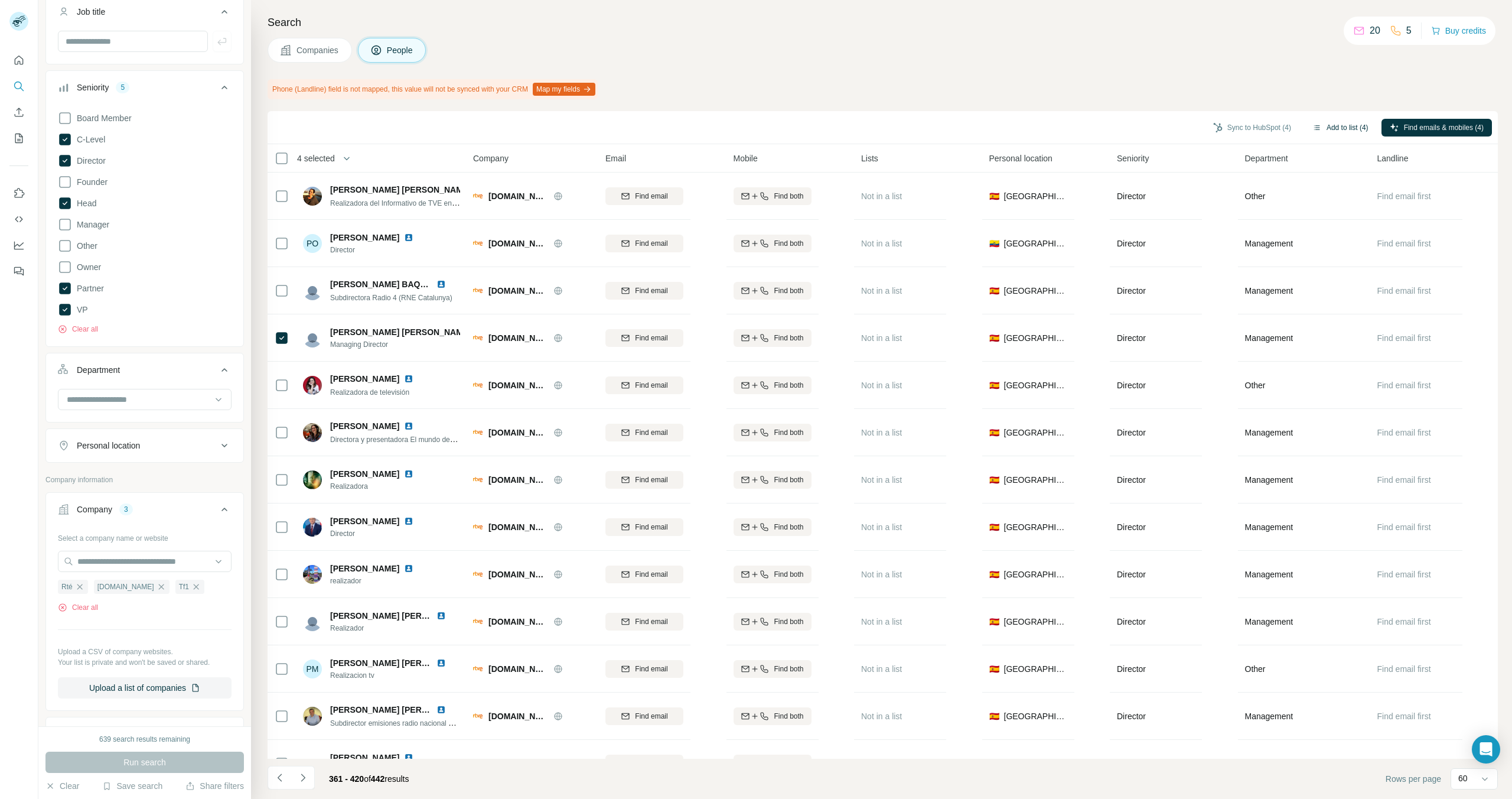
click at [1328, 121] on button "Add to list (4)" at bounding box center [1340, 127] width 73 height 18
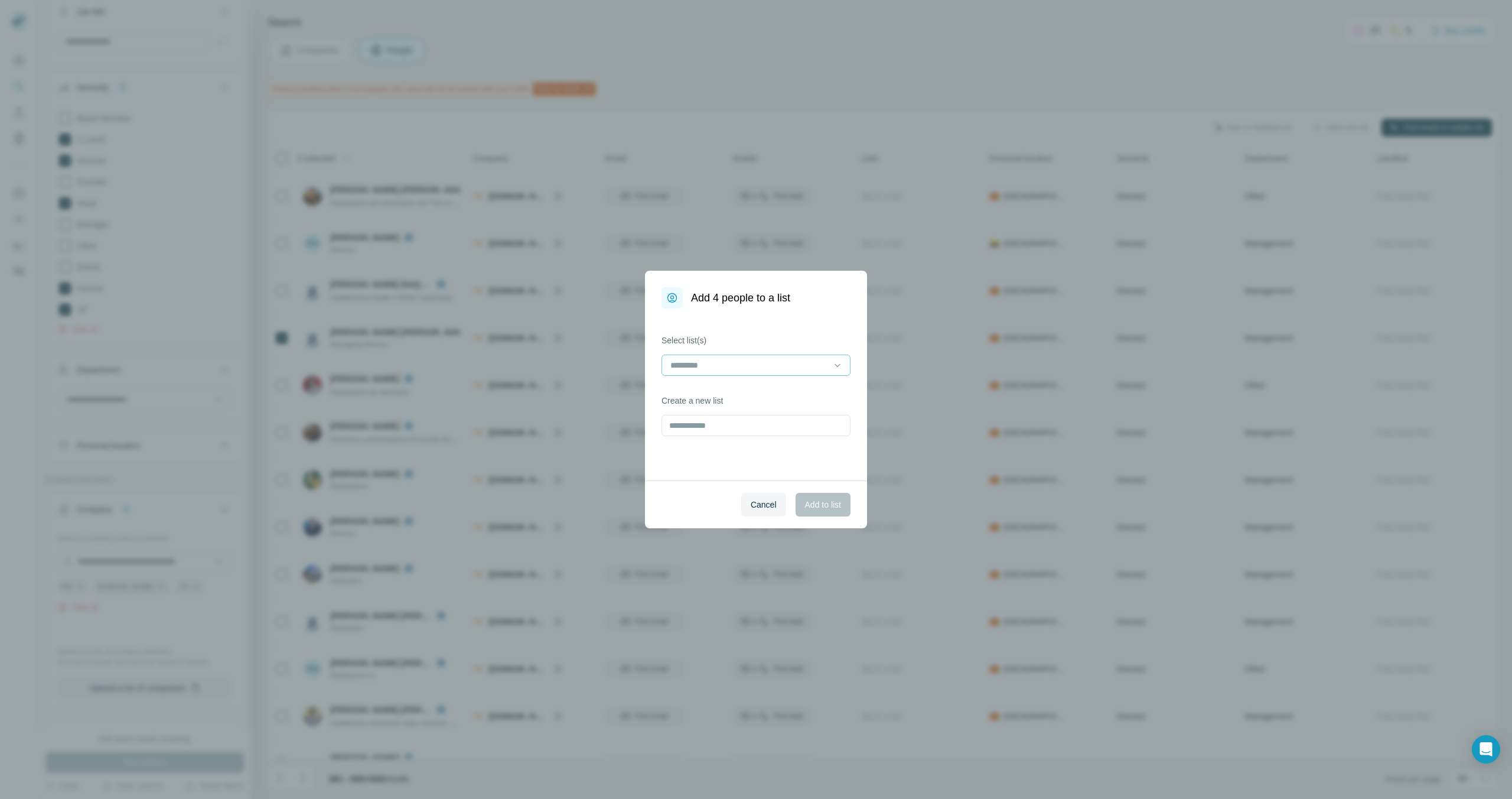
click at [785, 363] on input at bounding box center [749, 365] width 159 height 13
click at [760, 391] on p "RTVE IBC 2025 Contacts" at bounding box center [718, 392] width 93 height 12
click at [827, 503] on span "Add to list" at bounding box center [822, 504] width 36 height 12
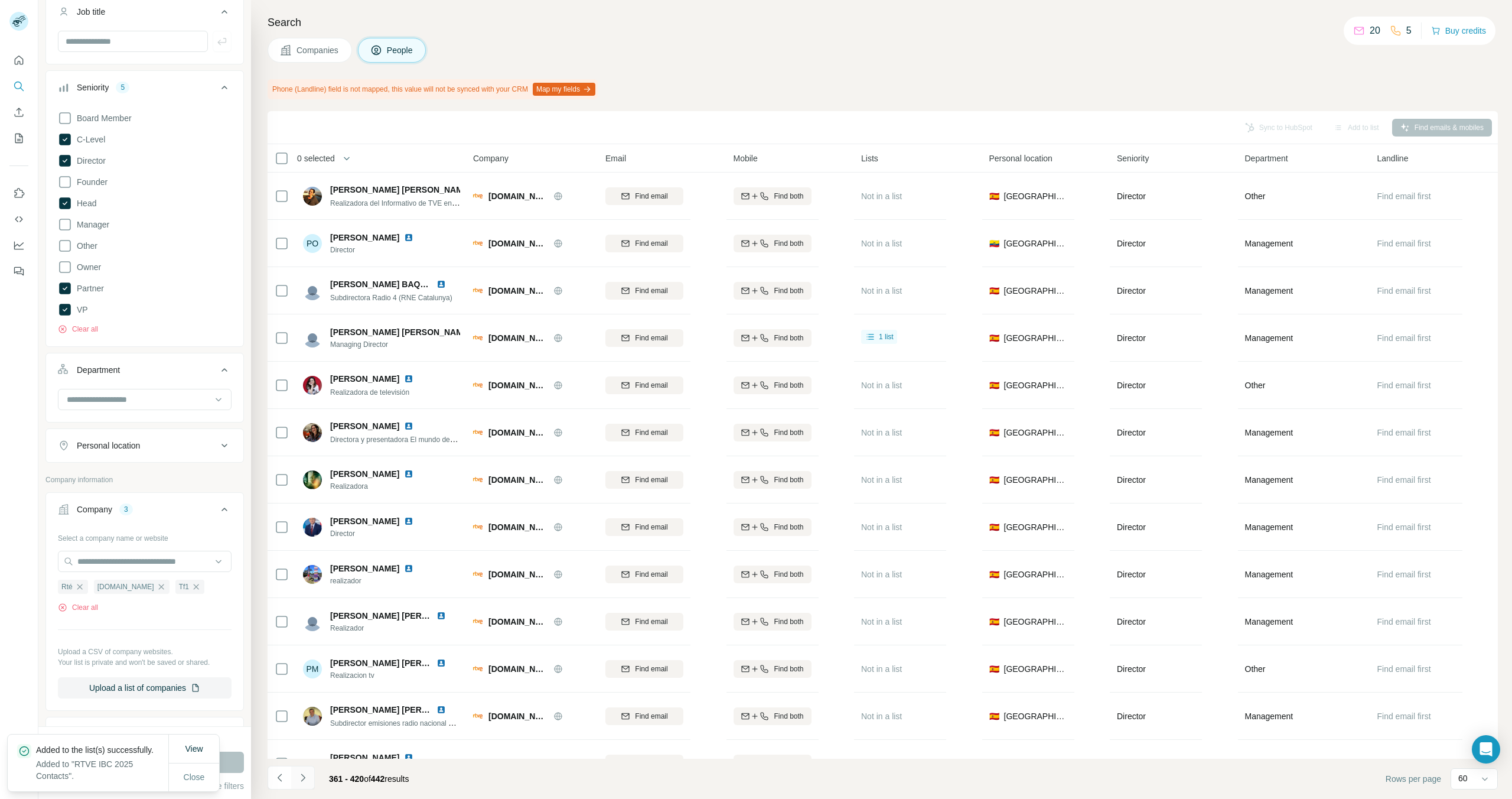
click at [305, 768] on icon "Navigate to next page" at bounding box center [303, 778] width 12 height 12
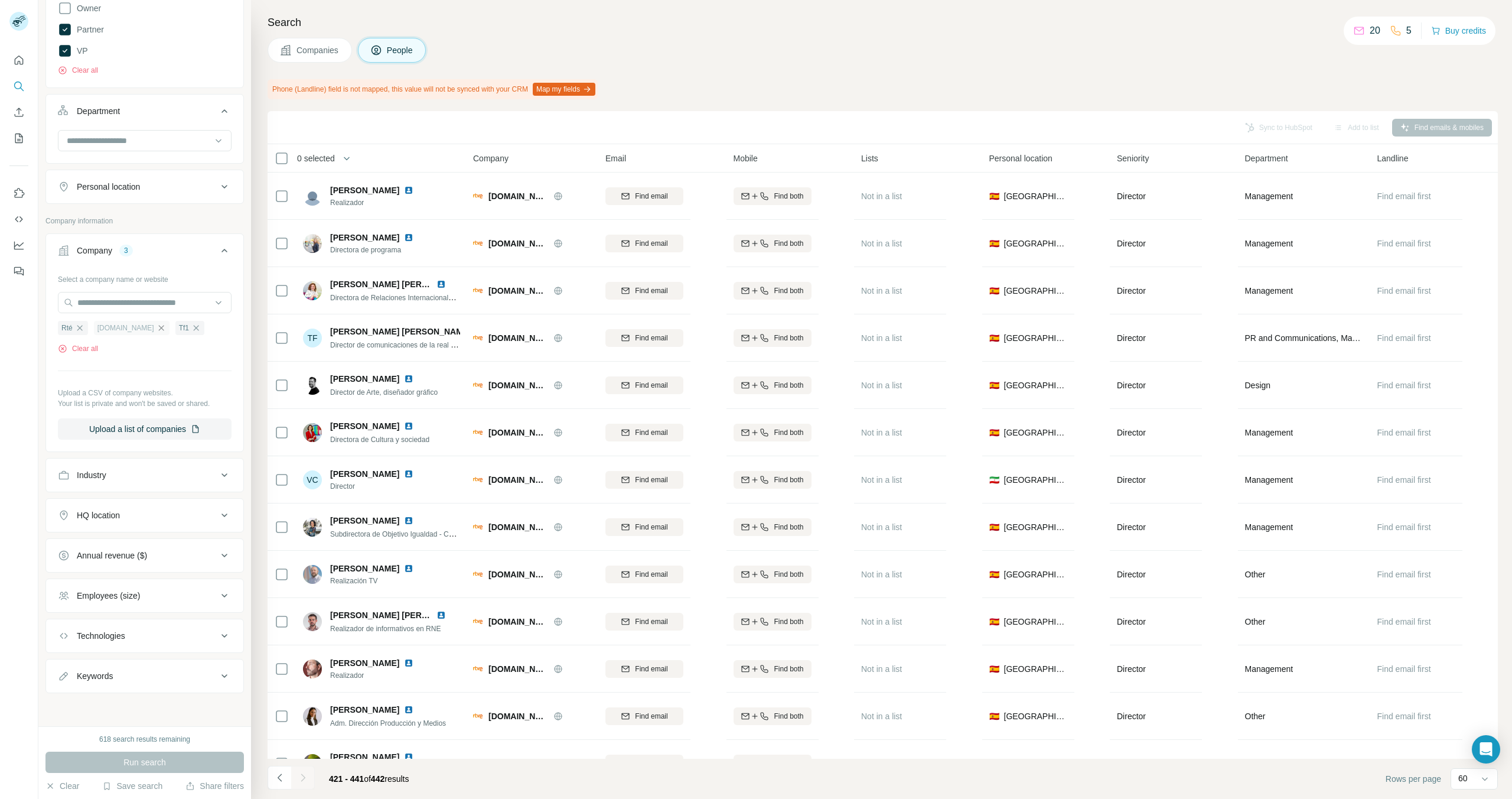
click at [157, 328] on icon "button" at bounding box center [161, 328] width 9 height 9
click at [108, 758] on button "Run search" at bounding box center [145, 762] width 199 height 21
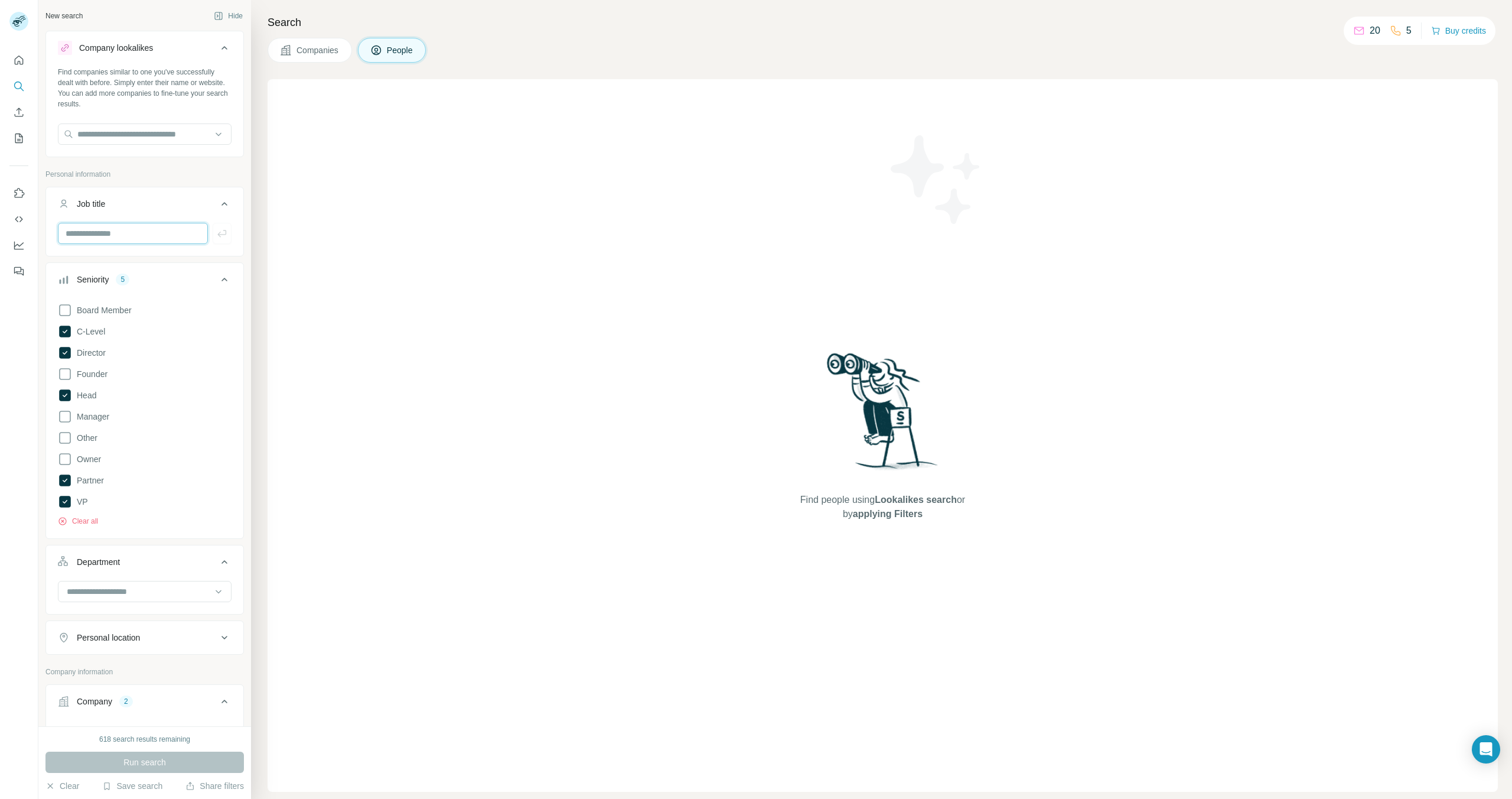
click at [159, 230] on input "text" at bounding box center [132, 233] width 150 height 21
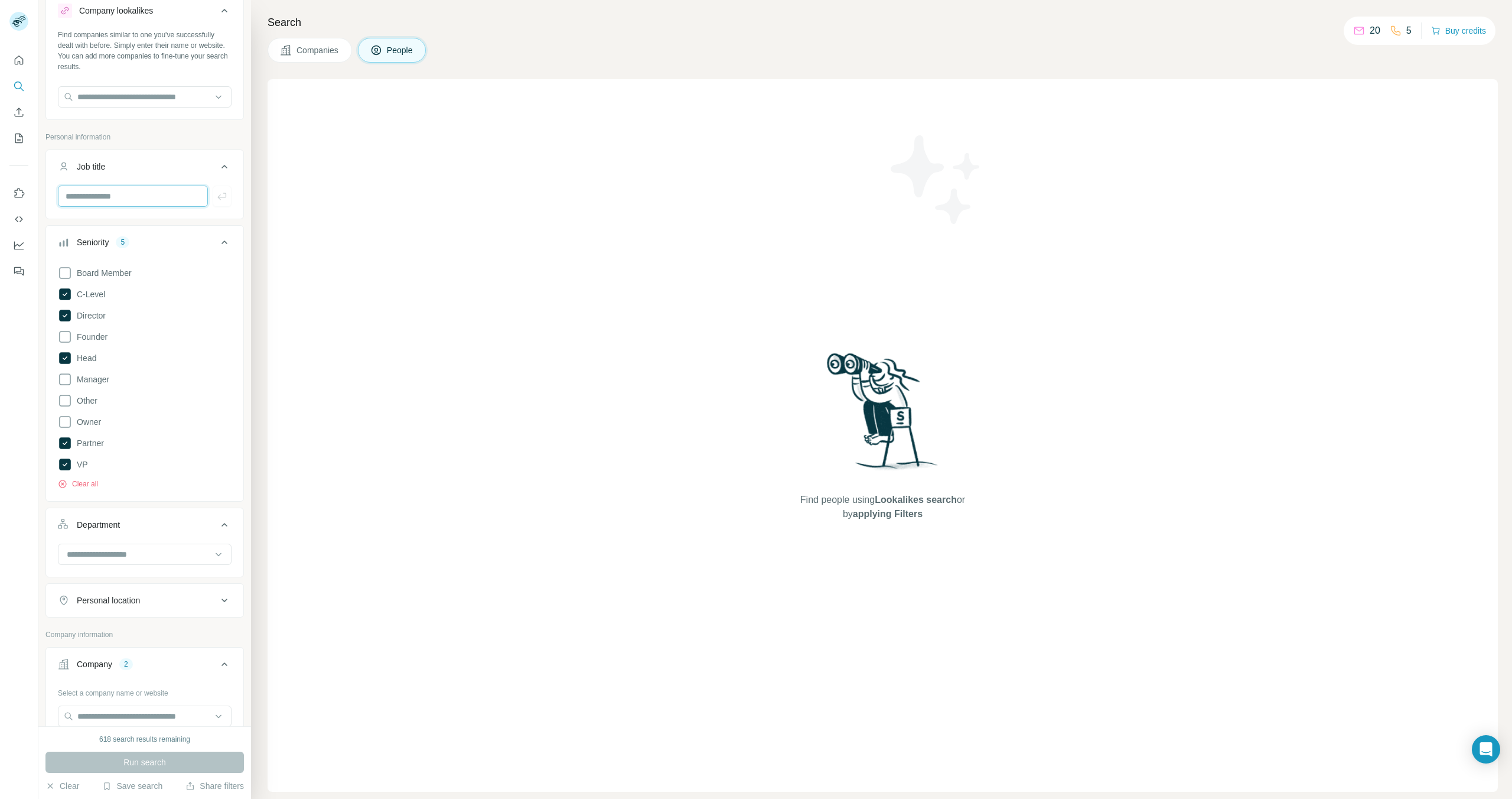
scroll to position [38, 0]
click at [68, 378] on icon at bounding box center [64, 378] width 14 height 14
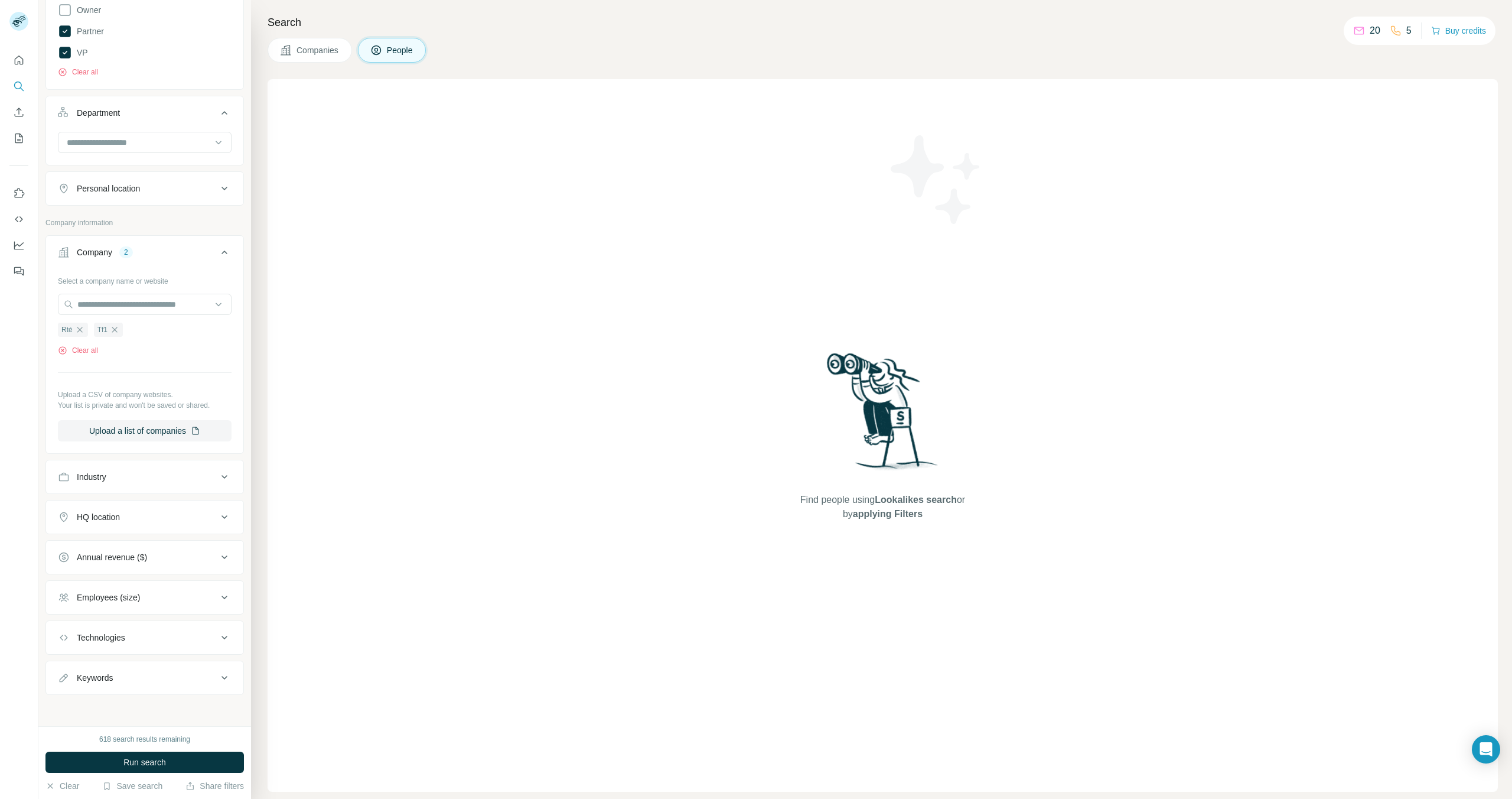
scroll to position [451, 0]
click at [86, 758] on button "Run search" at bounding box center [145, 762] width 199 height 21
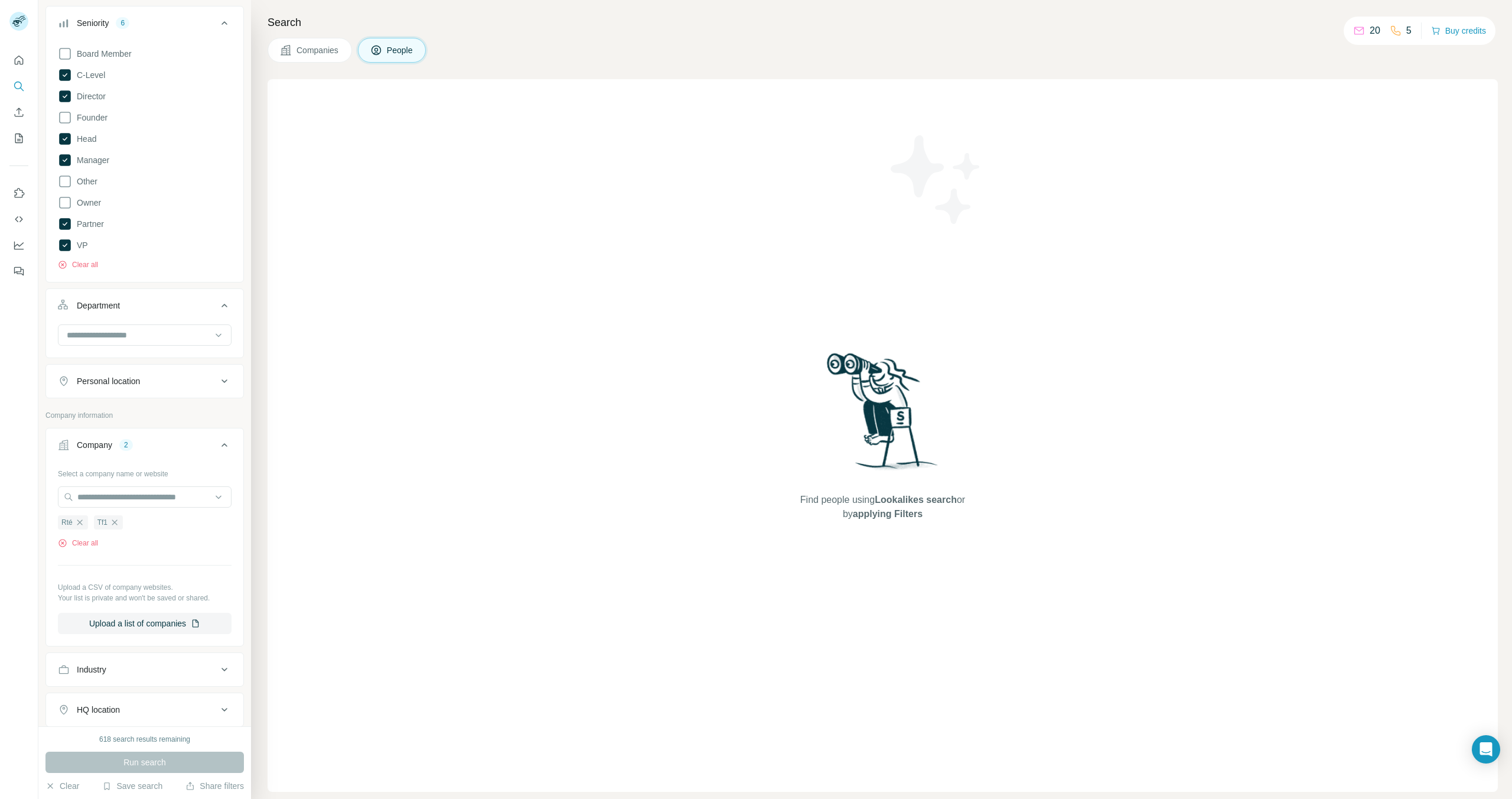
scroll to position [0, 0]
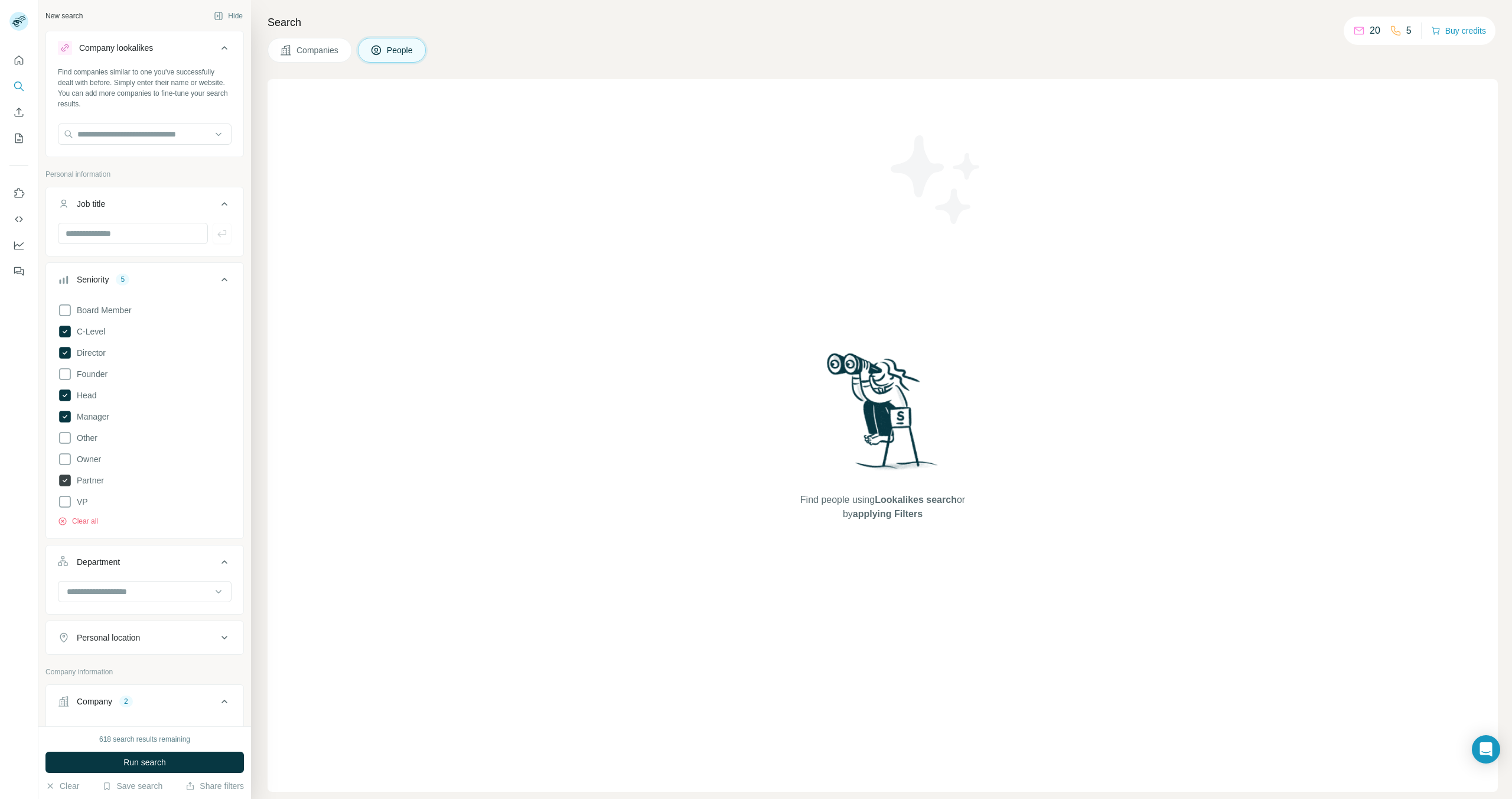
click at [63, 478] on icon at bounding box center [65, 481] width 12 height 12
click at [60, 420] on icon at bounding box center [65, 416] width 12 height 12
click at [69, 394] on icon at bounding box center [65, 395] width 12 height 12
click at [65, 351] on icon at bounding box center [65, 353] width 12 height 12
click at [64, 333] on icon at bounding box center [65, 332] width 5 height 3
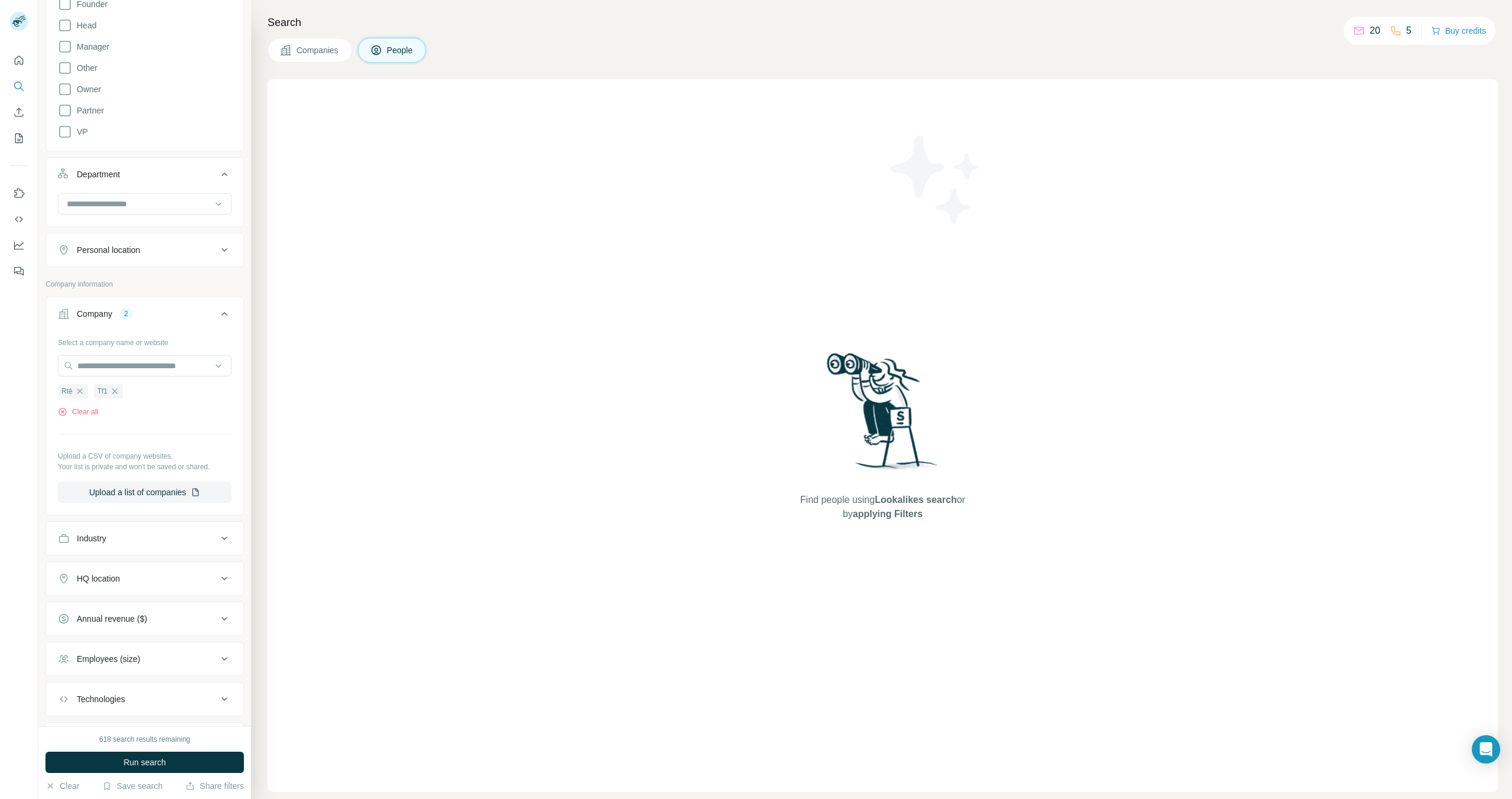
scroll to position [433, 0]
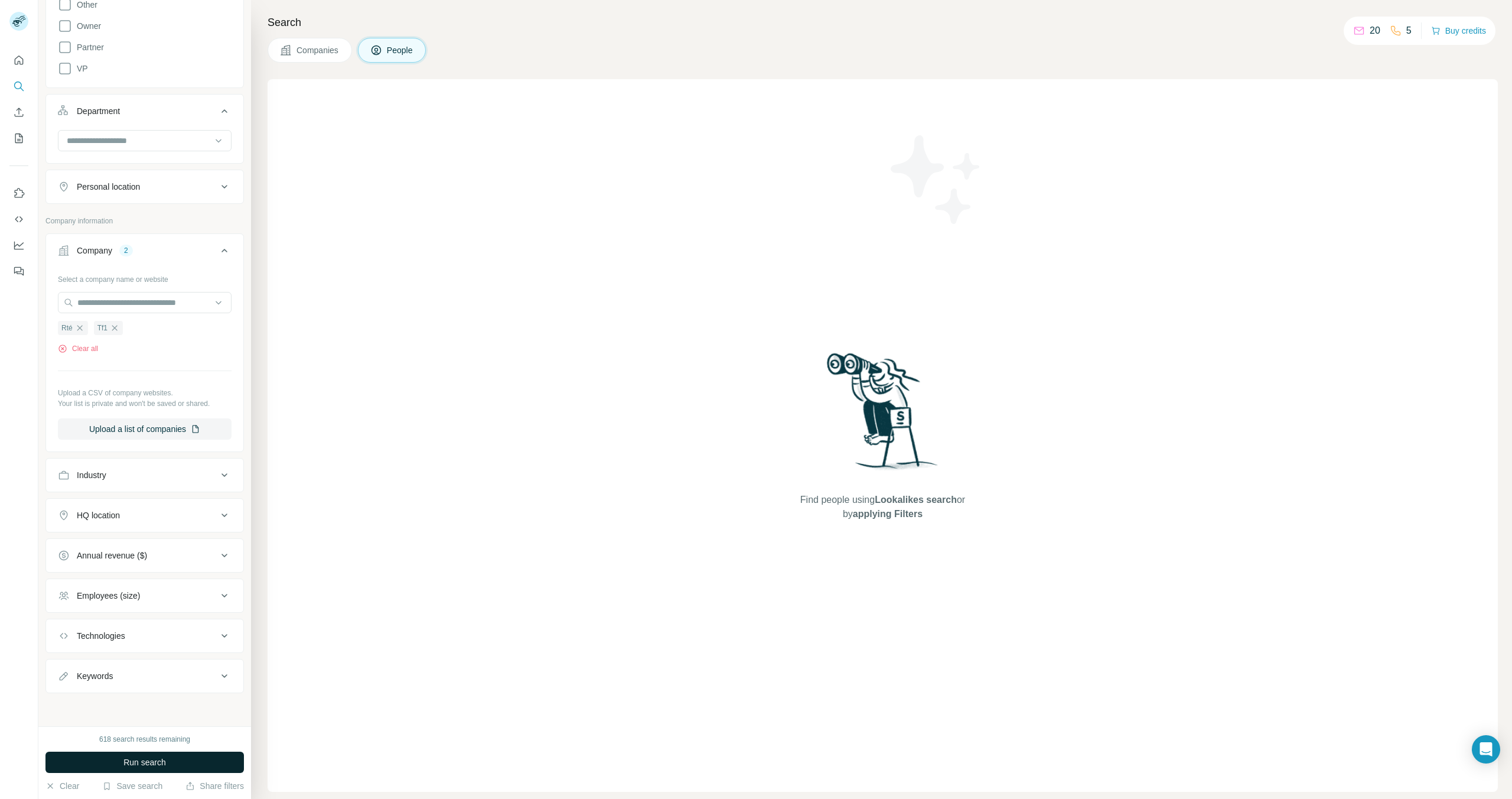
click at [150, 760] on span "Run search" at bounding box center [145, 763] width 42 height 12
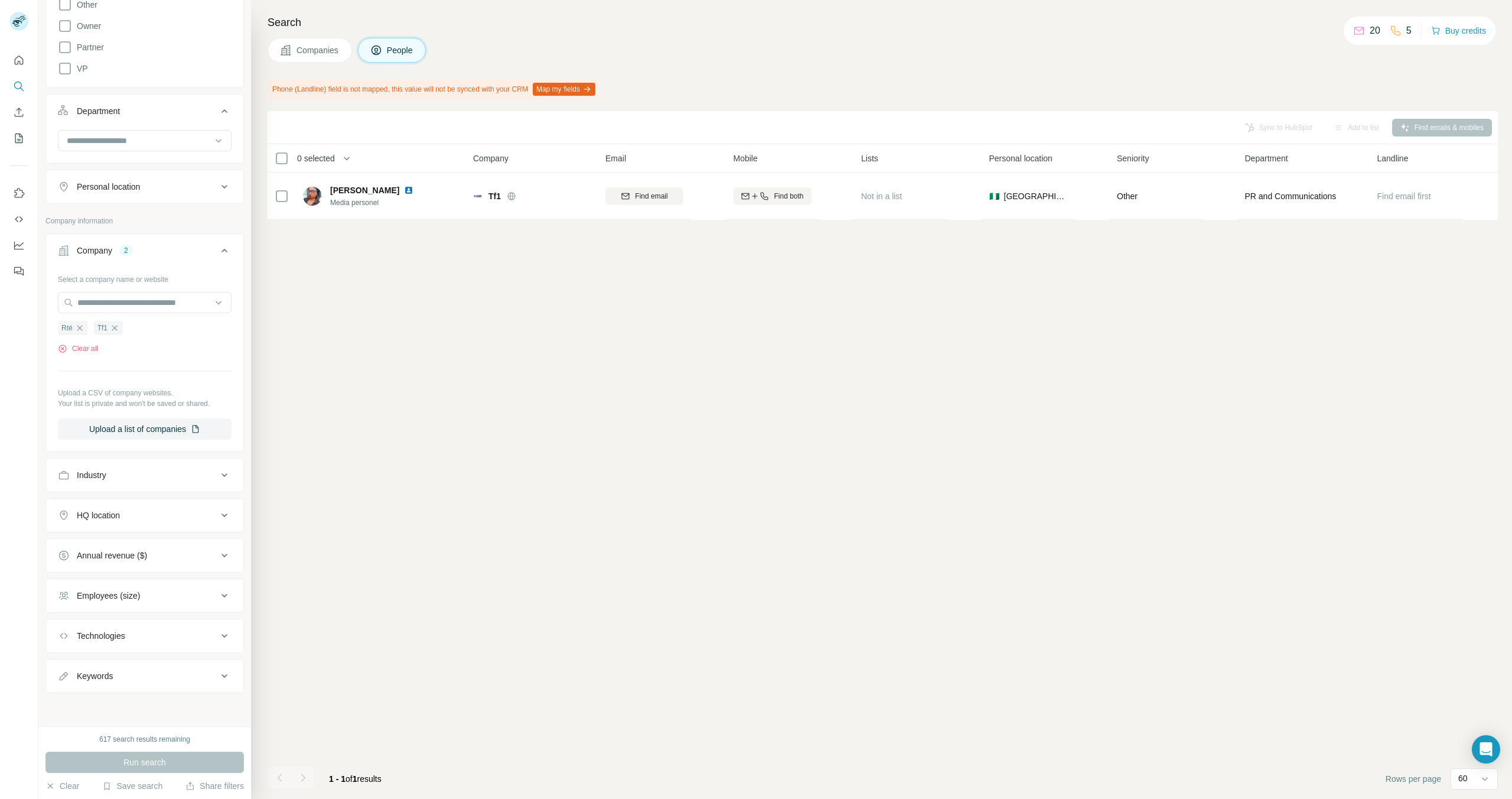
click at [222, 471] on icon at bounding box center [224, 475] width 14 height 14
click at [222, 471] on icon at bounding box center [224, 474] width 14 height 14
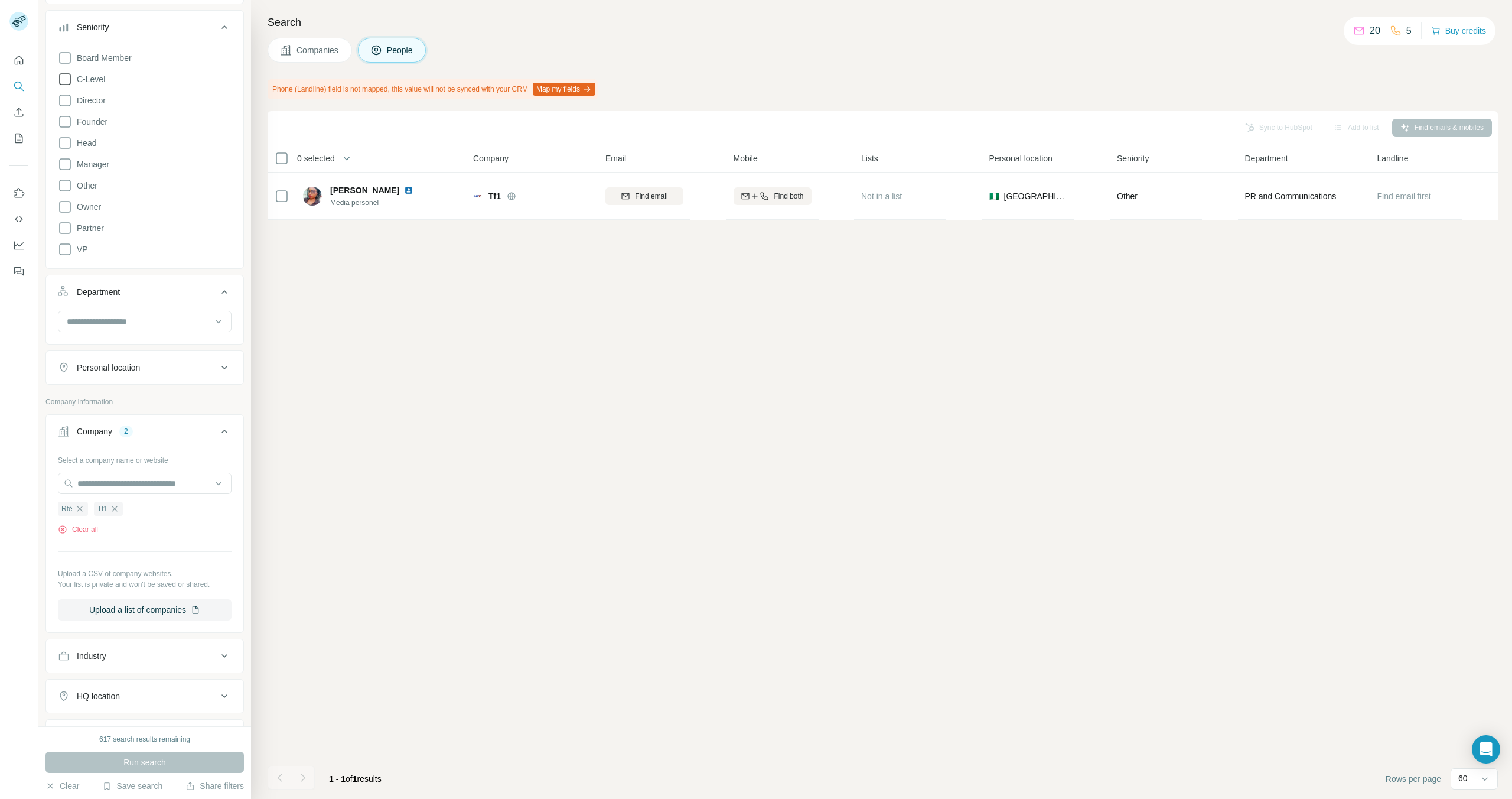
scroll to position [250, 0]
click at [211, 295] on div "Department" at bounding box center [137, 295] width 159 height 12
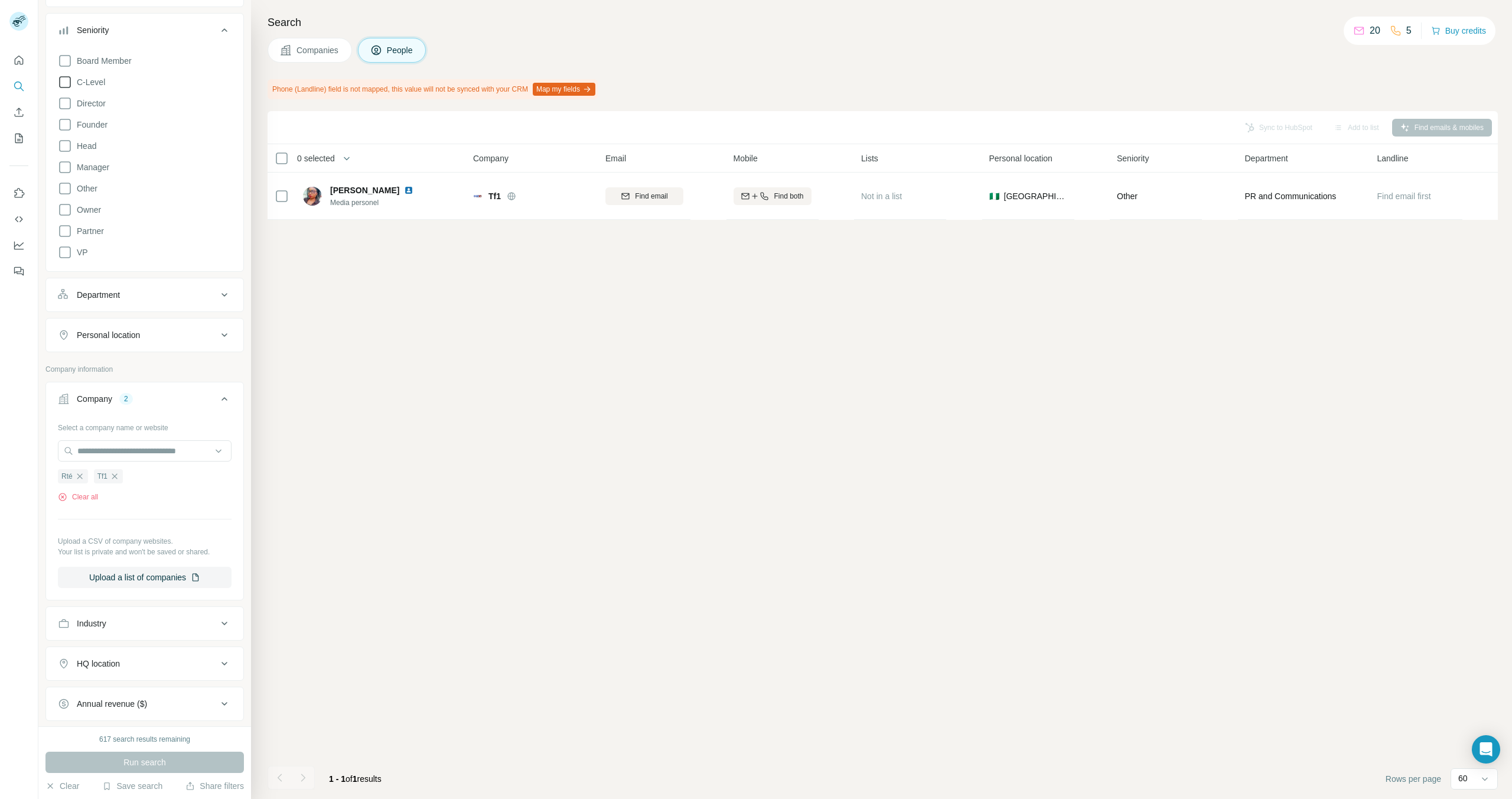
click at [216, 295] on div "Department" at bounding box center [137, 295] width 159 height 12
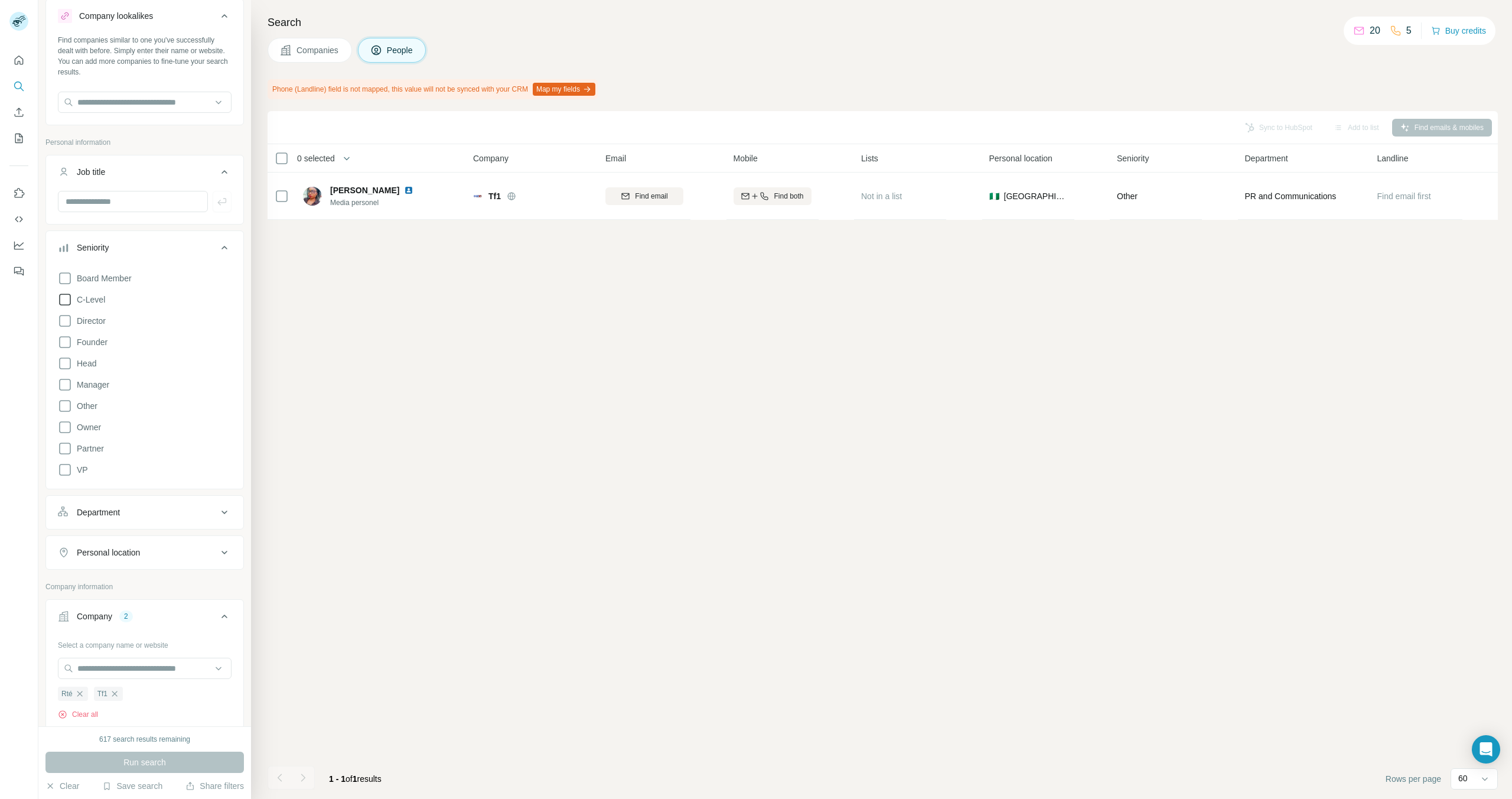
scroll to position [0, 0]
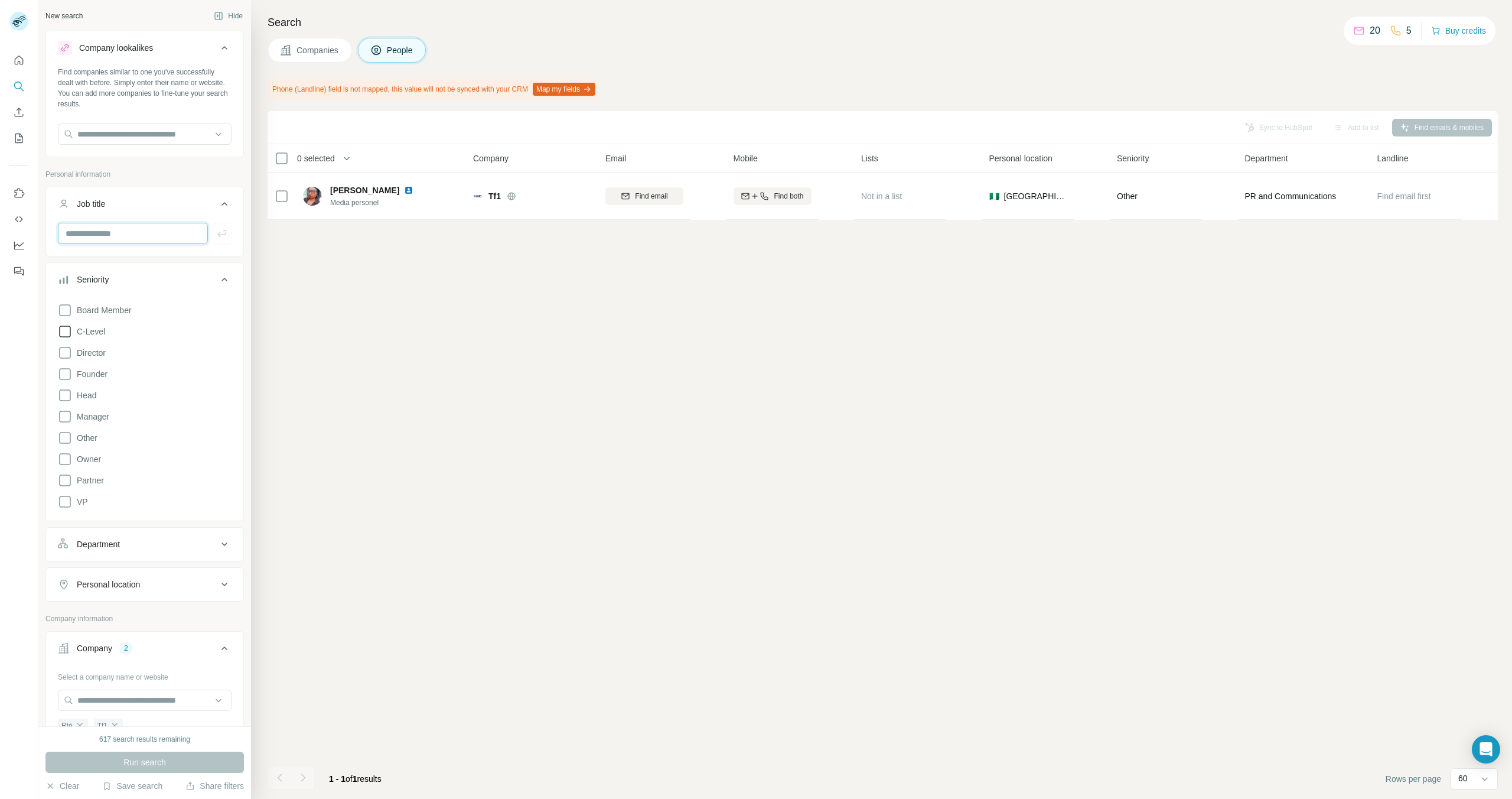
click at [126, 228] on input "text" at bounding box center [132, 233] width 150 height 21
drag, startPoint x: 126, startPoint y: 228, endPoint x: 146, endPoint y: 230, distance: 20.1
click at [126, 228] on input "text" at bounding box center [132, 233] width 150 height 21
click at [221, 202] on icon at bounding box center [224, 203] width 14 height 14
click at [195, 136] on input "text" at bounding box center [144, 134] width 173 height 21
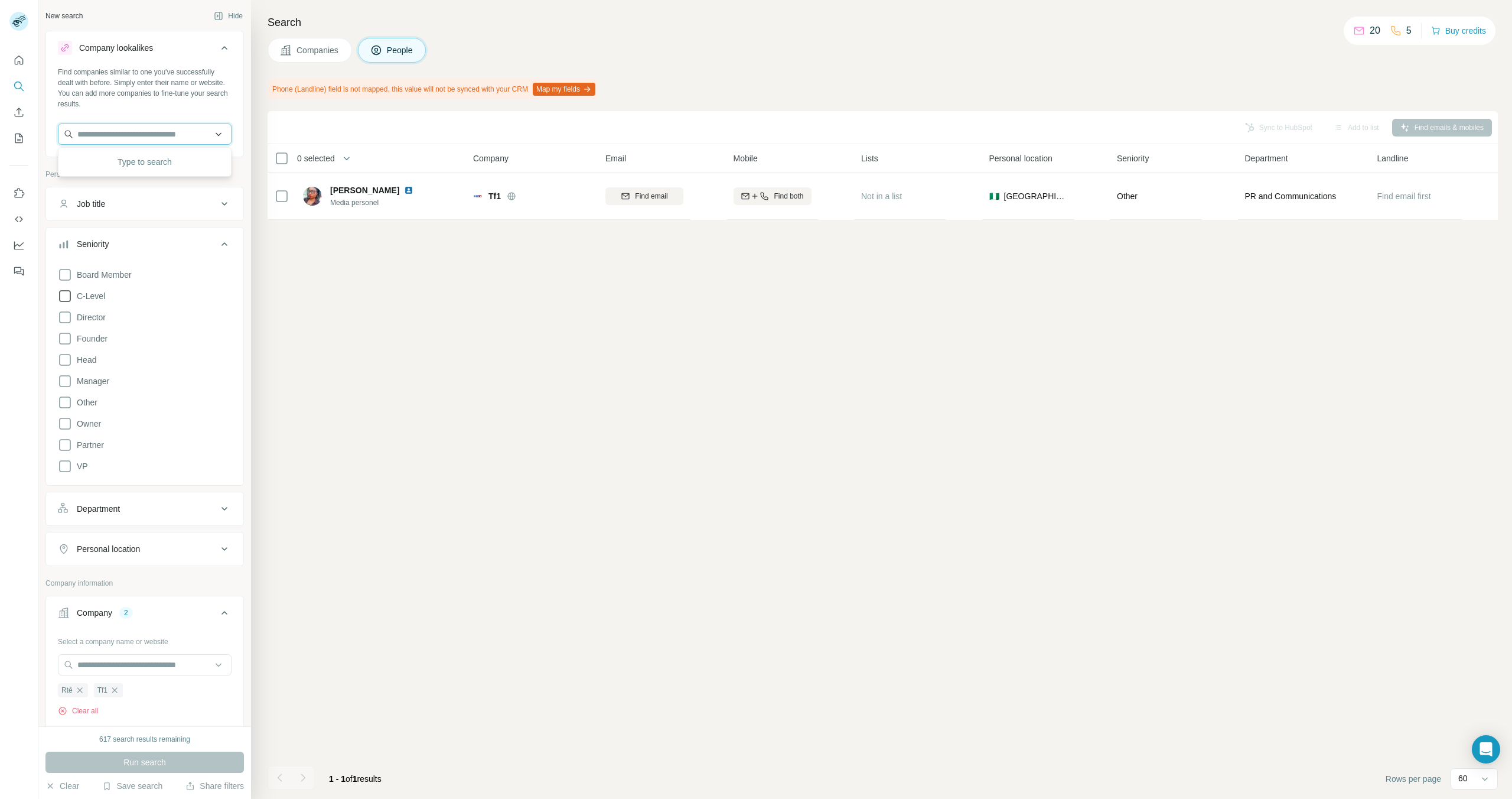
click at [211, 135] on input "text" at bounding box center [144, 134] width 173 height 21
click at [218, 133] on input "text" at bounding box center [144, 134] width 173 height 21
click at [197, 96] on div "Find companies similar to one you've successfully dealt with before. Simply ent…" at bounding box center [144, 88] width 173 height 42
click at [222, 134] on input "text" at bounding box center [144, 134] width 173 height 21
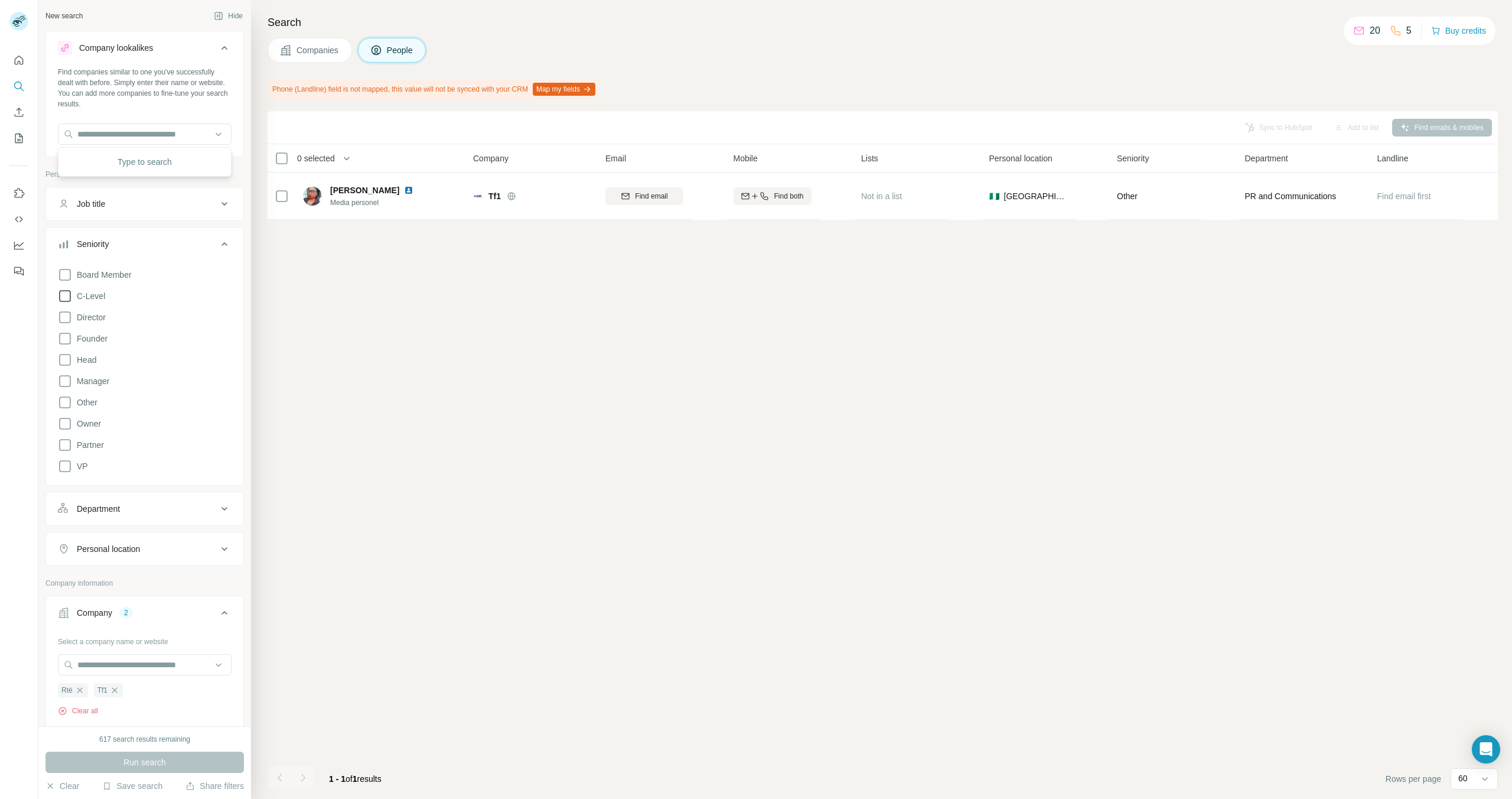
click at [212, 113] on div "Find companies similar to one you've successfully dealt with before. Simply ent…" at bounding box center [144, 110] width 197 height 87
click at [230, 48] on icon at bounding box center [224, 47] width 14 height 14
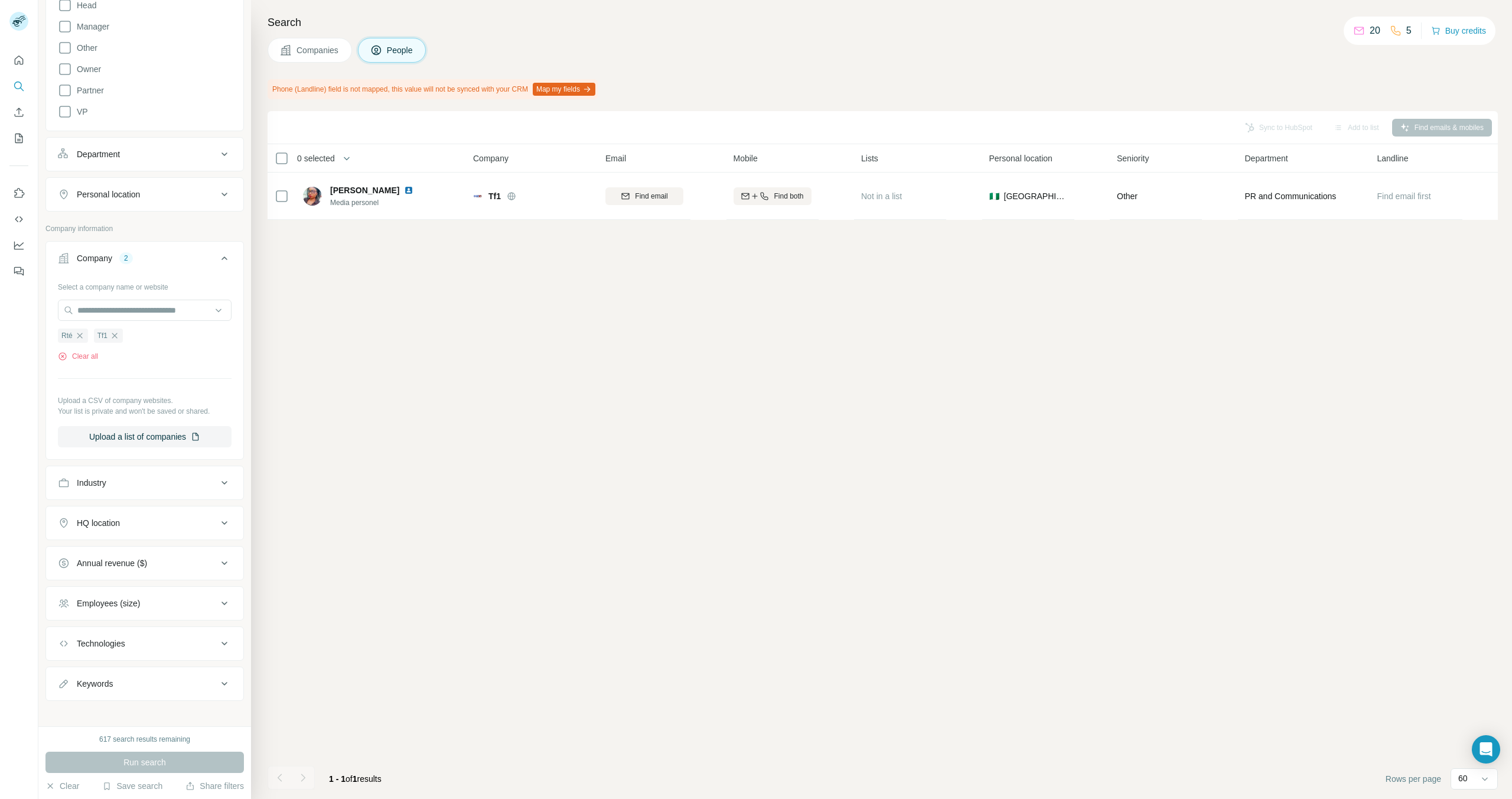
scroll to position [271, 0]
click at [184, 677] on div "Keywords" at bounding box center [137, 676] width 159 height 12
click at [221, 670] on icon at bounding box center [224, 675] width 14 height 14
click at [231, 630] on icon at bounding box center [224, 636] width 14 height 14
click at [231, 630] on icon at bounding box center [224, 635] width 14 height 14
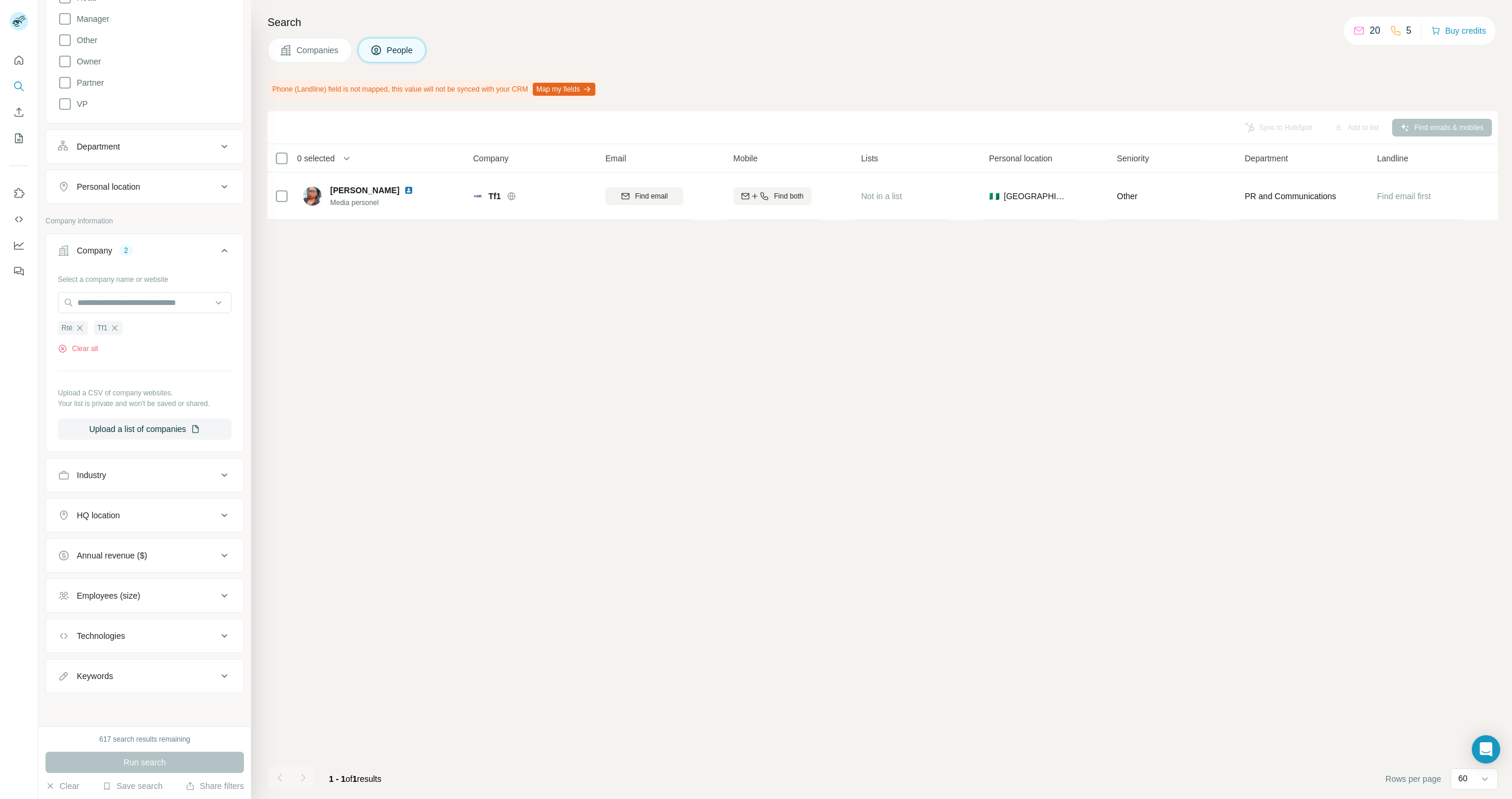
click at [229, 598] on icon at bounding box center [224, 595] width 14 height 14
click at [226, 566] on button "Annual revenue ($)" at bounding box center [144, 555] width 197 height 29
click at [226, 555] on icon at bounding box center [224, 554] width 6 height 3
click at [224, 521] on icon at bounding box center [224, 515] width 14 height 14
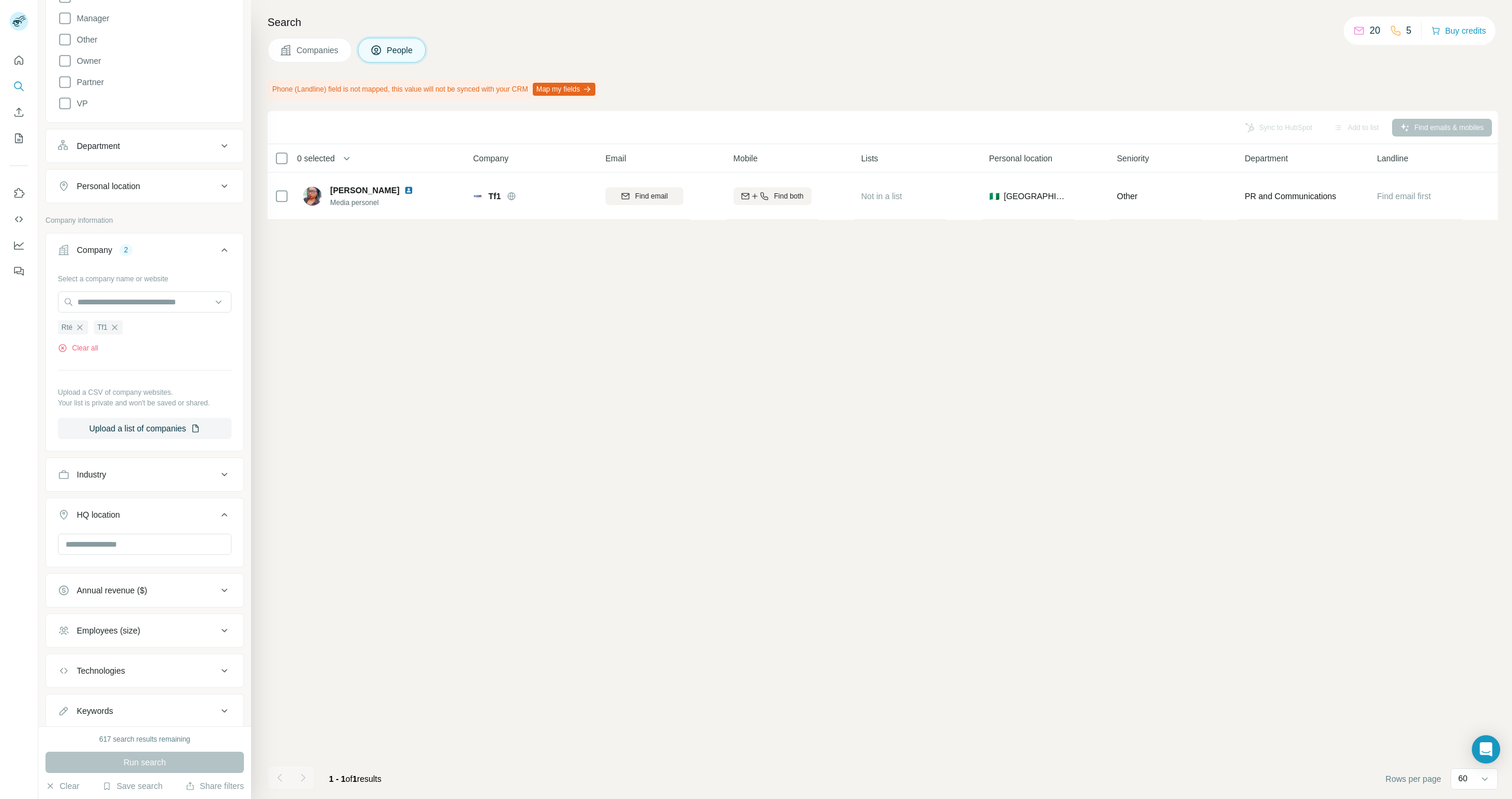
click at [224, 521] on icon at bounding box center [224, 515] width 14 height 14
click at [225, 475] on icon at bounding box center [224, 475] width 6 height 3
click at [225, 475] on icon at bounding box center [224, 474] width 14 height 14
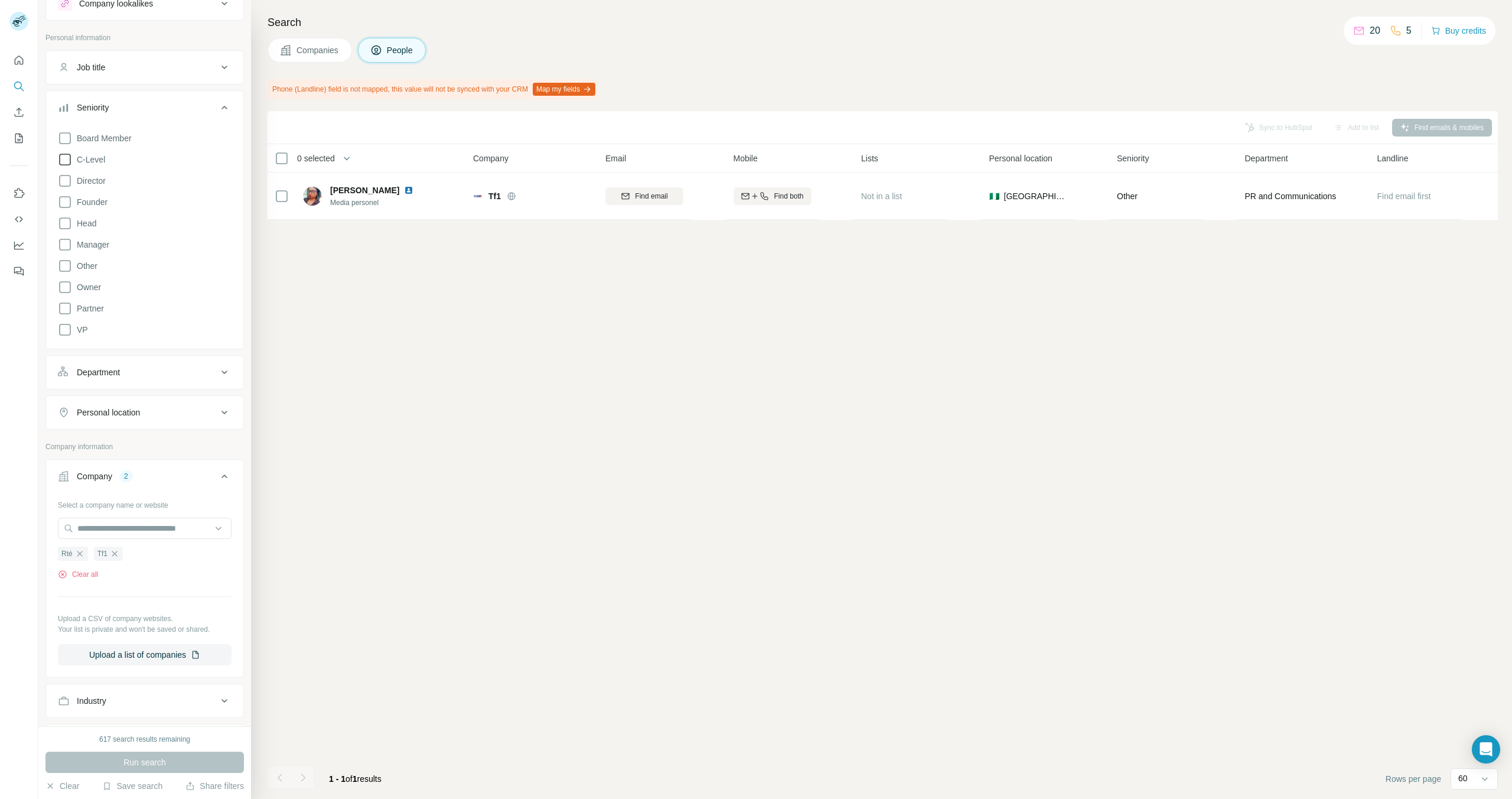
scroll to position [0, 0]
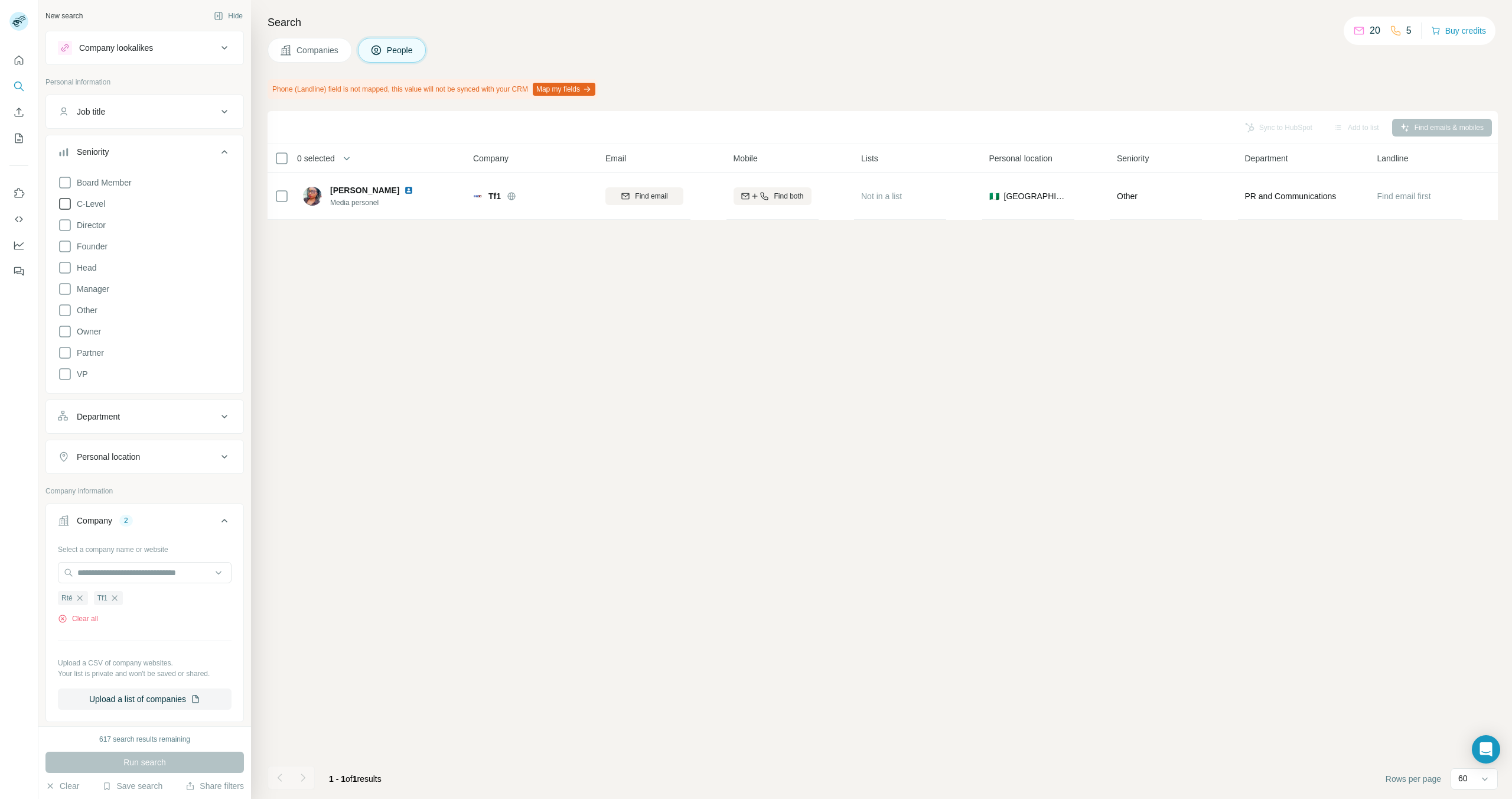
click at [216, 460] on div "Personal location" at bounding box center [137, 457] width 159 height 12
click at [215, 460] on div "Personal location" at bounding box center [137, 457] width 159 height 12
click at [222, 418] on icon at bounding box center [224, 416] width 14 height 14
click at [221, 418] on icon at bounding box center [224, 416] width 14 height 14
click at [80, 598] on icon "button" at bounding box center [80, 598] width 9 height 9
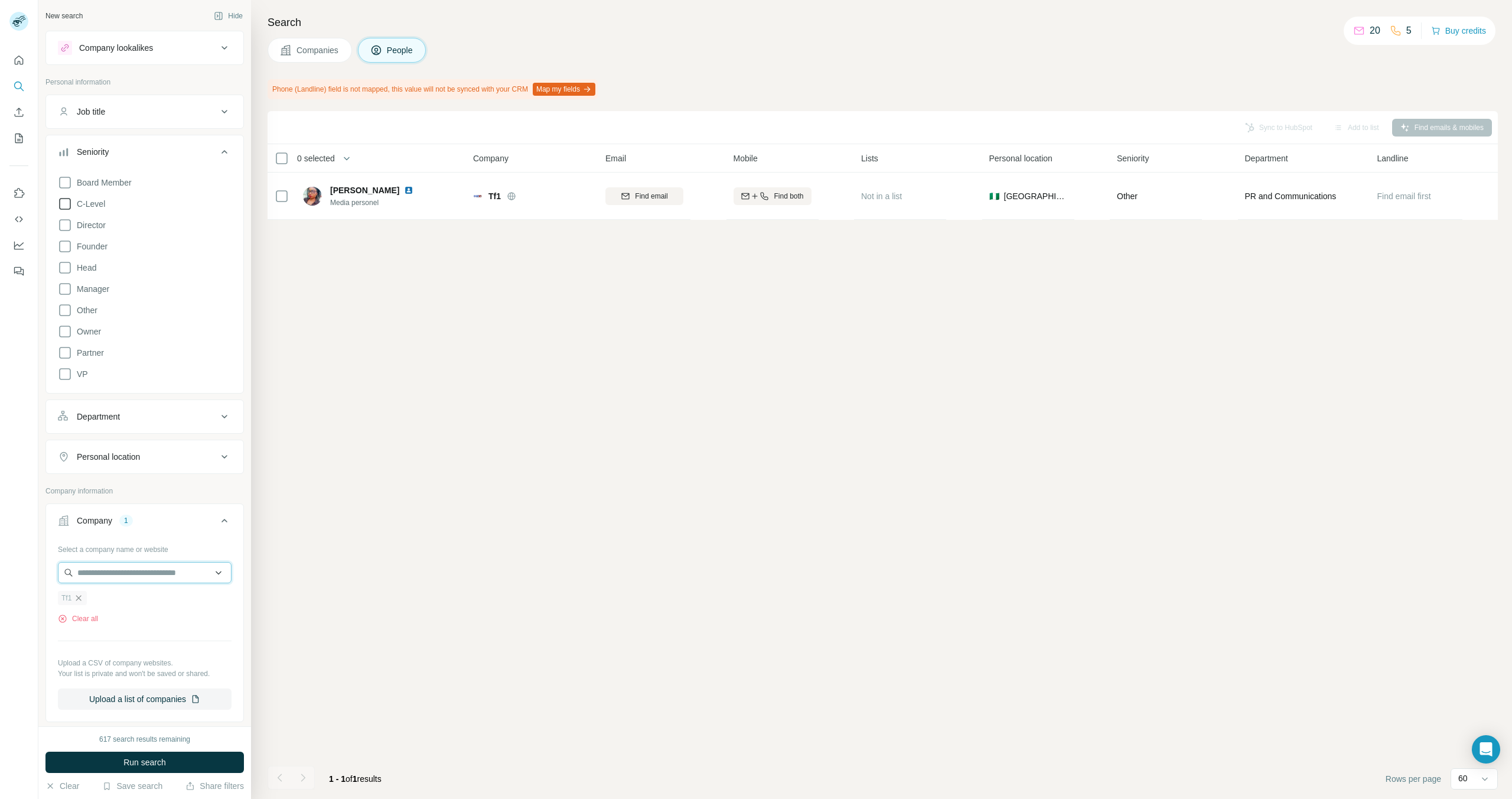
click at [163, 566] on input "text" at bounding box center [144, 572] width 173 height 21
click at [188, 534] on button "Company 1" at bounding box center [144, 522] width 197 height 33
click at [173, 515] on div "Company 1" at bounding box center [137, 521] width 159 height 12
click at [162, 111] on div "Job title" at bounding box center [137, 112] width 159 height 12
click at [188, 51] on div "Company lookalikes" at bounding box center [137, 47] width 159 height 14
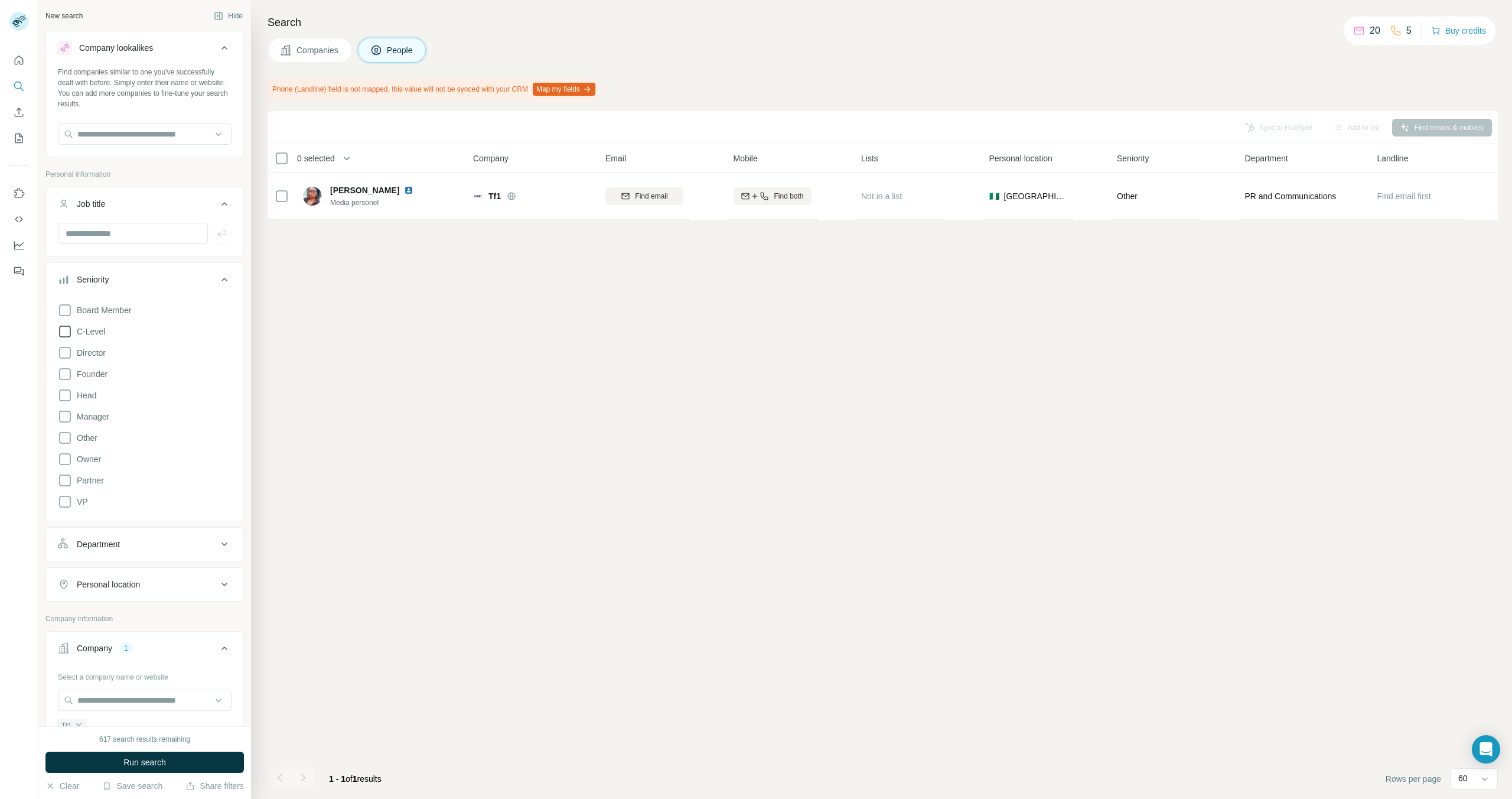
click at [198, 51] on div "Company lookalikes" at bounding box center [137, 47] width 159 height 14
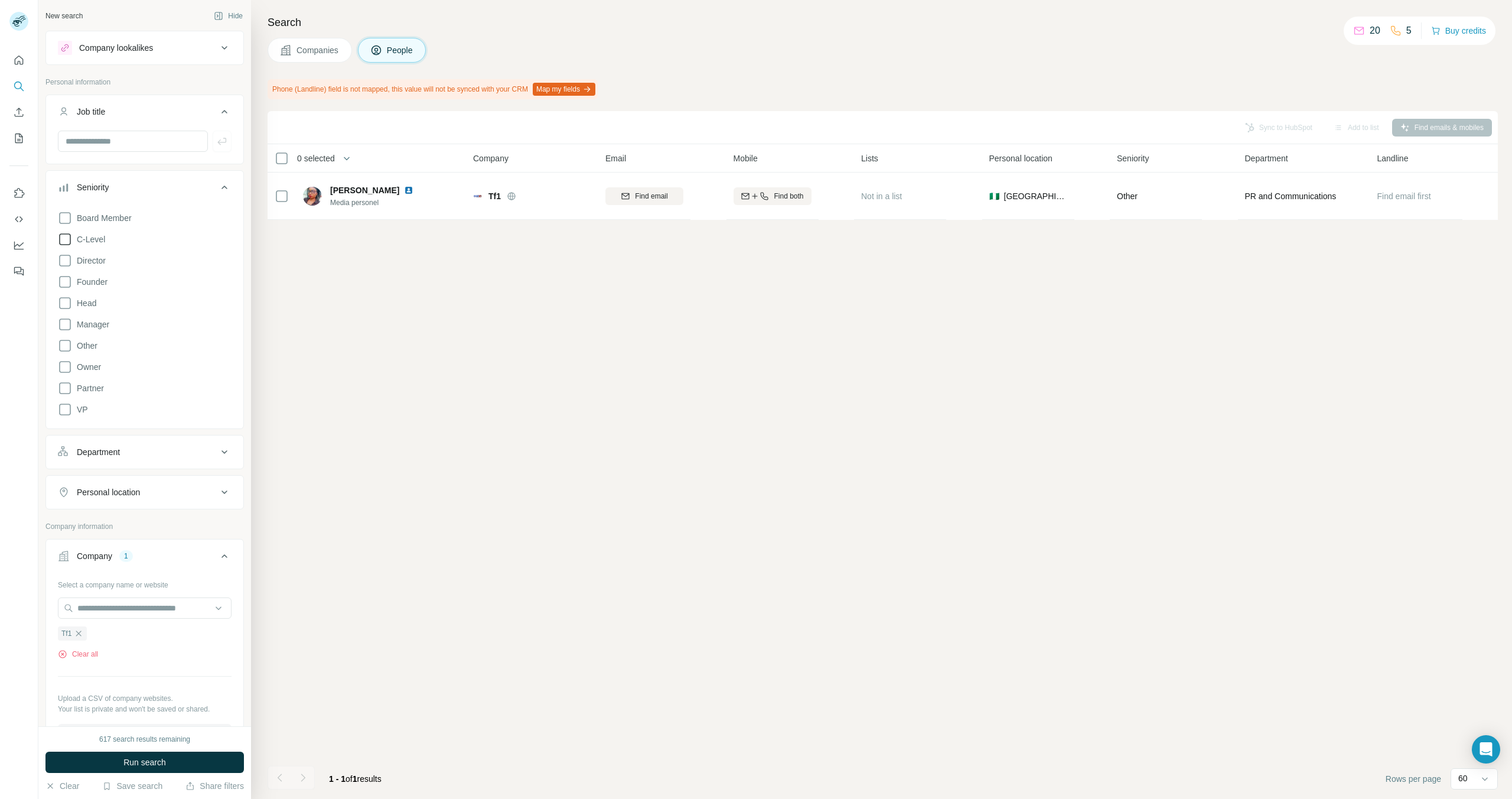
click at [214, 47] on div "Company lookalikes" at bounding box center [137, 47] width 159 height 14
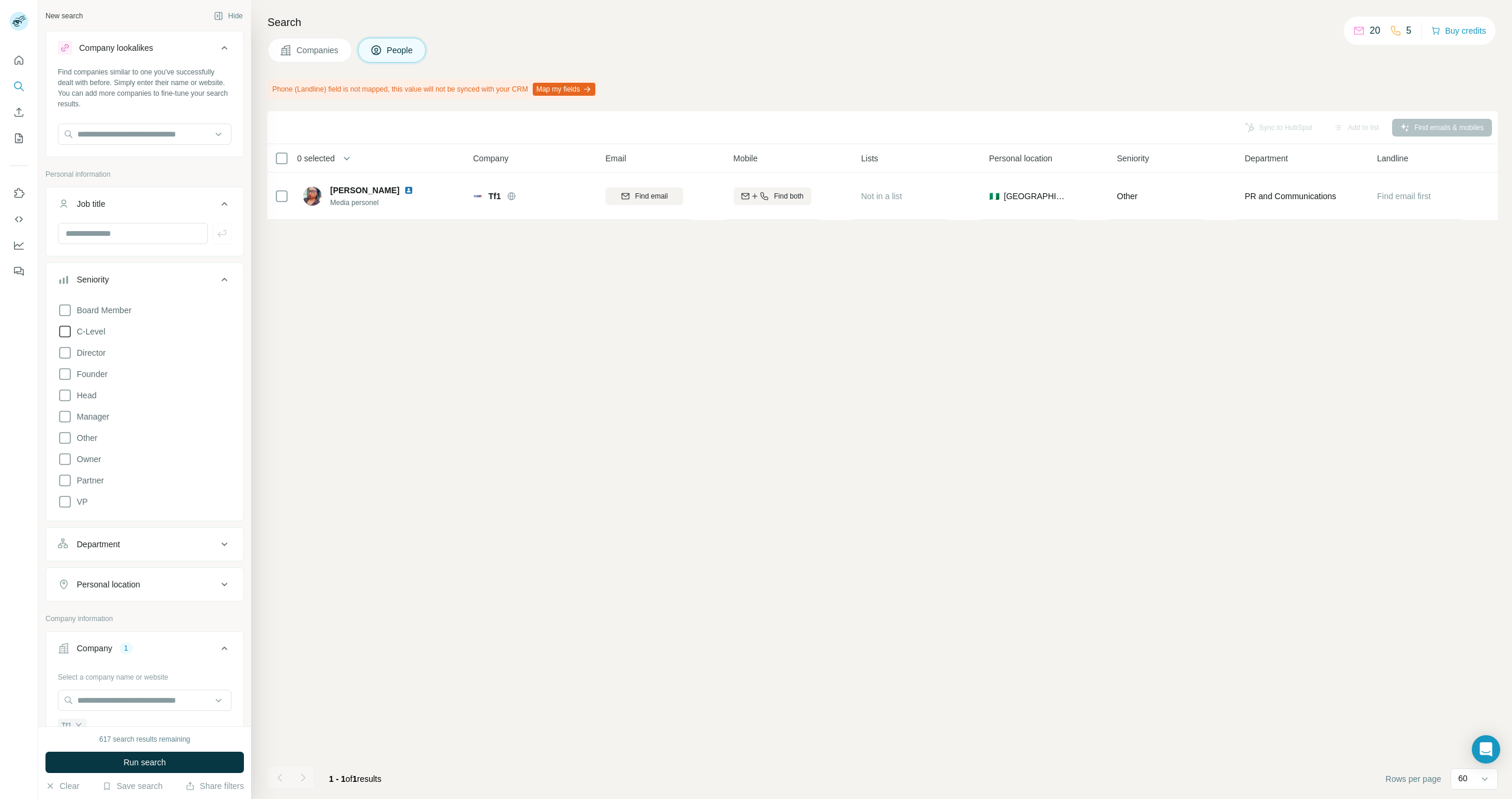
click at [217, 52] on icon at bounding box center [224, 47] width 14 height 14
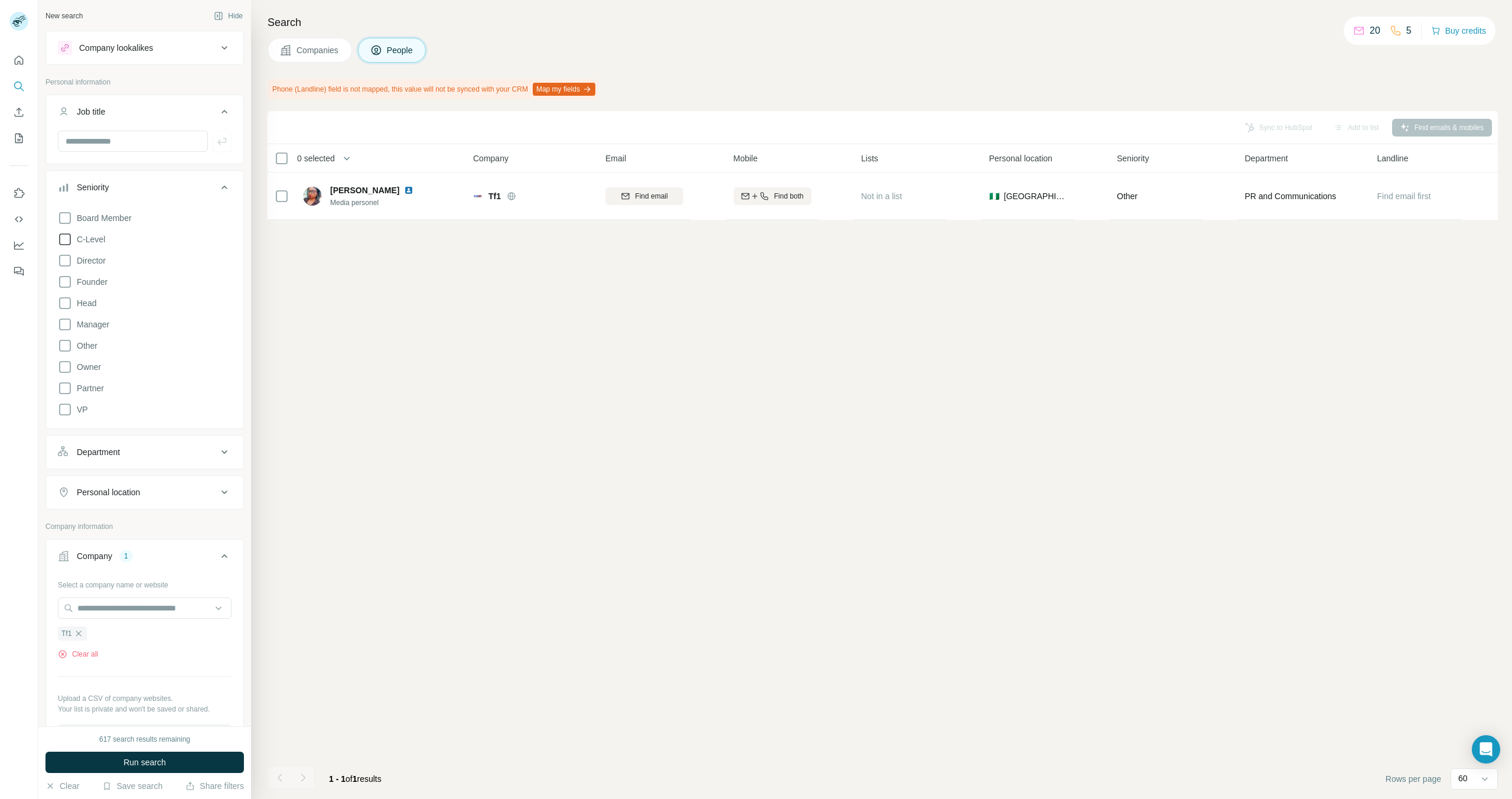
click at [322, 47] on span "Companies" at bounding box center [317, 50] width 43 height 12
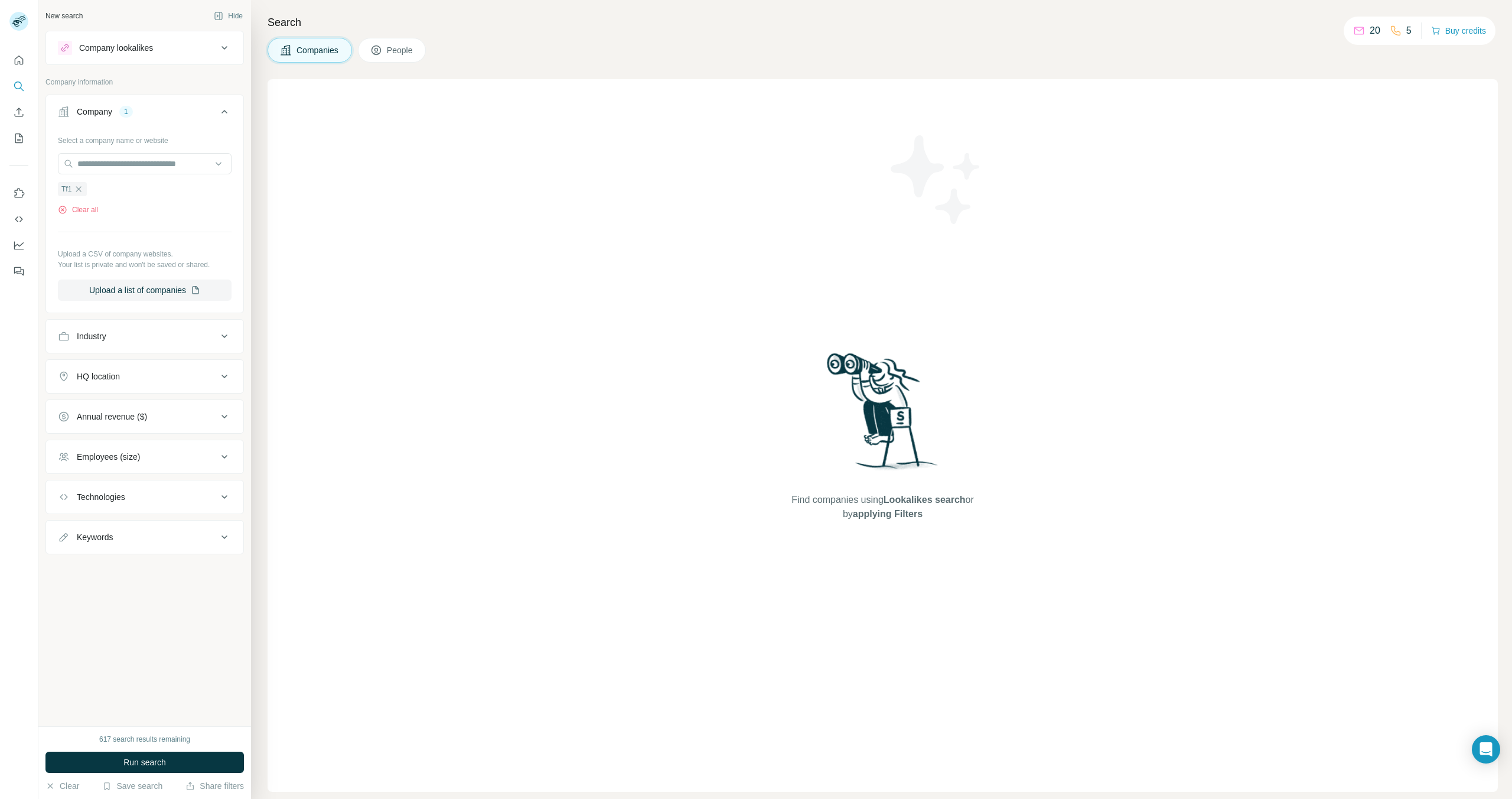
click at [133, 763] on span "Run search" at bounding box center [145, 763] width 42 height 12
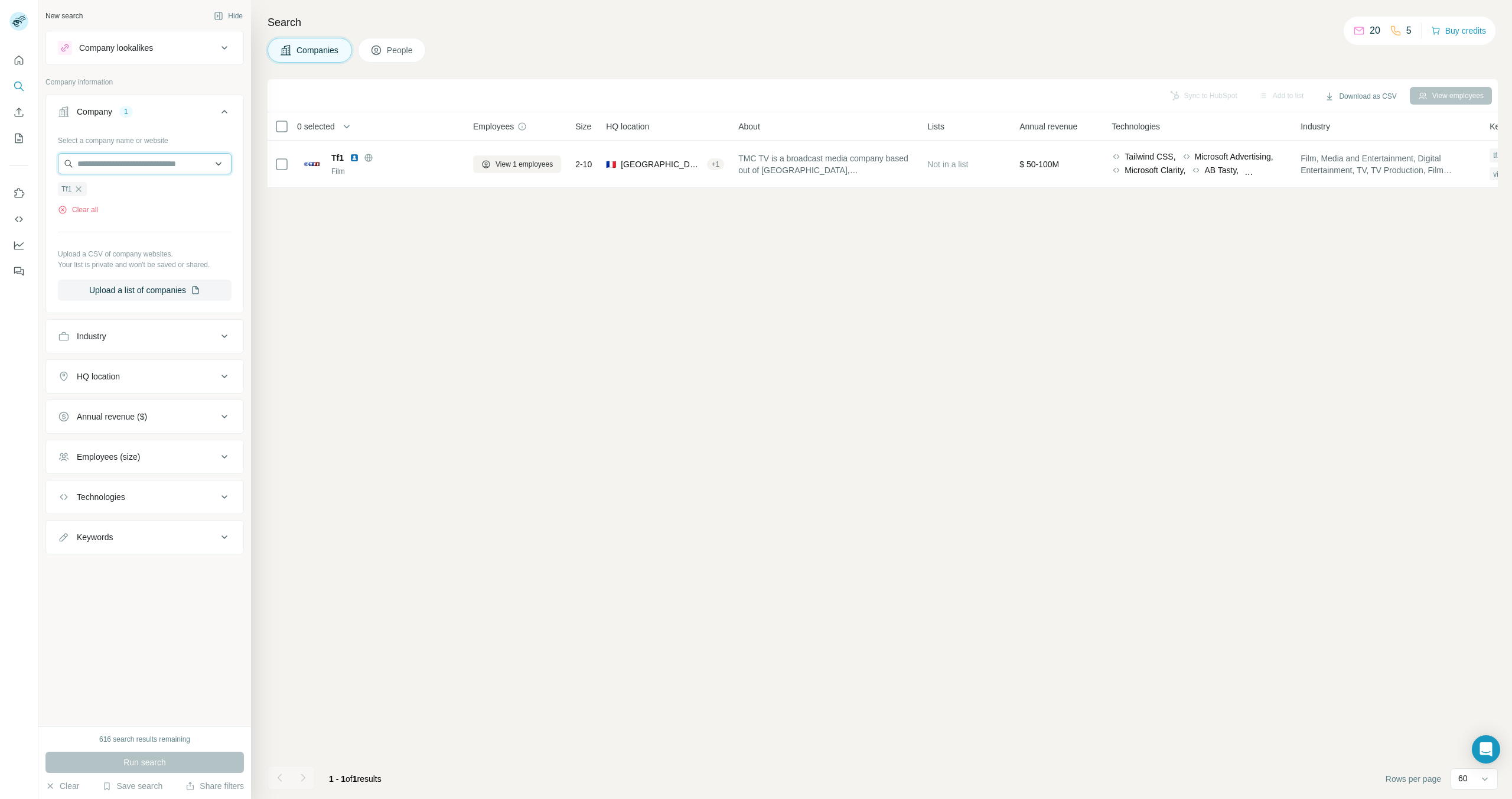
click at [102, 163] on input "text" at bounding box center [144, 163] width 173 height 21
type input "***"
click at [140, 190] on div "Tf1 [DOMAIN_NAME]" at bounding box center [145, 196] width 168 height 32
click at [141, 171] on input "***" at bounding box center [144, 163] width 173 height 21
click at [120, 165] on input "***" at bounding box center [144, 163] width 173 height 21
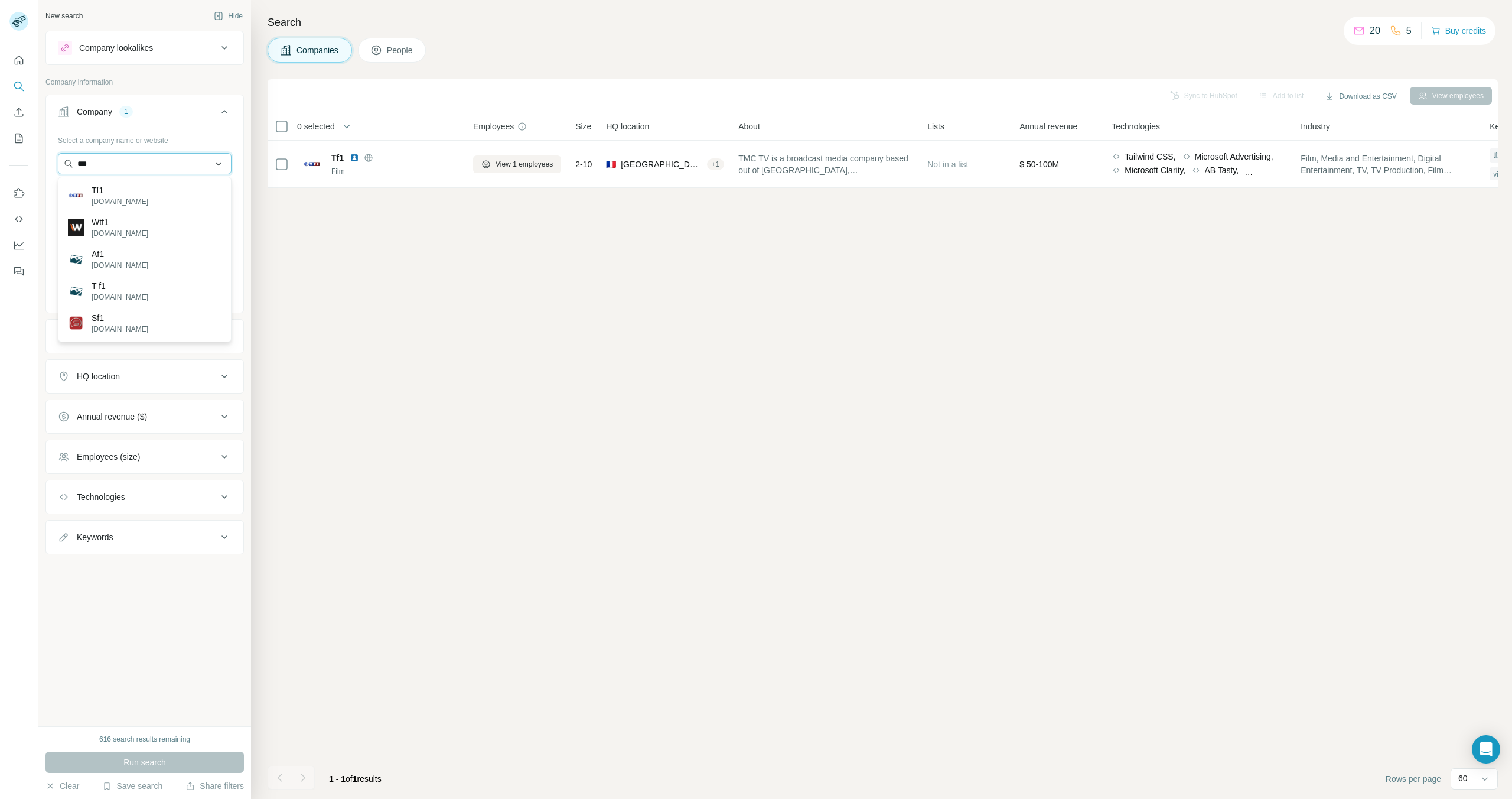
click at [120, 165] on input "***" at bounding box center [144, 163] width 173 height 21
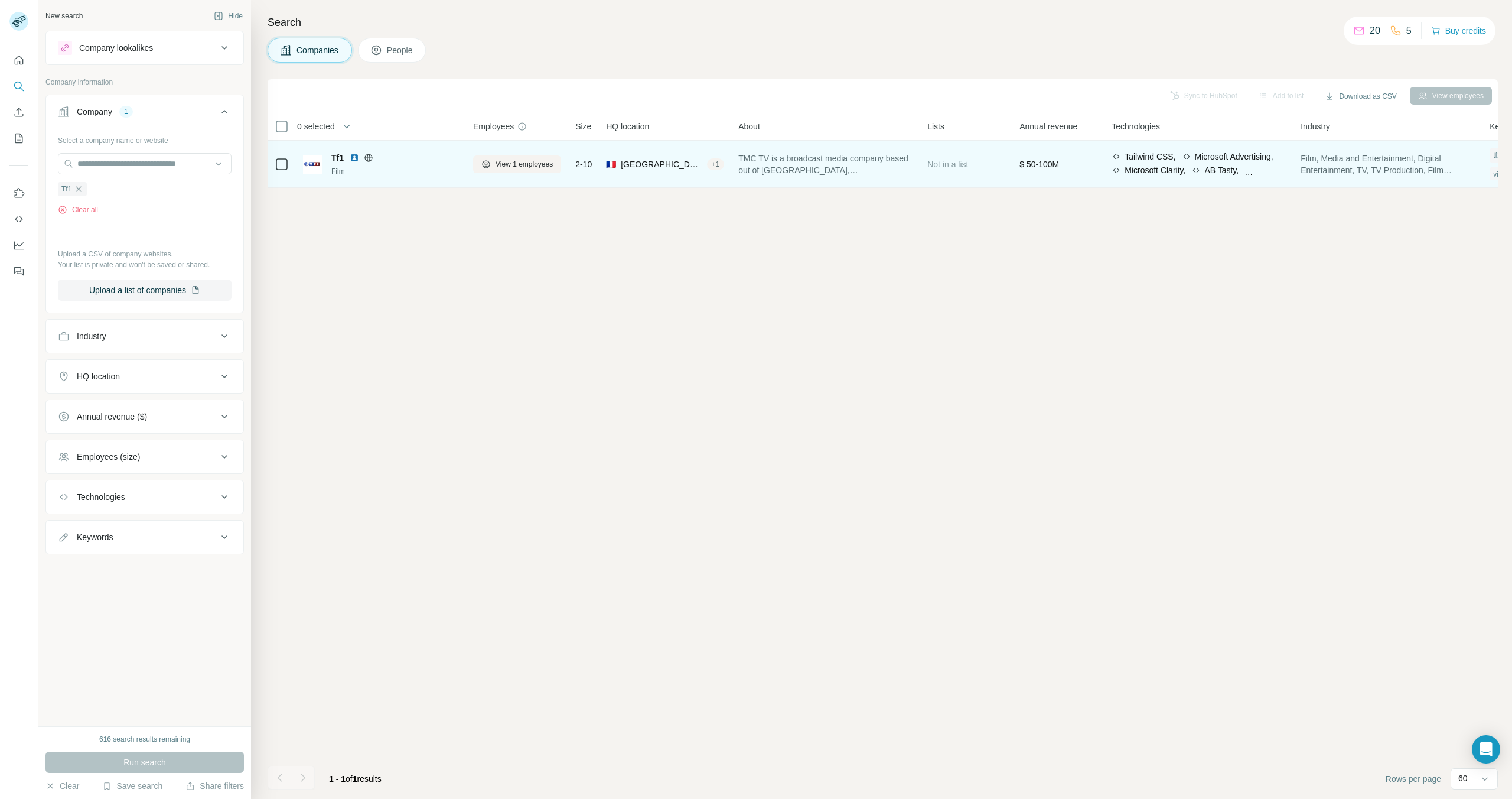
click at [336, 159] on span "Tf1" at bounding box center [338, 157] width 13 height 12
click at [316, 163] on img at bounding box center [312, 164] width 19 height 19
click at [343, 157] on span "Tf1" at bounding box center [338, 157] width 13 height 12
click at [337, 159] on span "Tf1" at bounding box center [338, 157] width 13 height 12
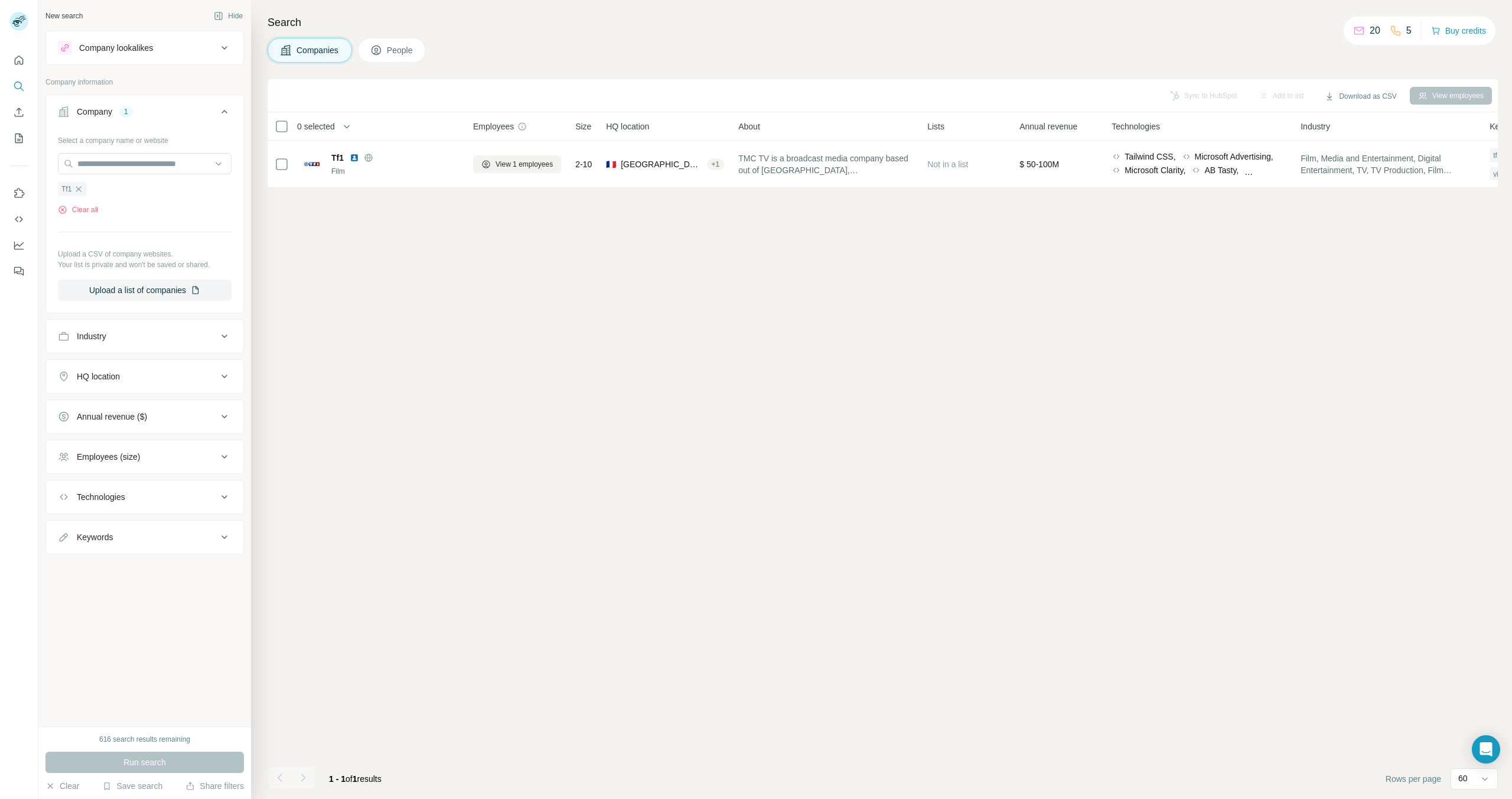
click at [393, 44] on span "People" at bounding box center [400, 50] width 27 height 12
